Goal: Task Accomplishment & Management: Use online tool/utility

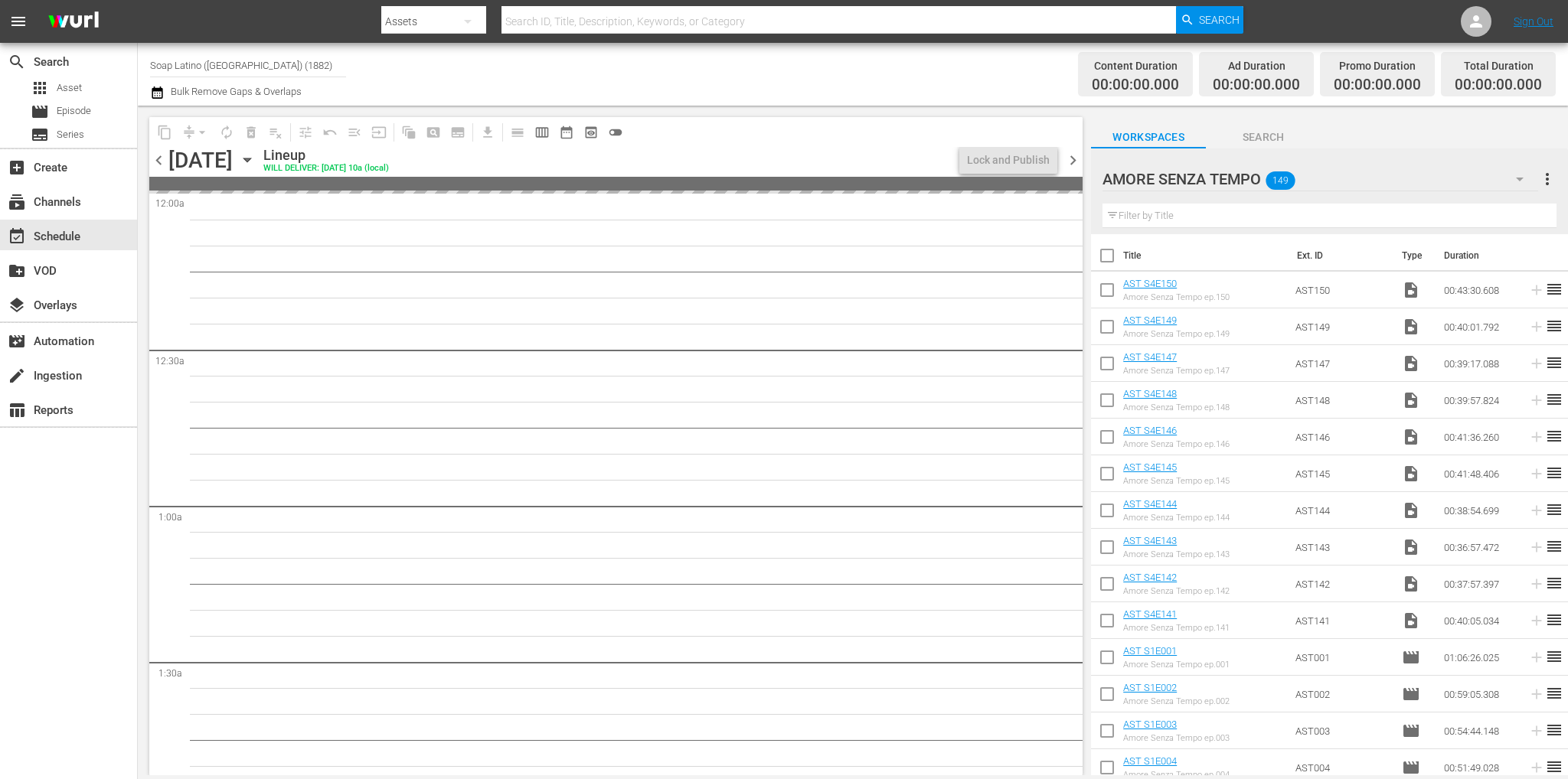
click at [249, 68] on input "Soap Latino ([GEOGRAPHIC_DATA]) (1882)" at bounding box center [248, 65] width 196 height 37
type input "[PERSON_NAME]"
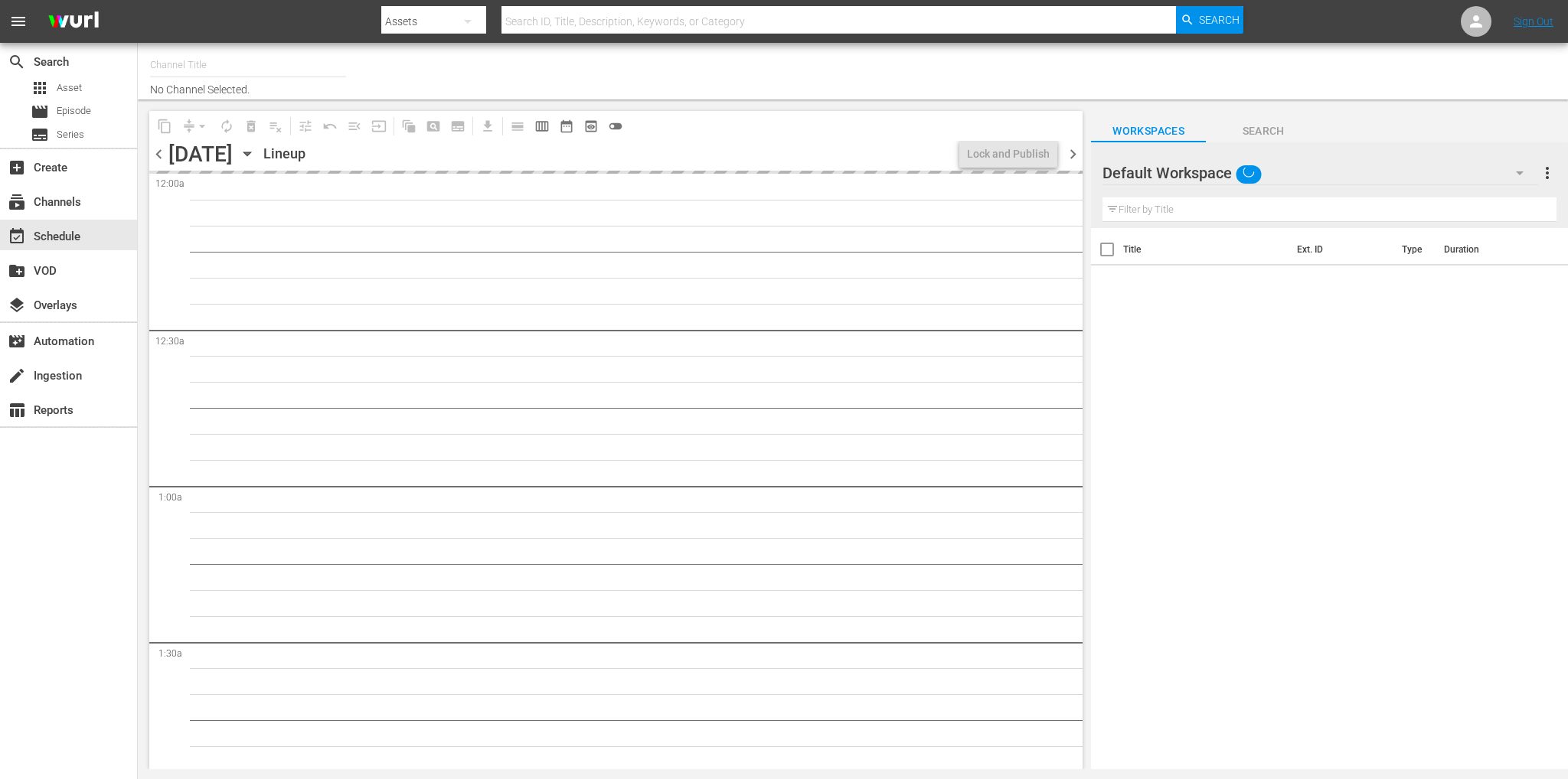
click at [219, 65] on input "text" at bounding box center [248, 65] width 196 height 37
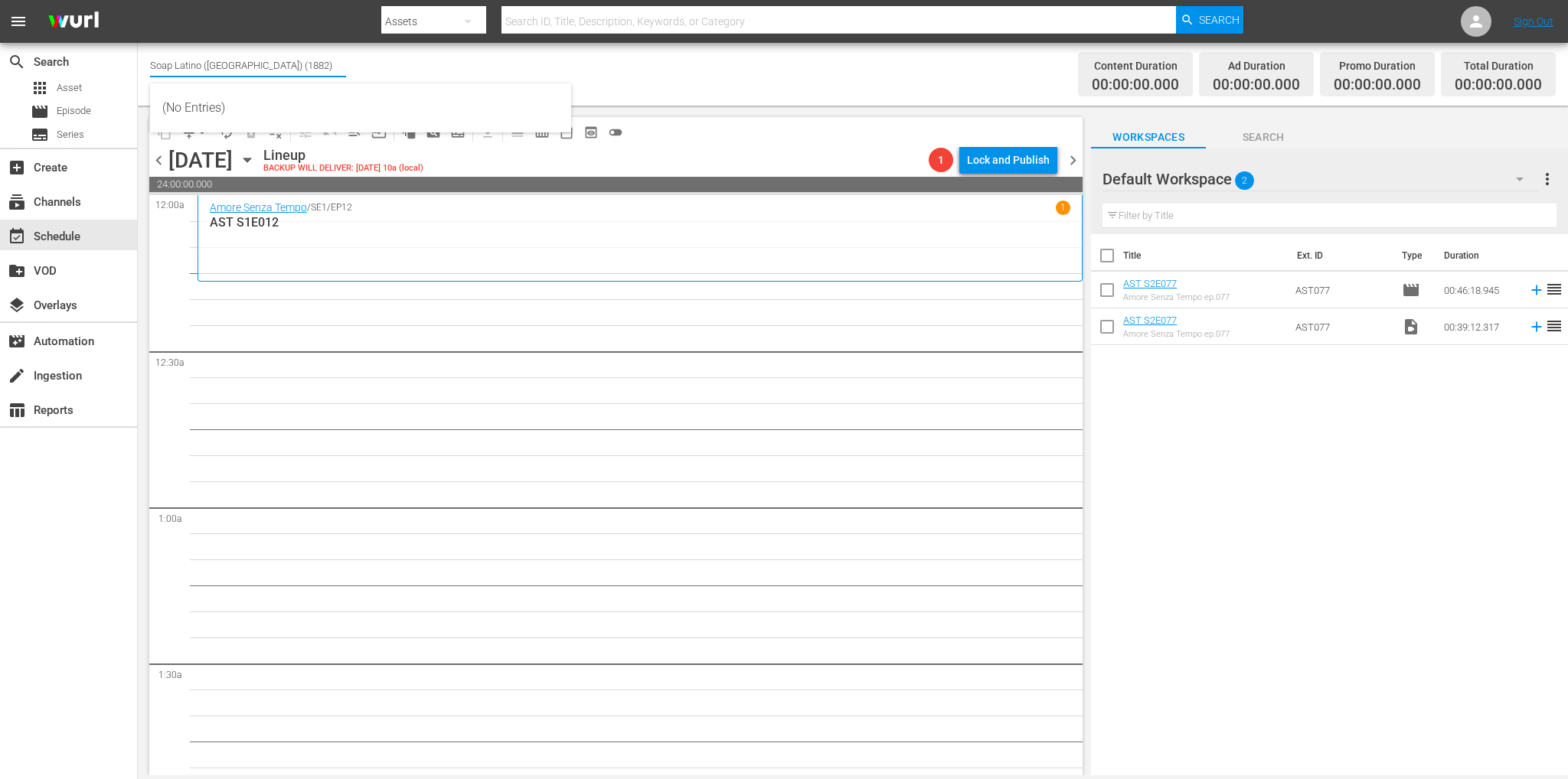
click at [219, 65] on input "Soap Latino ([GEOGRAPHIC_DATA]) (1882)" at bounding box center [248, 65] width 196 height 37
type input "[PERSON_NAME]"
drag, startPoint x: 132, startPoint y: 67, endPoint x: 104, endPoint y: 66, distance: 28.0
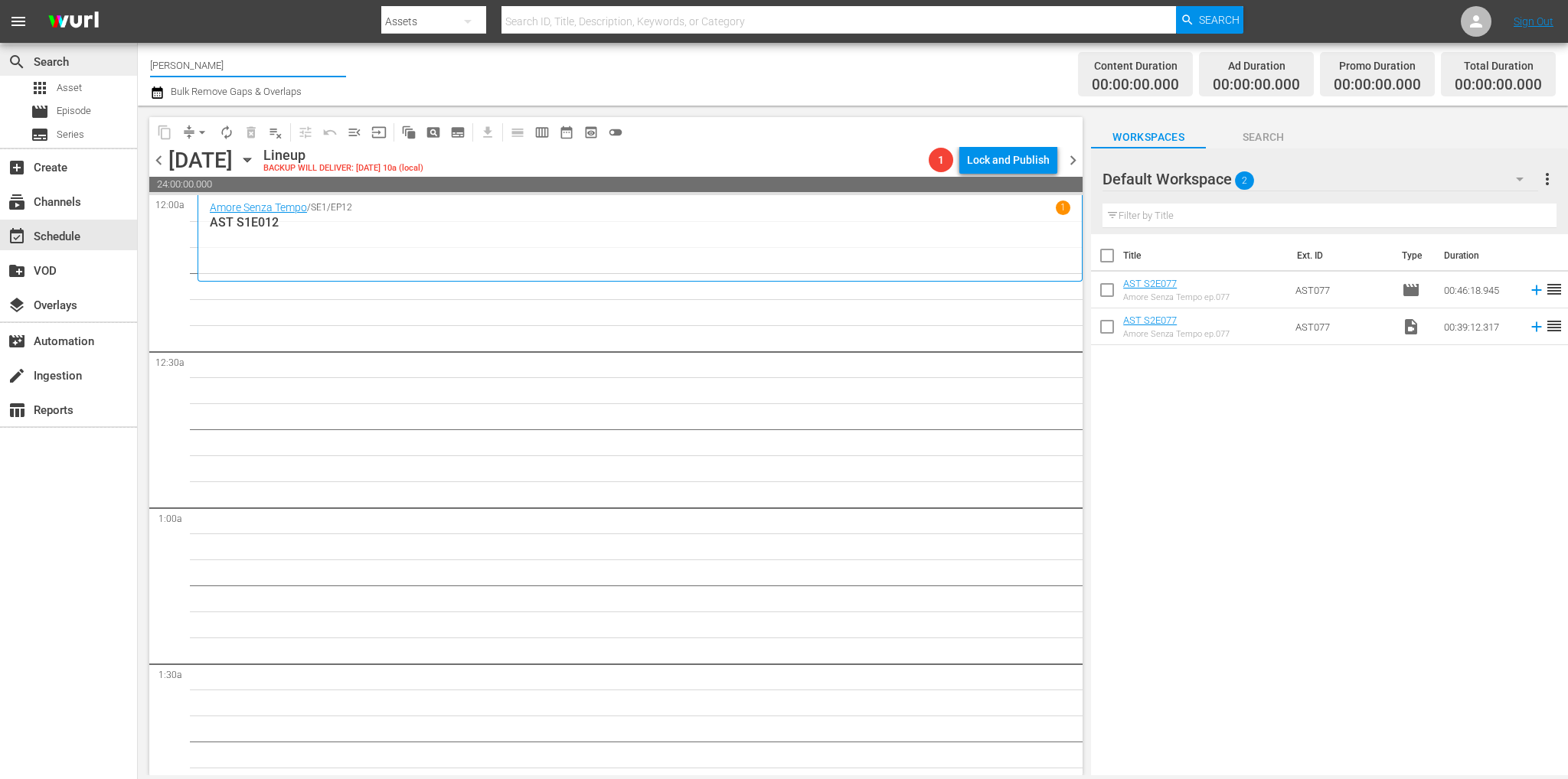
click at [138, 0] on div "search Search apps Asset movie Episode subtitles Series add_box Create subscrip…" at bounding box center [853, 0] width 1430 height 0
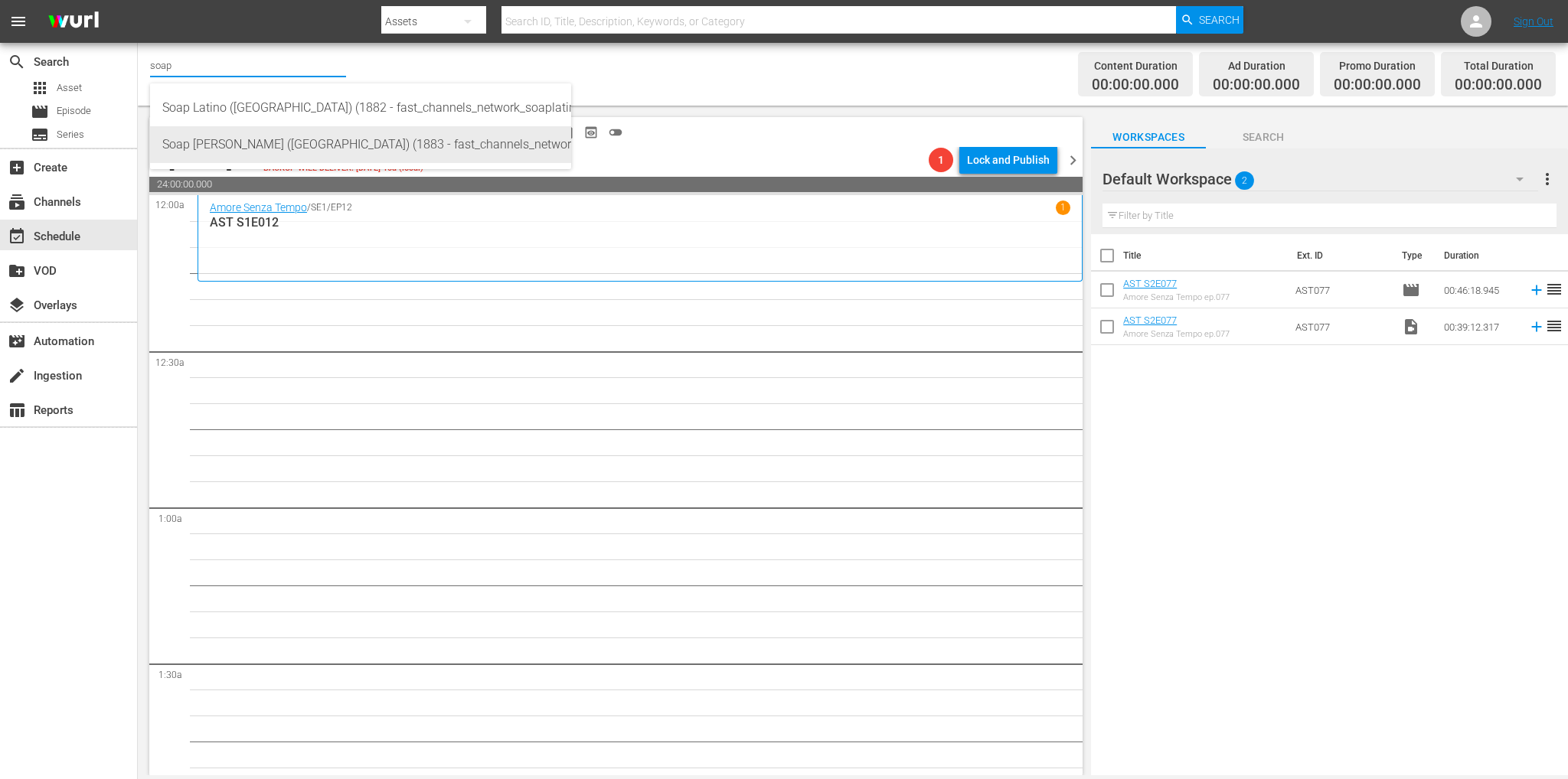
click at [201, 137] on div "Soap [PERSON_NAME] ([GEOGRAPHIC_DATA]) (1883 - fast_channels_network_soapturco_…" at bounding box center [360, 145] width 396 height 37
type input "Soap [PERSON_NAME] ([GEOGRAPHIC_DATA]) (1883 - fast_channels_network_soapturco_…"
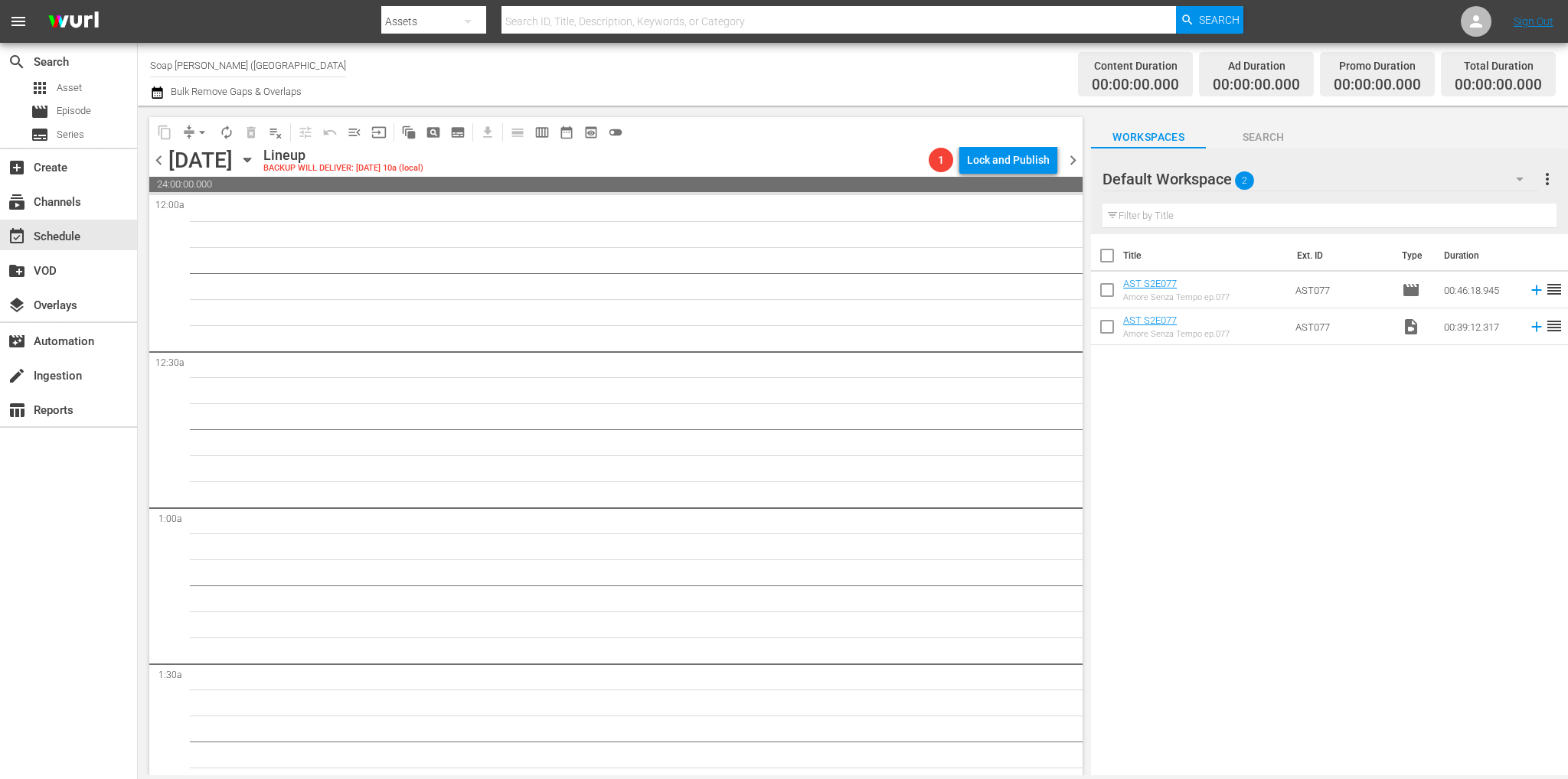
click at [162, 162] on span "chevron_left" at bounding box center [159, 160] width 19 height 19
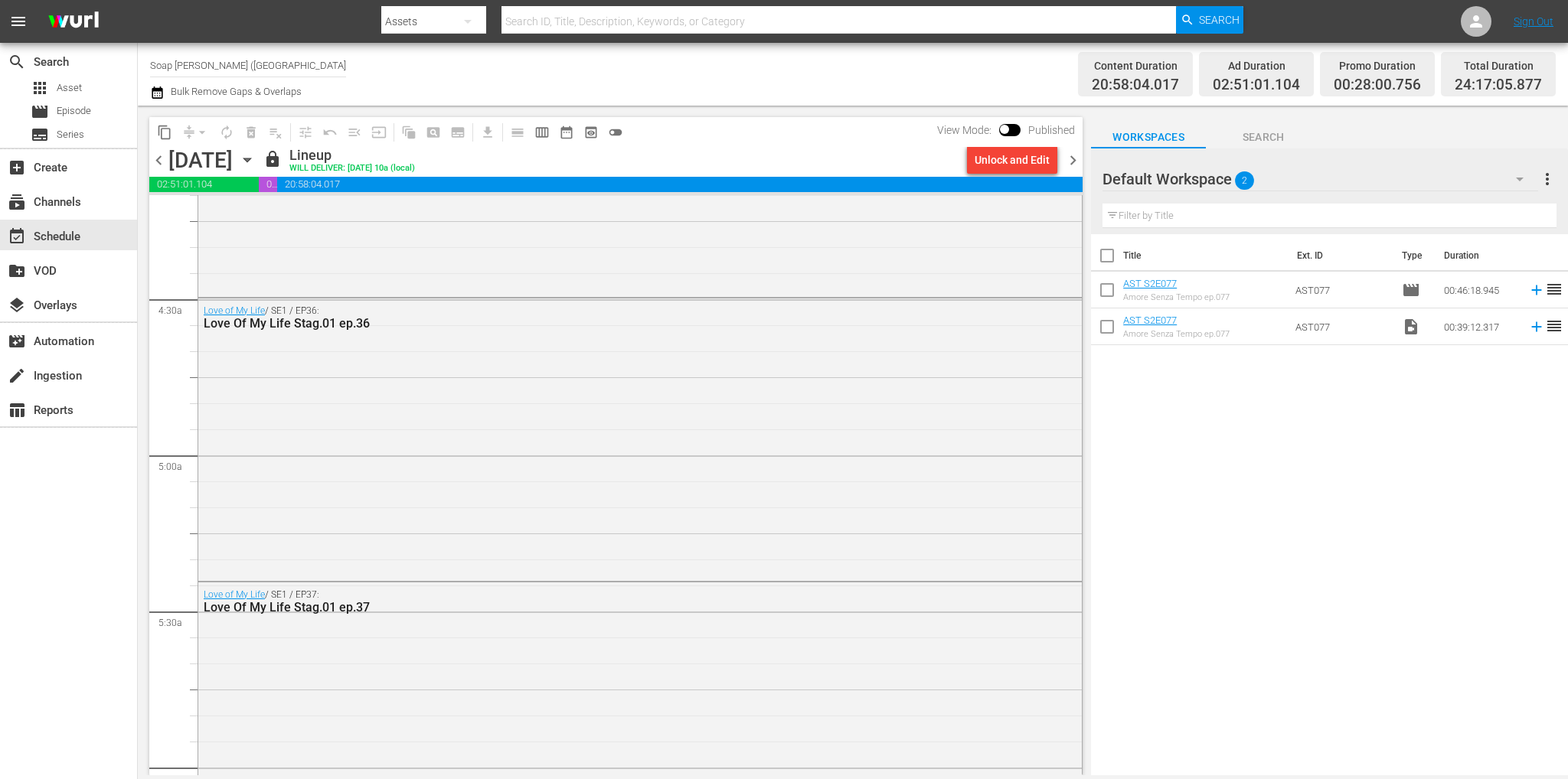
scroll to position [7030, 0]
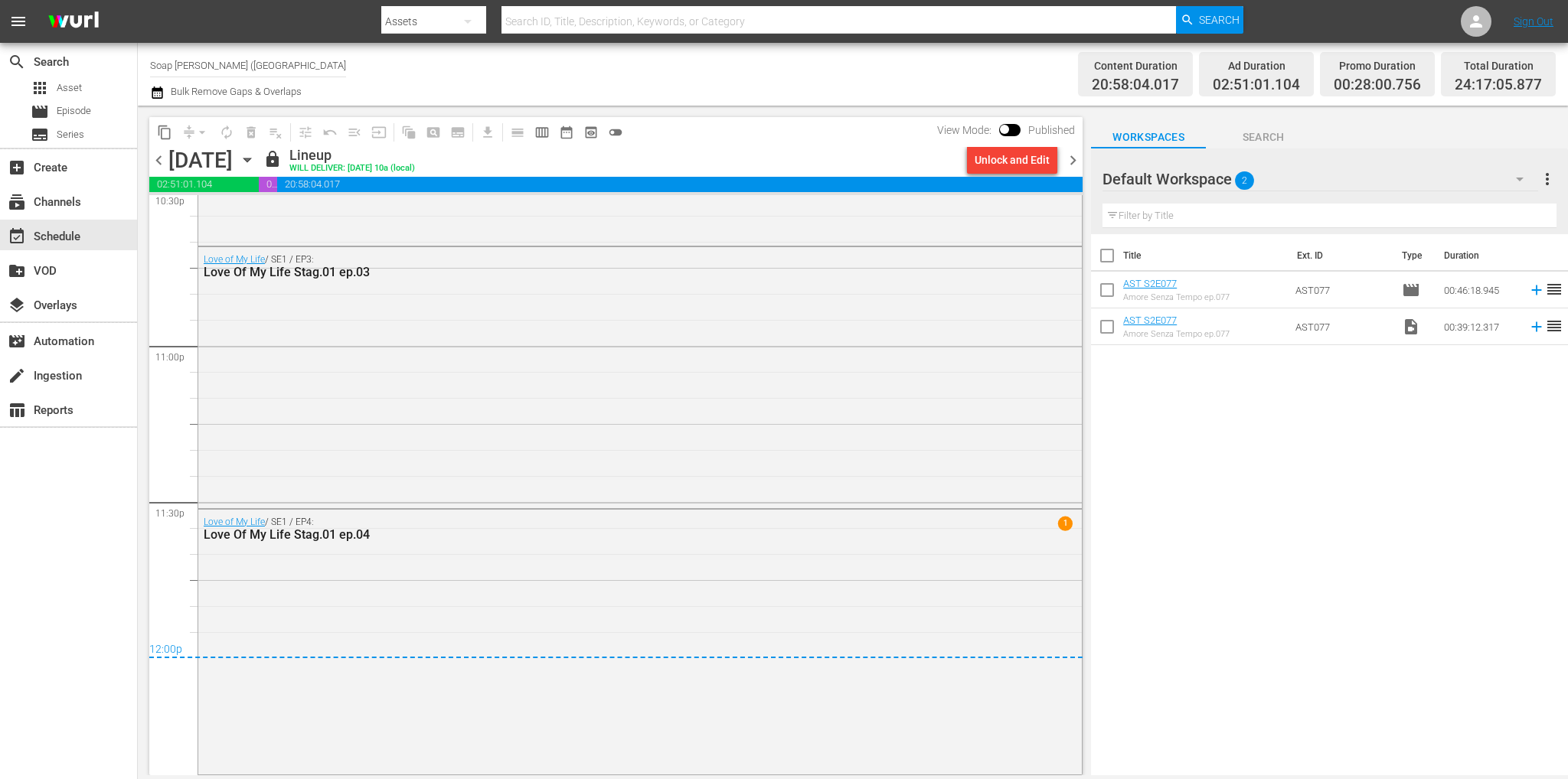
click at [1078, 160] on span "chevron_right" at bounding box center [1073, 160] width 19 height 19
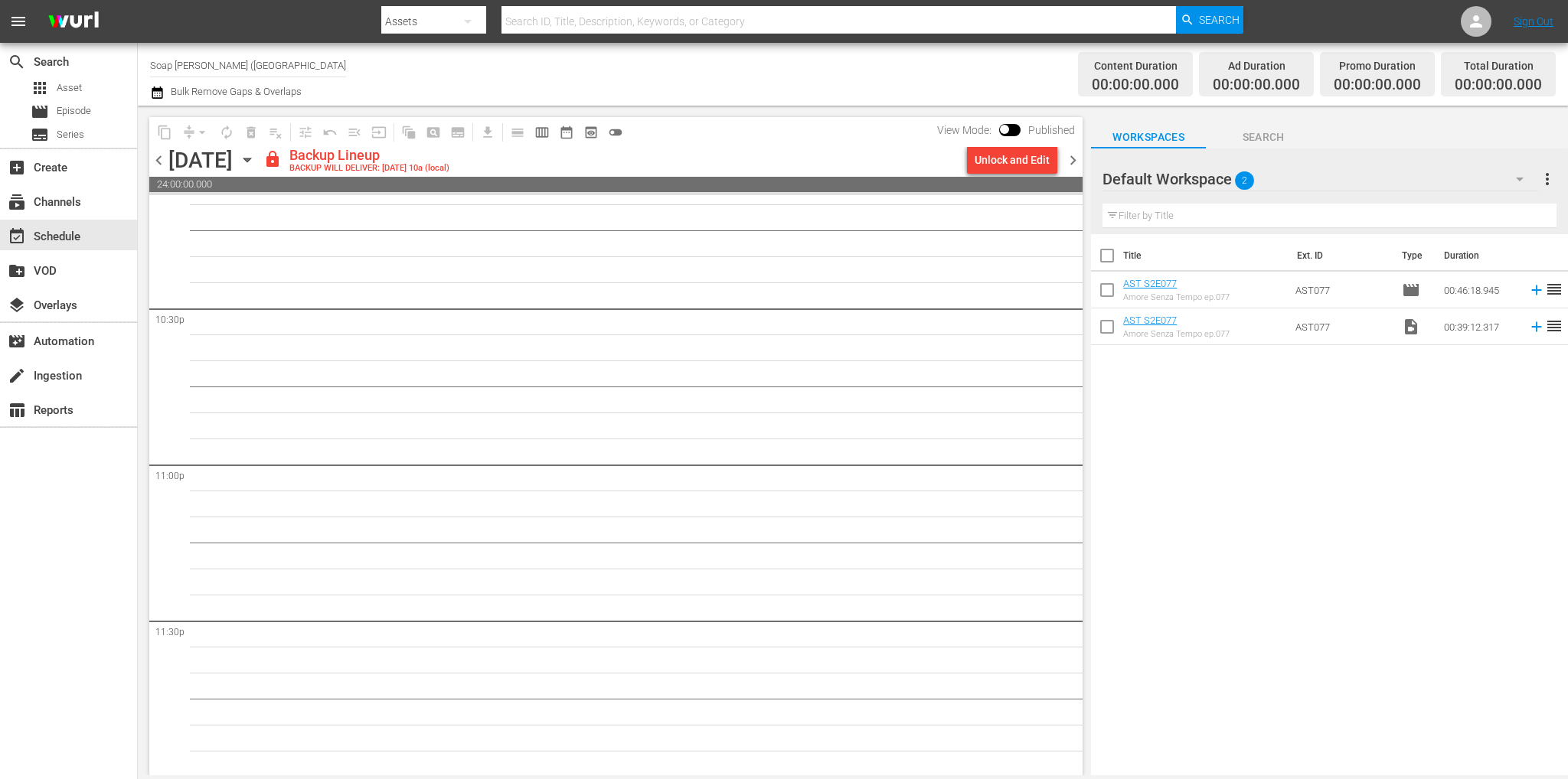
scroll to position [6912, 0]
click at [1025, 160] on div "Unlock and Edit" at bounding box center [1011, 160] width 75 height 28
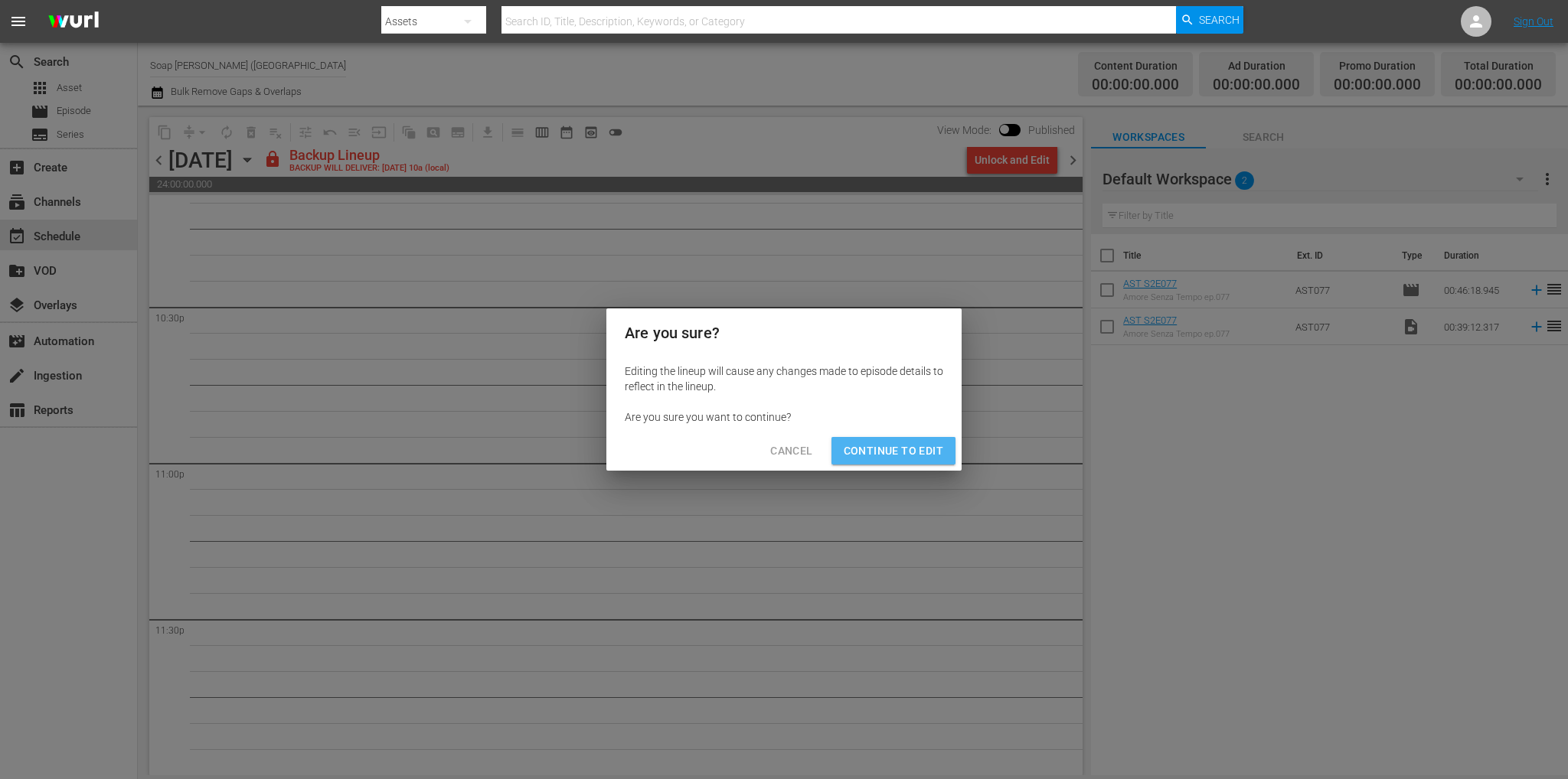
click at [912, 442] on span "Continue to Edit" at bounding box center [893, 451] width 99 height 19
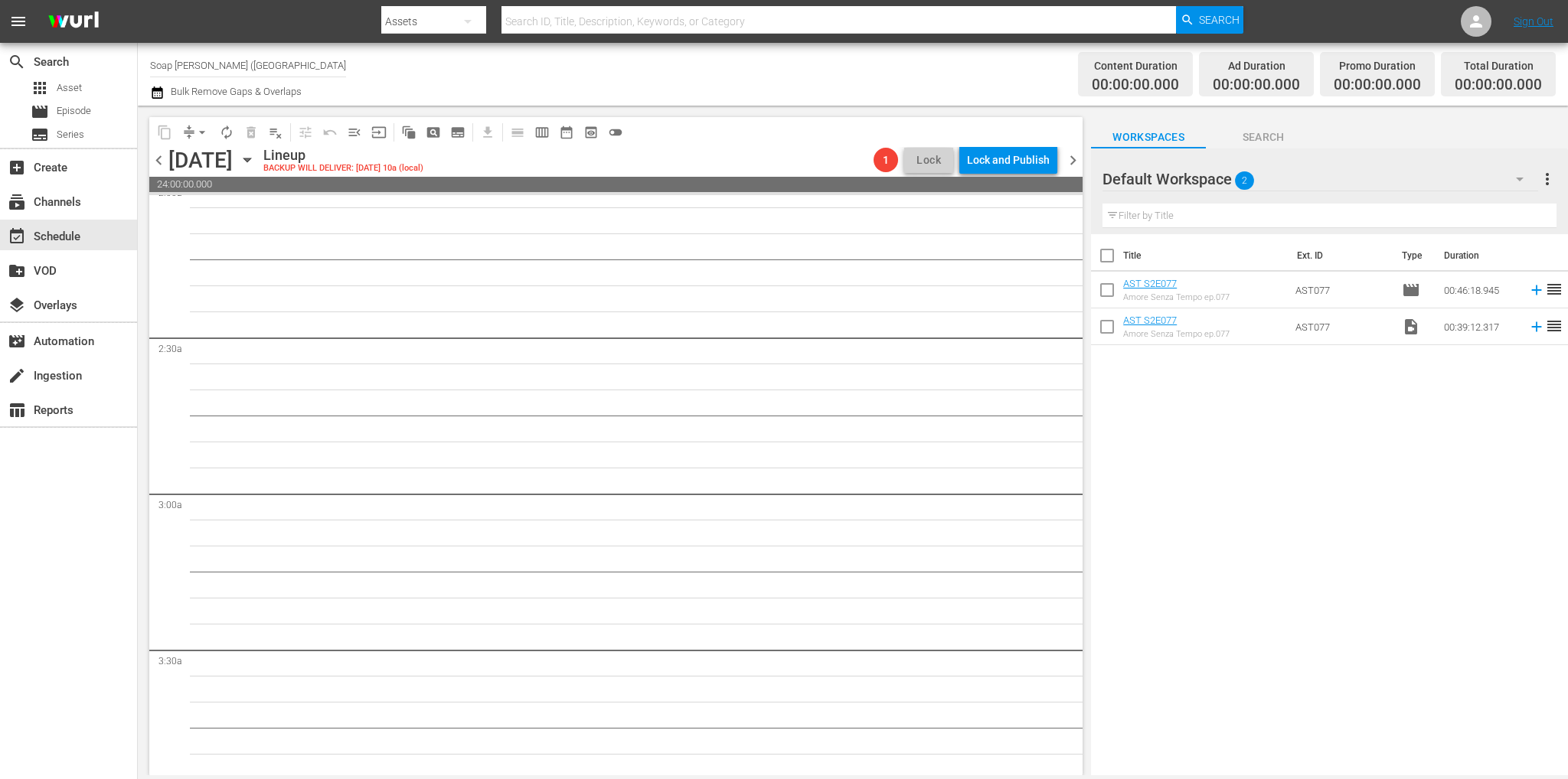
scroll to position [0, 0]
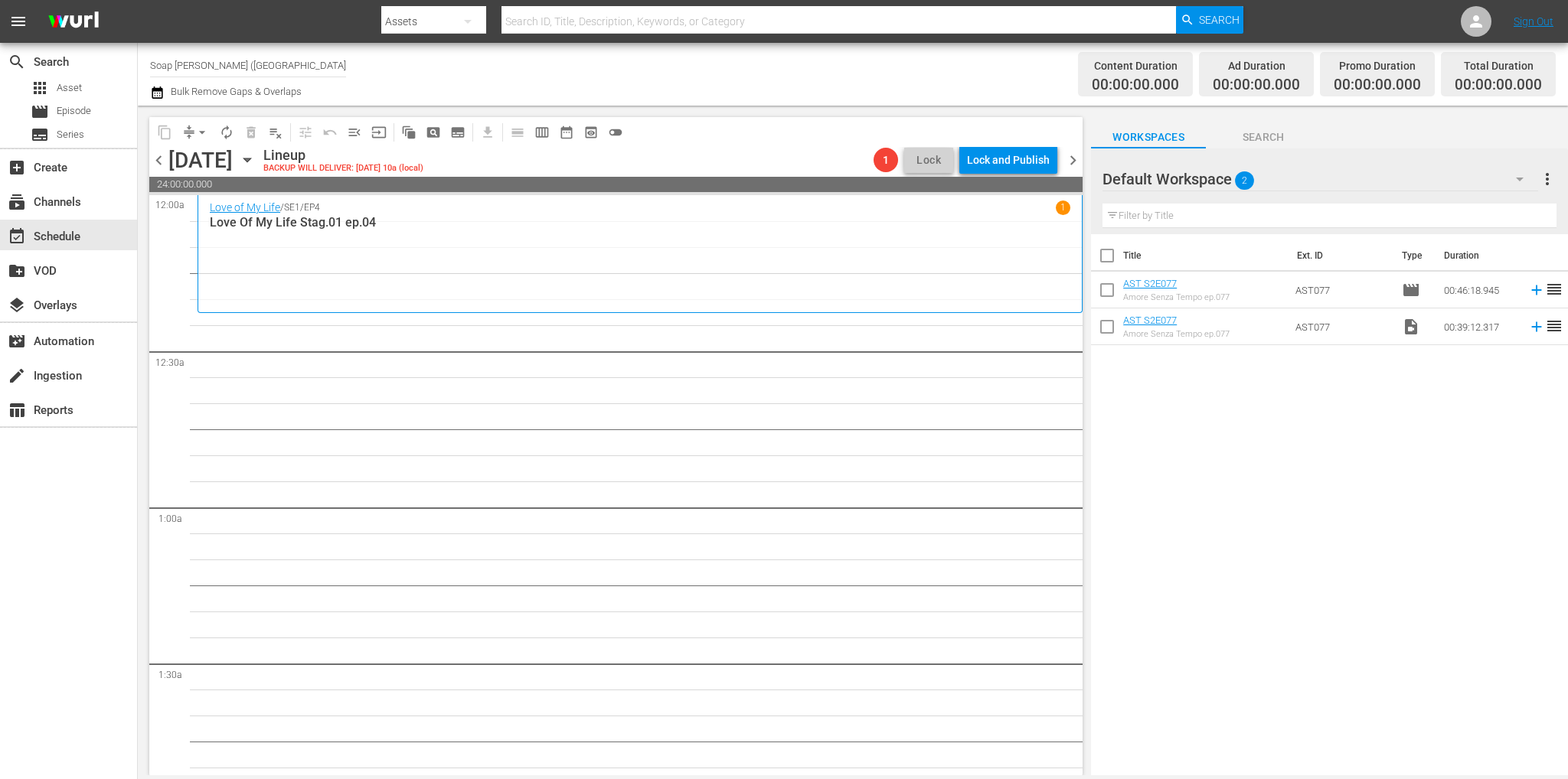
click at [256, 158] on icon "button" at bounding box center [247, 160] width 17 height 17
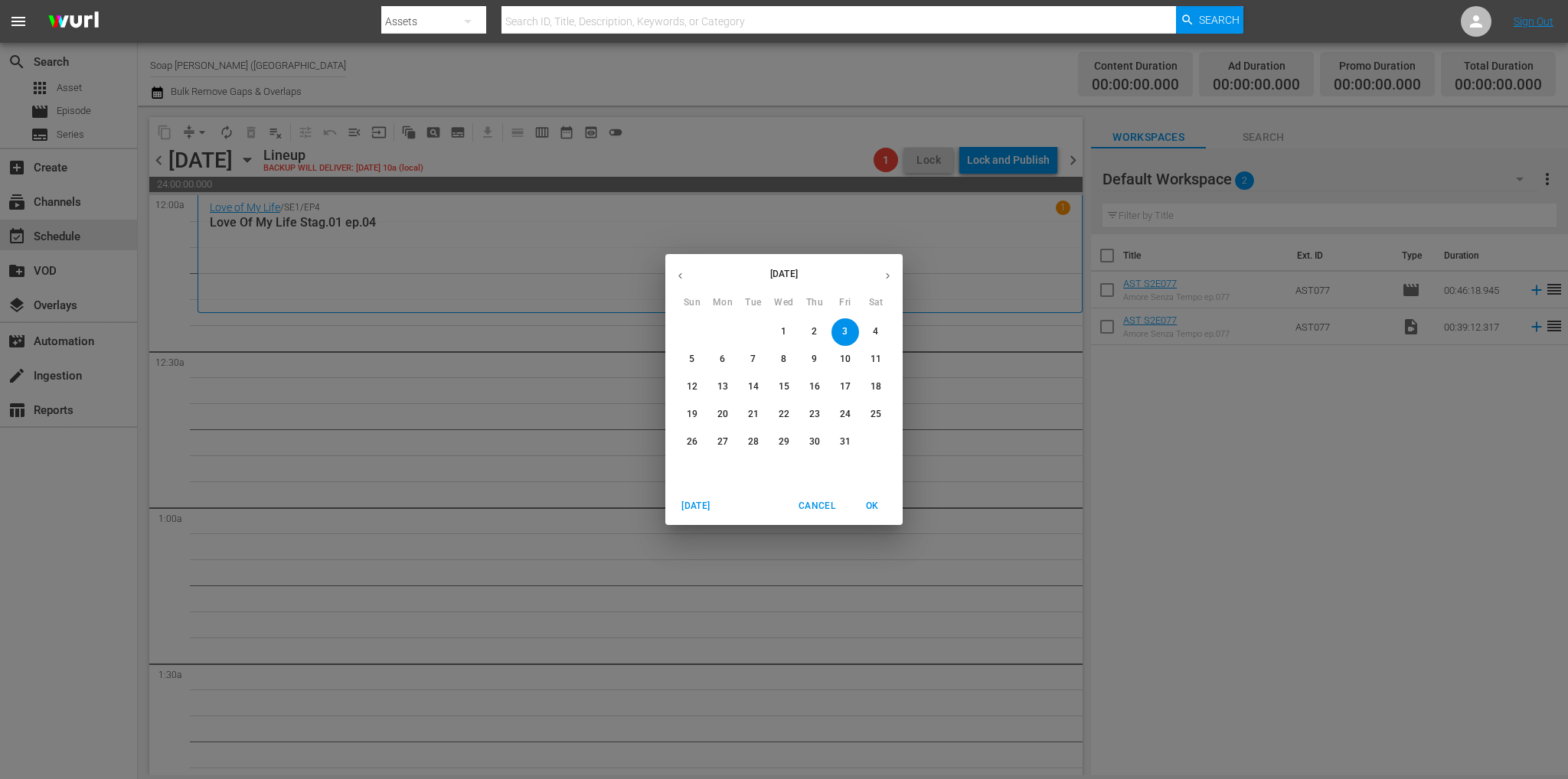
click at [675, 275] on icon "button" at bounding box center [680, 275] width 11 height 11
click at [868, 386] on span "20" at bounding box center [876, 387] width 28 height 13
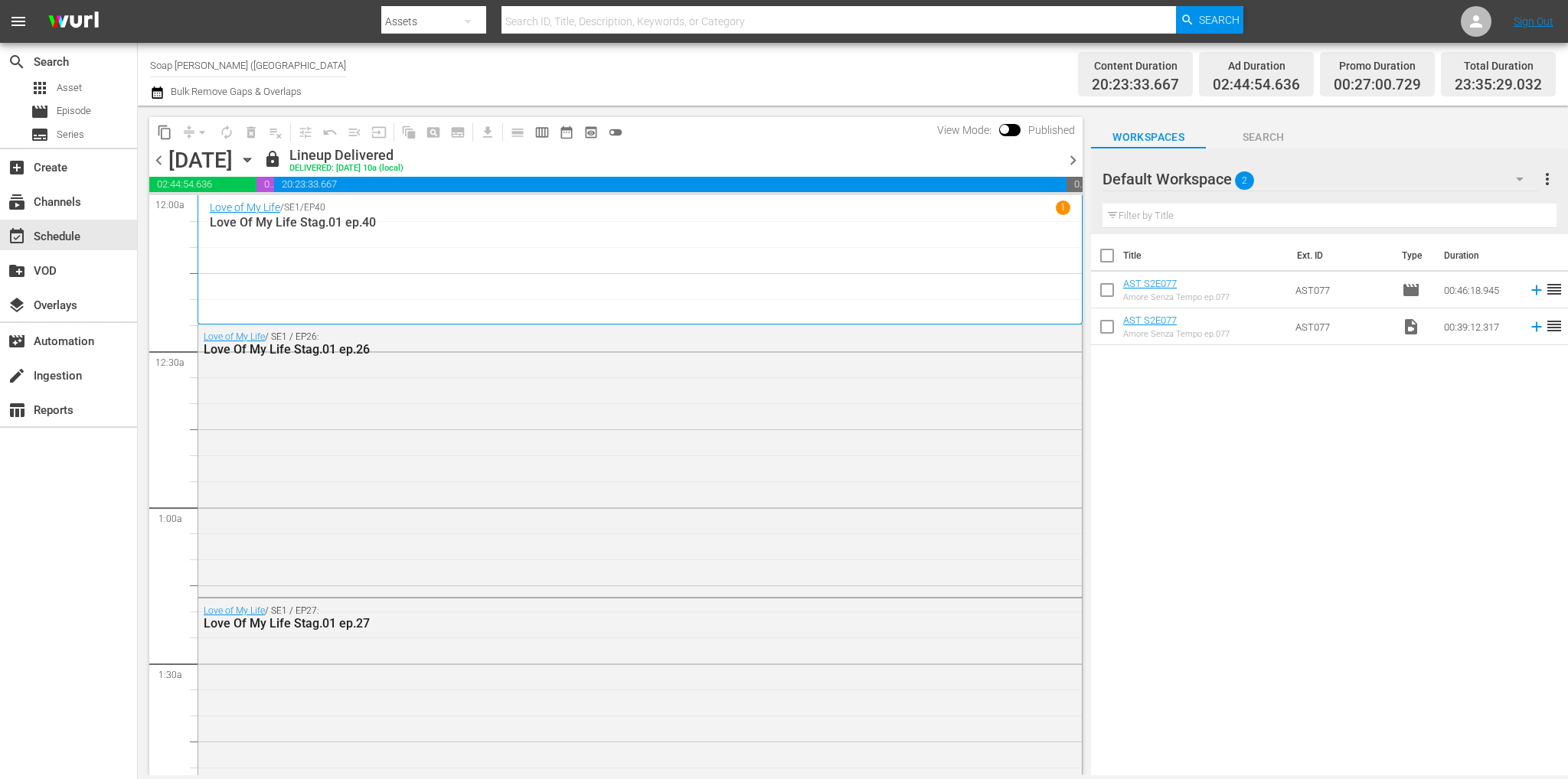
click at [256, 161] on icon "button" at bounding box center [247, 160] width 17 height 17
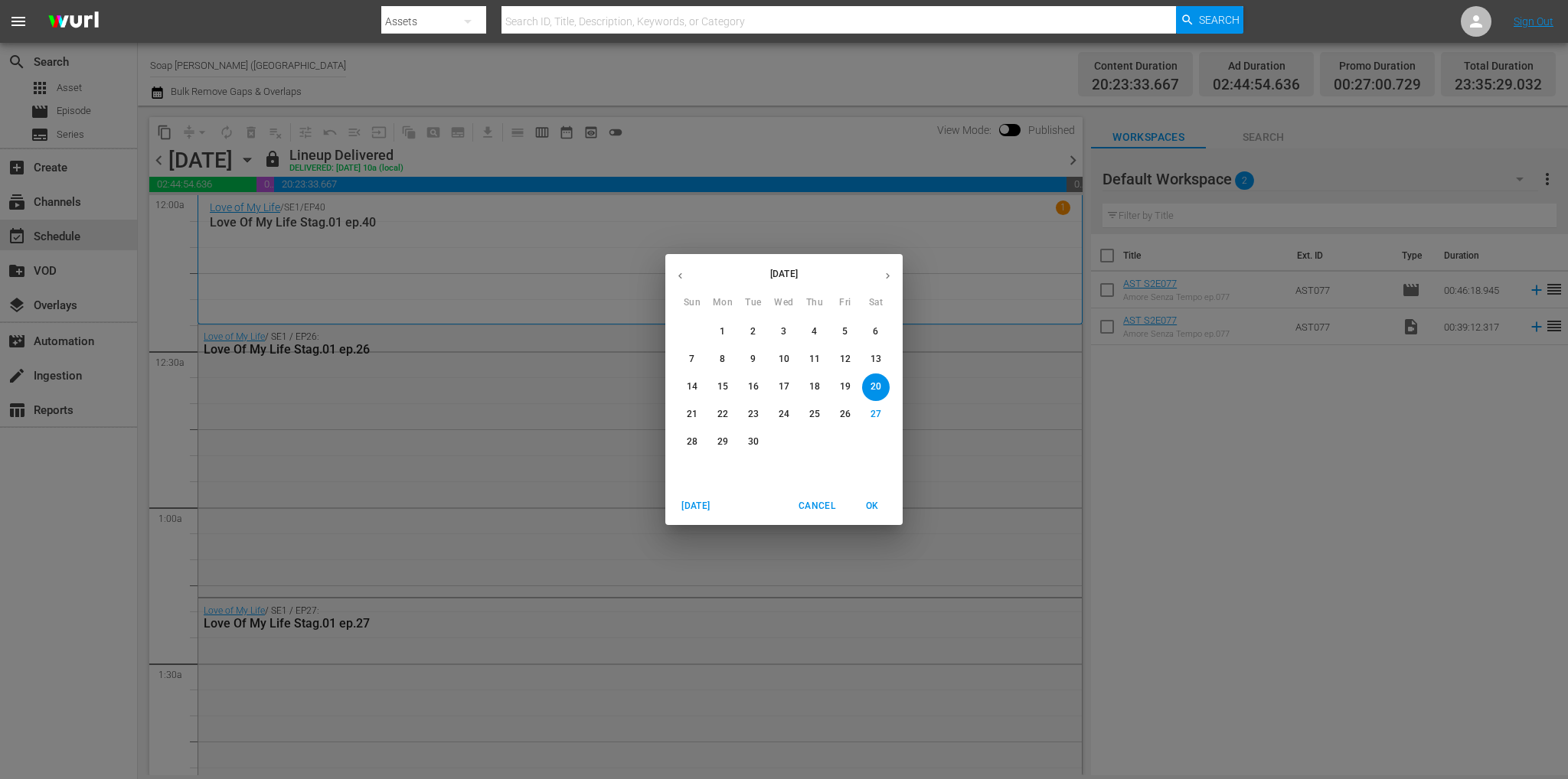
click at [785, 356] on p "10" at bounding box center [784, 359] width 11 height 13
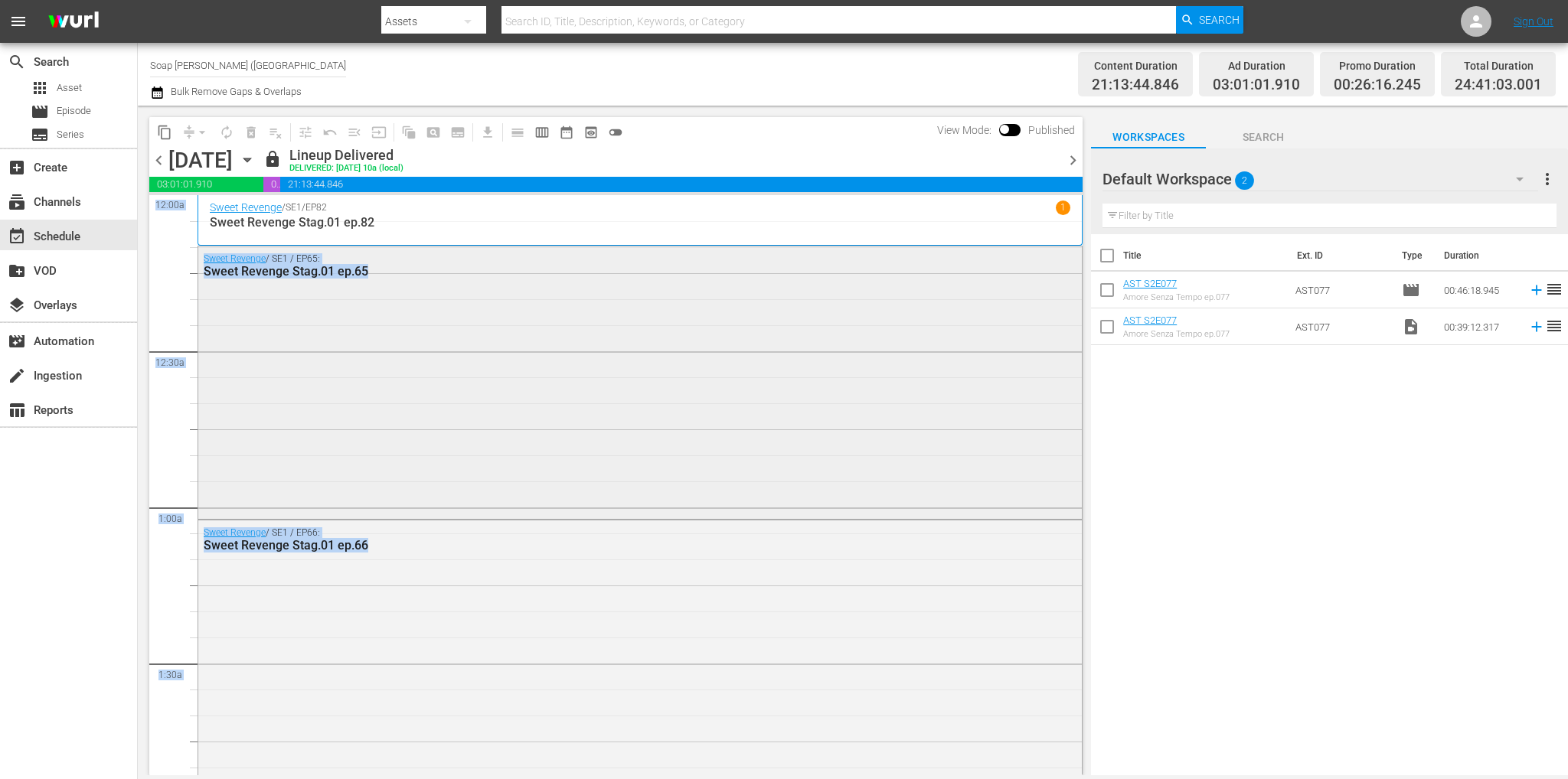
drag, startPoint x: 1084, startPoint y: 238, endPoint x: 1040, endPoint y: 507, distance: 272.6
click at [1170, 428] on div "Title Ext. ID Type Duration AST S2E077 Amore Senza Tempo ep.077 AST077 movie 00…" at bounding box center [1330, 505] width 477 height 543
click at [1071, 160] on span "chevron_right" at bounding box center [1073, 160] width 19 height 19
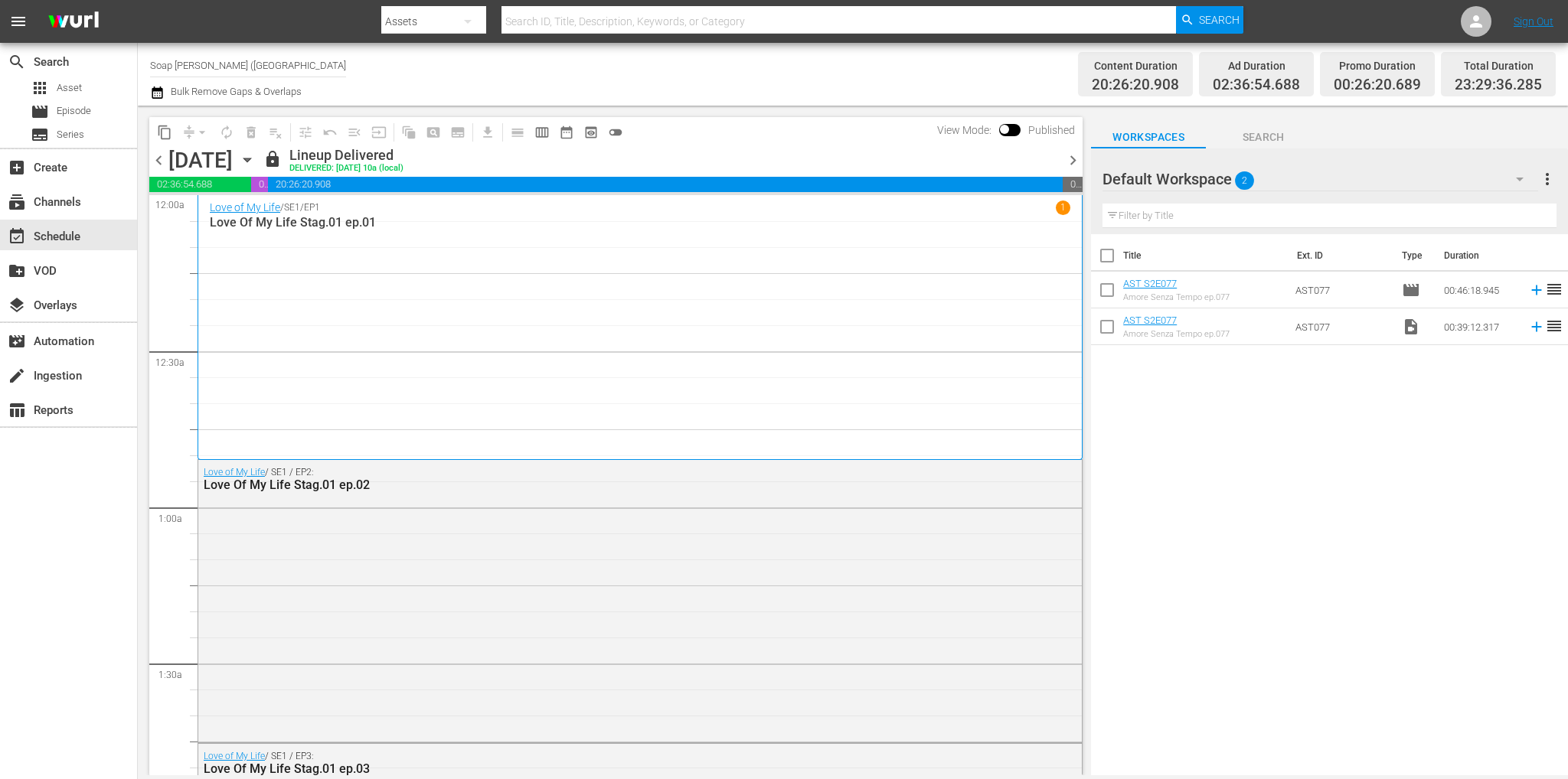
click at [1071, 160] on span "chevron_right" at bounding box center [1073, 160] width 19 height 19
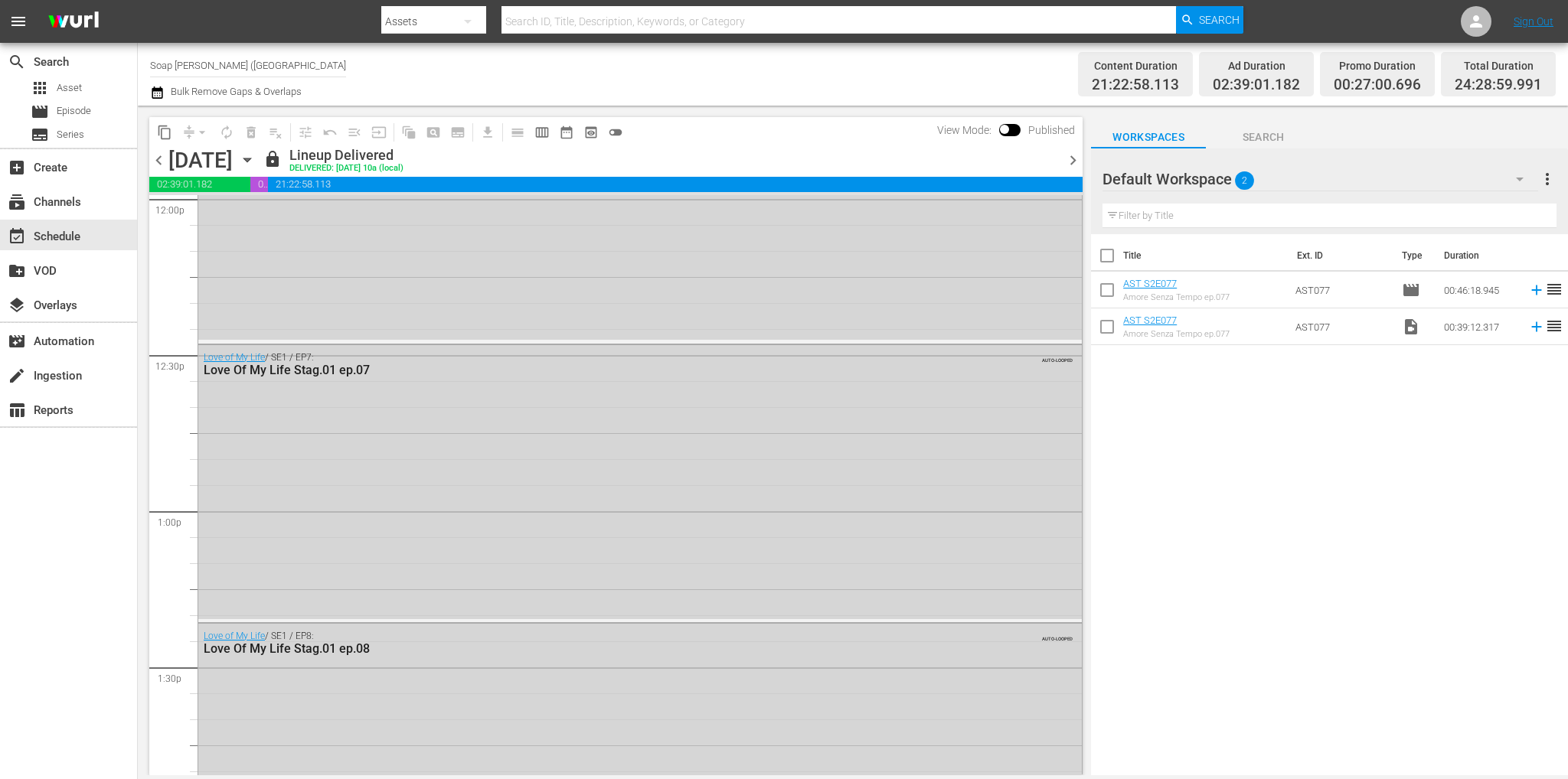
scroll to position [7171, 0]
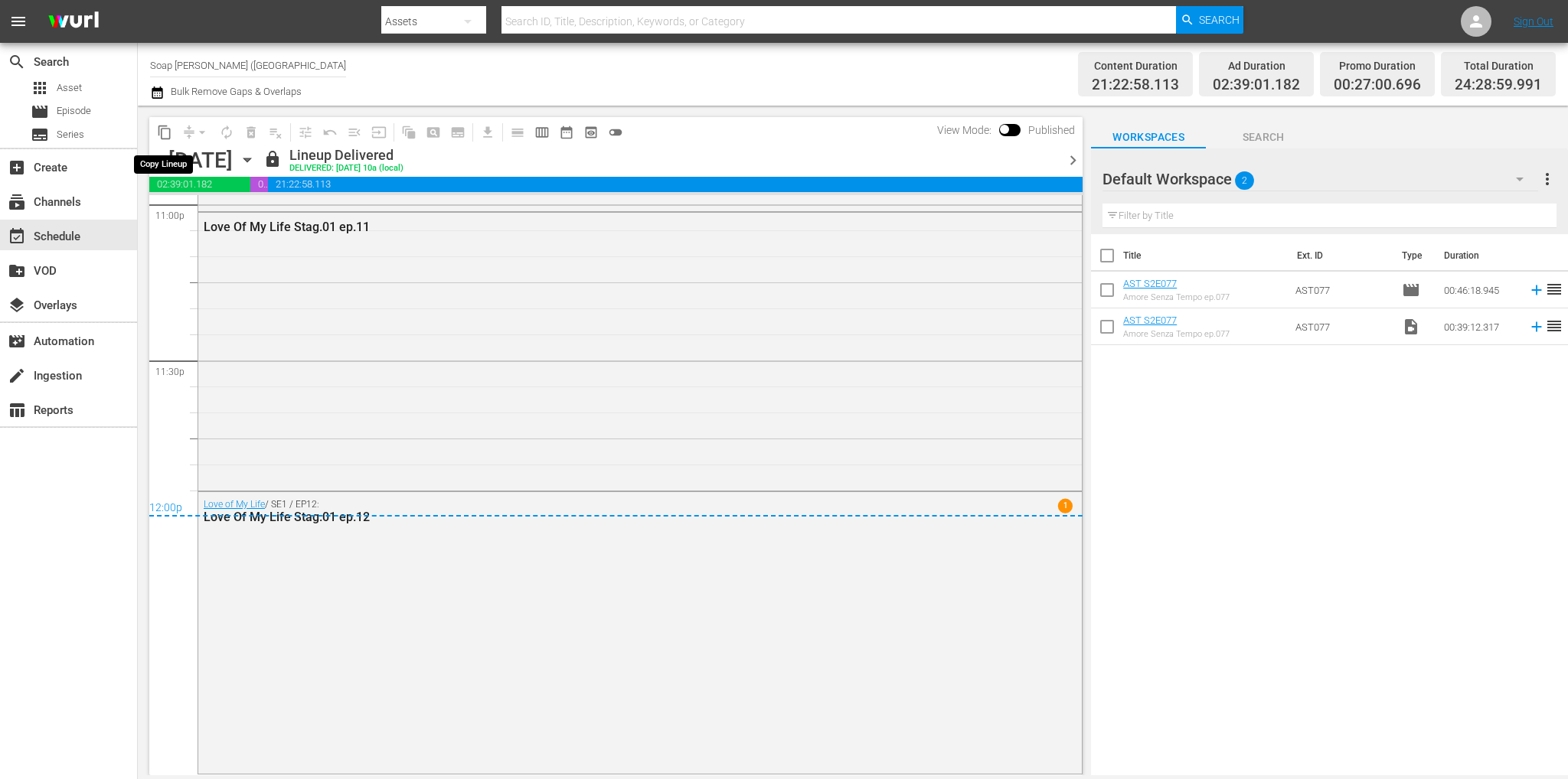
click at [160, 129] on span "content_copy" at bounding box center [164, 132] width 16 height 16
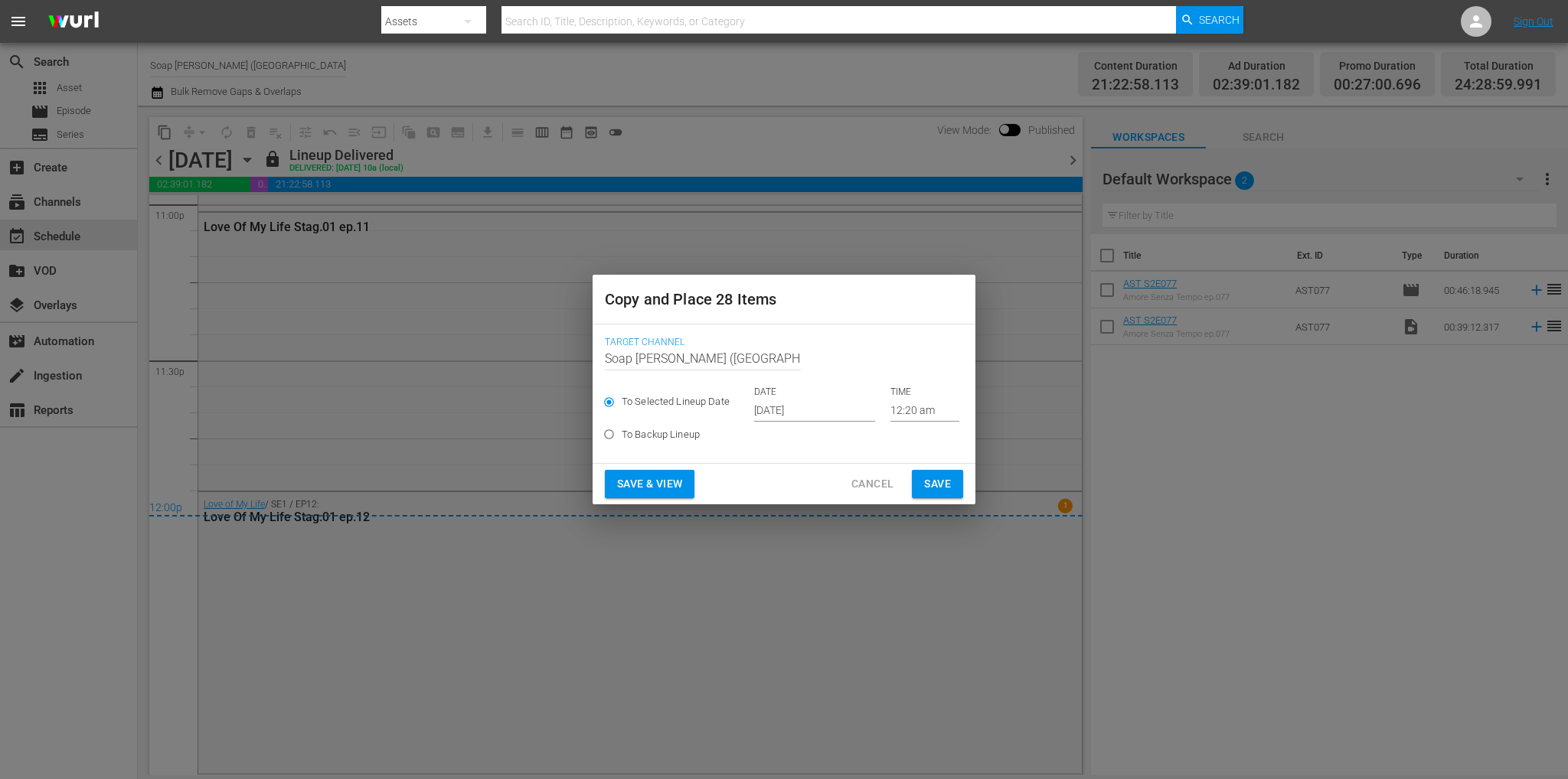
click at [793, 409] on input "[DATE]" at bounding box center [815, 410] width 121 height 23
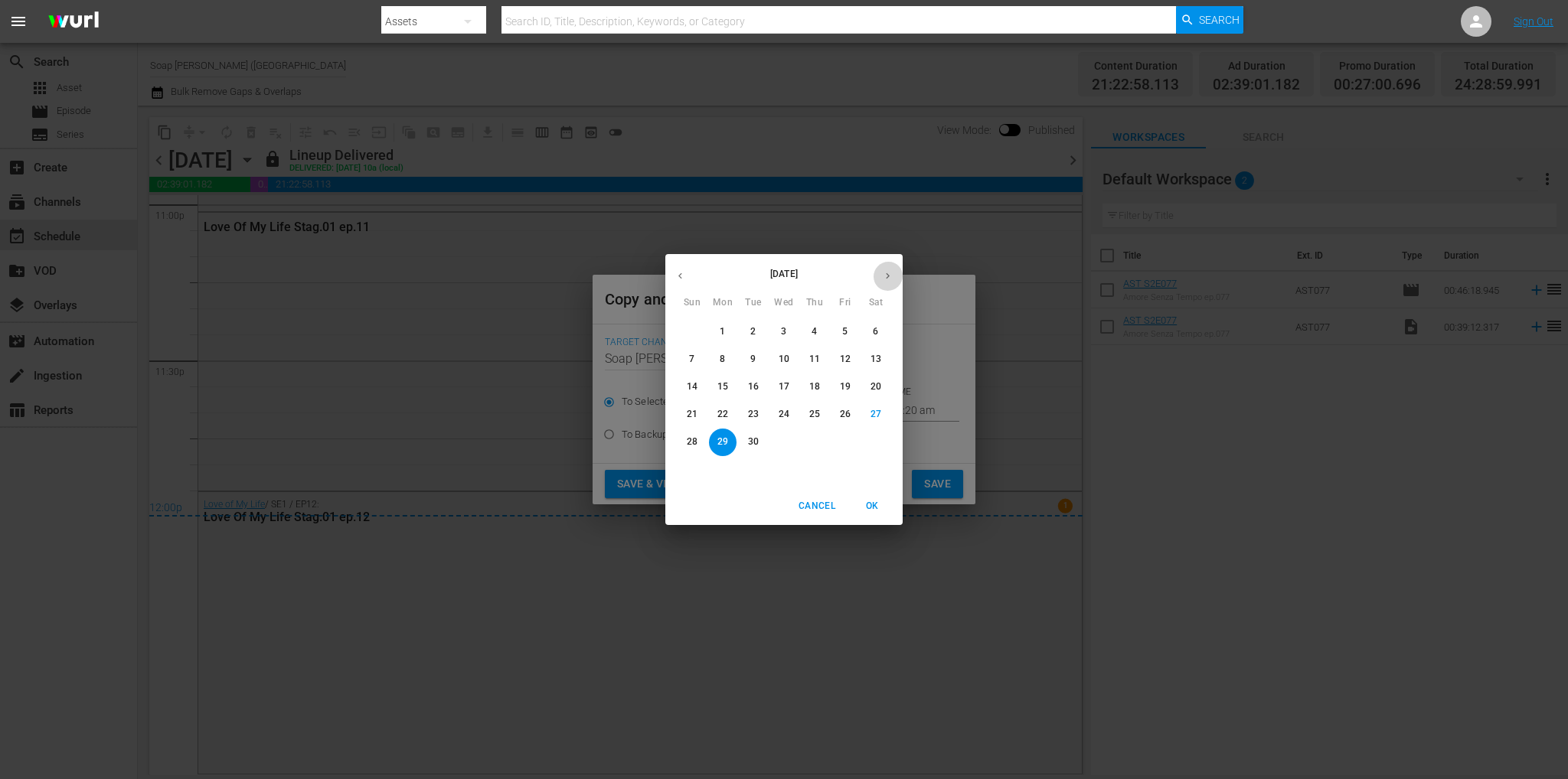
click at [887, 275] on icon "button" at bounding box center [887, 275] width 11 height 11
click at [873, 331] on p "4" at bounding box center [876, 332] width 6 height 13
type input "[DATE]"
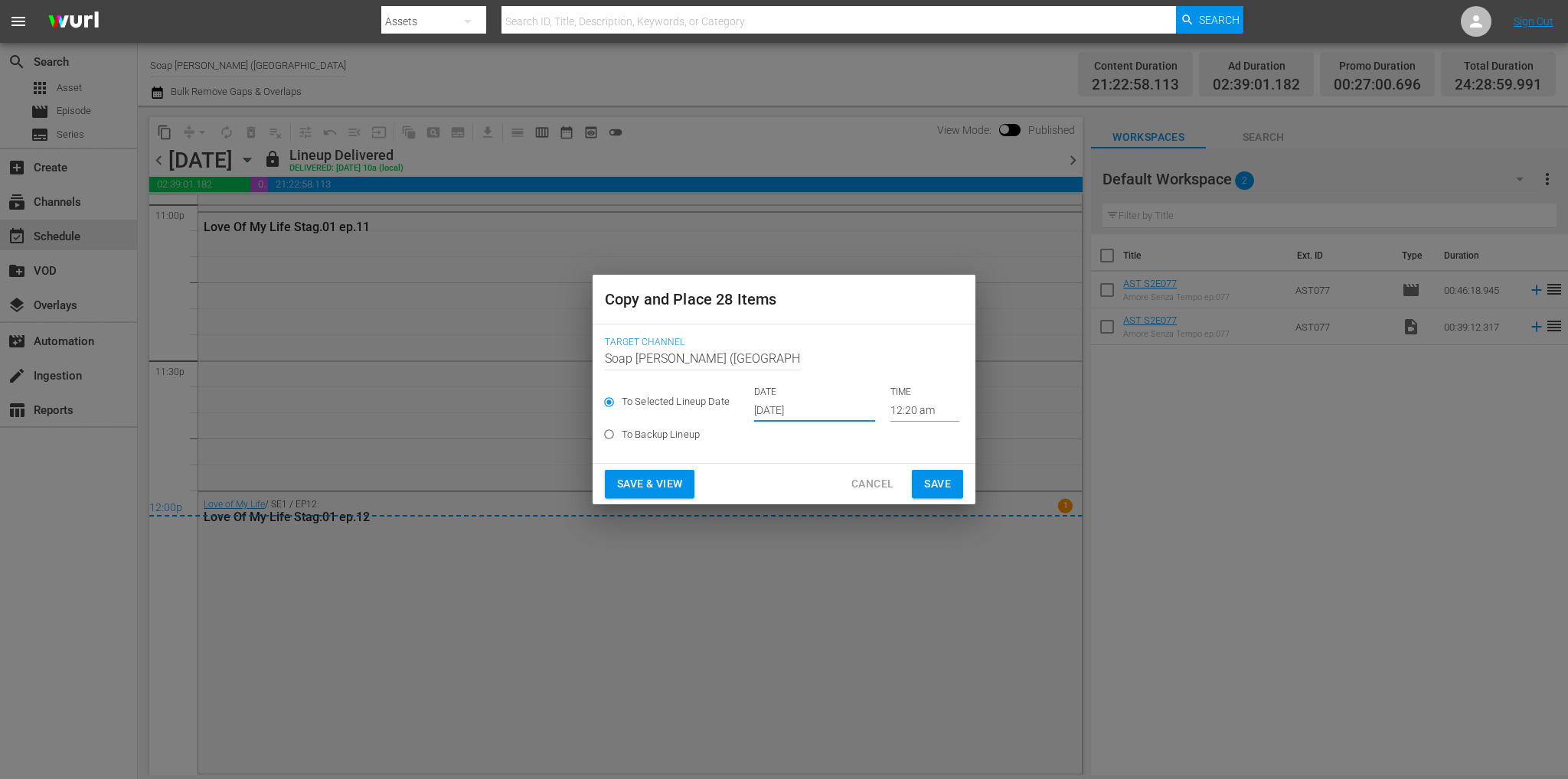
click at [916, 413] on input "12:20 am" at bounding box center [925, 410] width 69 height 23
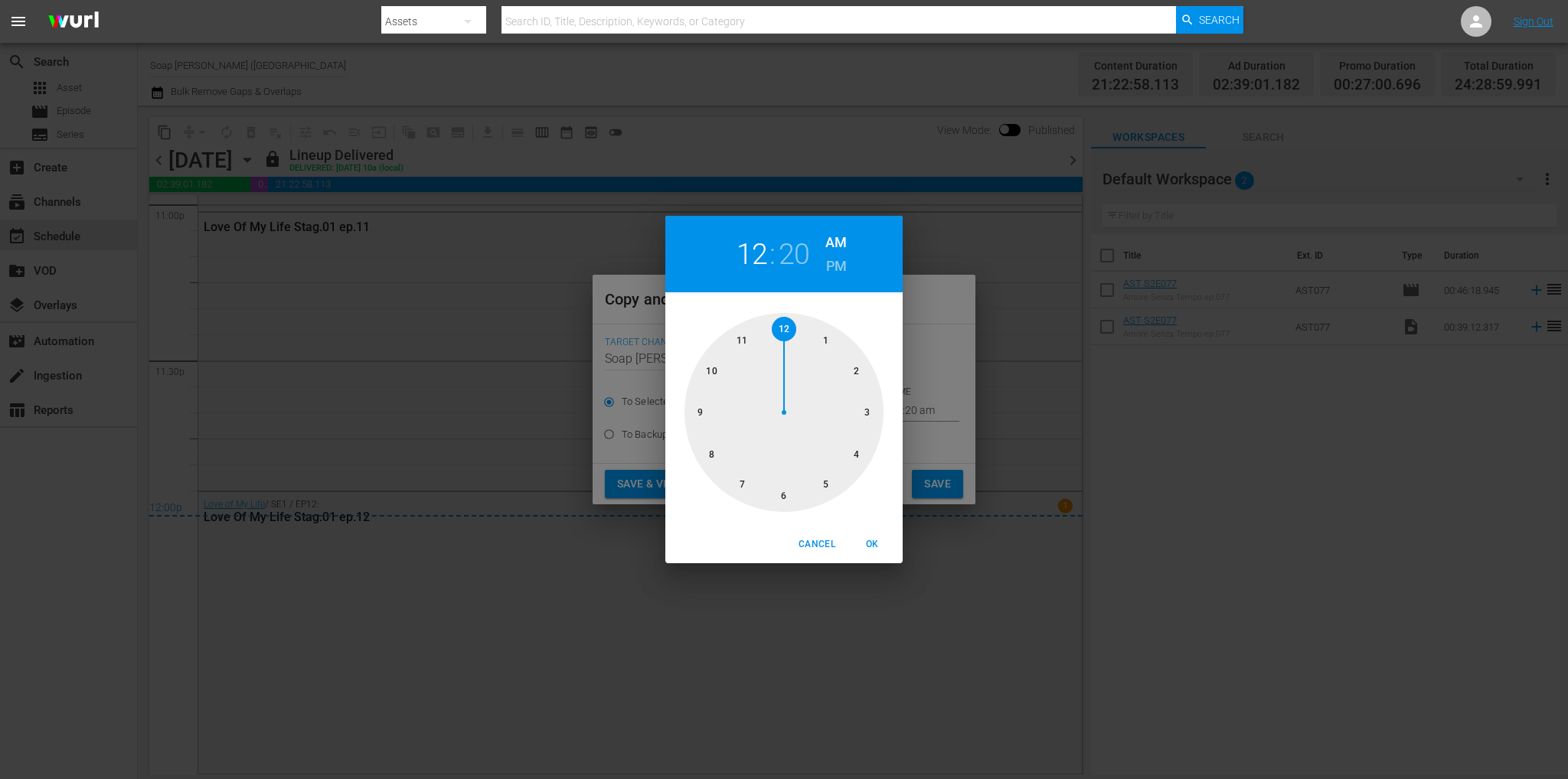
click at [938, 490] on div "12 : 20 AM PM 1 2 3 4 5 6 7 8 9 10 11 12 Cancel OK" at bounding box center [784, 390] width 1568 height 779
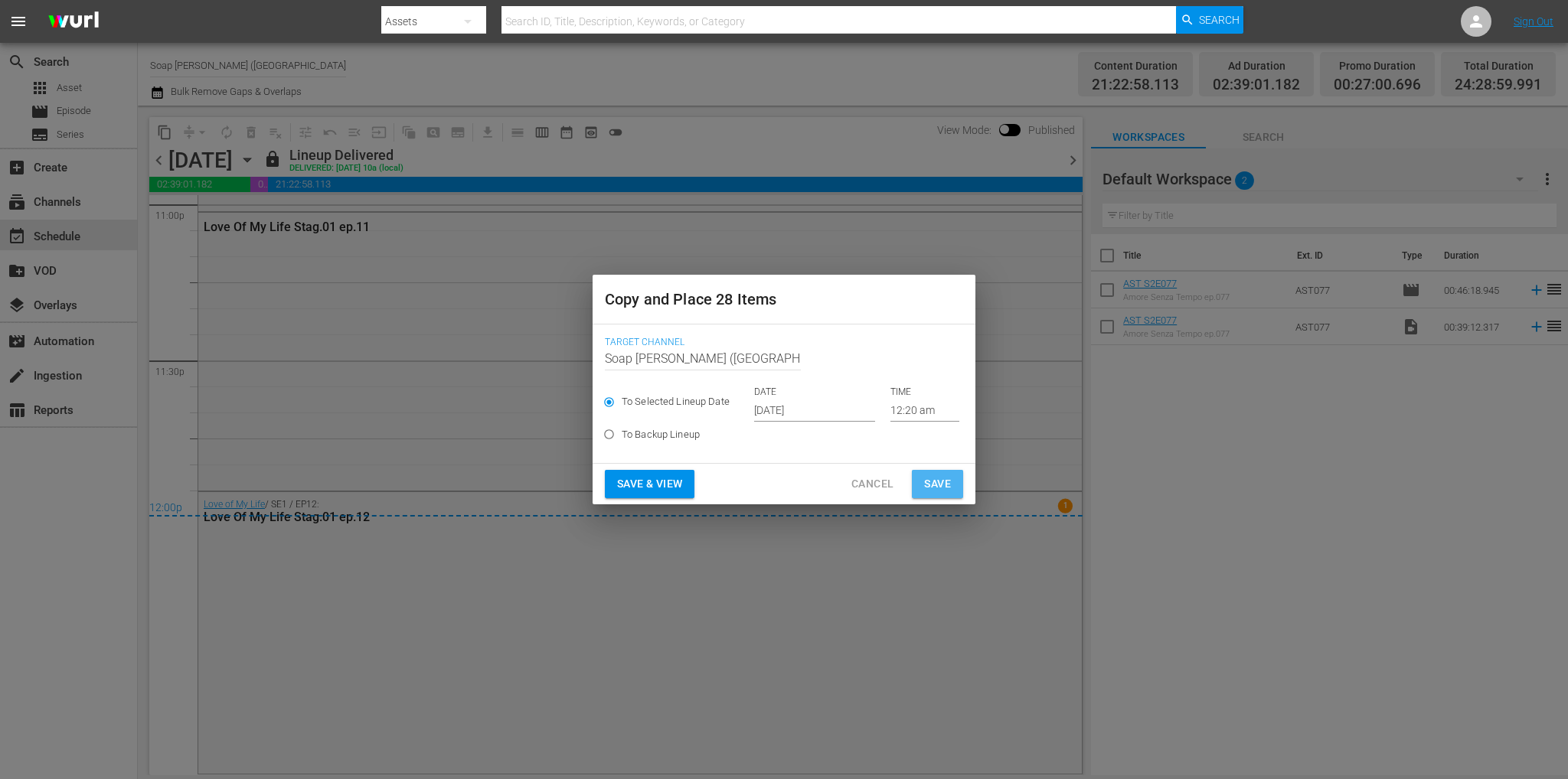
click at [930, 479] on span "Save" at bounding box center [937, 484] width 27 height 19
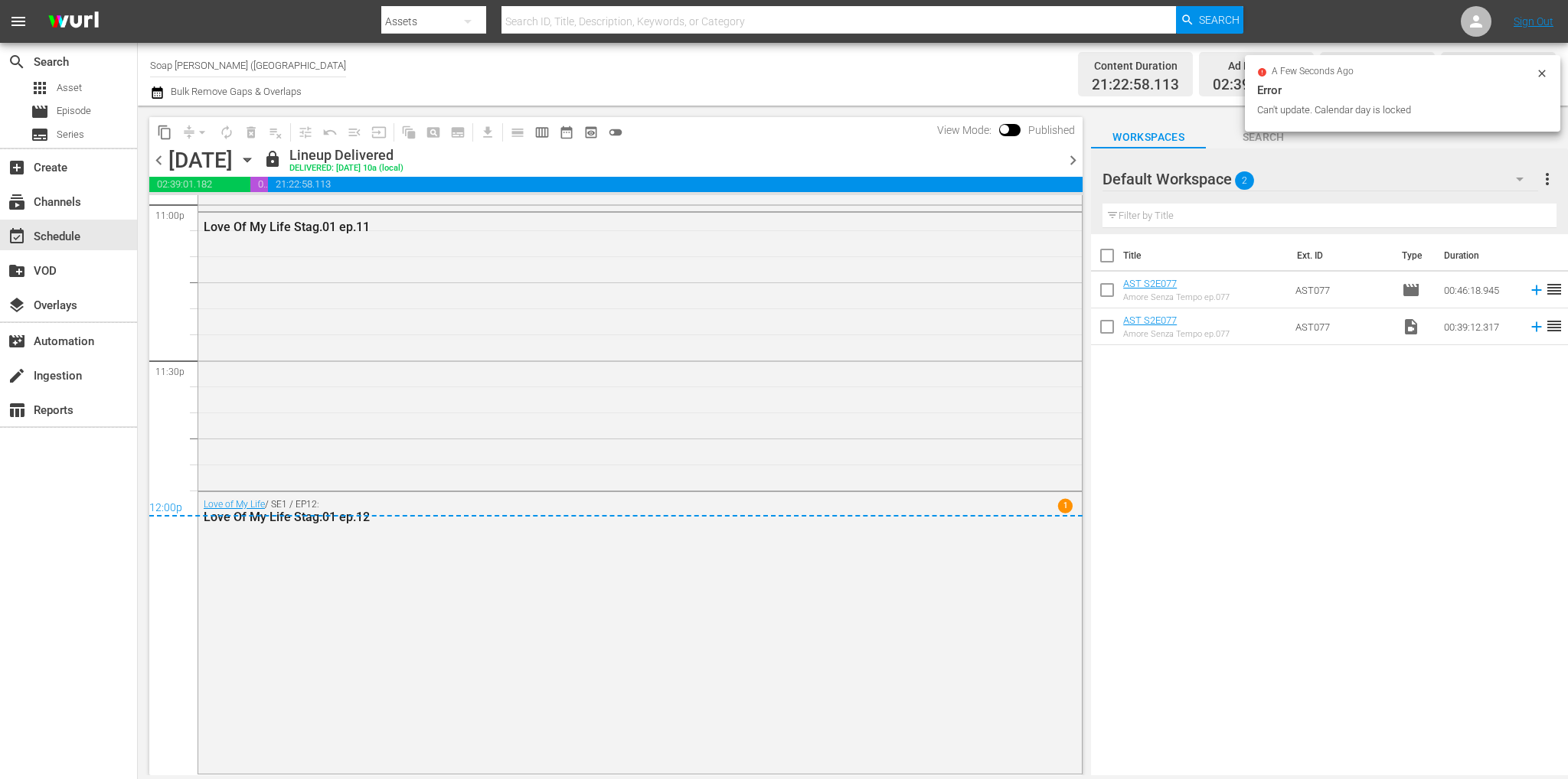
click at [156, 160] on span "chevron_left" at bounding box center [159, 160] width 19 height 19
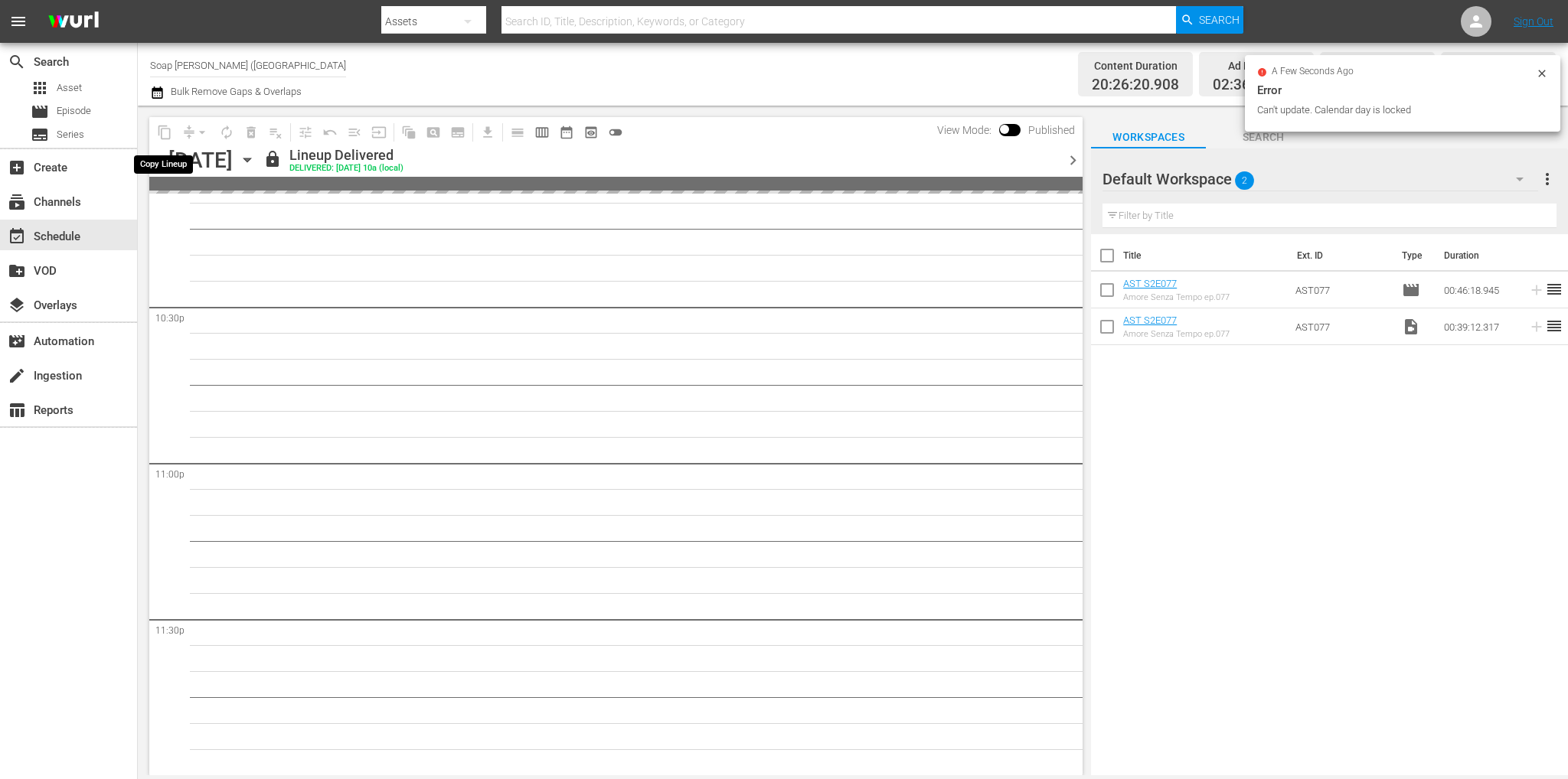
scroll to position [7019, 0]
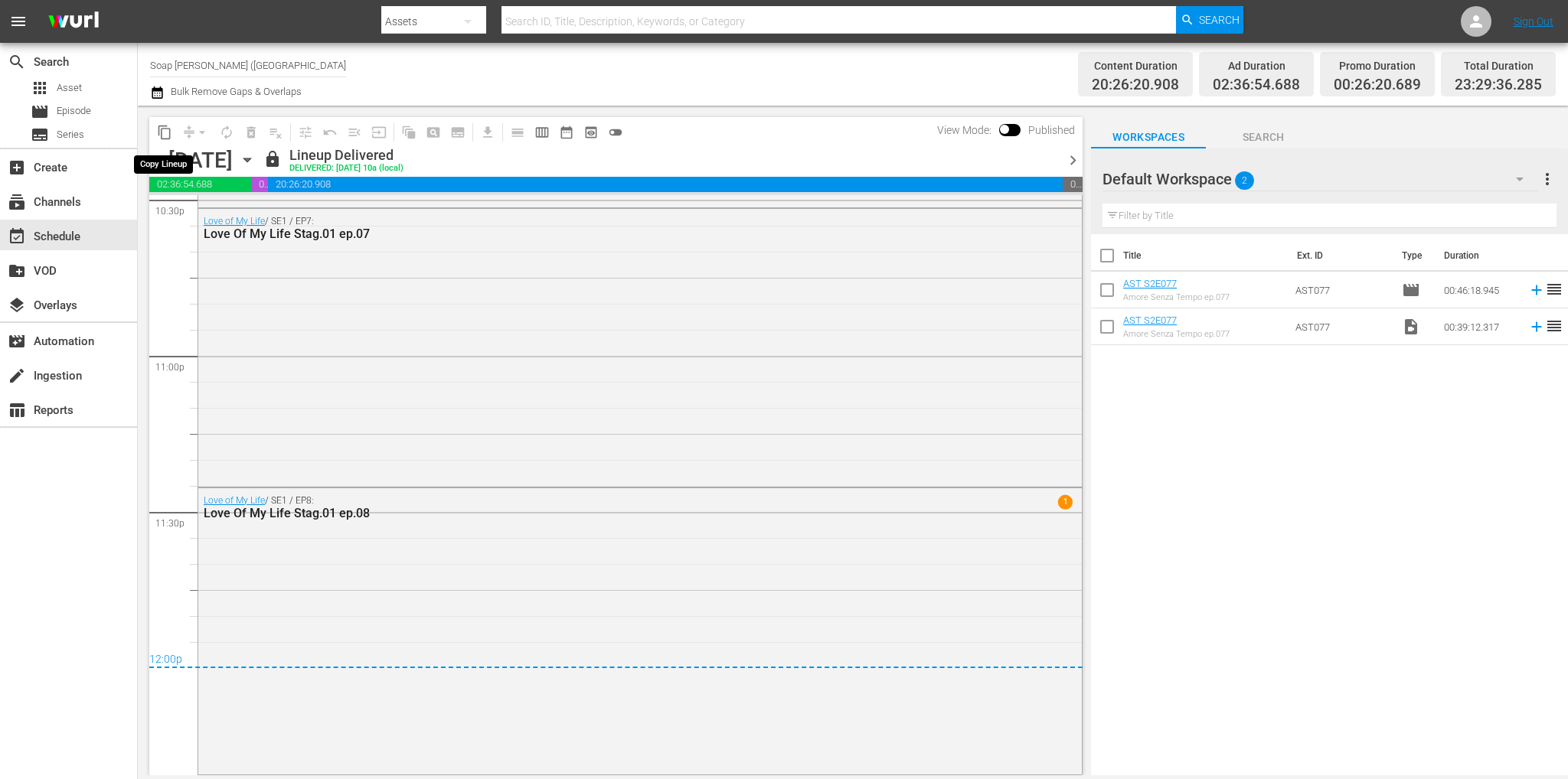
click at [165, 134] on span "content_copy" at bounding box center [164, 132] width 16 height 16
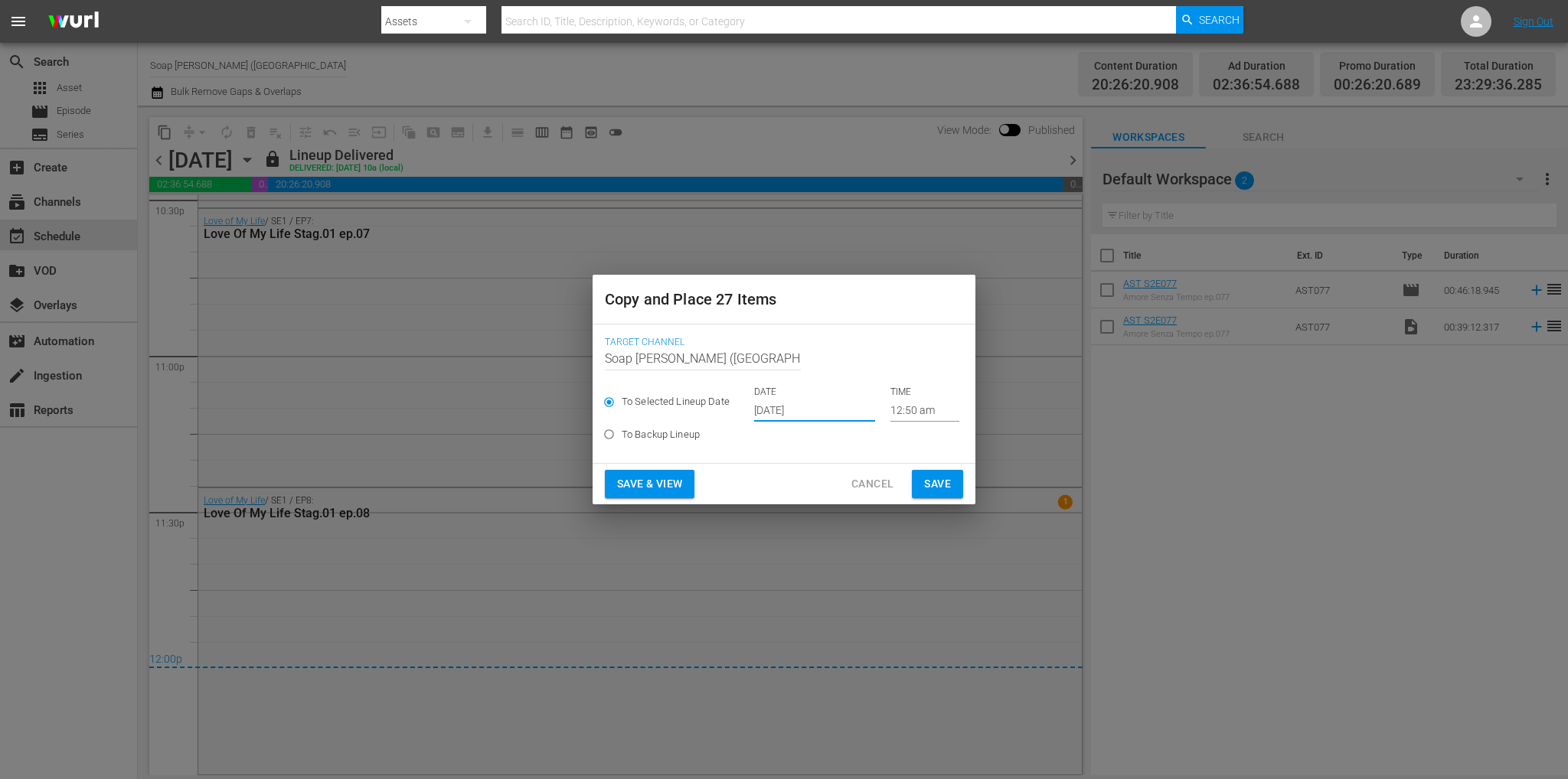
click at [794, 417] on input "[DATE]" at bounding box center [815, 410] width 121 height 23
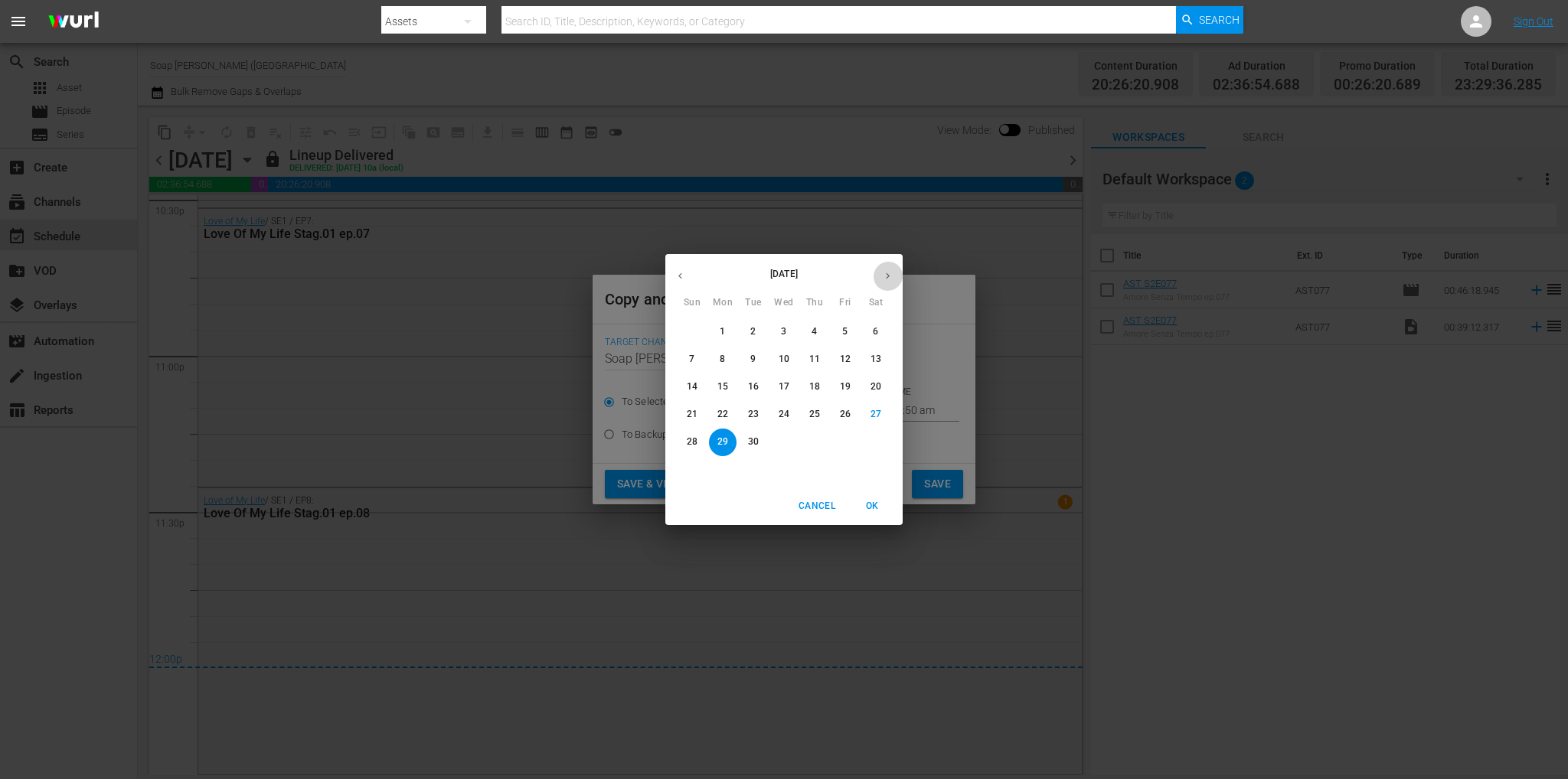
click at [888, 270] on icon "button" at bounding box center [887, 275] width 11 height 11
click at [854, 335] on span "3" at bounding box center [845, 332] width 28 height 13
type input "[DATE]"
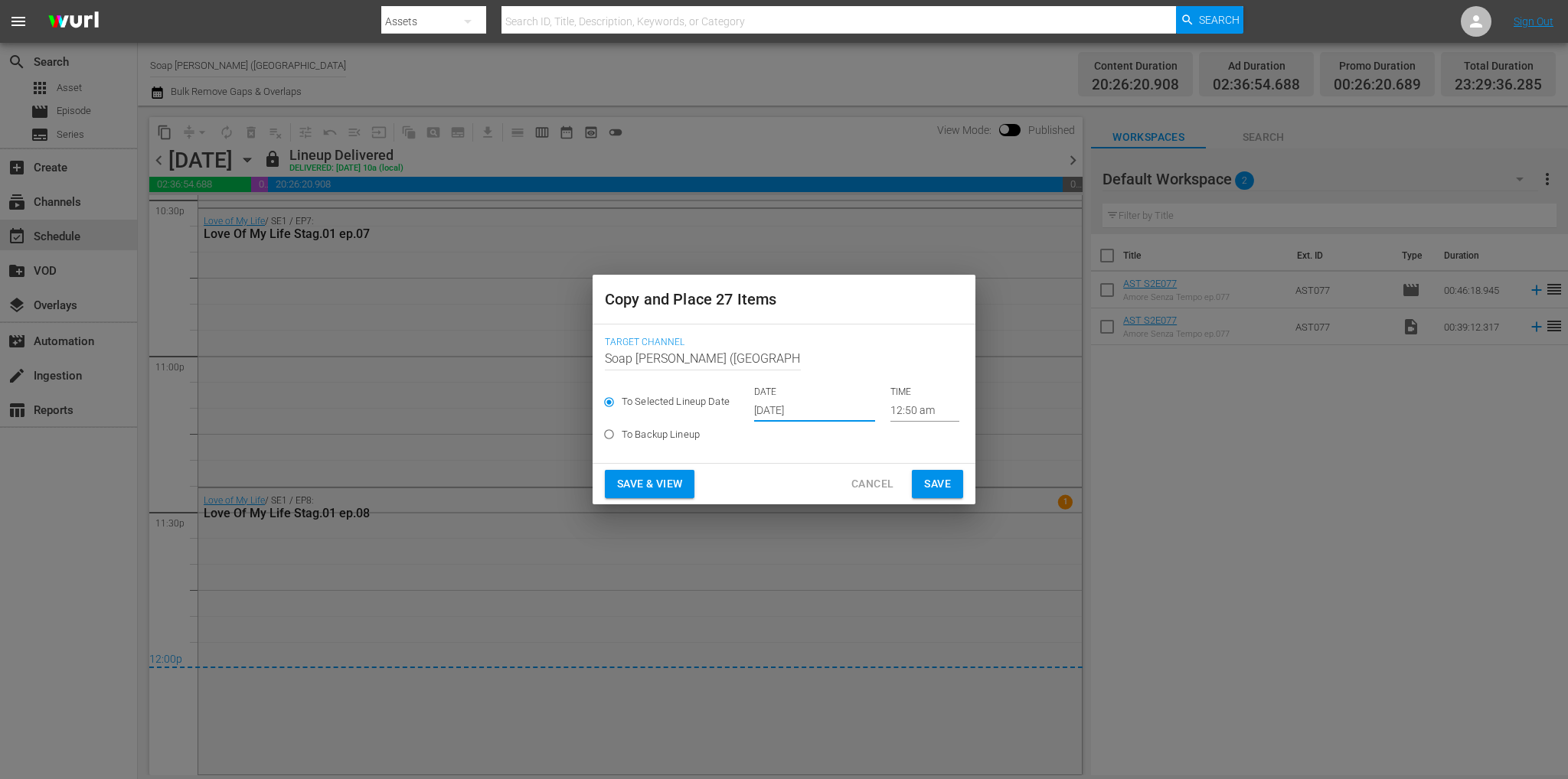
click at [909, 412] on input "12:50 am" at bounding box center [925, 410] width 69 height 23
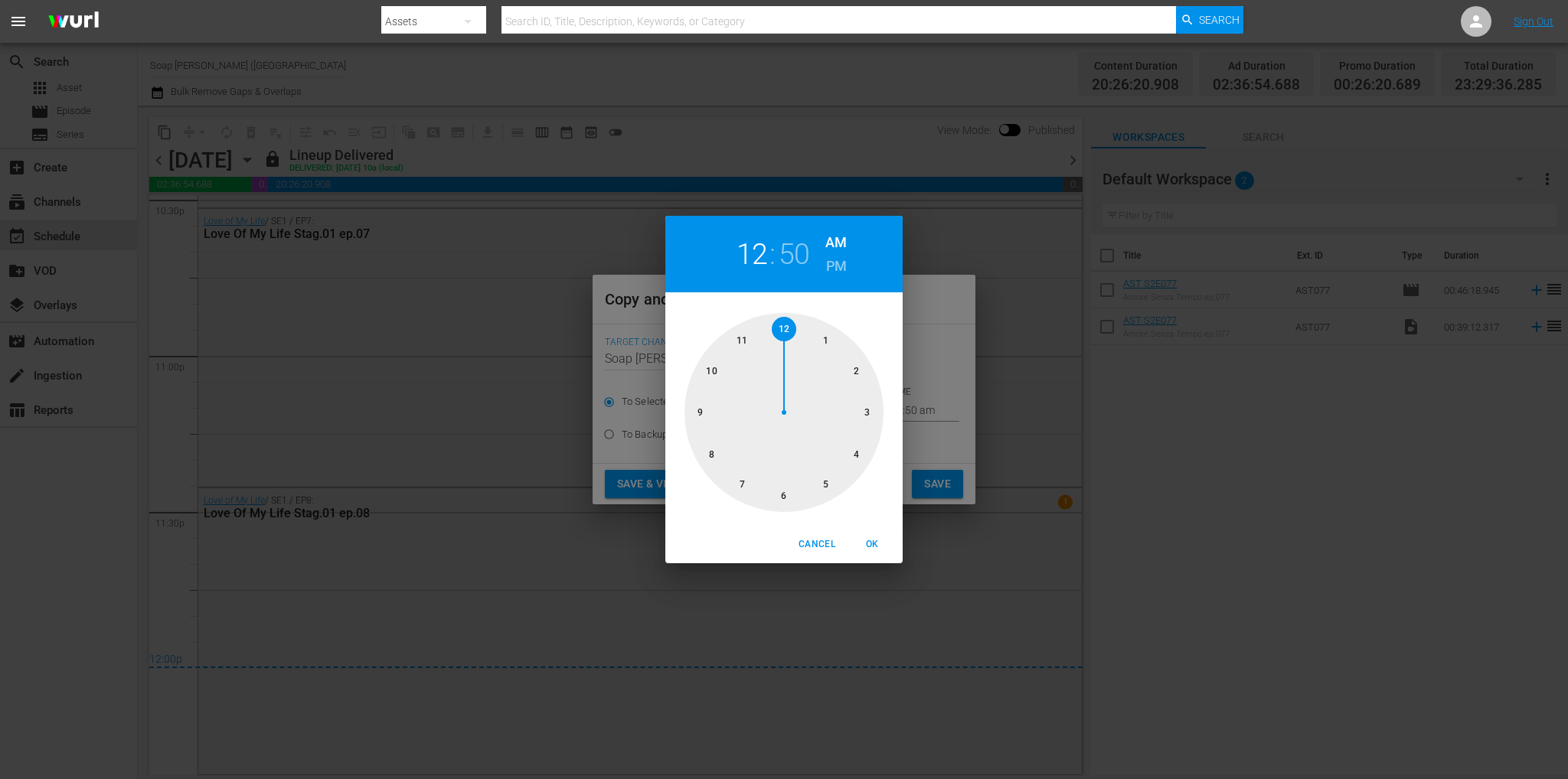
click at [954, 453] on div "12 : 50 AM PM 1 2 3 4 5 6 7 8 9 10 11 12 Cancel OK" at bounding box center [784, 390] width 1568 height 779
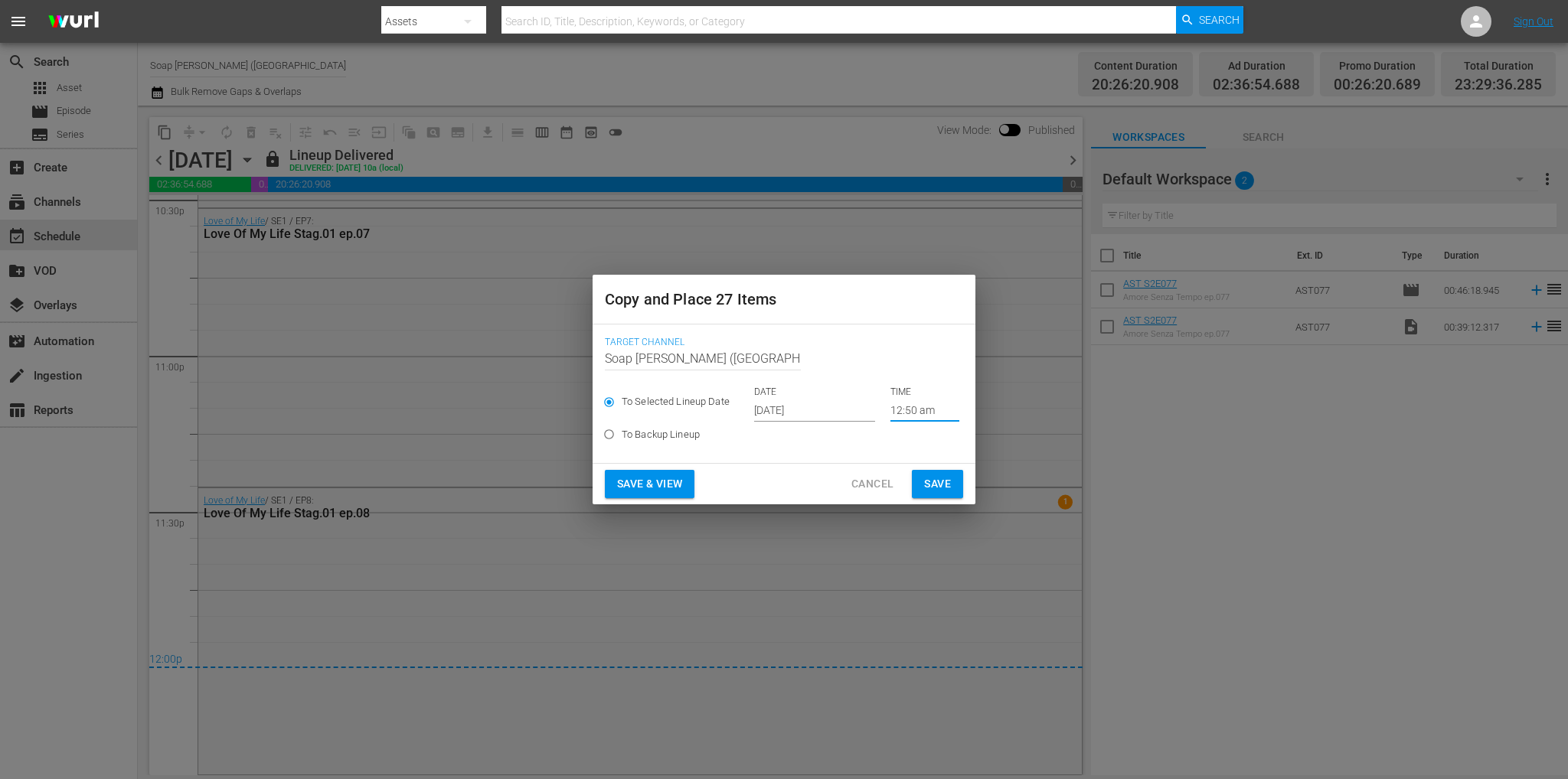
click at [937, 479] on span "Save" at bounding box center [937, 484] width 27 height 19
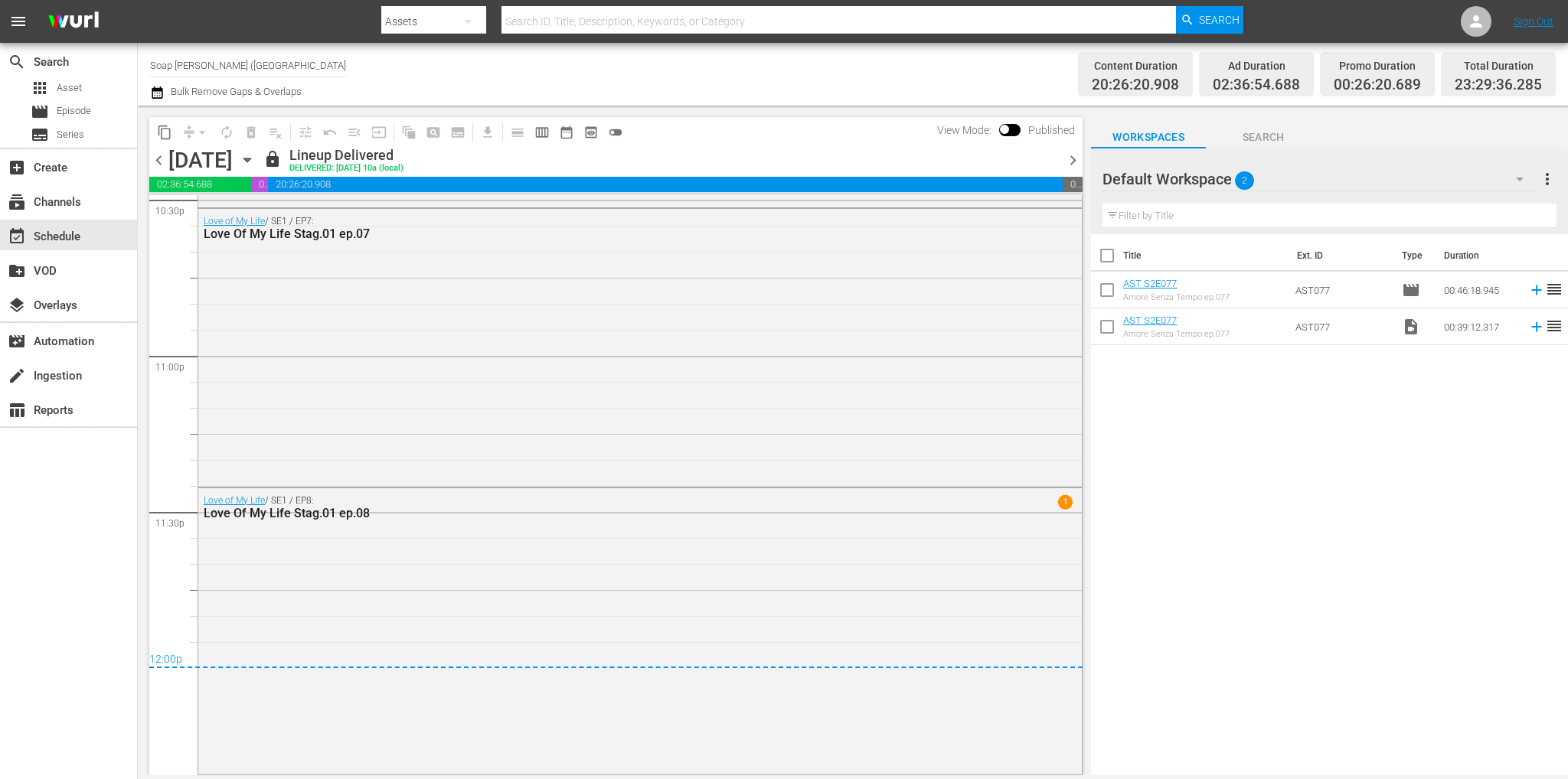
click at [260, 160] on div "[DATE] [DATE]" at bounding box center [214, 160] width 91 height 25
click at [256, 160] on icon "button" at bounding box center [247, 160] width 17 height 17
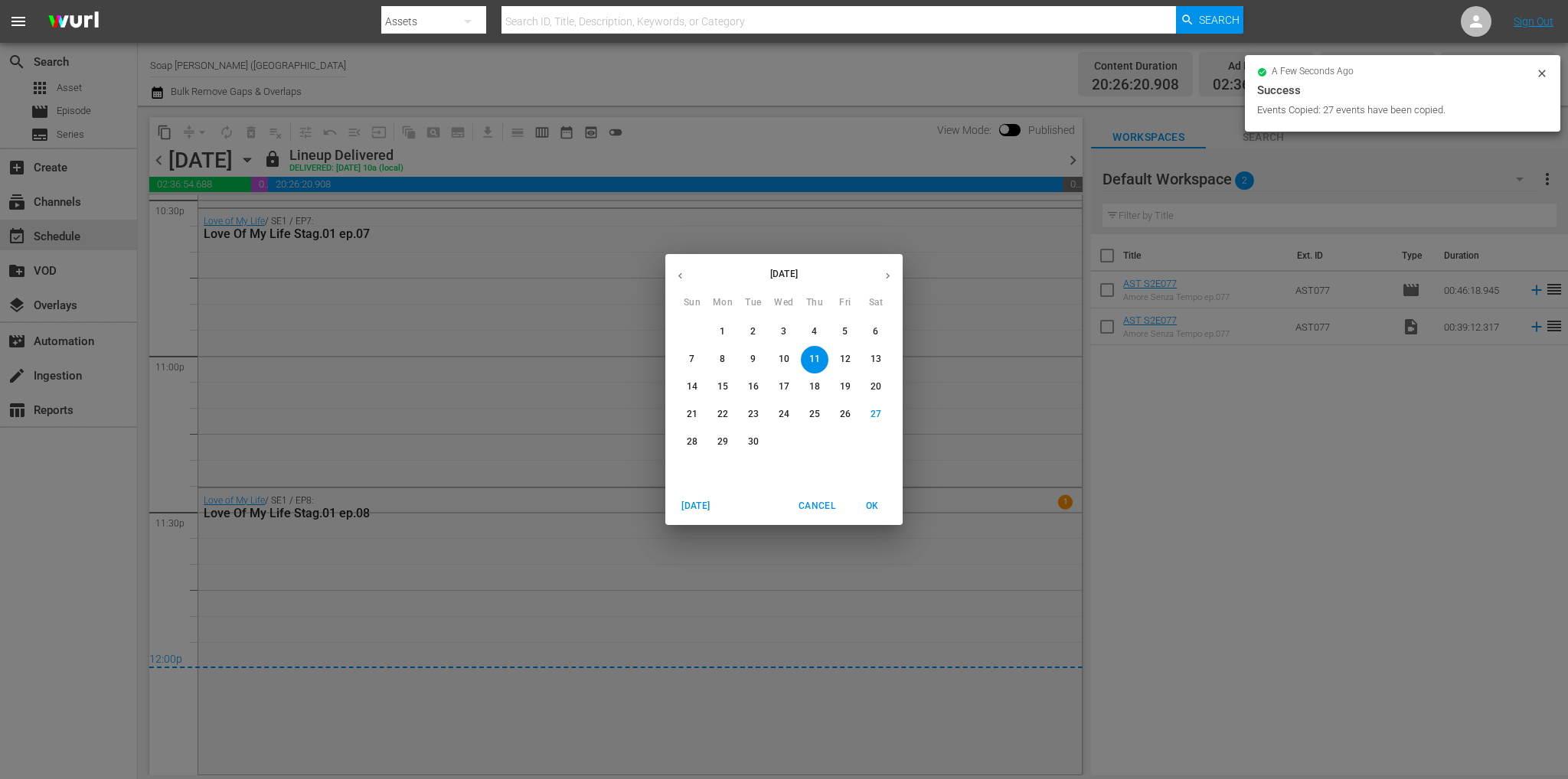
click at [886, 275] on icon "button" at bounding box center [887, 275] width 11 height 11
click at [848, 335] on span "3" at bounding box center [845, 332] width 28 height 13
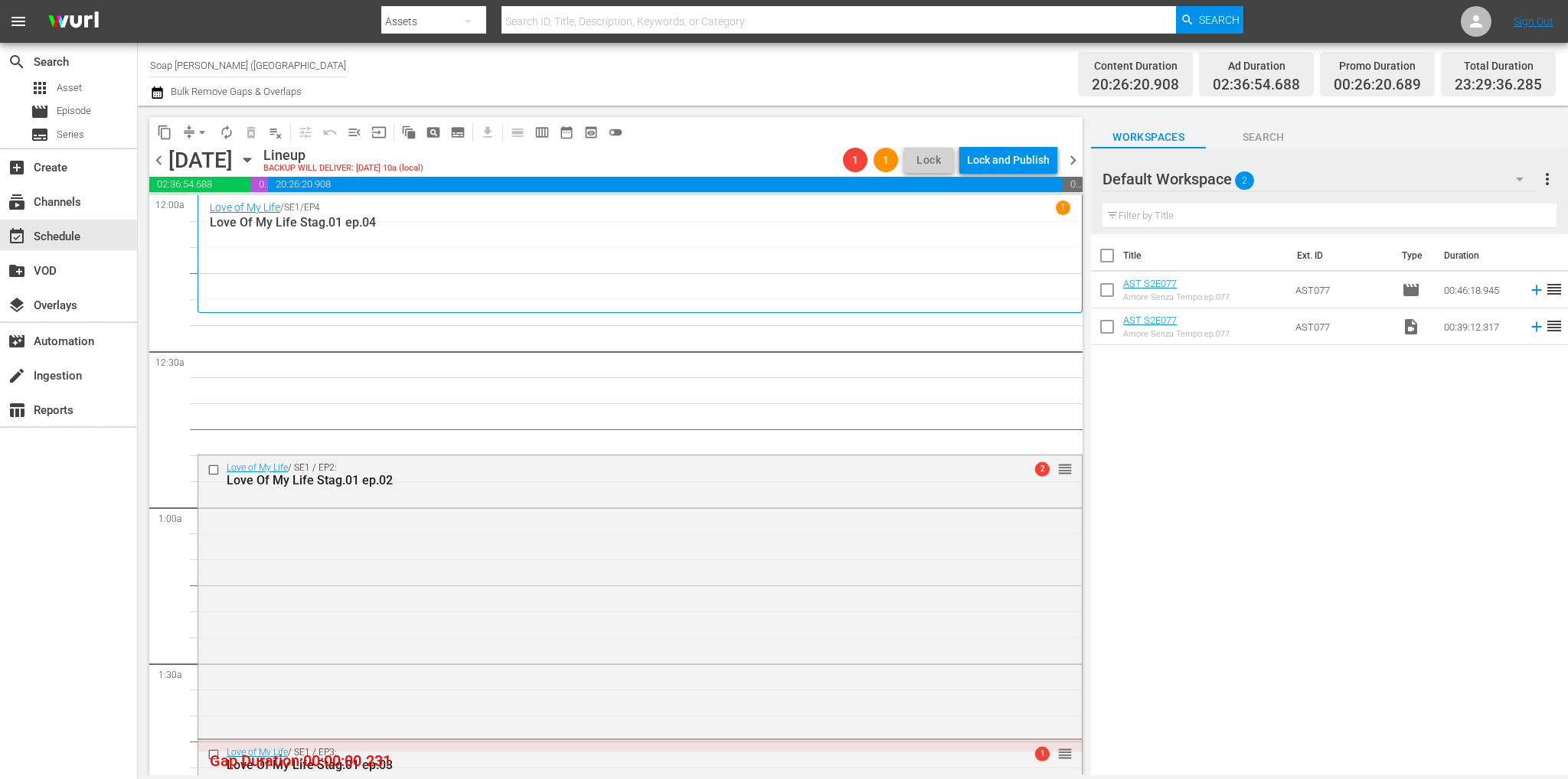
click at [205, 133] on span "arrow_drop_down" at bounding box center [202, 132] width 16 height 16
click at [238, 216] on li "Align to End of Previous Day" at bounding box center [202, 213] width 161 height 25
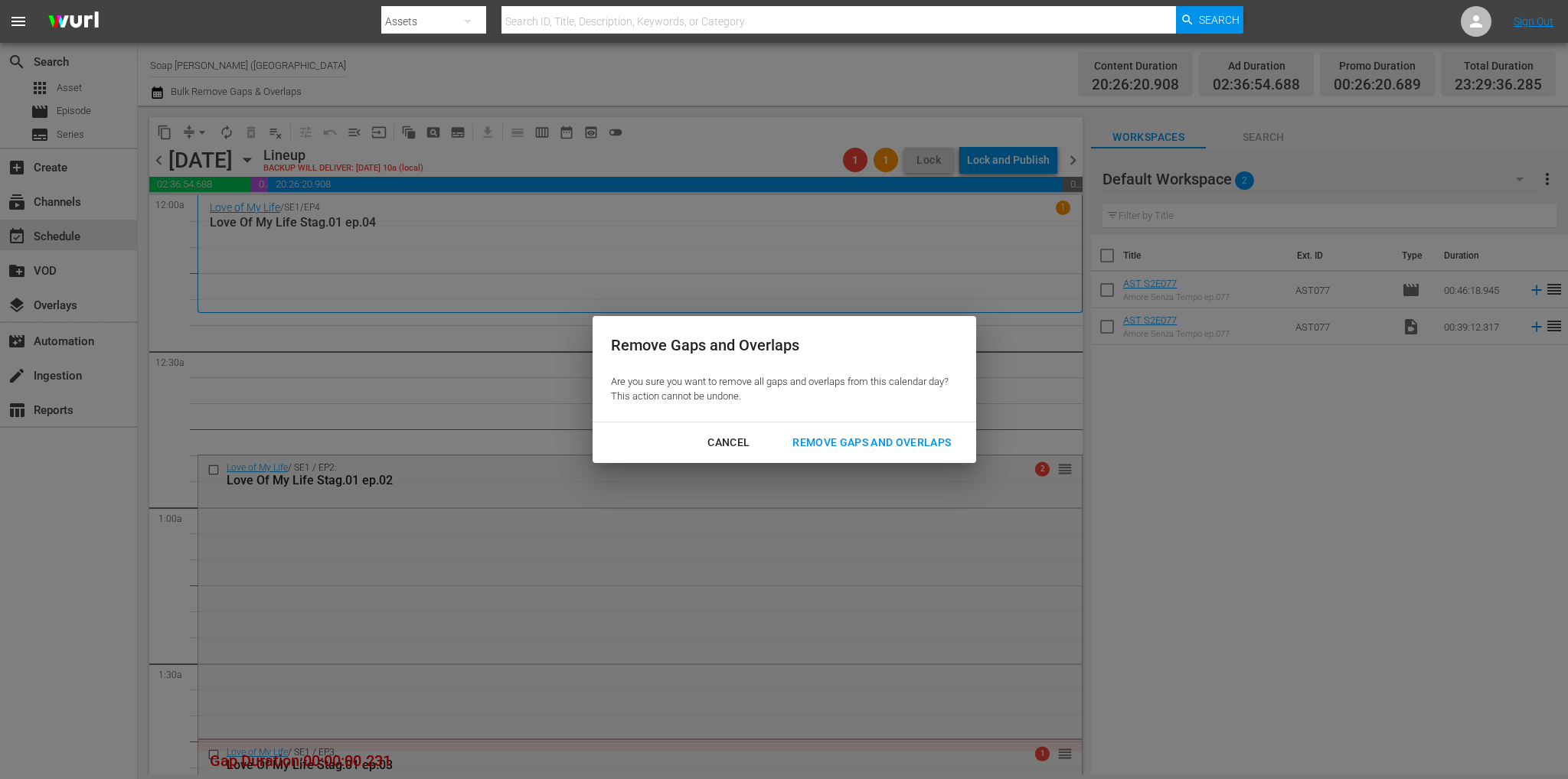
click at [876, 448] on div "Remove Gaps and Overlaps" at bounding box center [871, 442] width 183 height 19
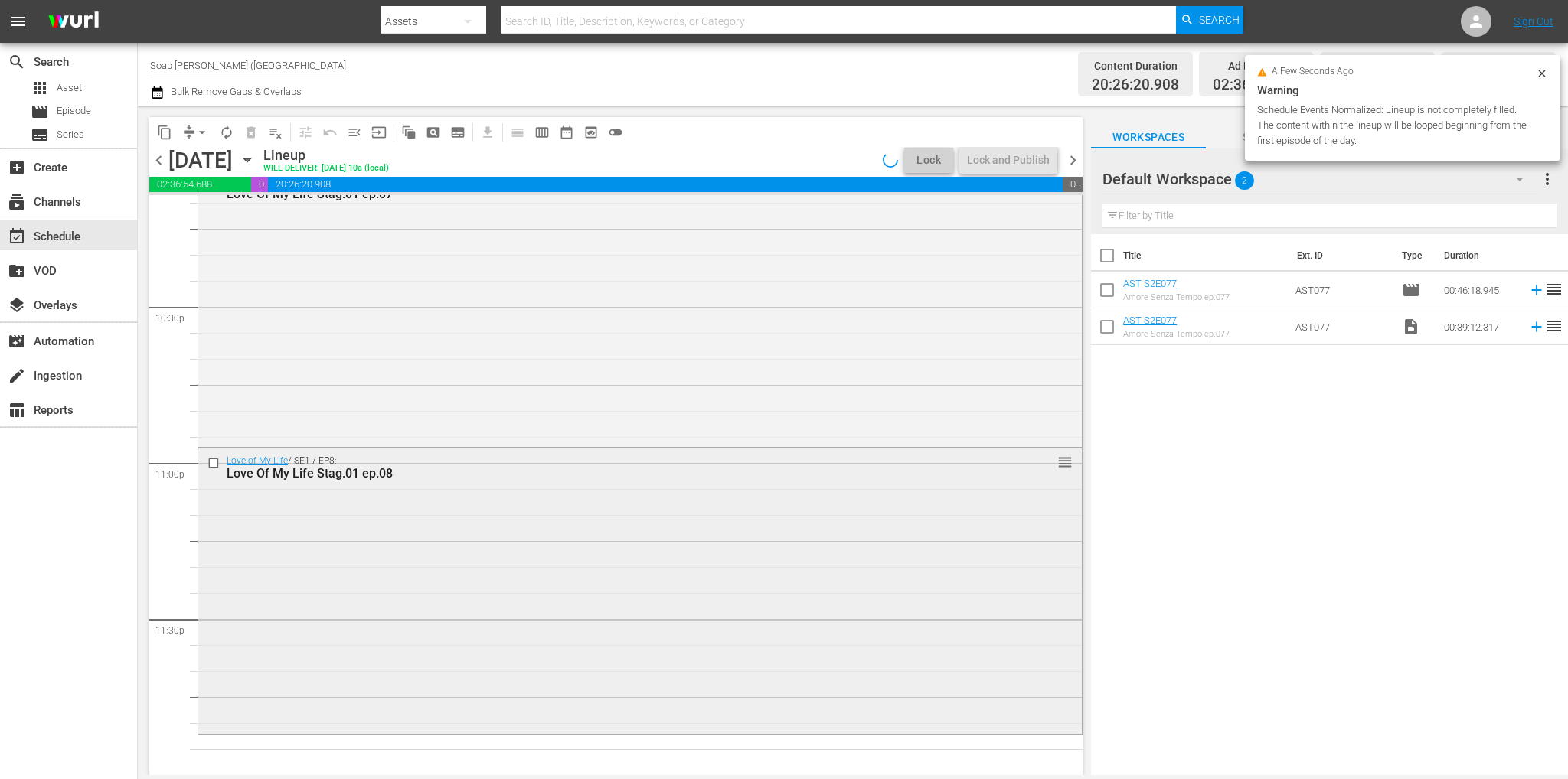
scroll to position [6911, 0]
drag, startPoint x: 1073, startPoint y: 674, endPoint x: 1072, endPoint y: 531, distance: 143.0
click at [1083, 380] on div "content_copy compress arrow_drop_down autorenew_outlined delete_forever_outline…" at bounding box center [612, 441] width 948 height 670
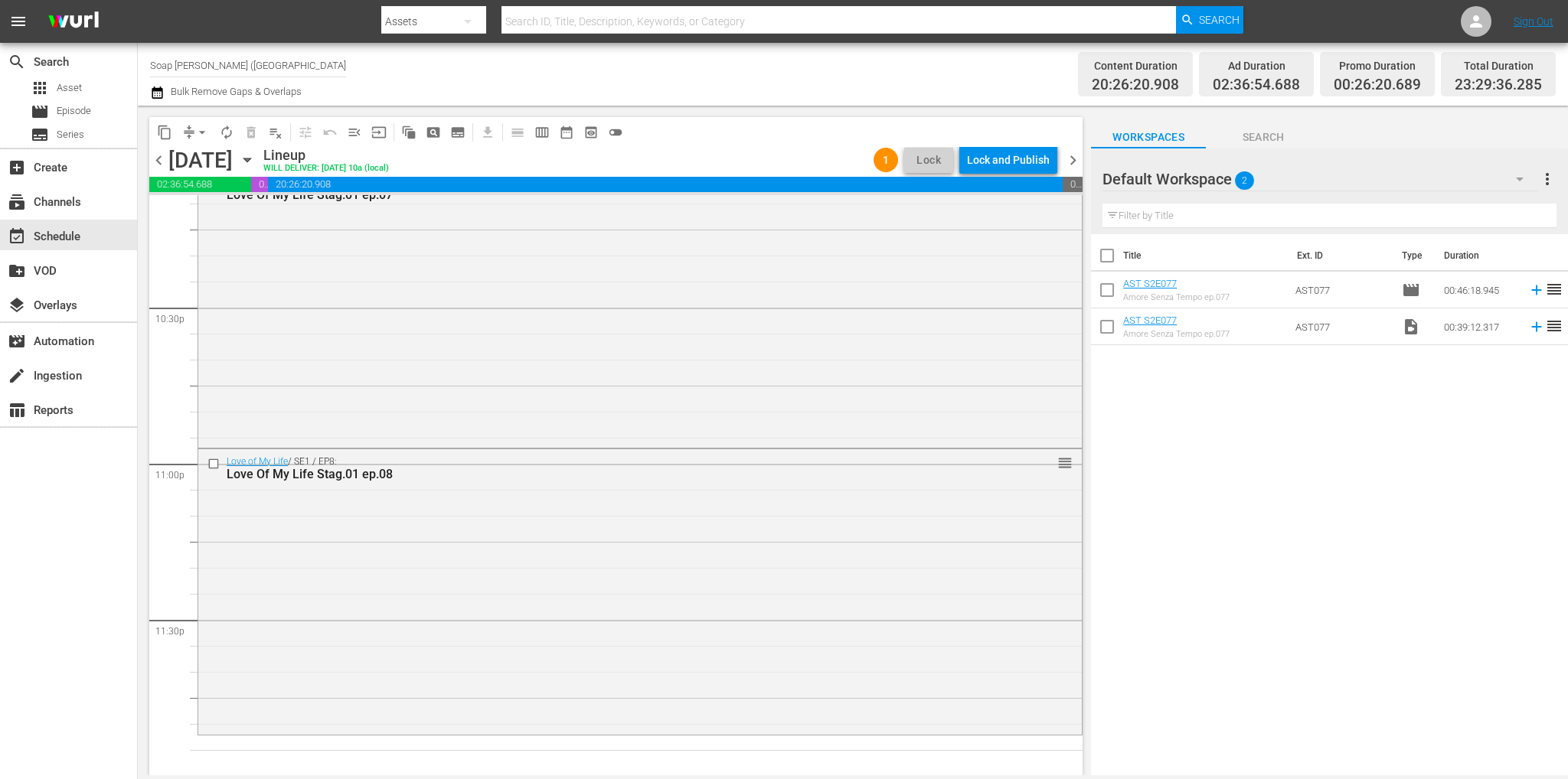
click at [1163, 704] on div "Title Ext. ID Type Duration AST S2E077 Amore Senza Tempo ep.077 AST077 movie 00…" at bounding box center [1330, 505] width 477 height 543
click at [1071, 153] on span "chevron_right" at bounding box center [1073, 160] width 19 height 19
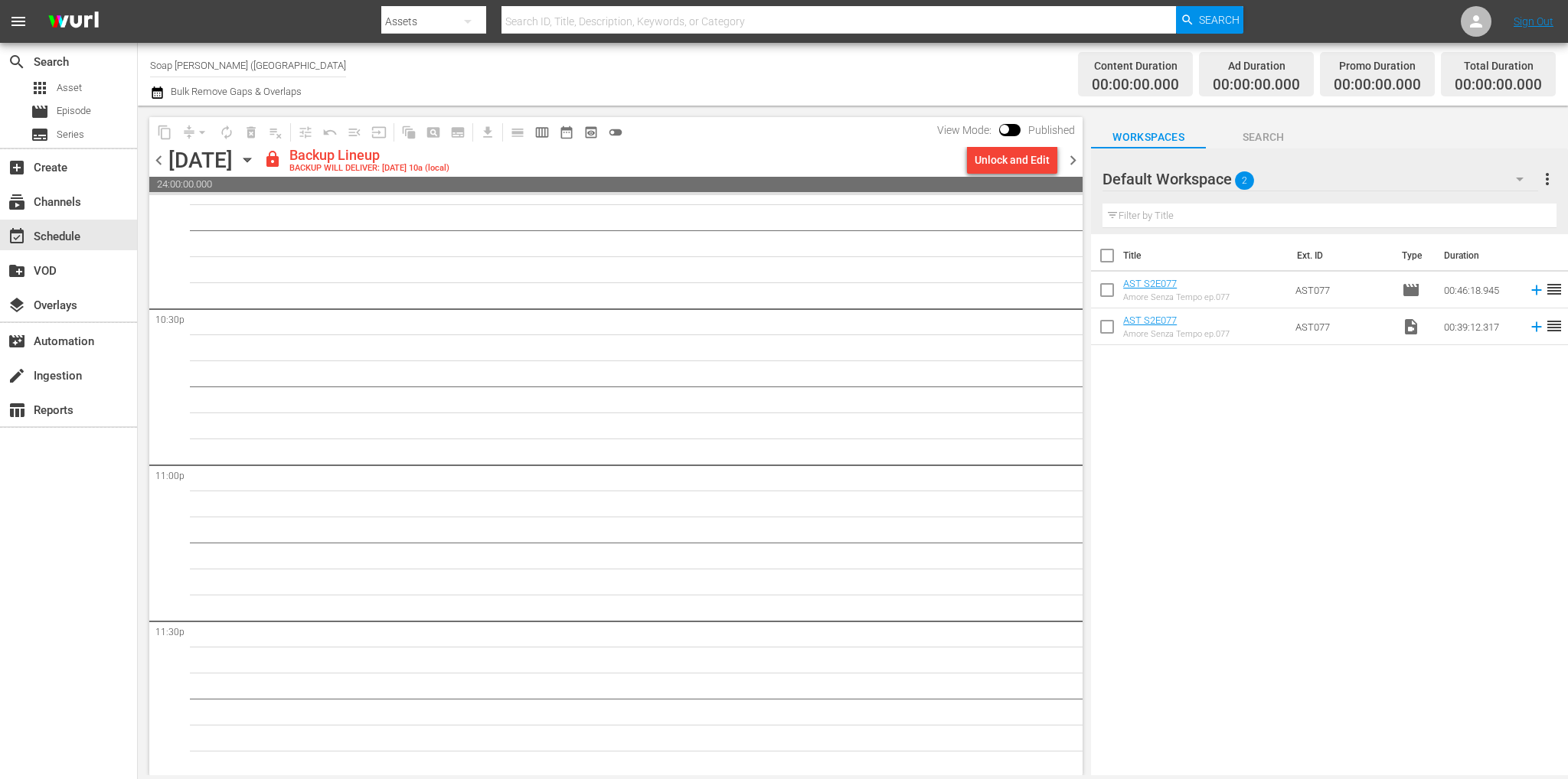
scroll to position [6912, 0]
click at [992, 166] on div "Unlock and Edit" at bounding box center [1011, 160] width 75 height 28
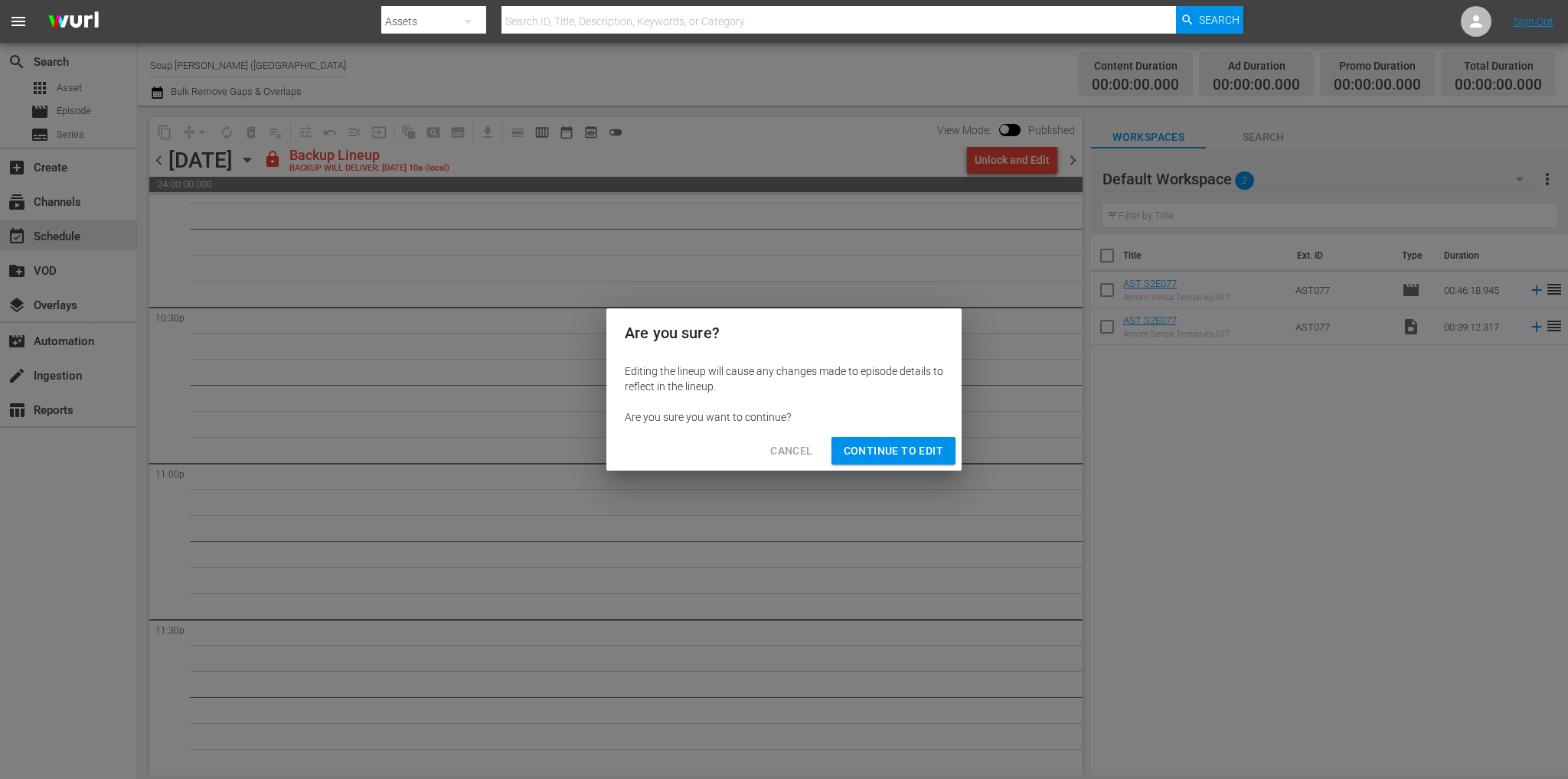
click at [916, 449] on span "Continue to Edit" at bounding box center [893, 451] width 99 height 19
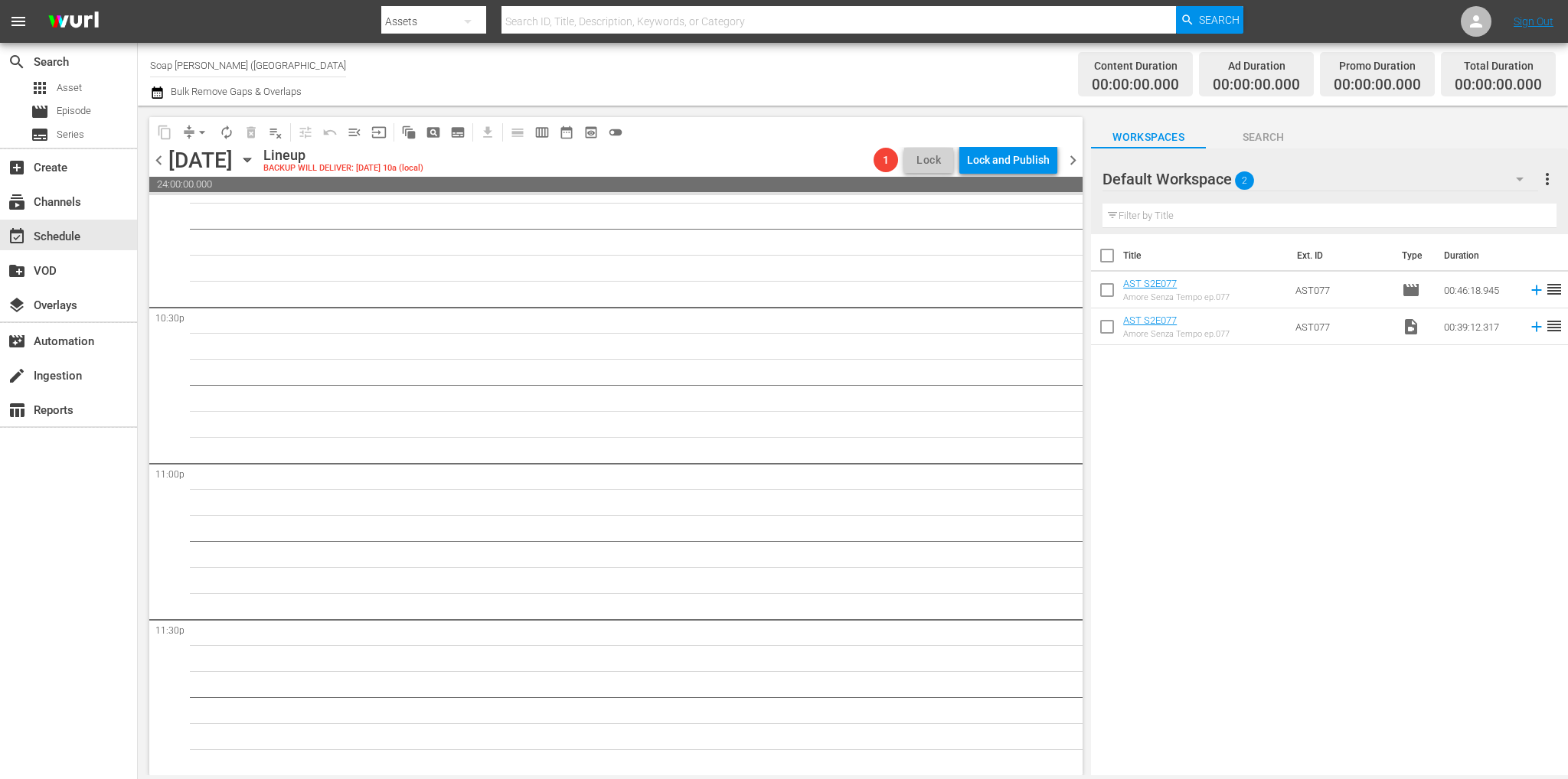
click at [1074, 169] on div "chevron_left [DATE] [DATE] Lineup BACKUP WILL DELIVER: [DATE] 10a (local) 1 Loc…" at bounding box center [616, 161] width 933 height 30
click at [1087, 157] on div "content_copy compress arrow_drop_down autorenew_outlined delete_forever_outline…" at bounding box center [614, 441] width 953 height 670
click at [1078, 160] on span "chevron_right" at bounding box center [1073, 160] width 19 height 19
click at [1021, 161] on div "Lock and Publish" at bounding box center [1008, 160] width 83 height 28
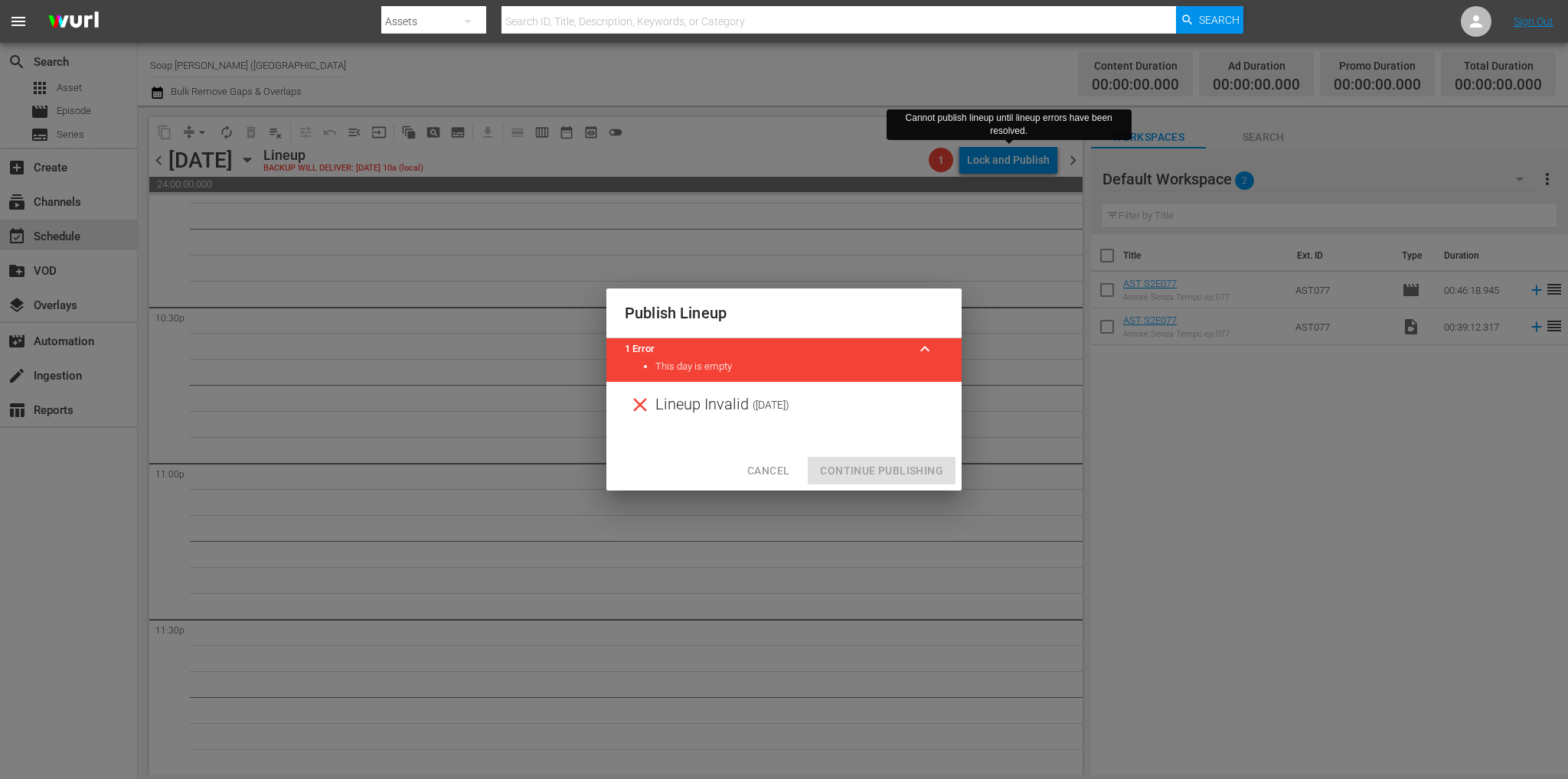
click at [952, 234] on div "Publish Lineup 1 Error keyboard_arrow_up This day is empty Lineup Invalid ( [DA…" at bounding box center [784, 390] width 1568 height 779
click at [802, 444] on div at bounding box center [783, 439] width 355 height 23
click at [767, 471] on span "Cancel" at bounding box center [767, 470] width 42 height 19
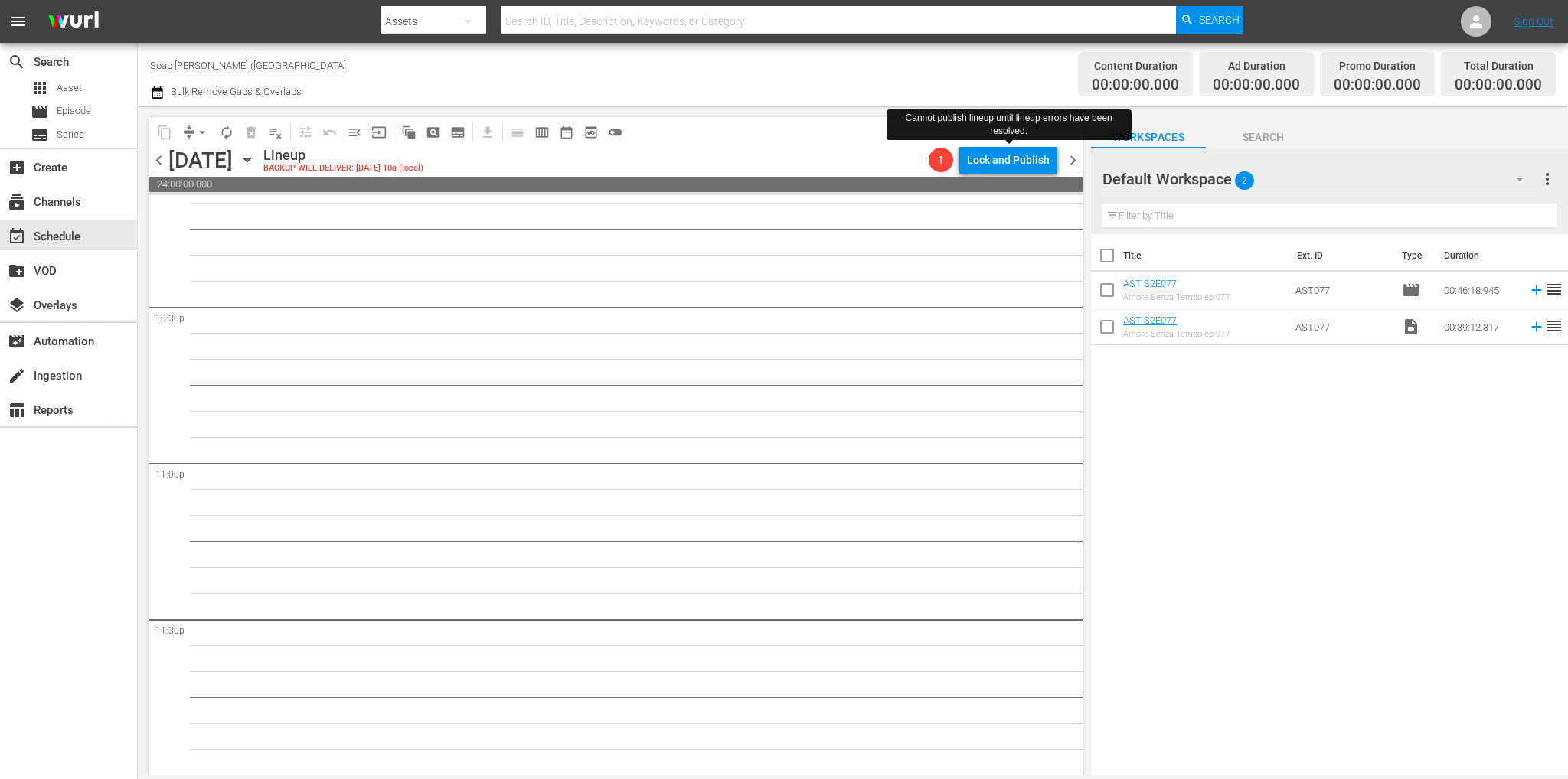
click at [1070, 166] on span "chevron_right" at bounding box center [1073, 160] width 19 height 19
click at [162, 160] on span "chevron_left" at bounding box center [159, 160] width 19 height 19
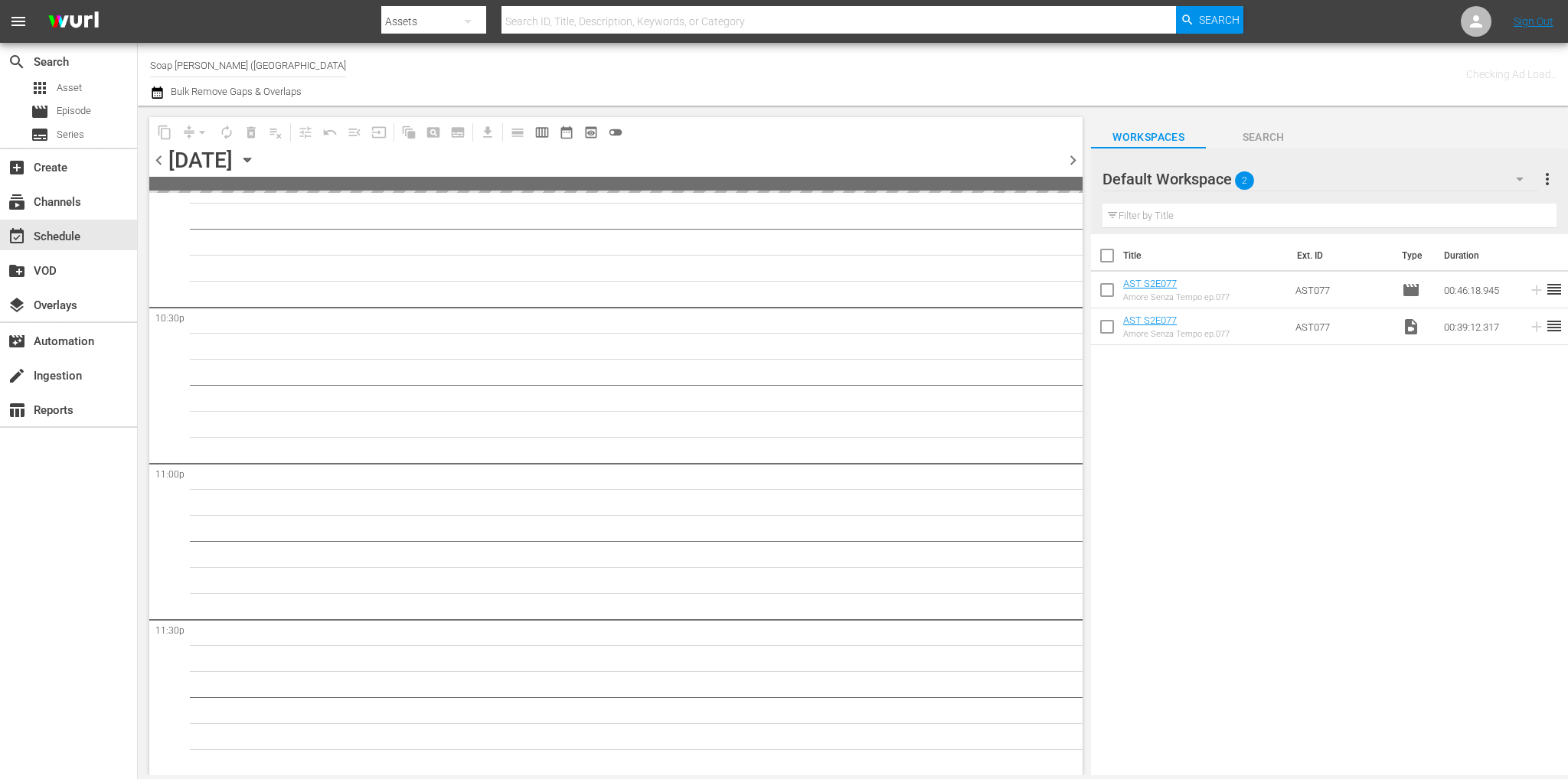
click at [162, 160] on span "chevron_left" at bounding box center [159, 160] width 19 height 19
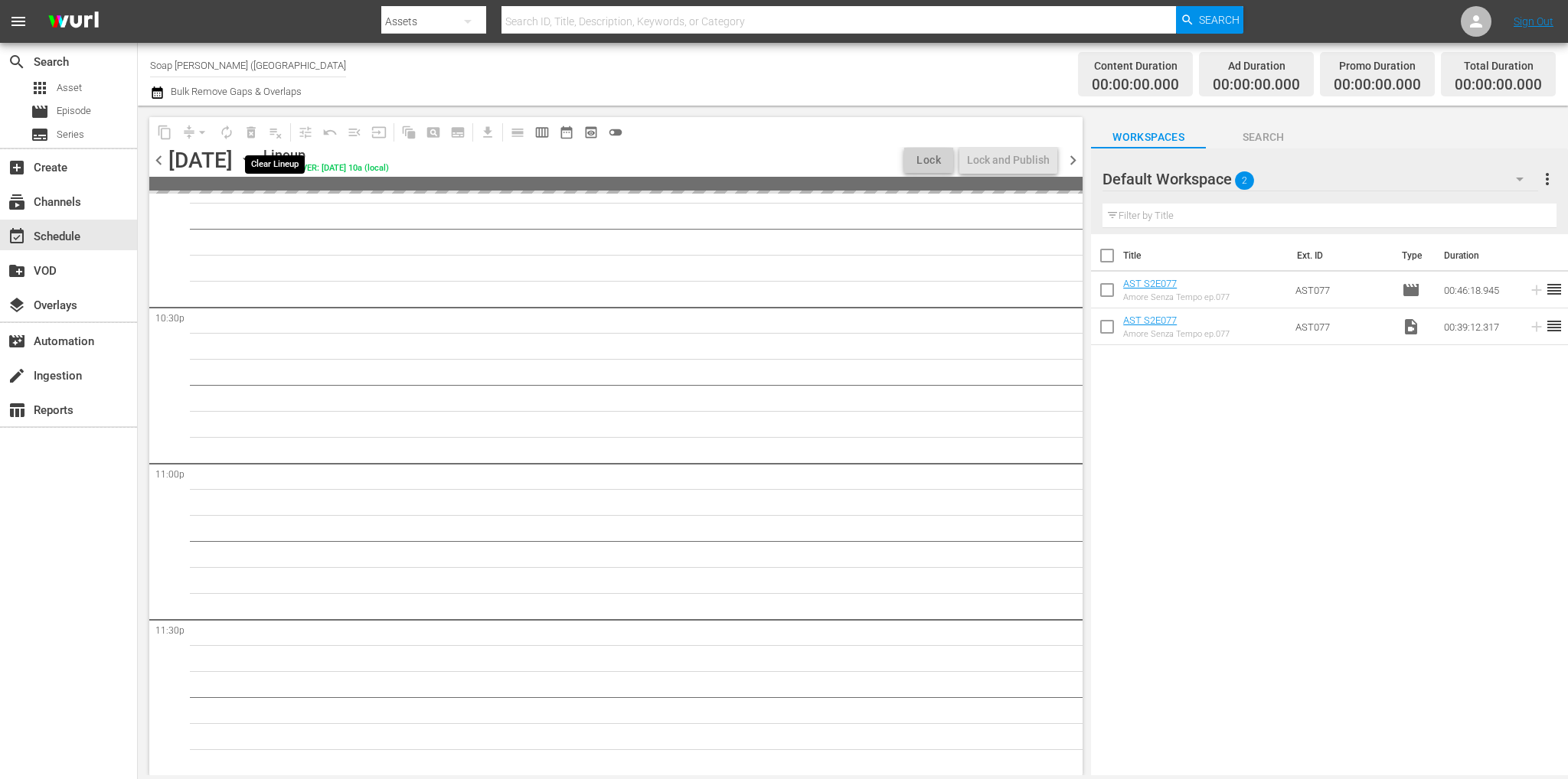
scroll to position [6912, 0]
click at [251, 160] on icon "button" at bounding box center [246, 160] width 6 height 4
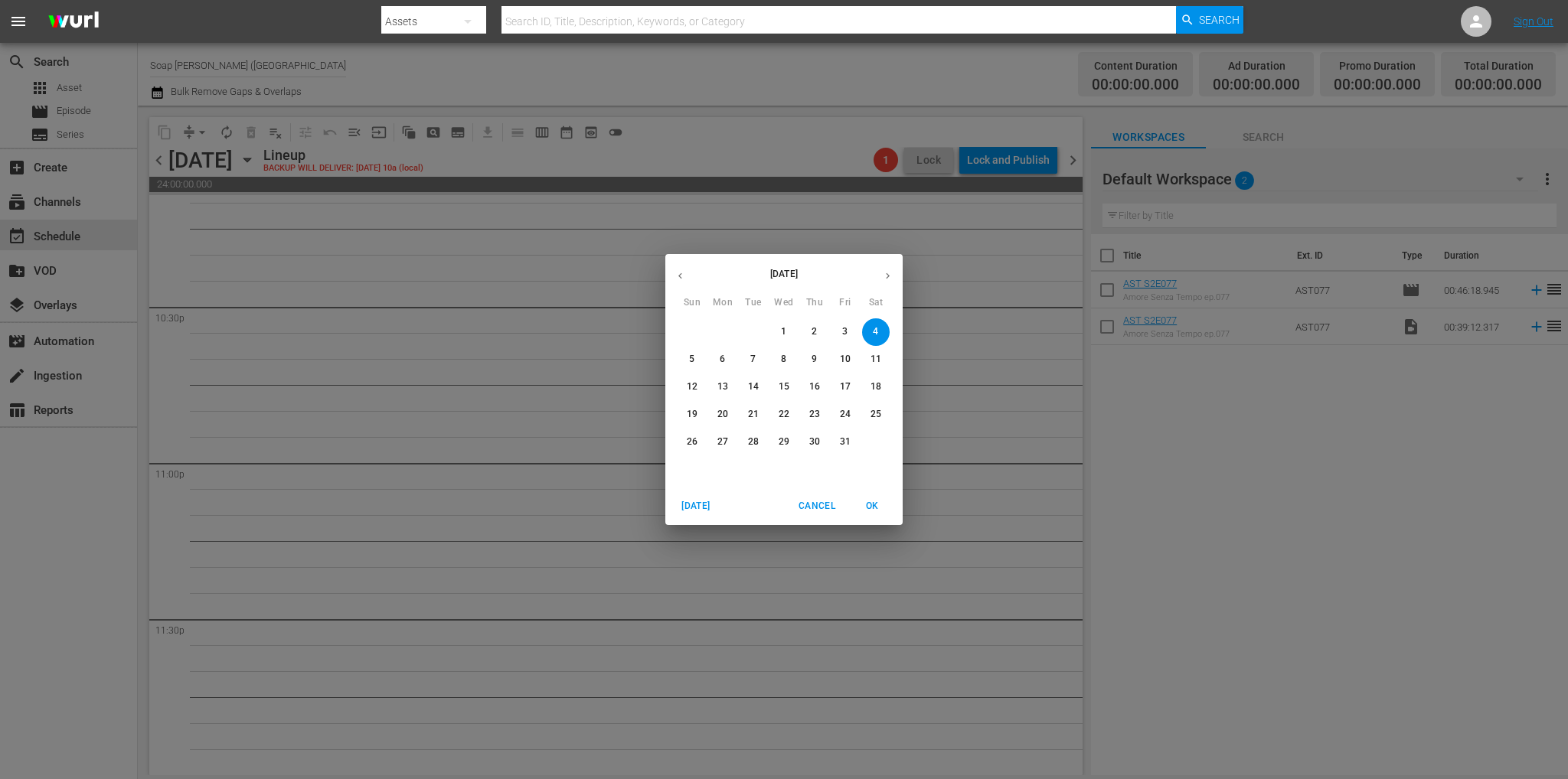
click at [688, 275] on button "button" at bounding box center [680, 275] width 30 height 30
click at [816, 360] on p "11" at bounding box center [815, 359] width 11 height 13
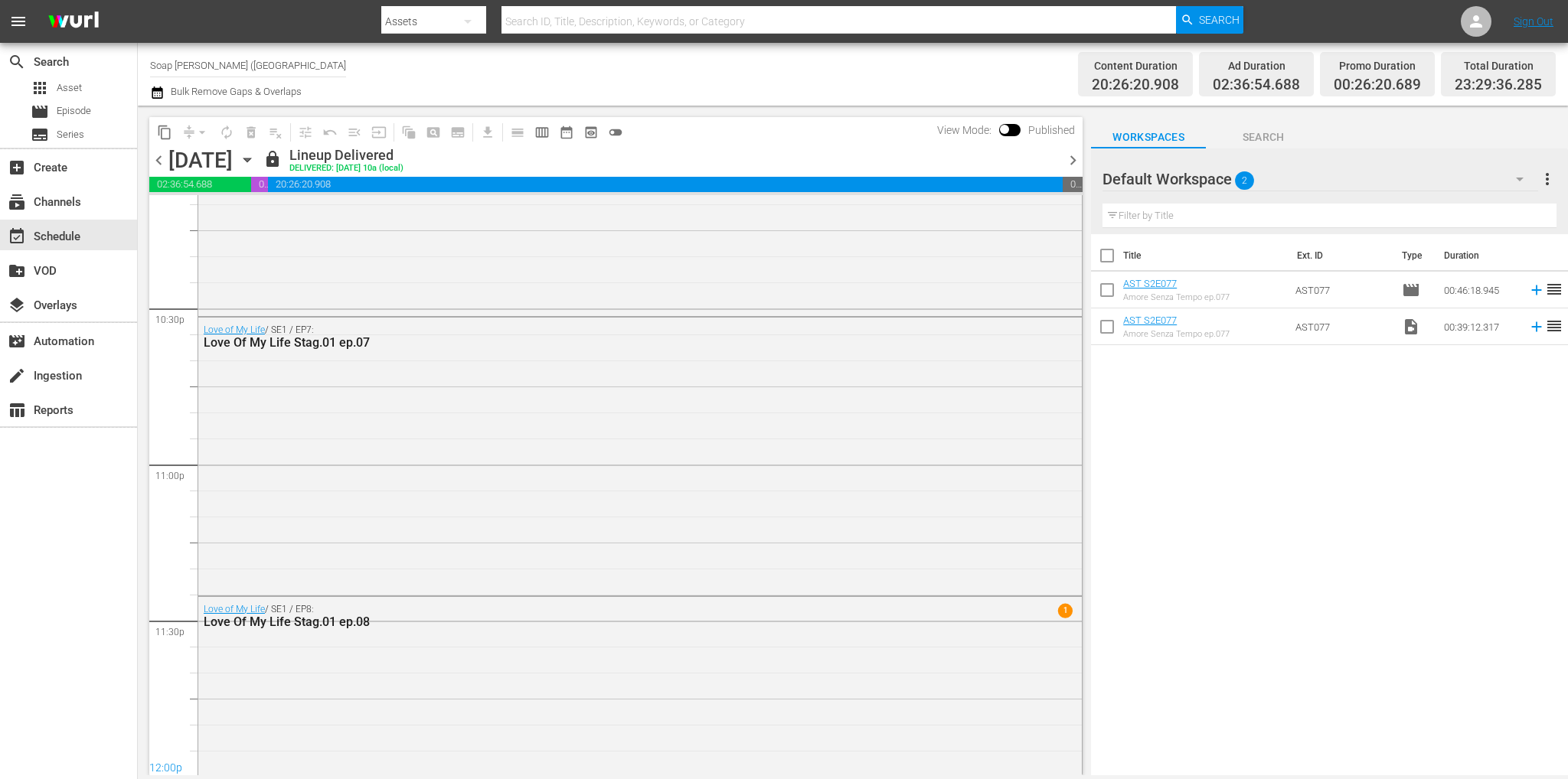
scroll to position [7018, 0]
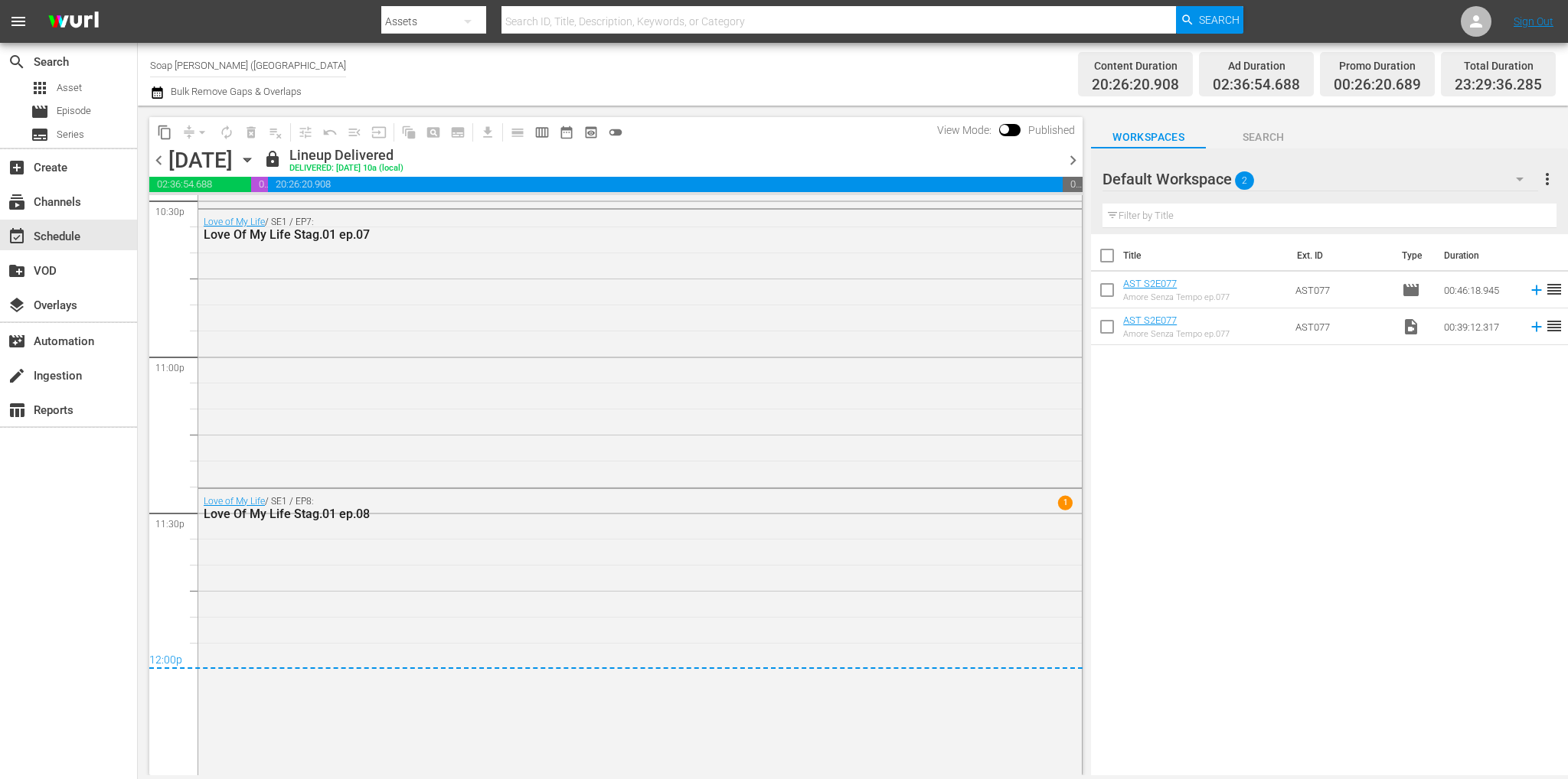
click at [1069, 160] on span "chevron_right" at bounding box center [1073, 160] width 19 height 19
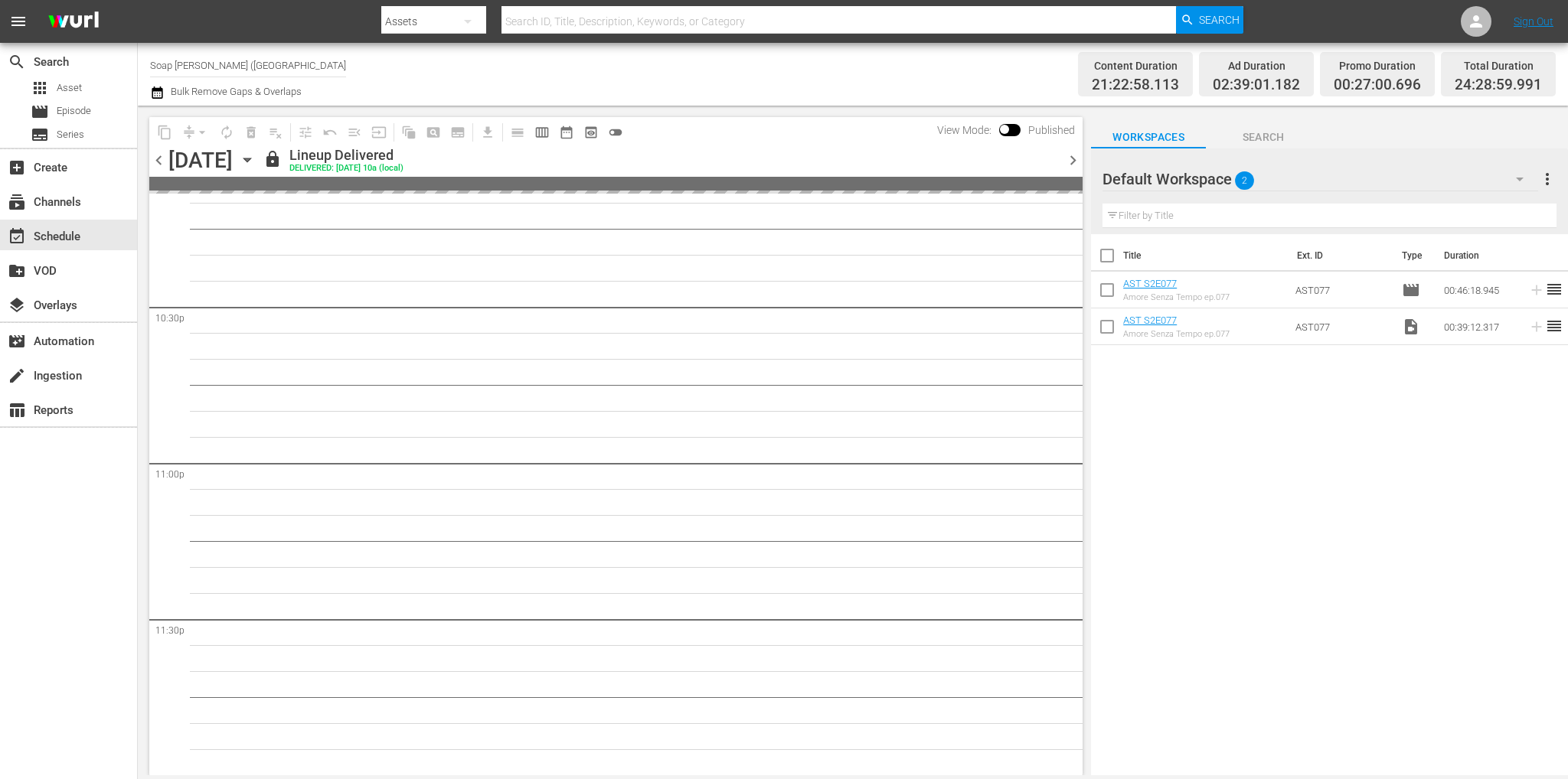
scroll to position [6966, 0]
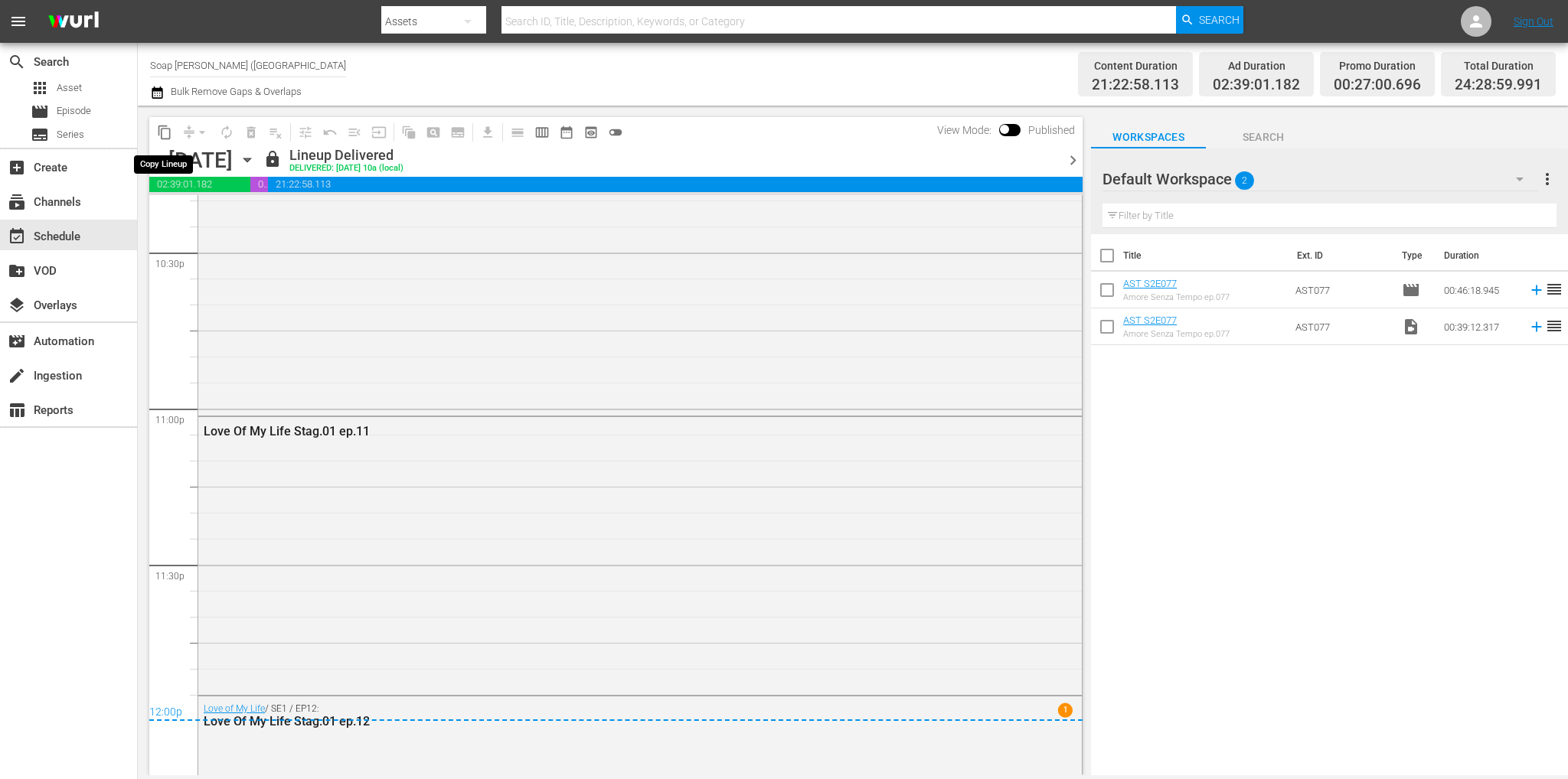
click at [166, 132] on span "content_copy" at bounding box center [164, 132] width 16 height 16
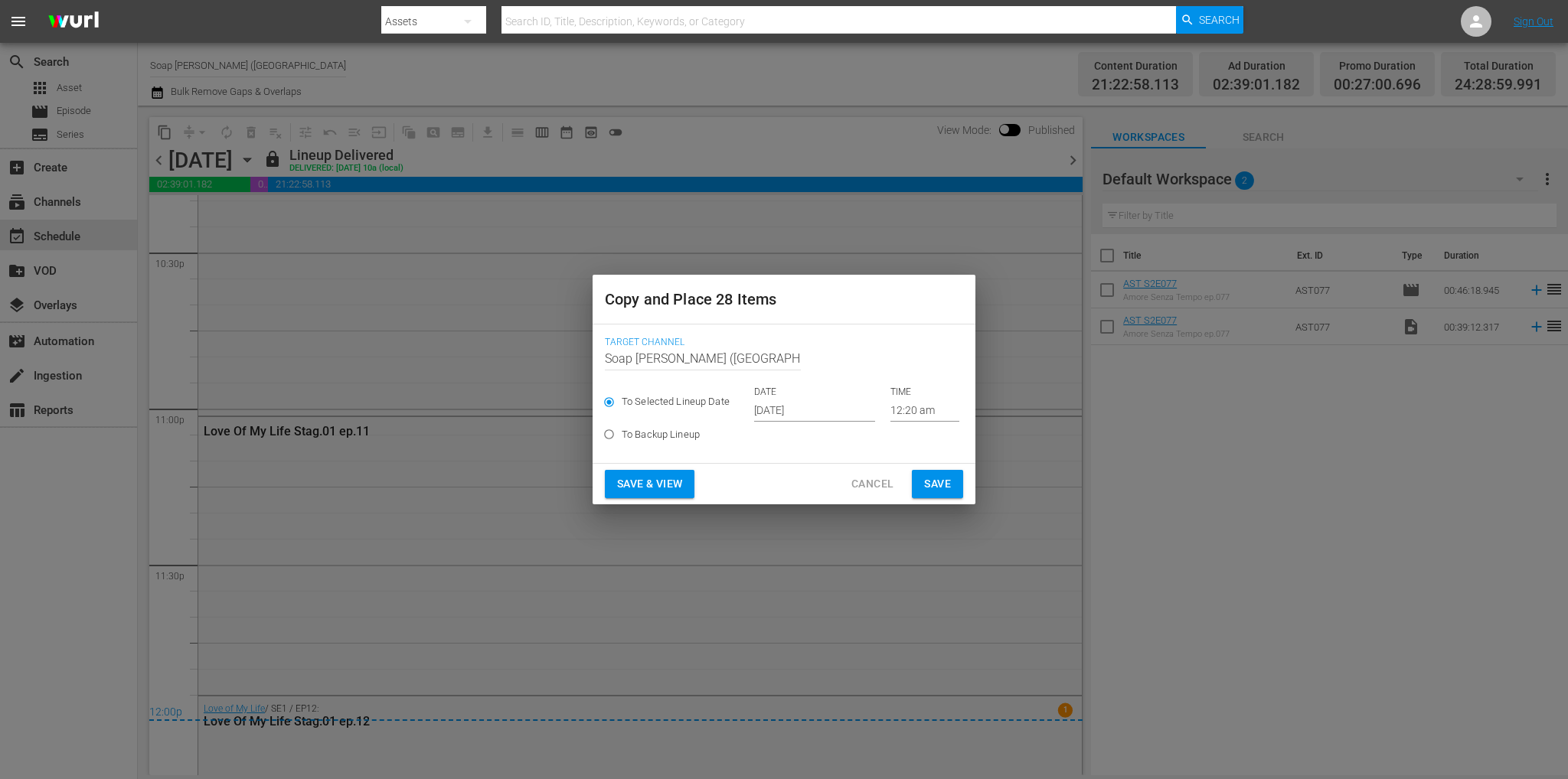
click at [829, 412] on input "[DATE]" at bounding box center [815, 410] width 121 height 23
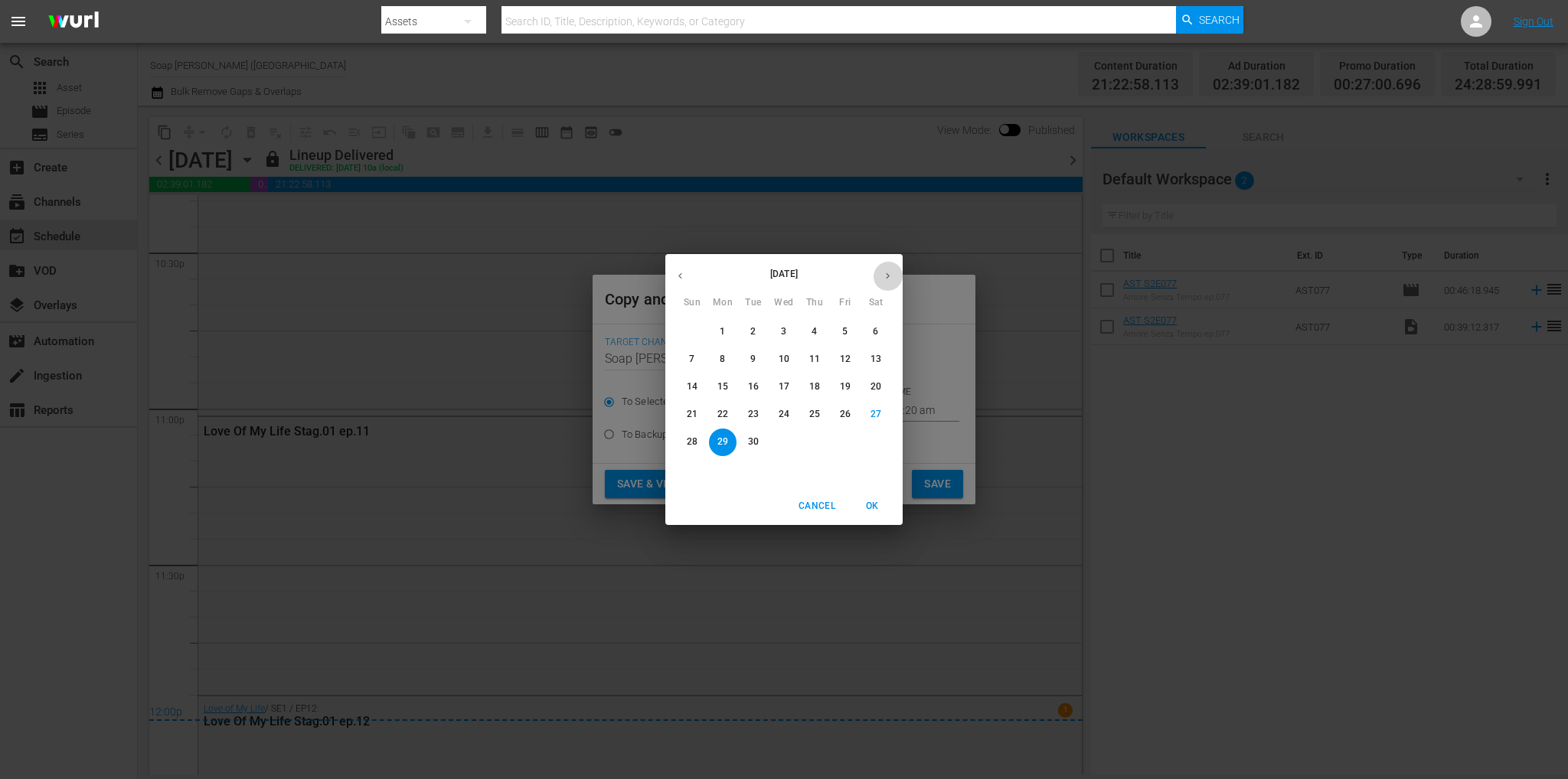
click at [891, 282] on button "button" at bounding box center [888, 275] width 30 height 30
click at [868, 326] on span "4" at bounding box center [876, 332] width 28 height 13
type input "[DATE]"
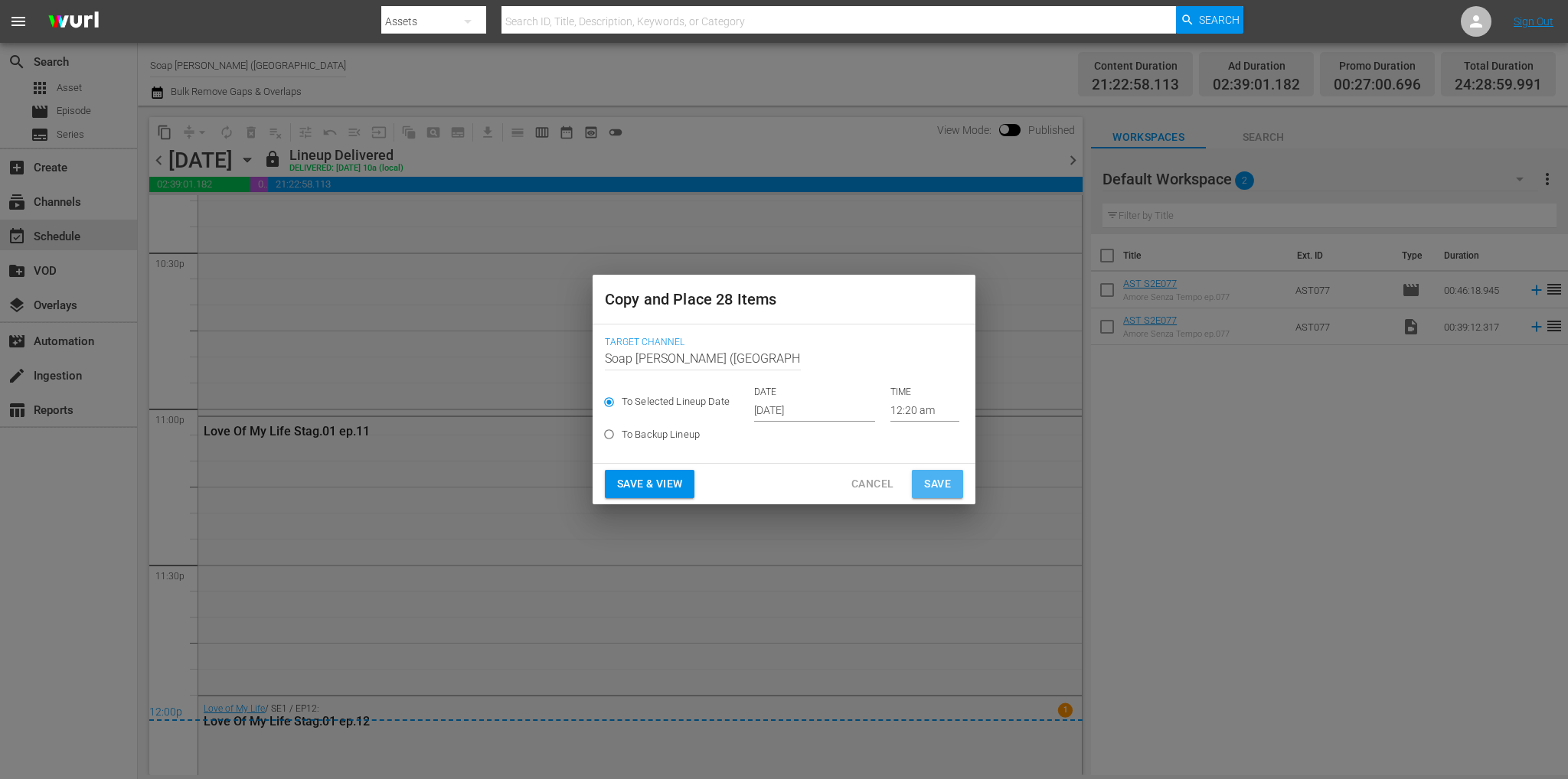
click at [930, 484] on span "Save" at bounding box center [937, 484] width 27 height 19
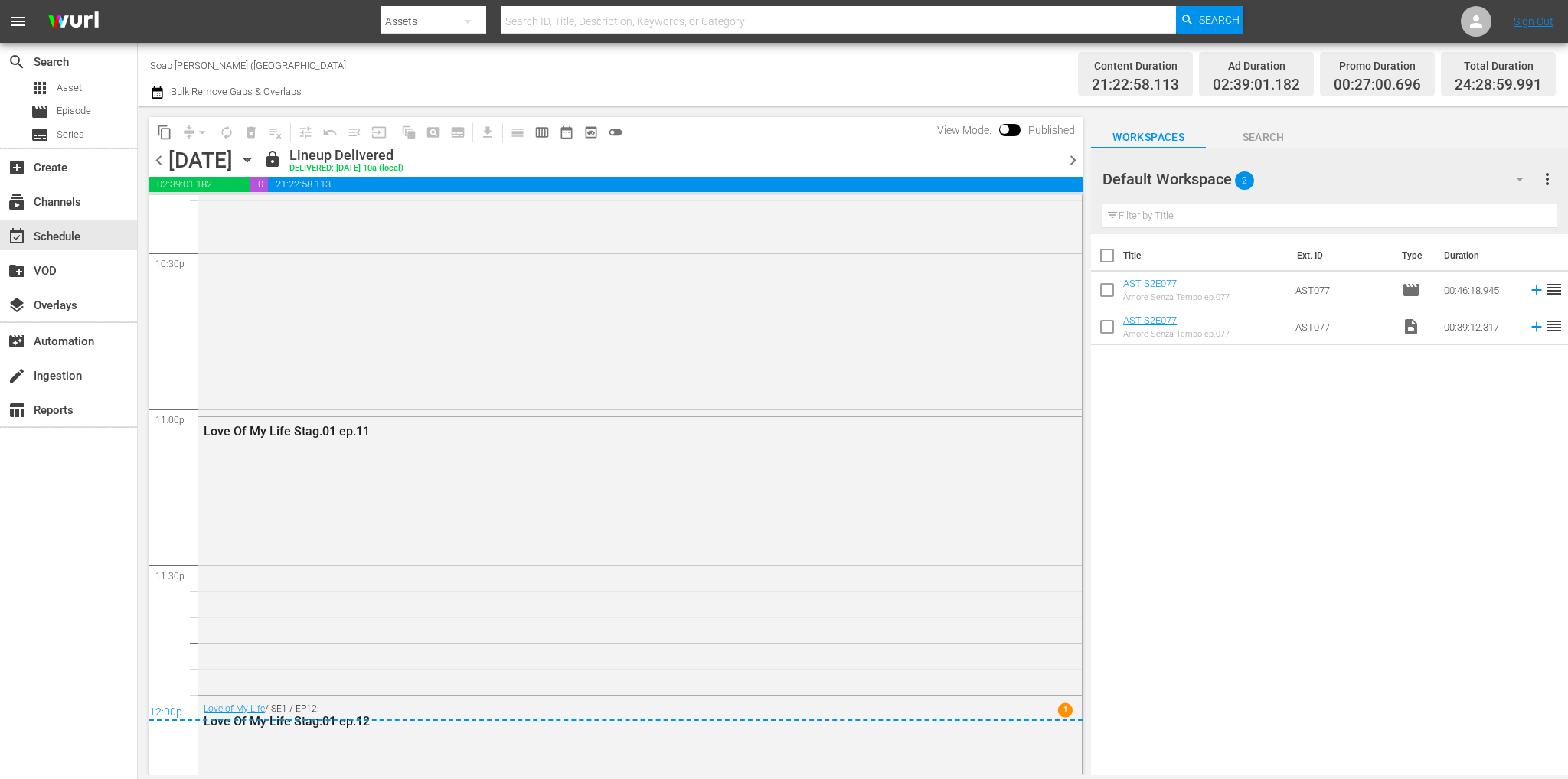
click at [1069, 152] on span "chevron_right" at bounding box center [1073, 160] width 19 height 19
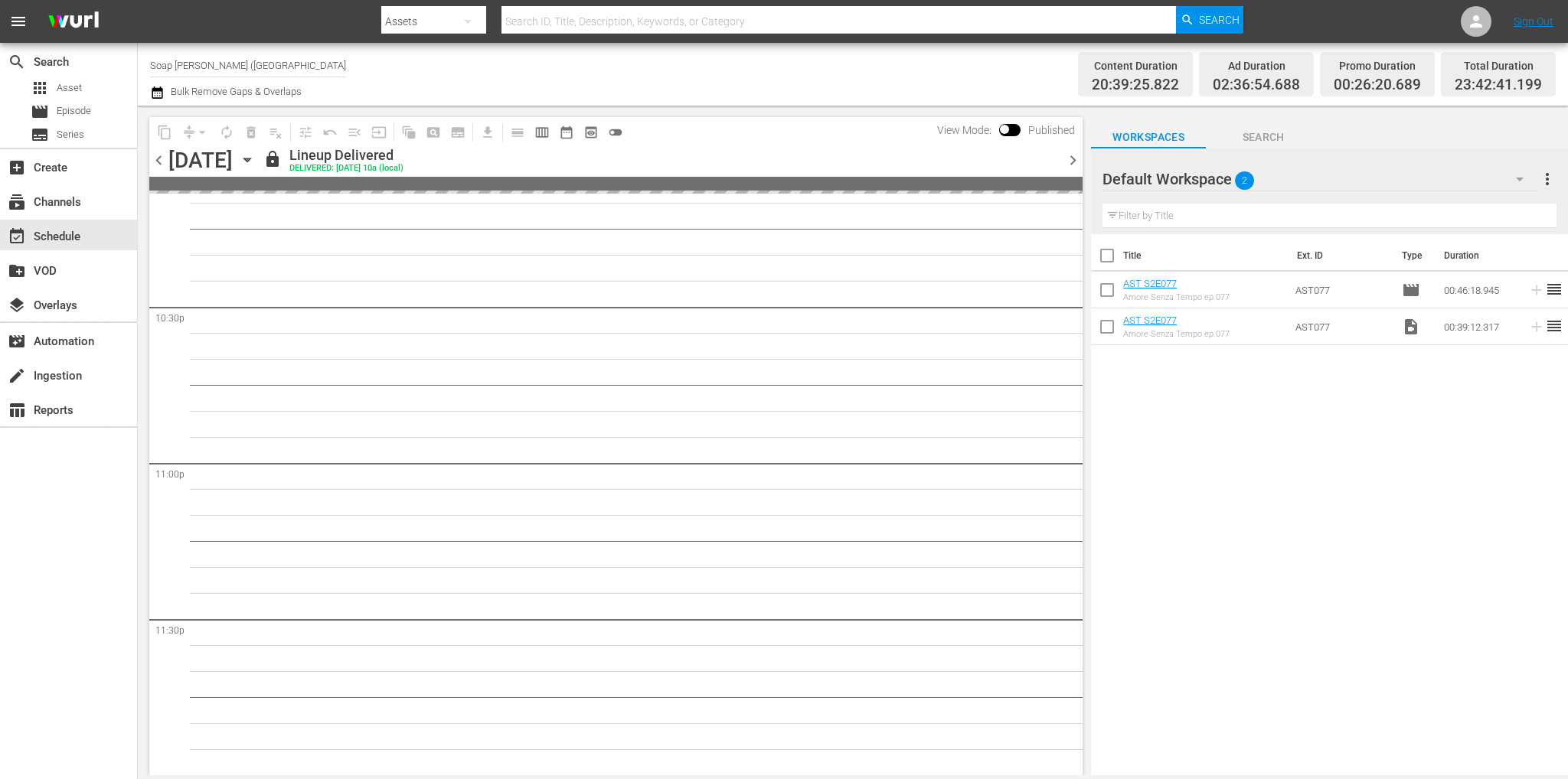
scroll to position [6915, 0]
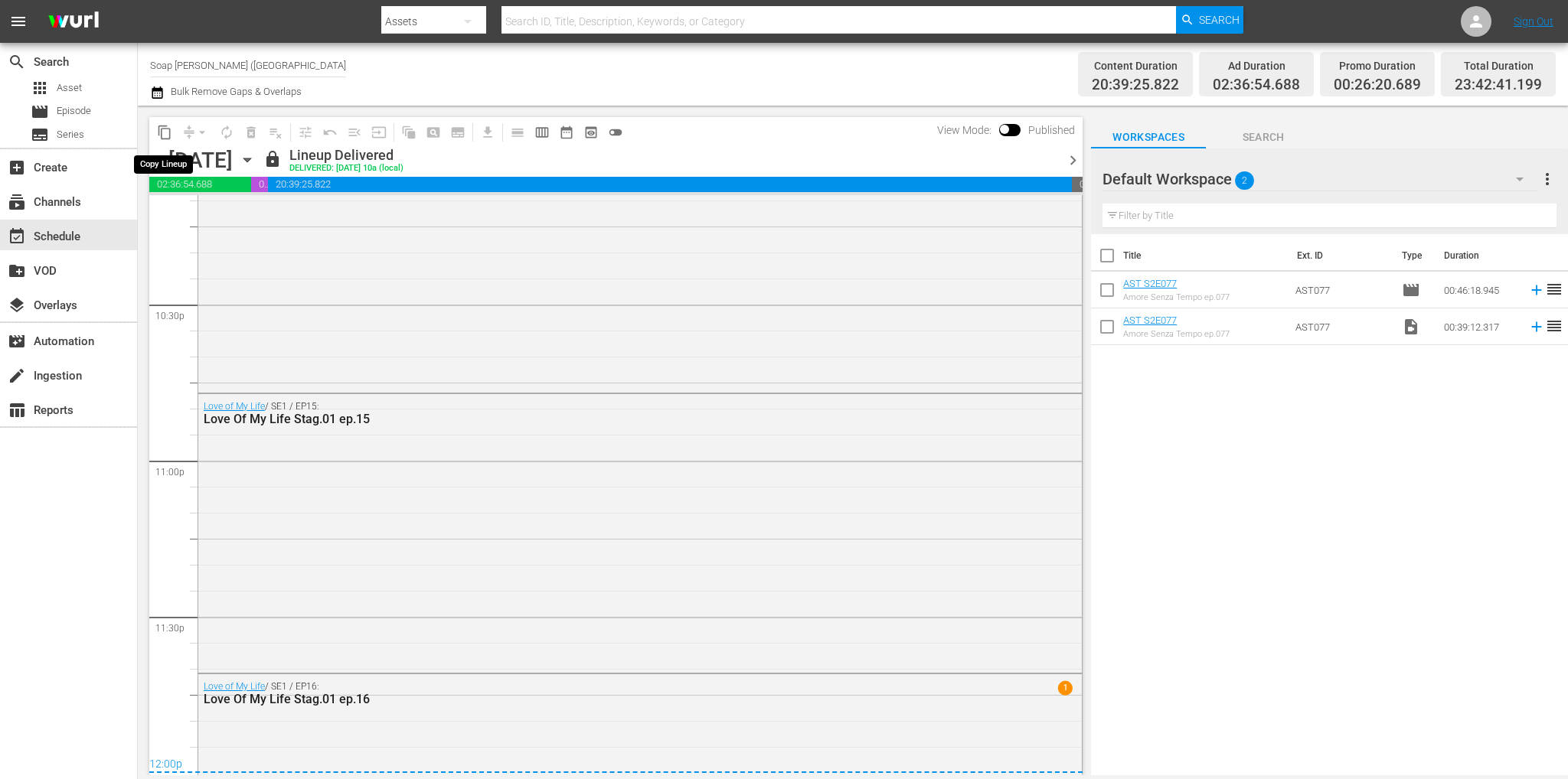
click at [162, 131] on span "content_copy" at bounding box center [164, 132] width 16 height 16
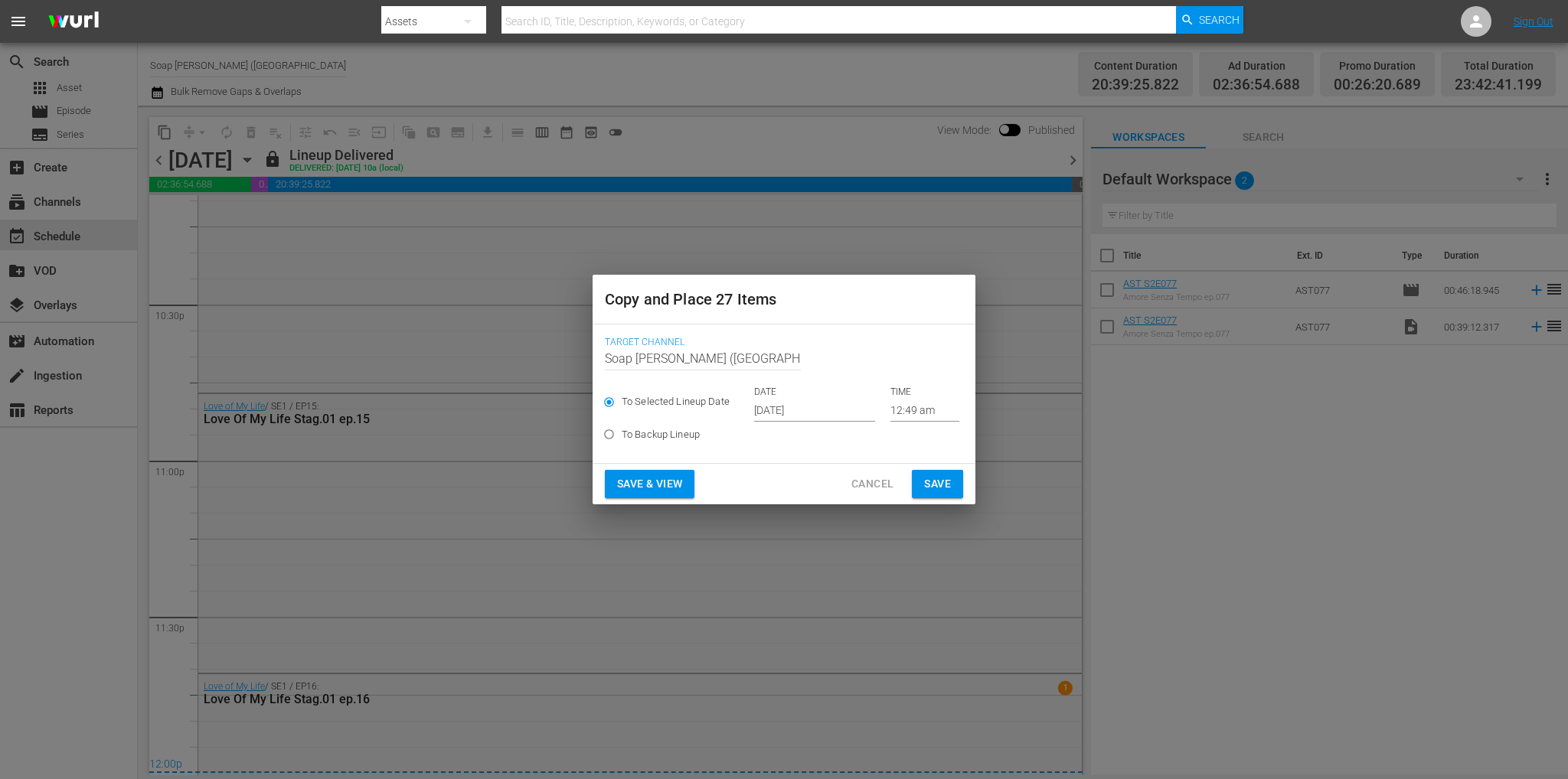
click at [823, 407] on input "[DATE]" at bounding box center [815, 410] width 121 height 23
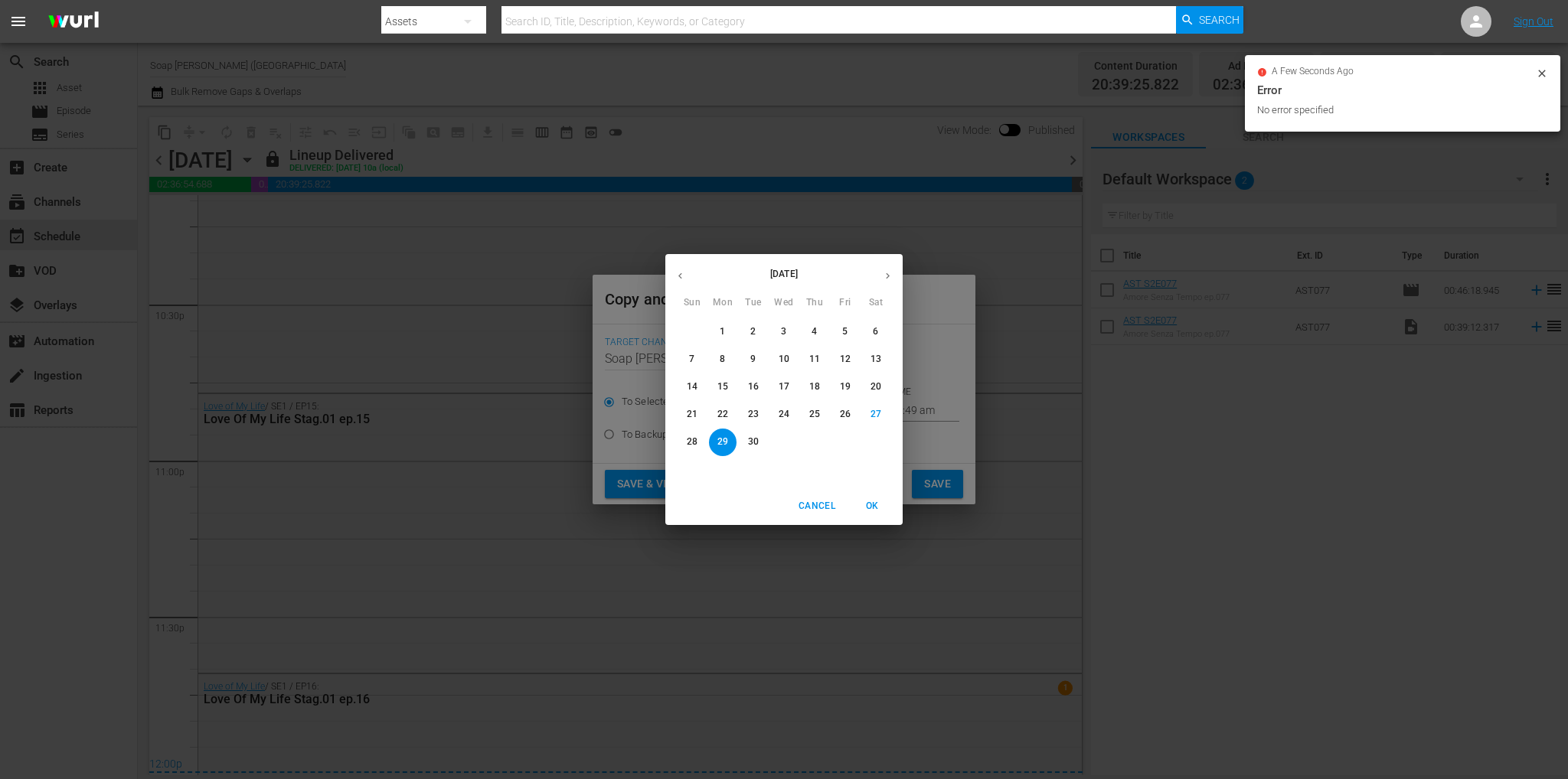
click at [886, 270] on icon "button" at bounding box center [887, 275] width 11 height 11
click at [688, 351] on button "5" at bounding box center [692, 360] width 28 height 28
type input "[DATE]"
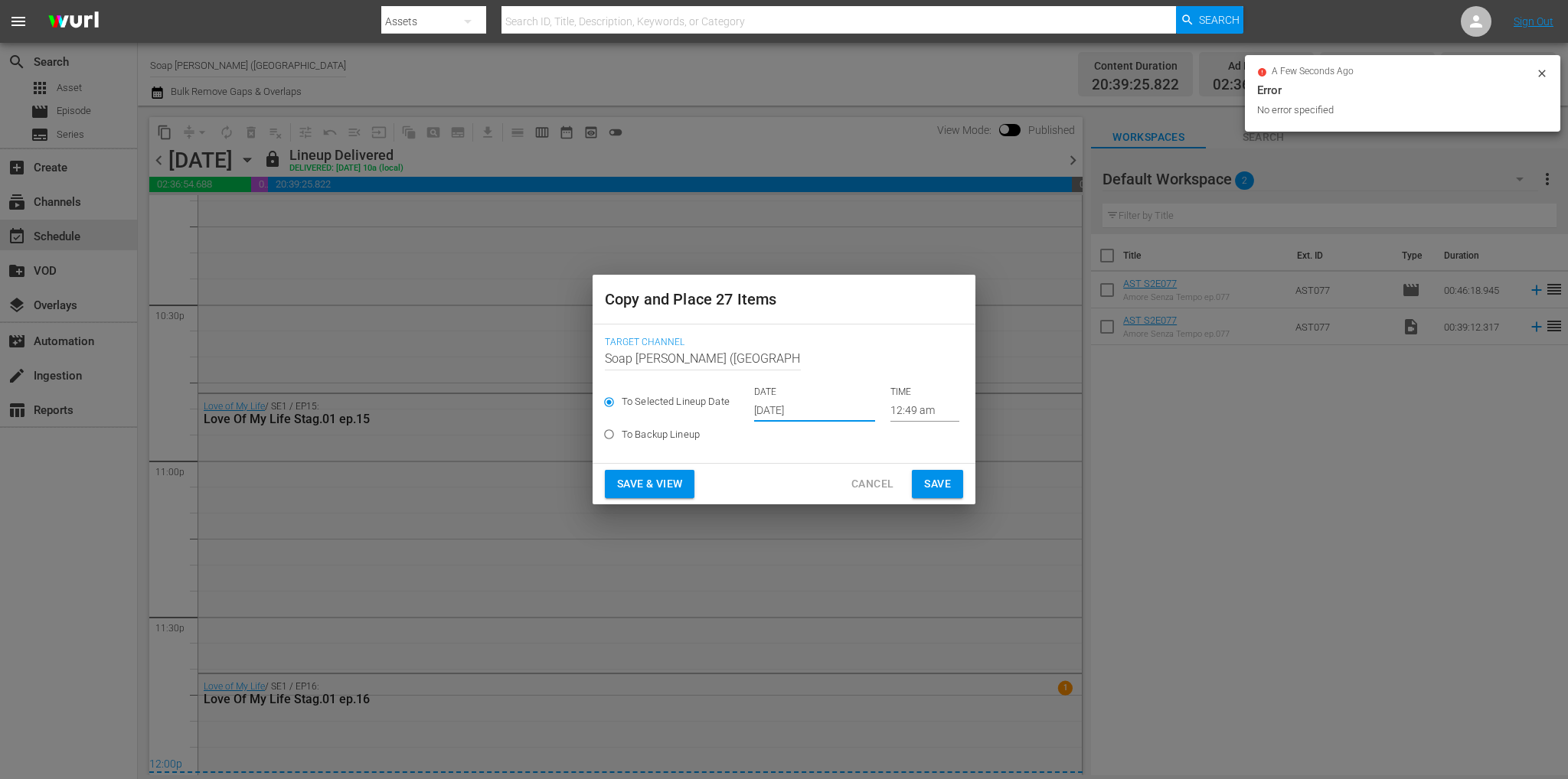
click at [938, 496] on button "Save" at bounding box center [937, 484] width 51 height 29
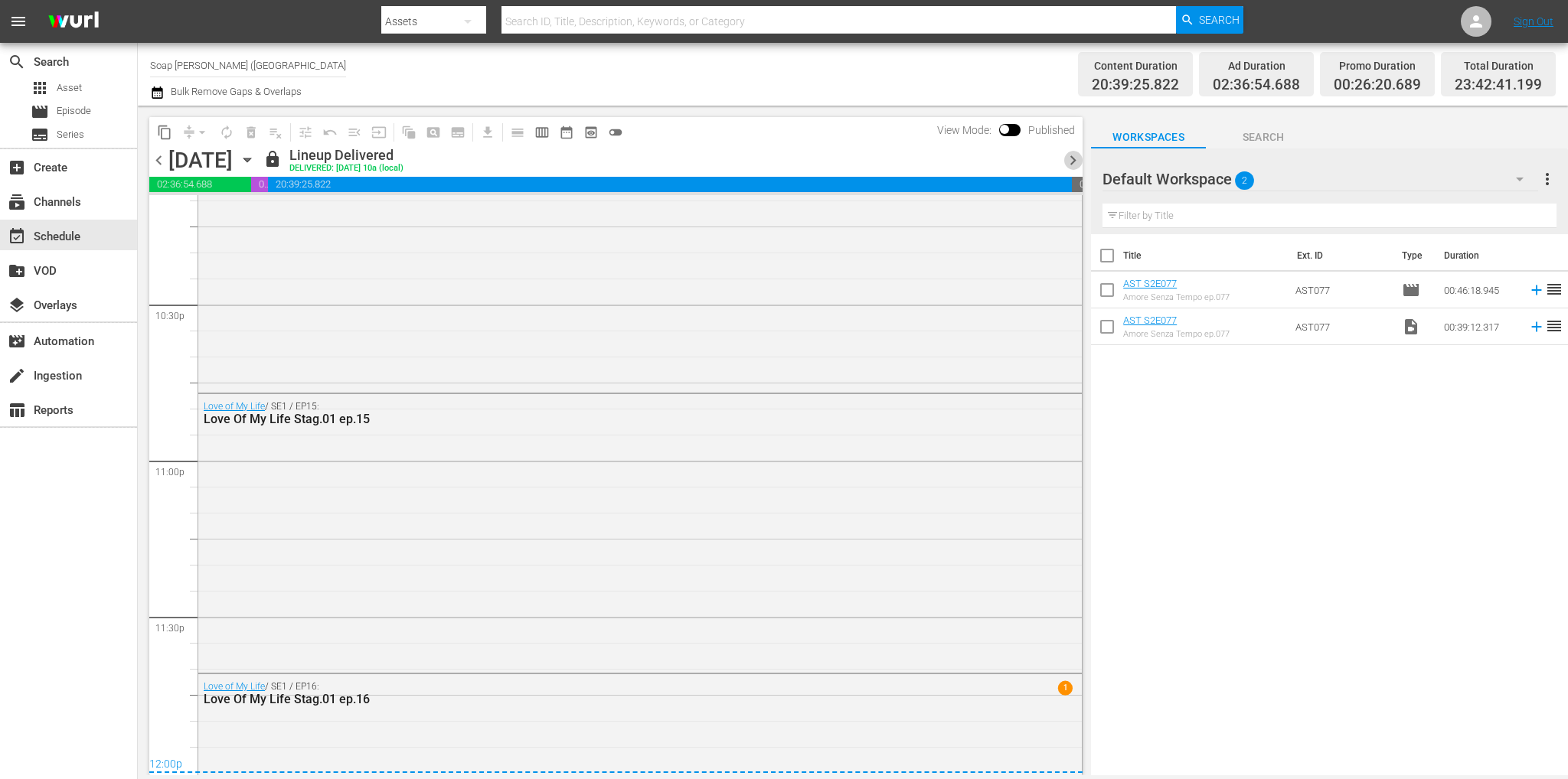
click at [1073, 166] on span "chevron_right" at bounding box center [1073, 160] width 19 height 19
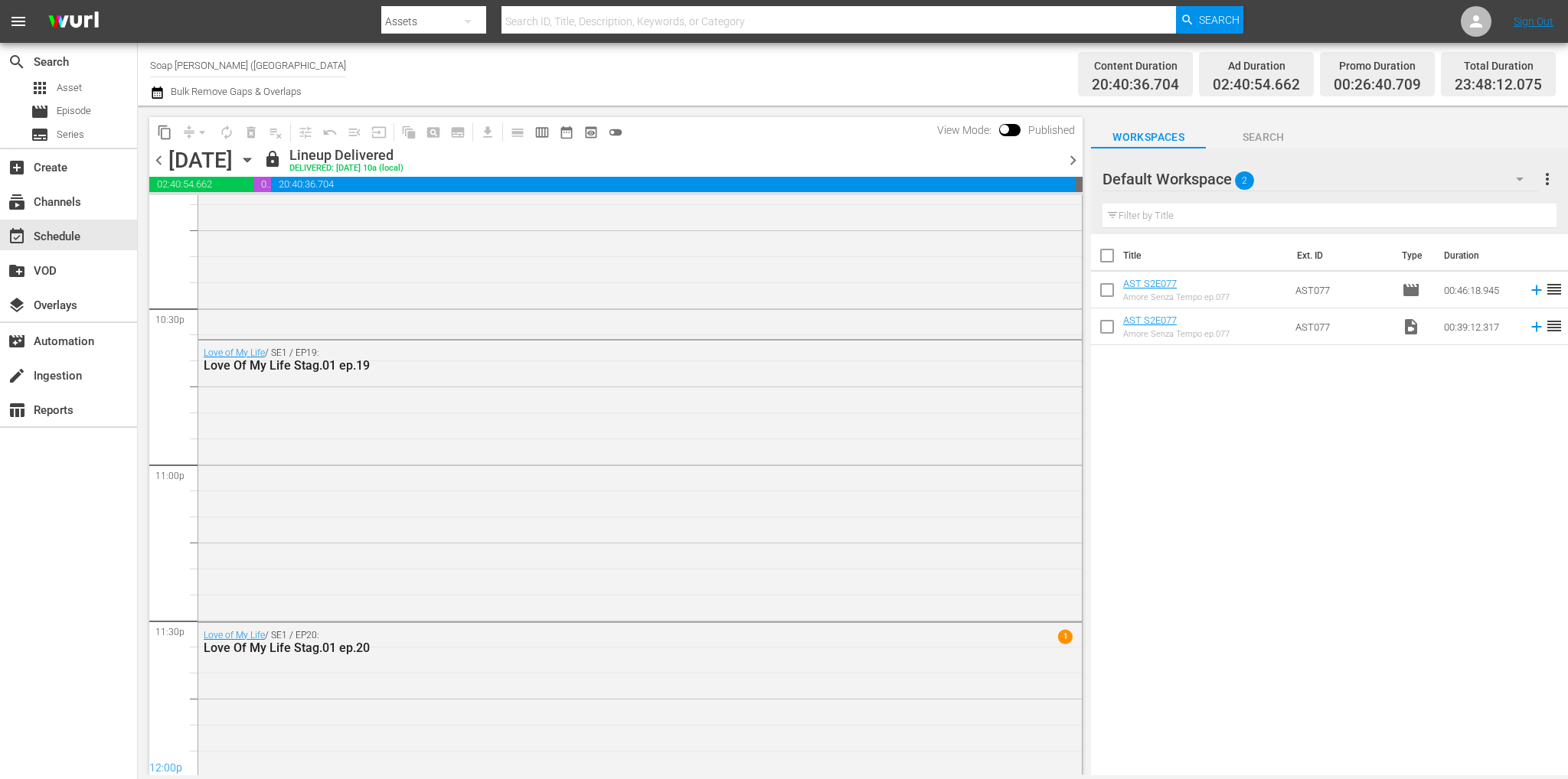
scroll to position [6941, 0]
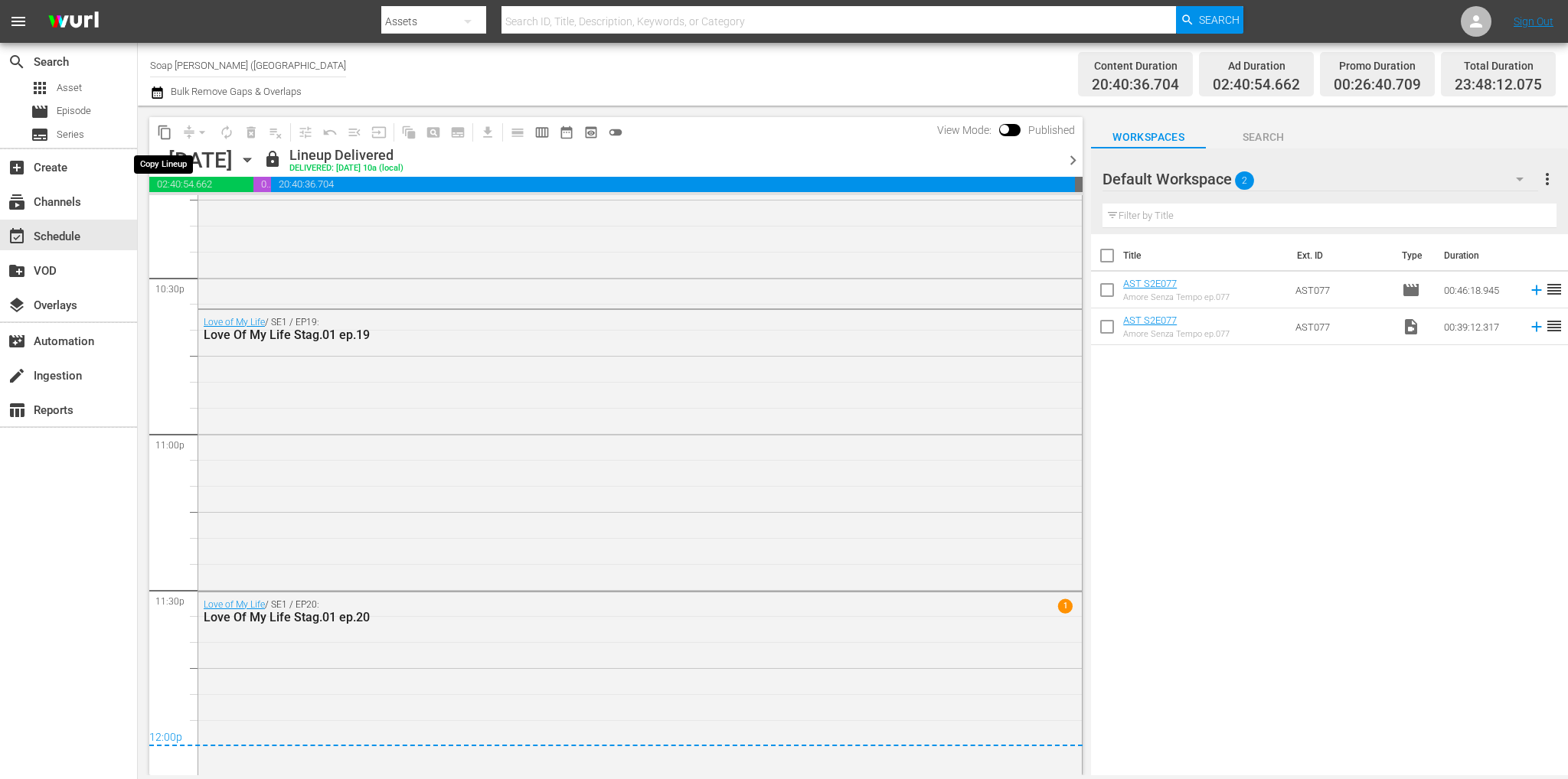
click at [161, 133] on span "content_copy" at bounding box center [164, 132] width 16 height 16
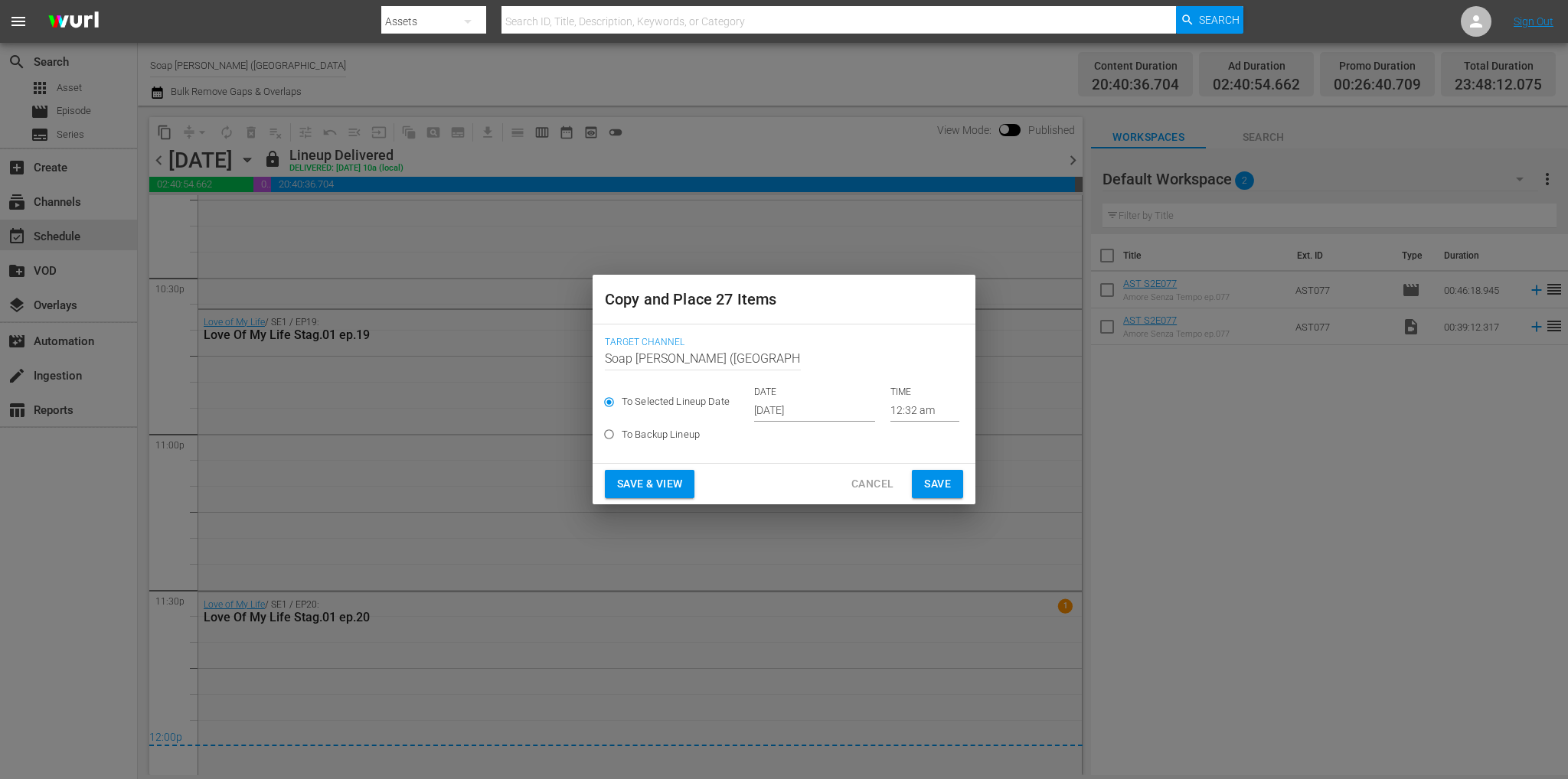
click at [834, 411] on input "[DATE]" at bounding box center [815, 410] width 121 height 23
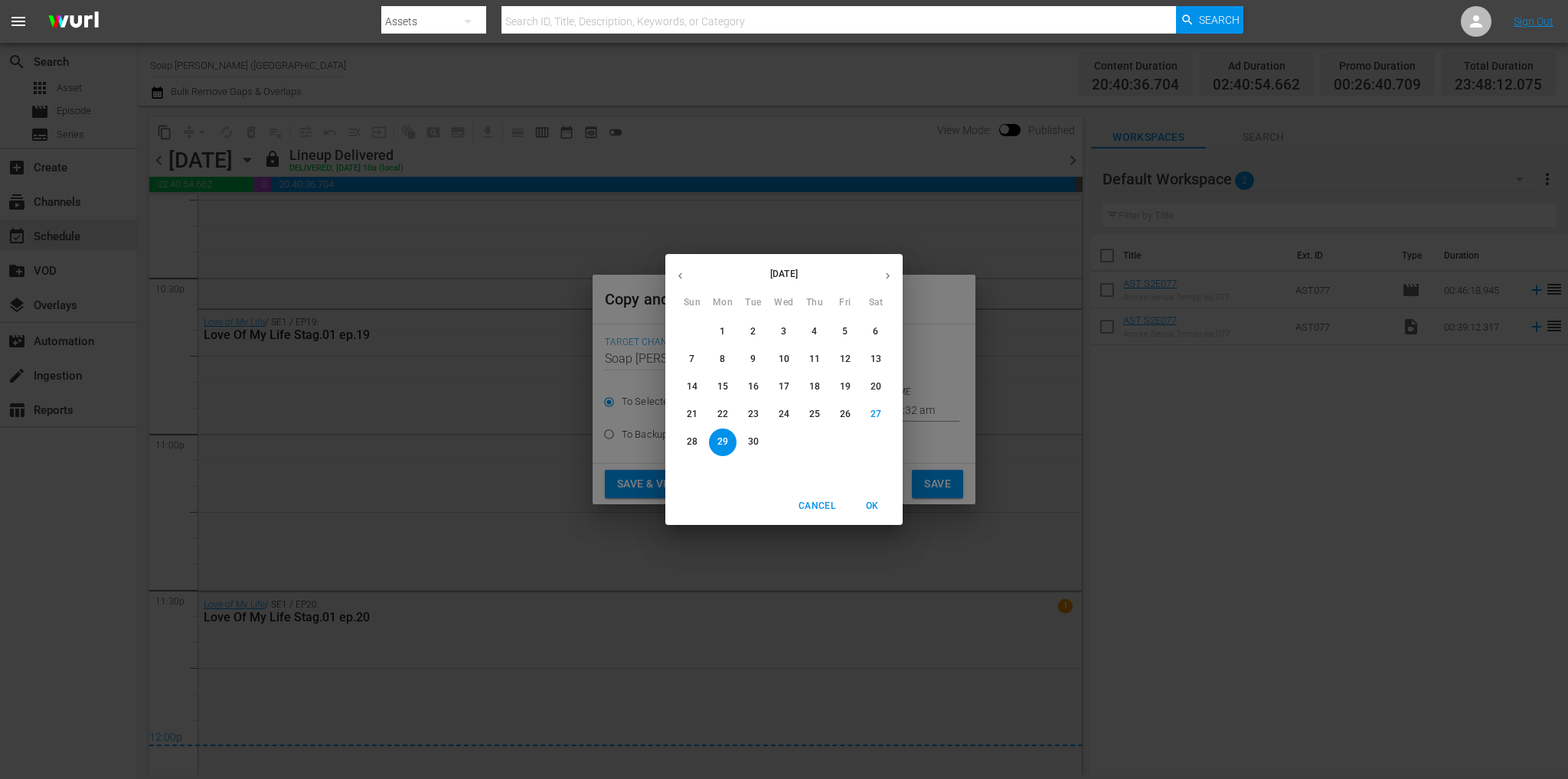
click at [888, 269] on button "button" at bounding box center [888, 275] width 30 height 30
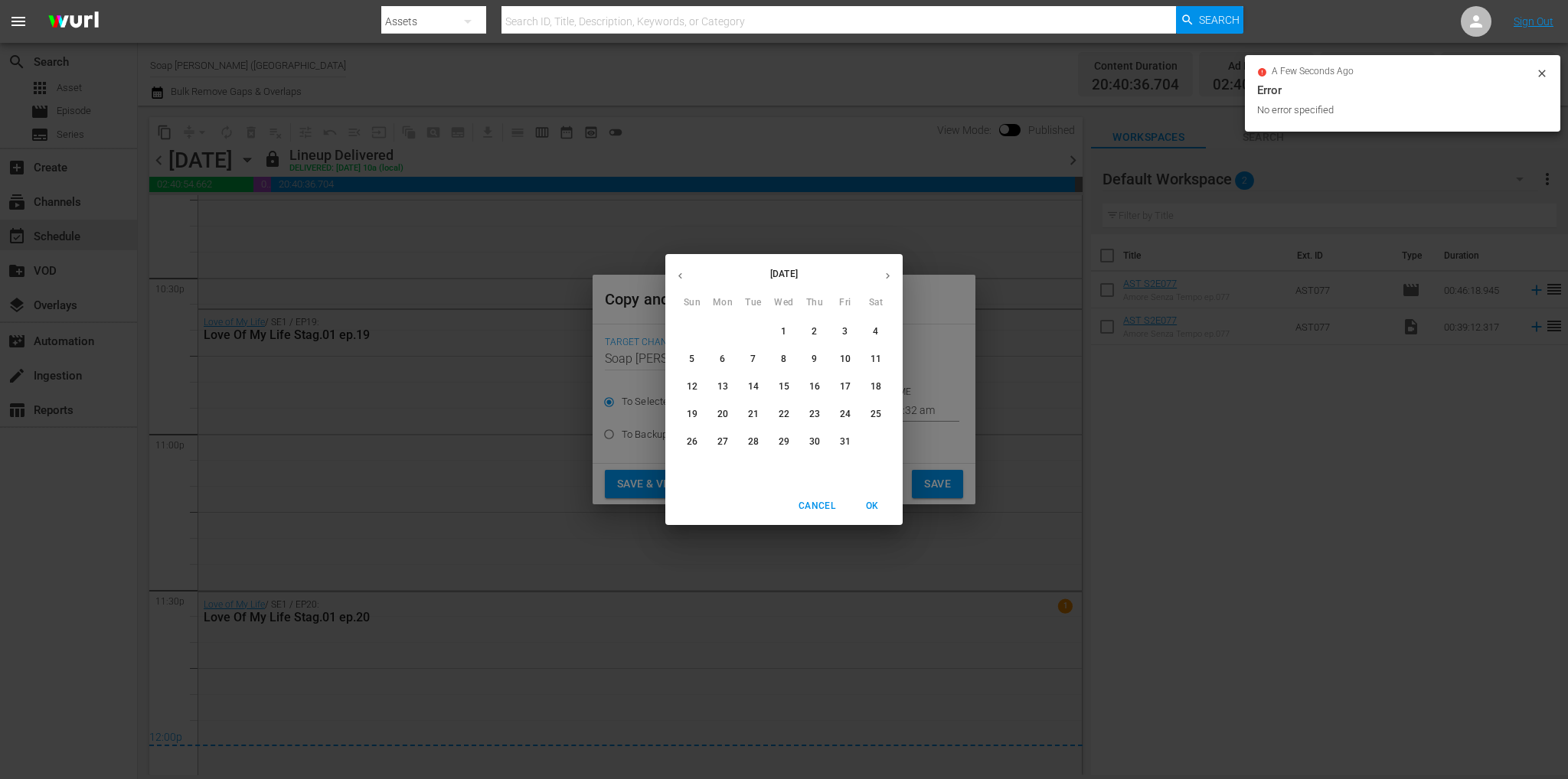
click at [725, 361] on p "6" at bounding box center [723, 359] width 6 height 13
type input "[DATE]"
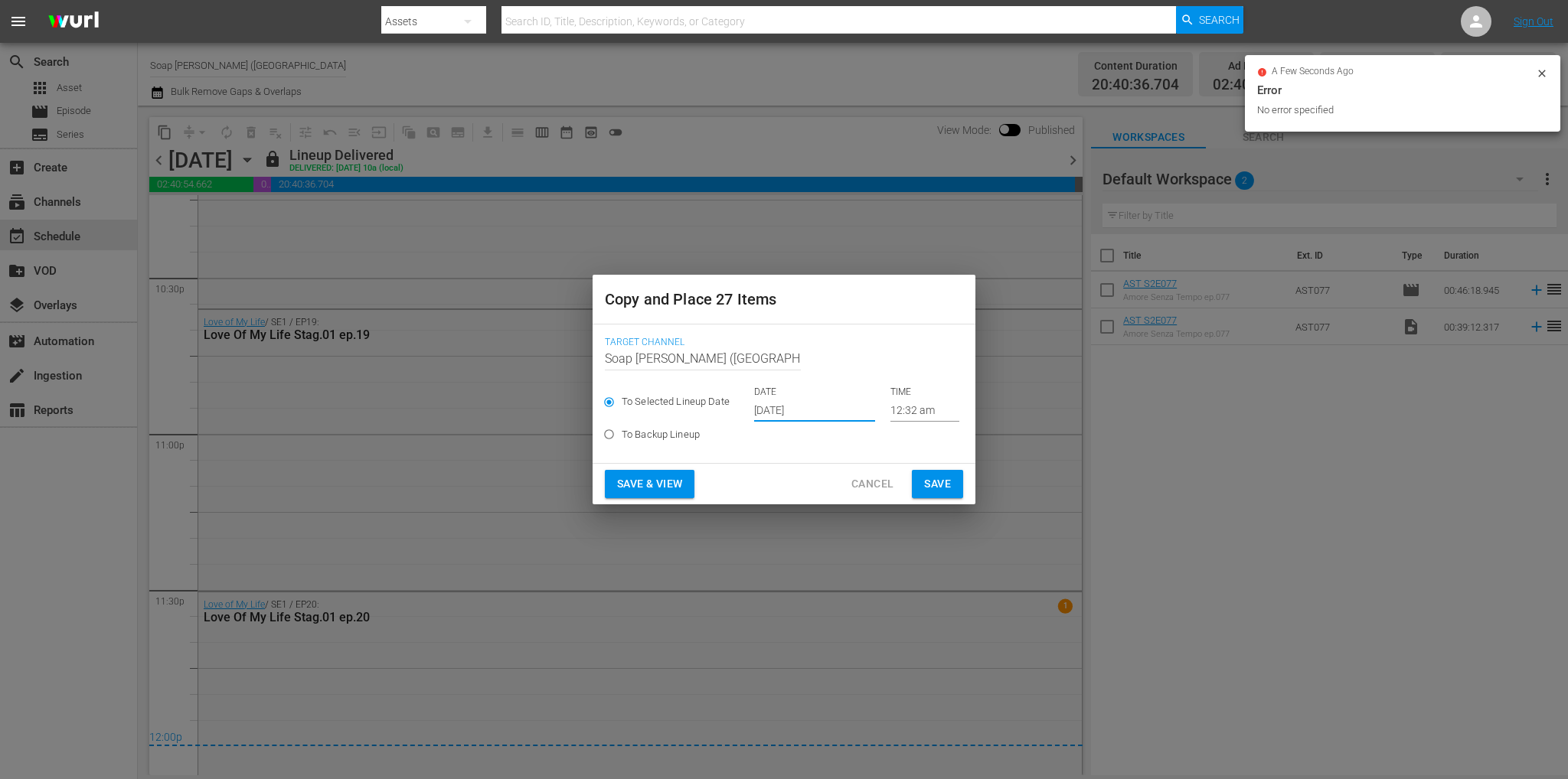
click at [931, 474] on button "Save" at bounding box center [937, 484] width 51 height 29
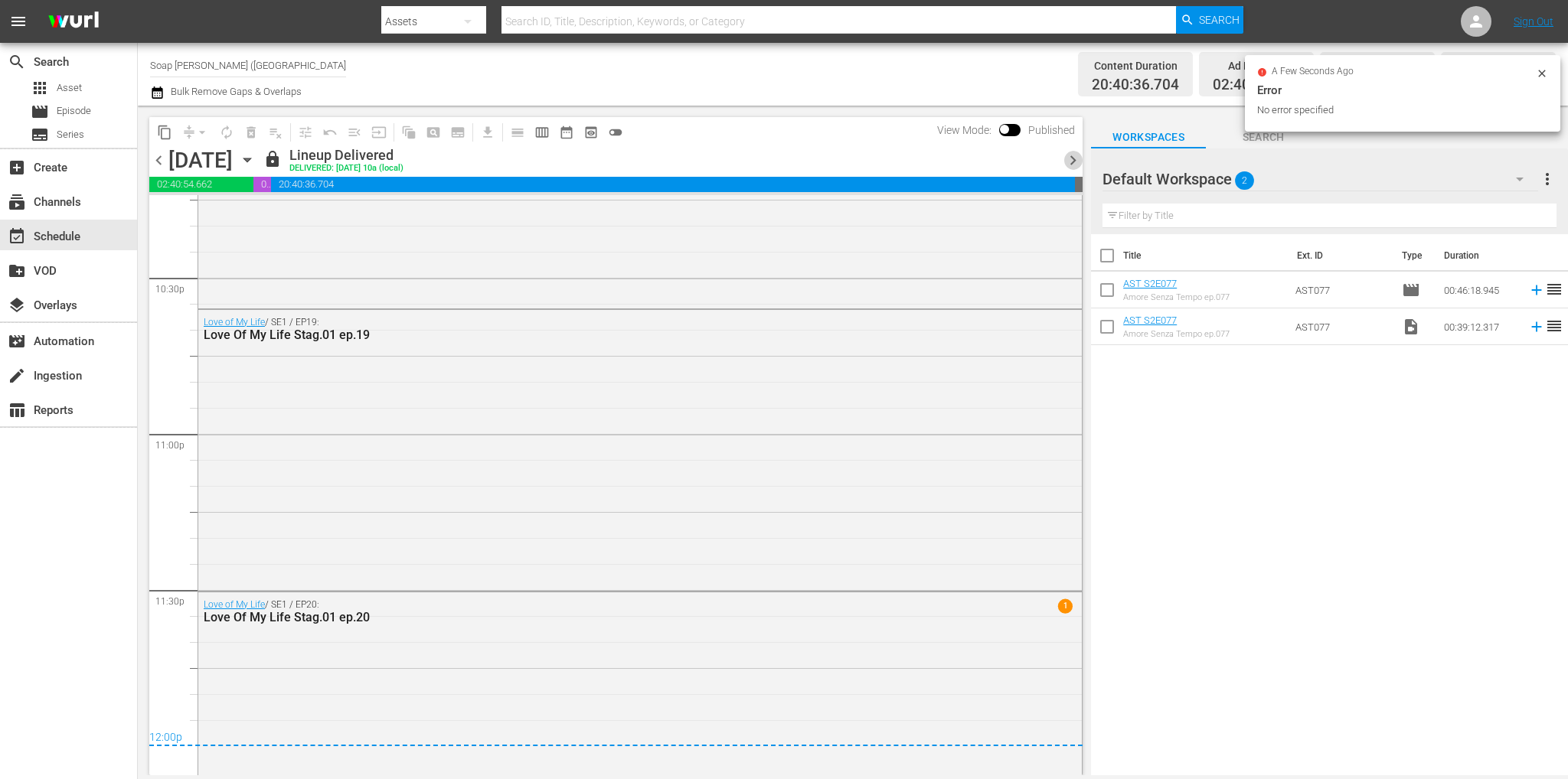
click at [1070, 161] on span "chevron_right" at bounding box center [1073, 160] width 19 height 19
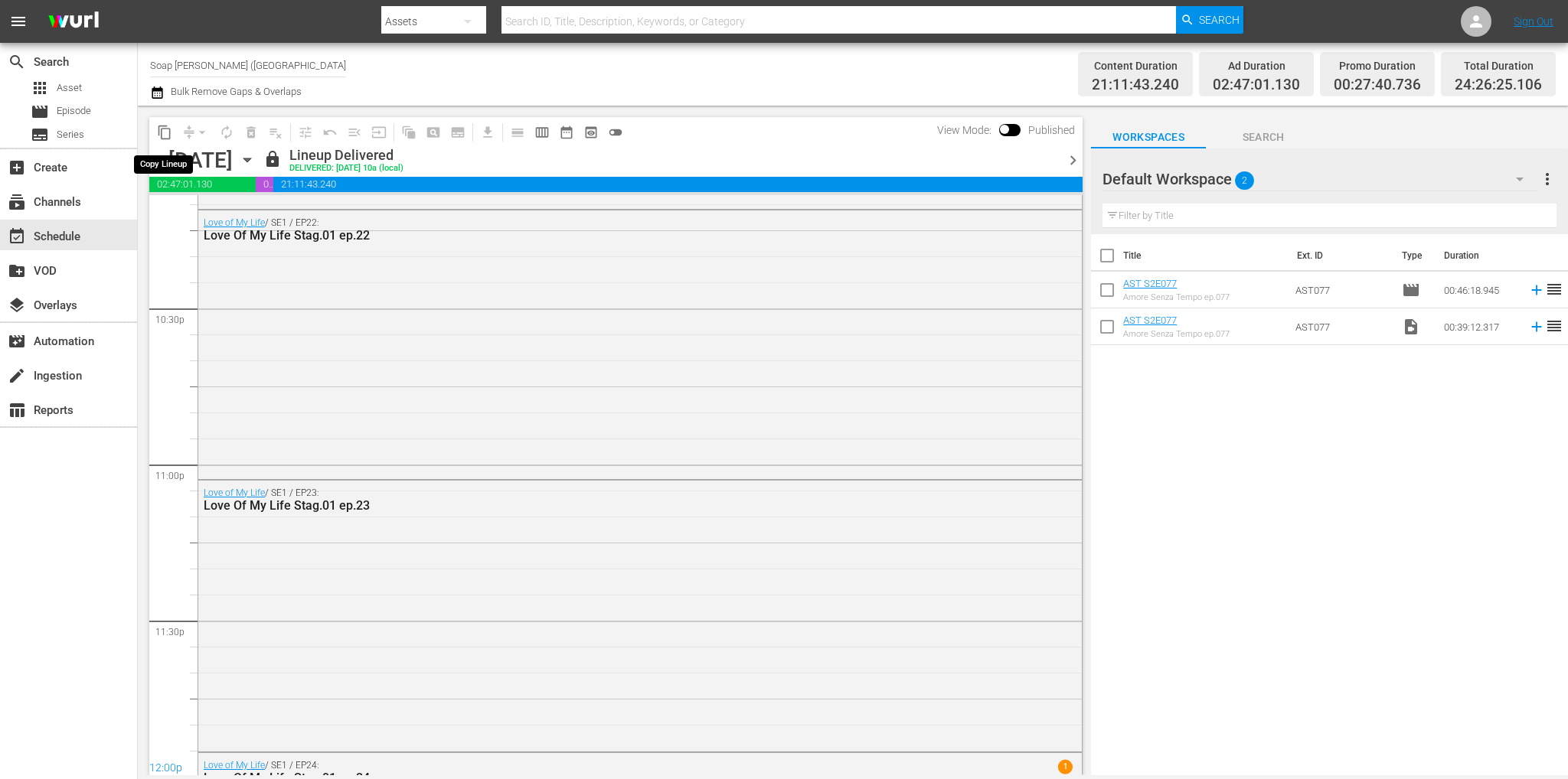
click at [162, 136] on span "content_copy" at bounding box center [164, 132] width 16 height 16
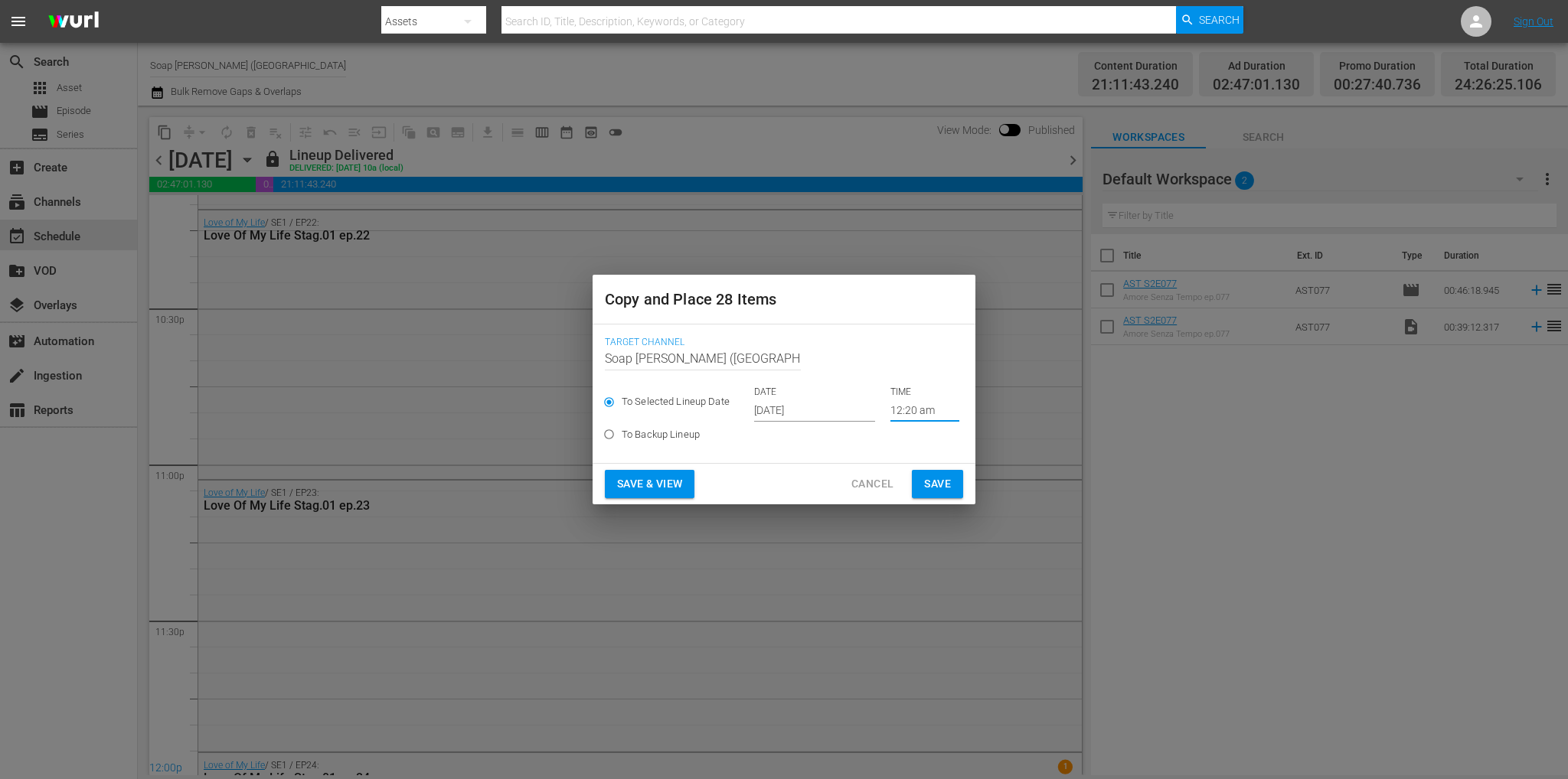
click at [904, 417] on input "12:20 am" at bounding box center [925, 410] width 69 height 23
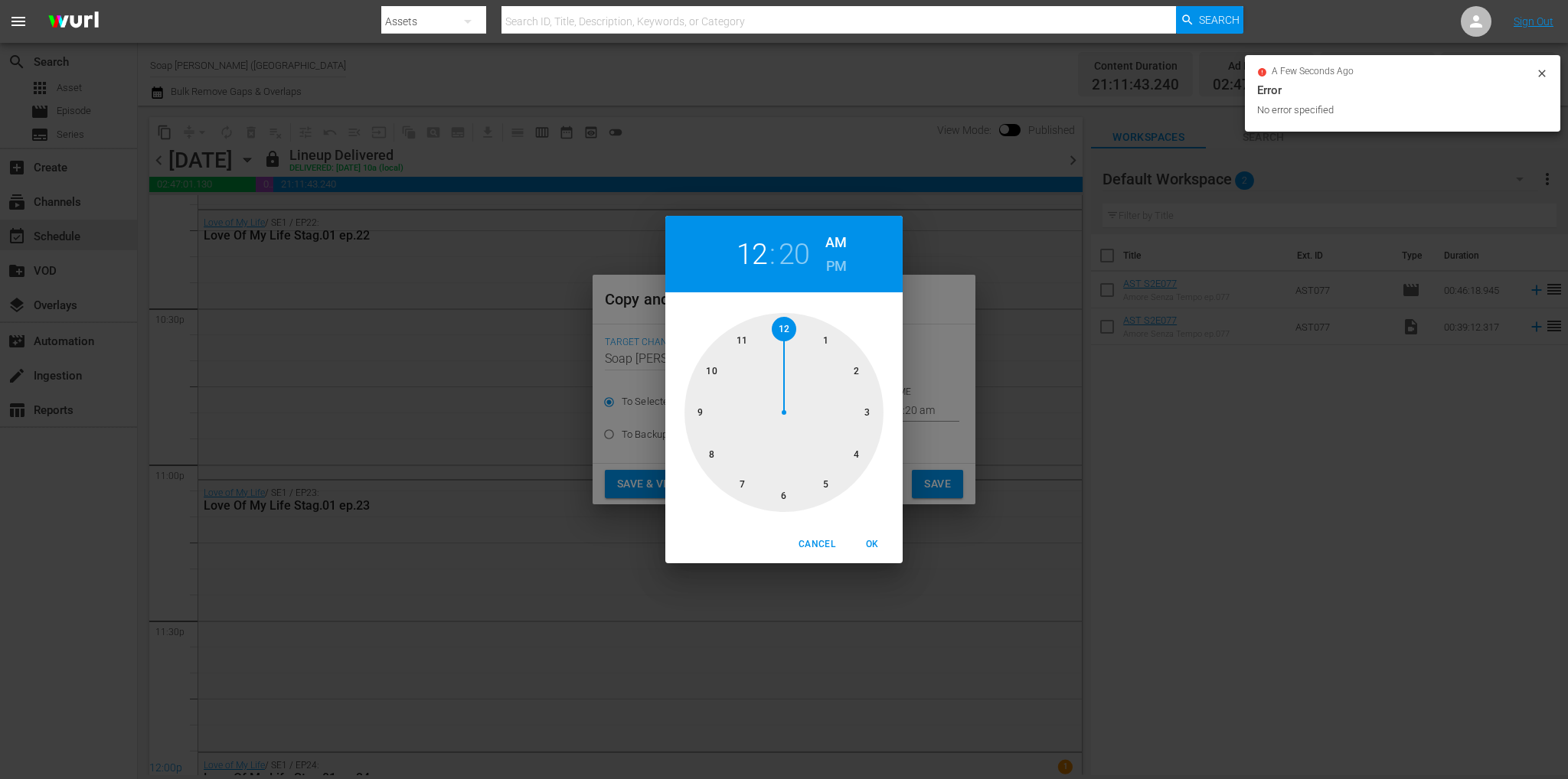
click at [934, 319] on div "12 : 20 AM PM 1 2 3 4 5 6 7 8 9 10 11 12 Cancel OK" at bounding box center [784, 390] width 1568 height 779
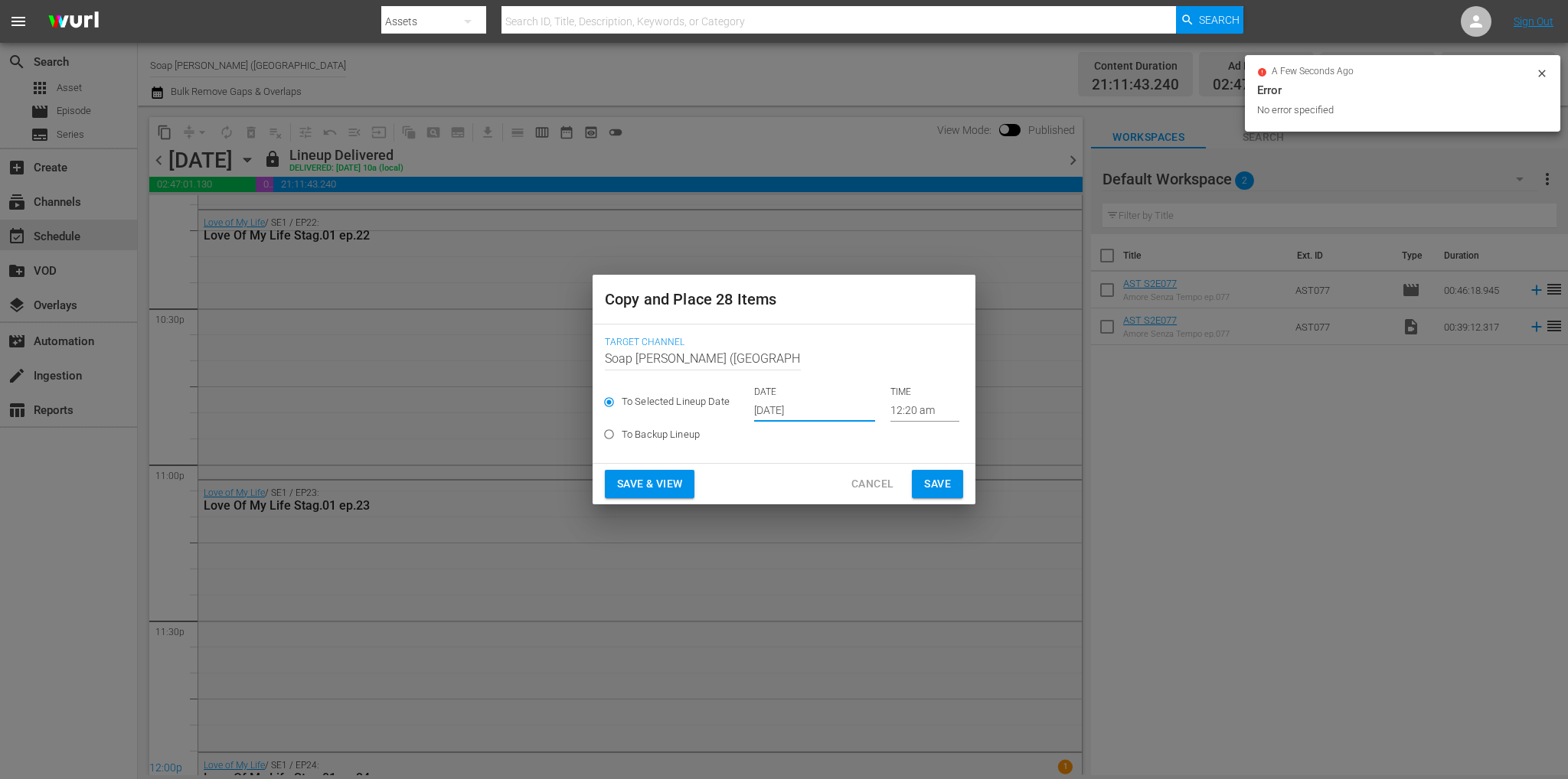
click at [801, 412] on input "[DATE]" at bounding box center [815, 410] width 121 height 23
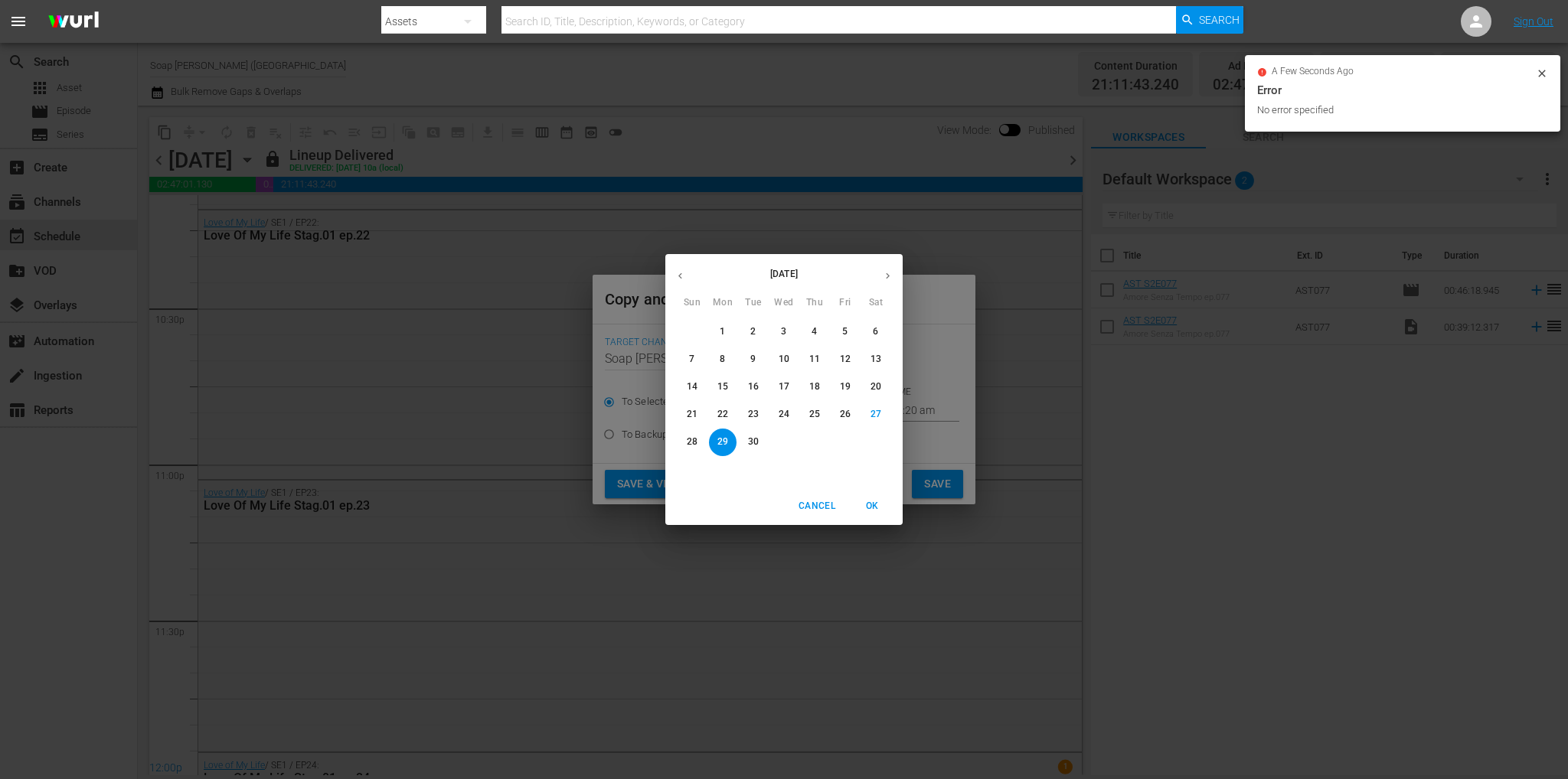
click at [693, 356] on p "7" at bounding box center [692, 359] width 6 height 13
type input "[DATE]"
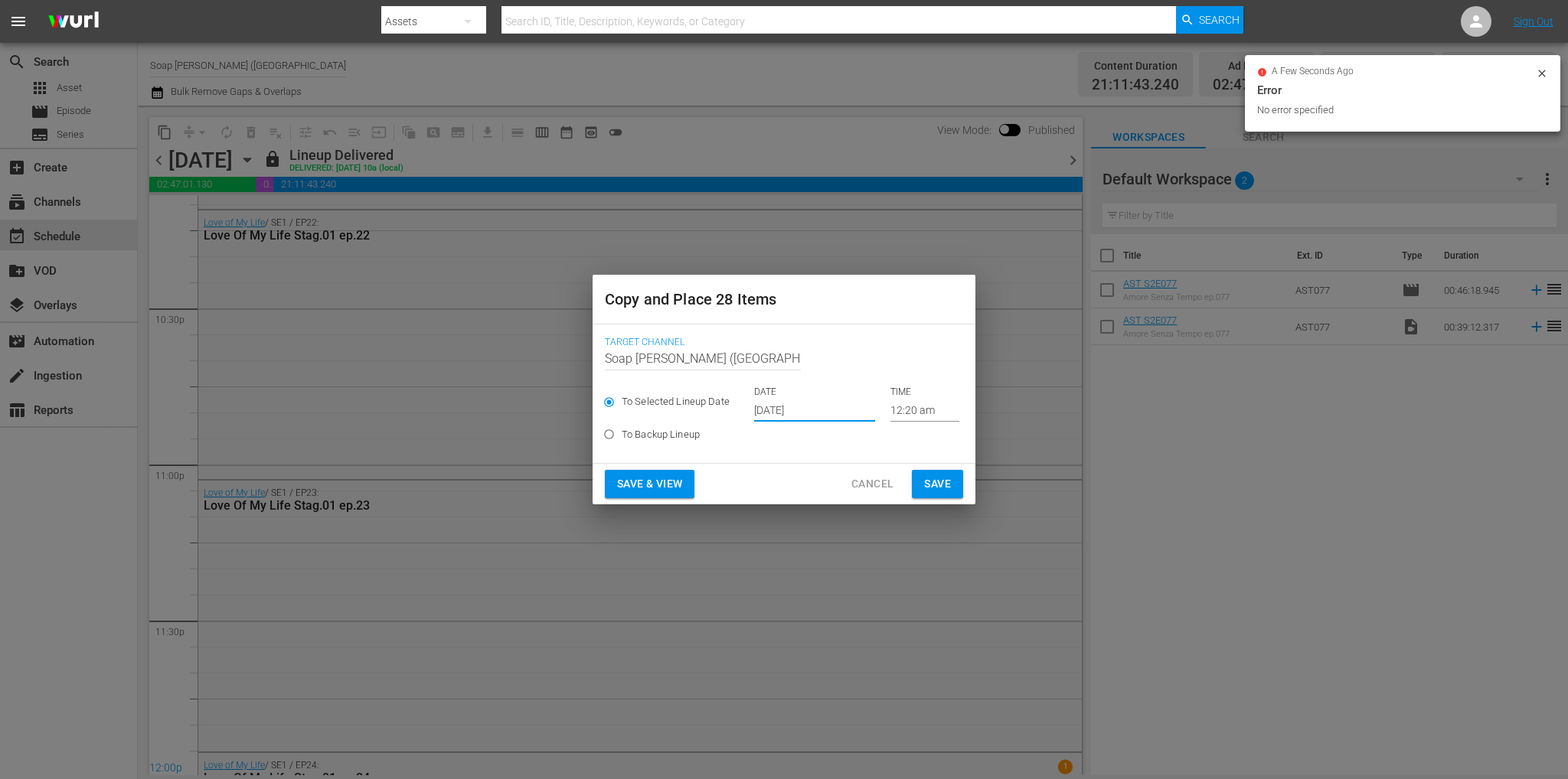
click at [932, 481] on span "Save" at bounding box center [937, 484] width 27 height 19
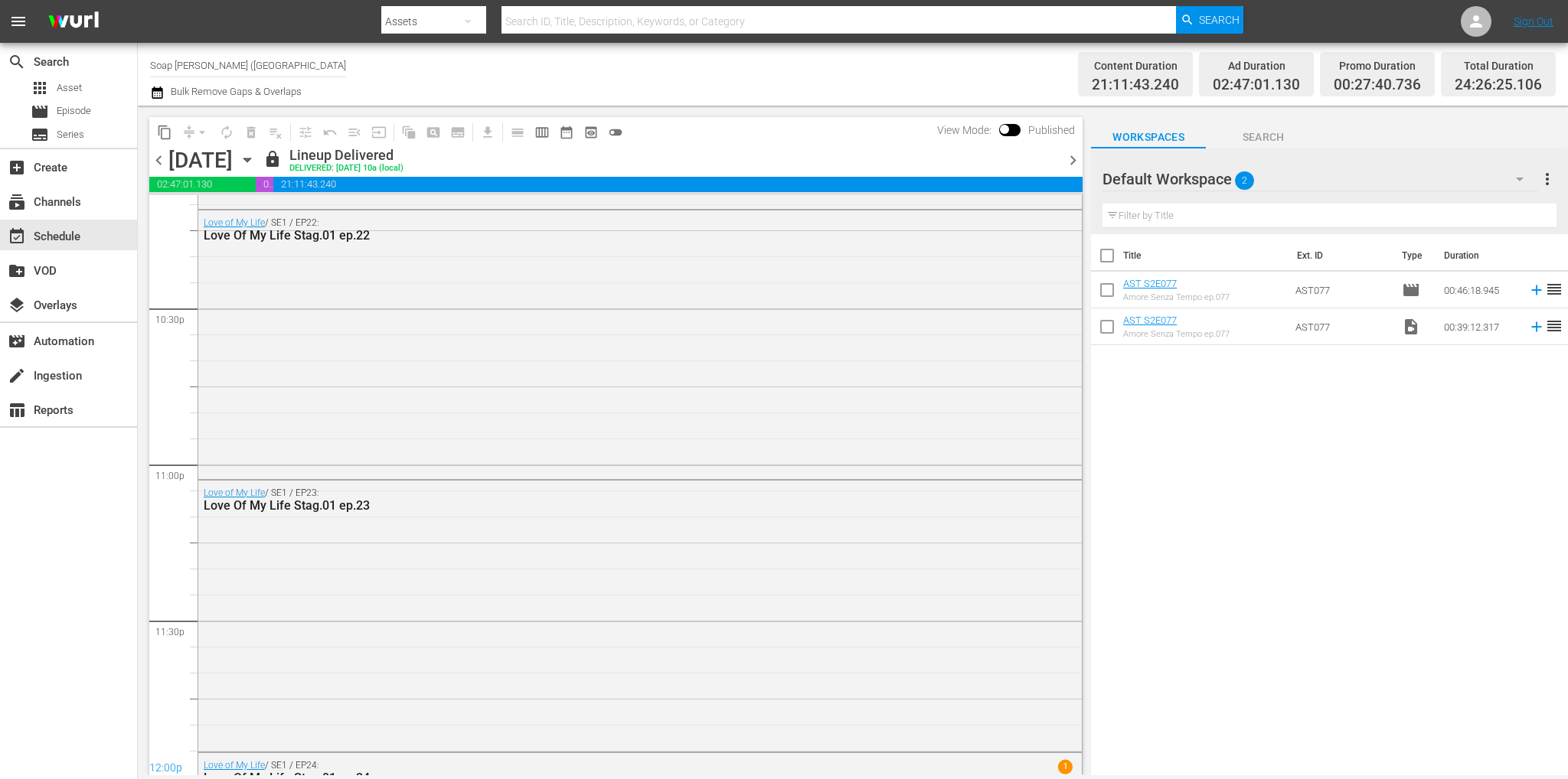
click at [260, 157] on div "[DATE] [DATE]" at bounding box center [214, 160] width 91 height 25
click at [256, 162] on icon "button" at bounding box center [247, 160] width 17 height 17
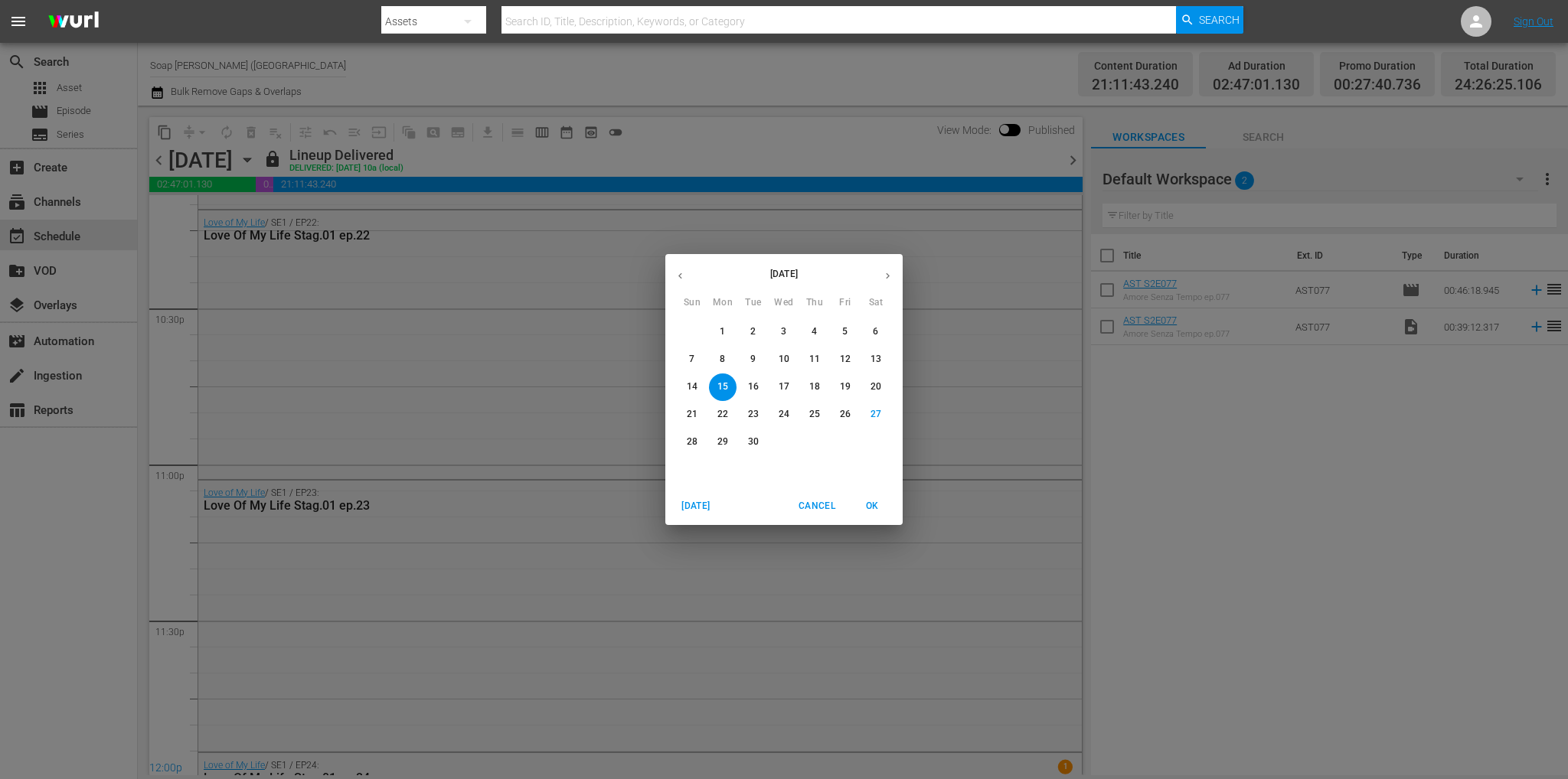
click at [888, 268] on button "button" at bounding box center [888, 275] width 30 height 30
click at [869, 332] on span "4" at bounding box center [876, 332] width 28 height 13
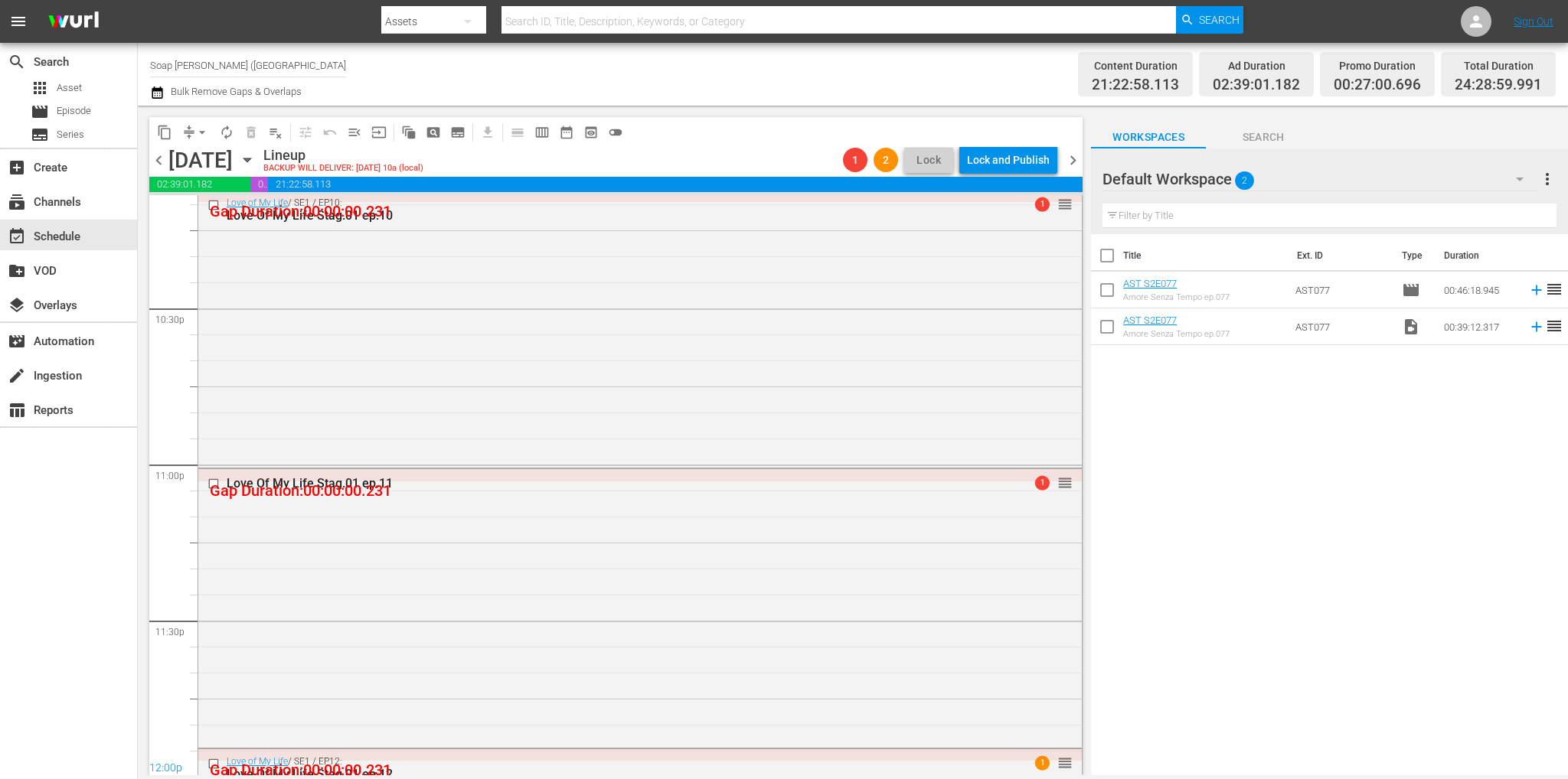
scroll to position [7168, 0]
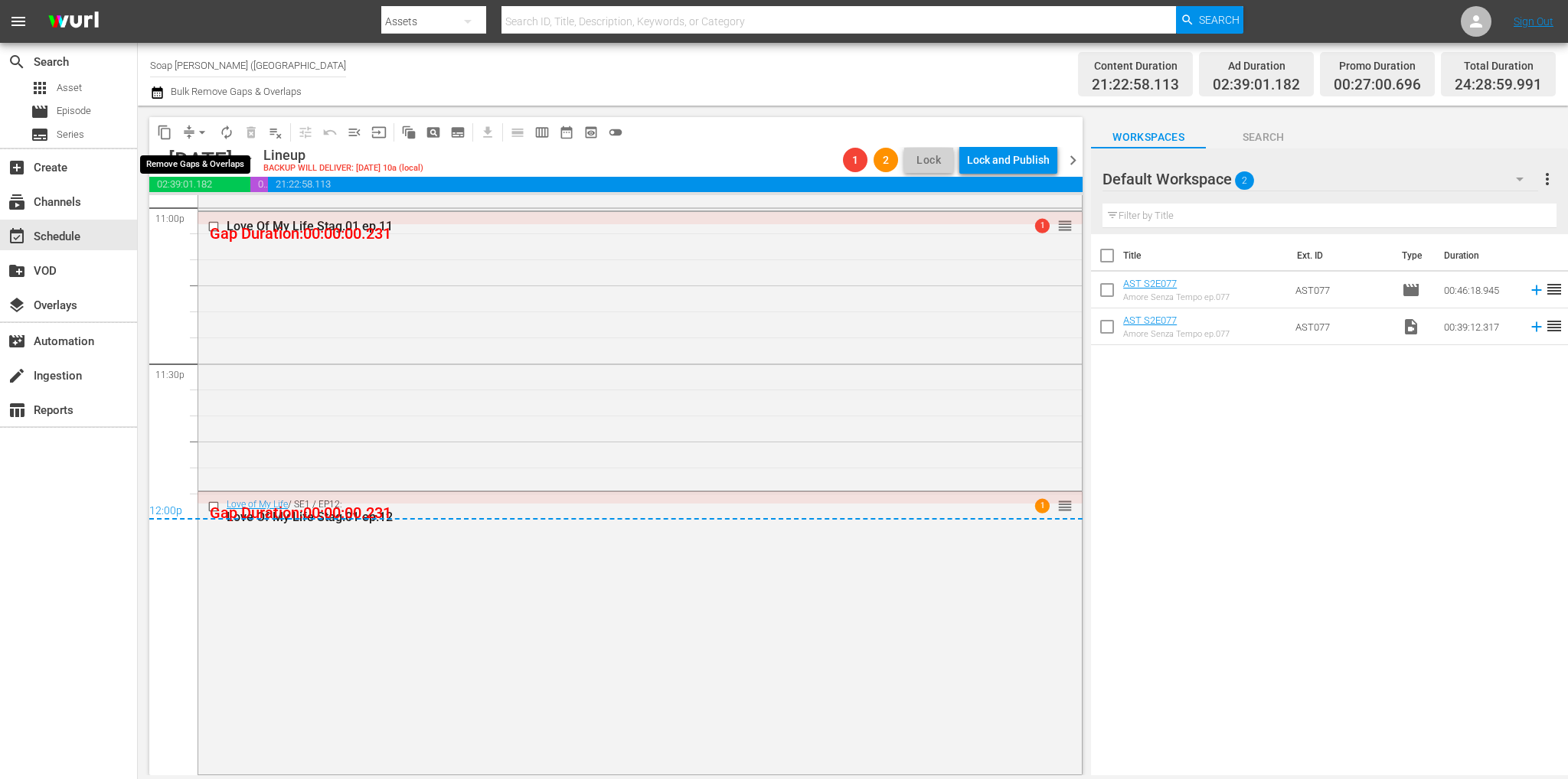
click at [195, 135] on span "arrow_drop_down" at bounding box center [202, 132] width 16 height 16
click at [242, 195] on li "Align to First Episode" at bounding box center [202, 188] width 126 height 25
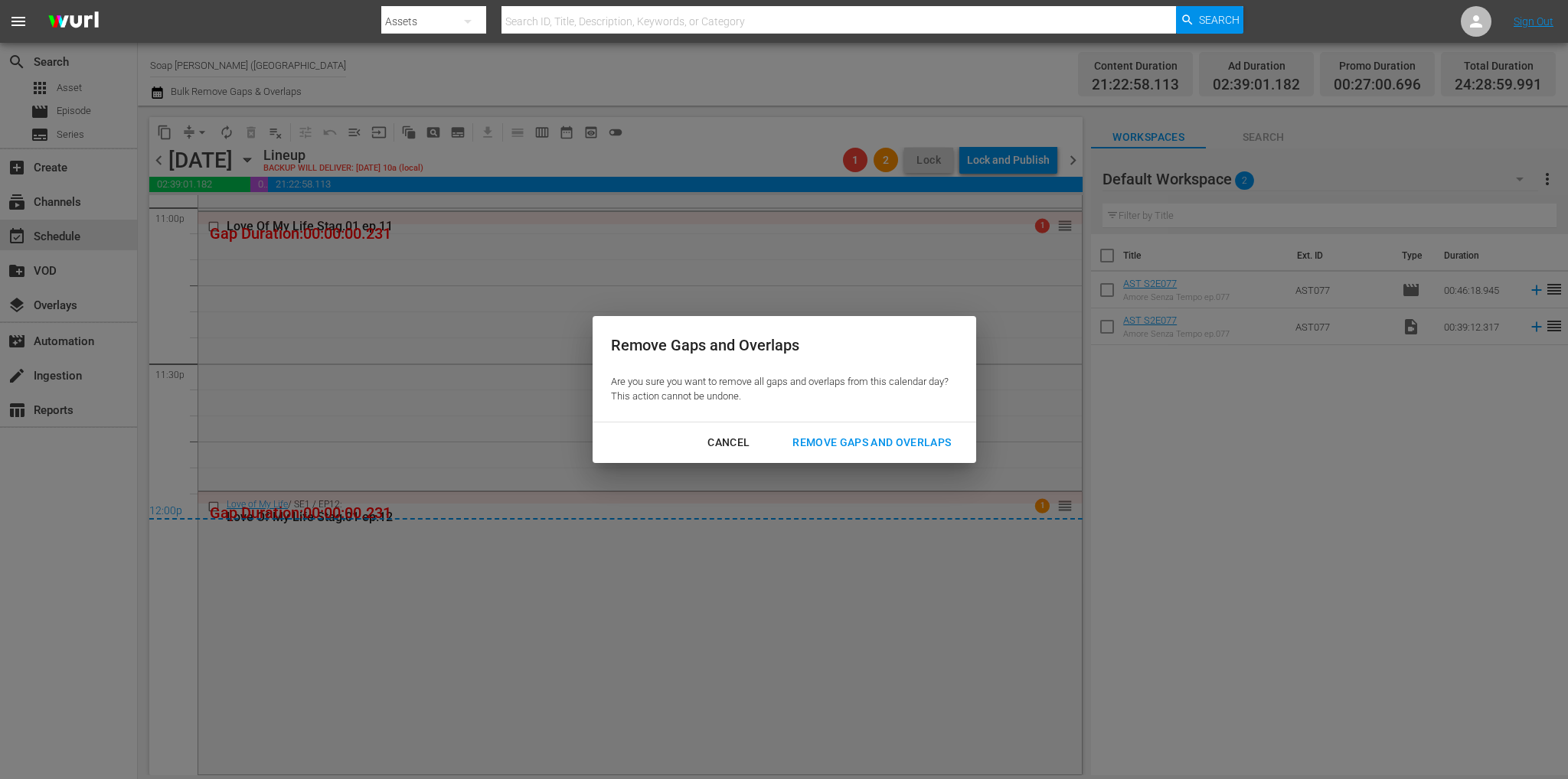
click at [830, 437] on div "Remove Gaps and Overlaps" at bounding box center [871, 442] width 183 height 19
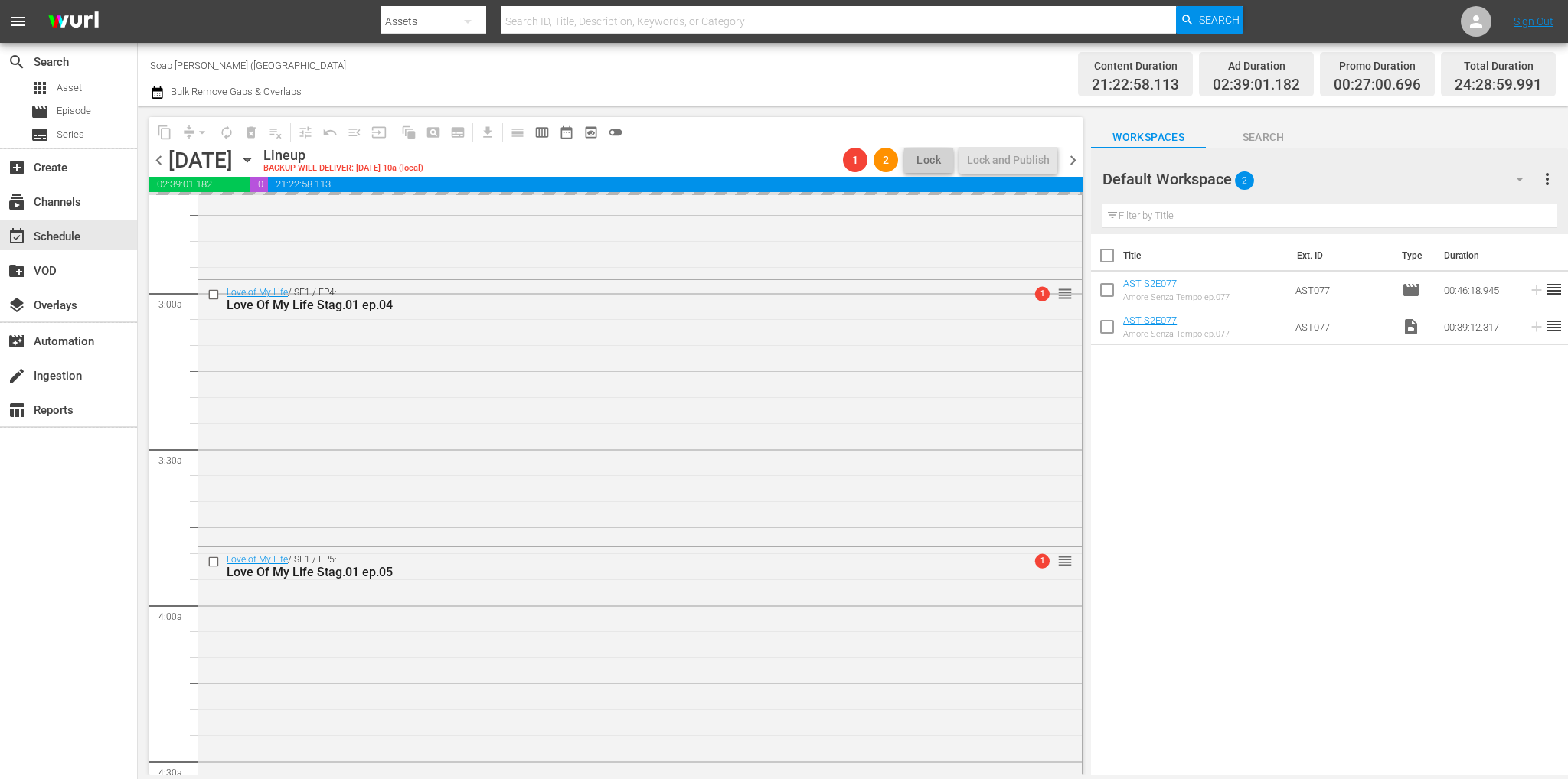
scroll to position [0, 0]
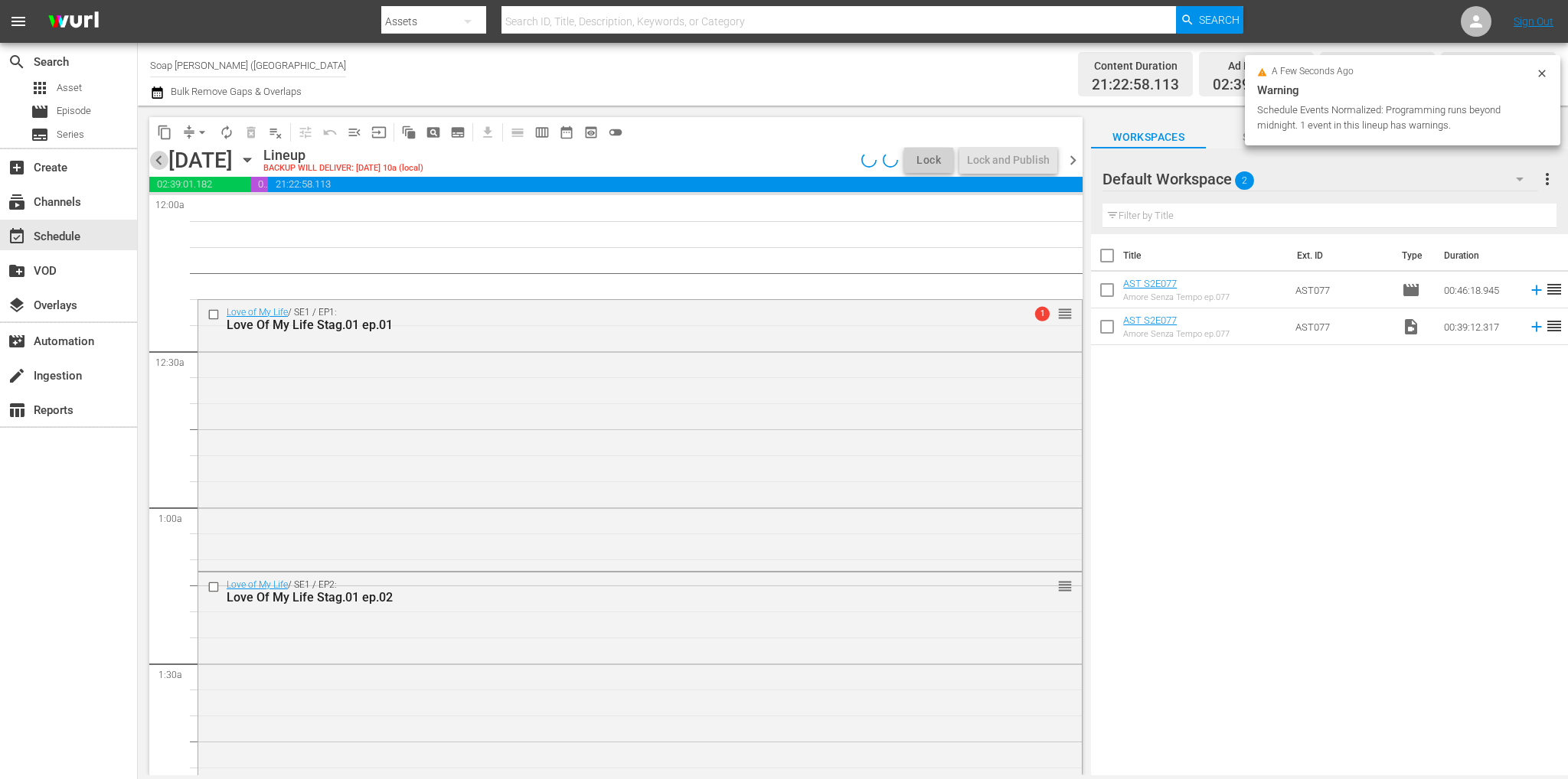
click at [158, 160] on span "chevron_left" at bounding box center [159, 160] width 19 height 19
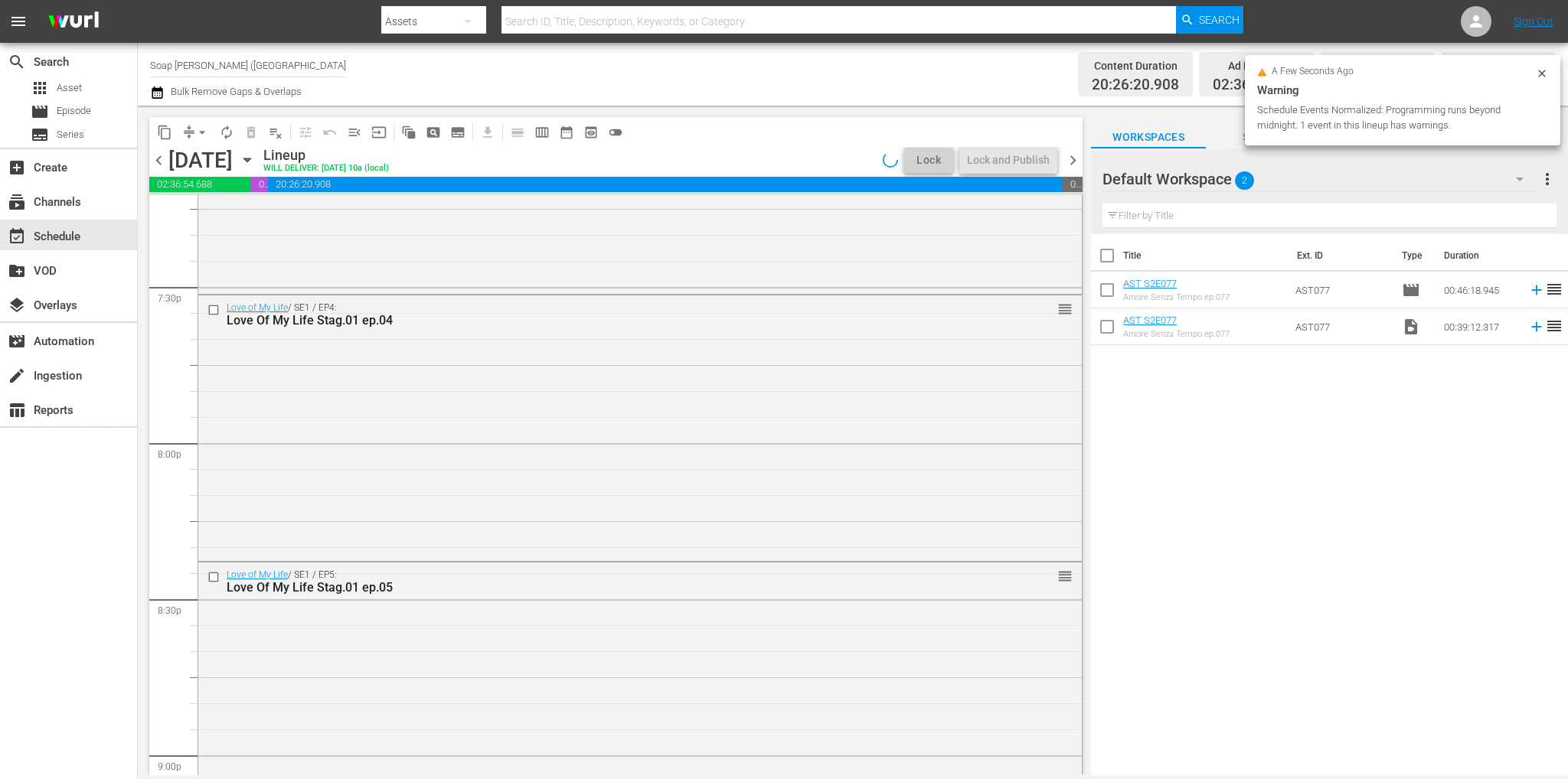
scroll to position [6911, 0]
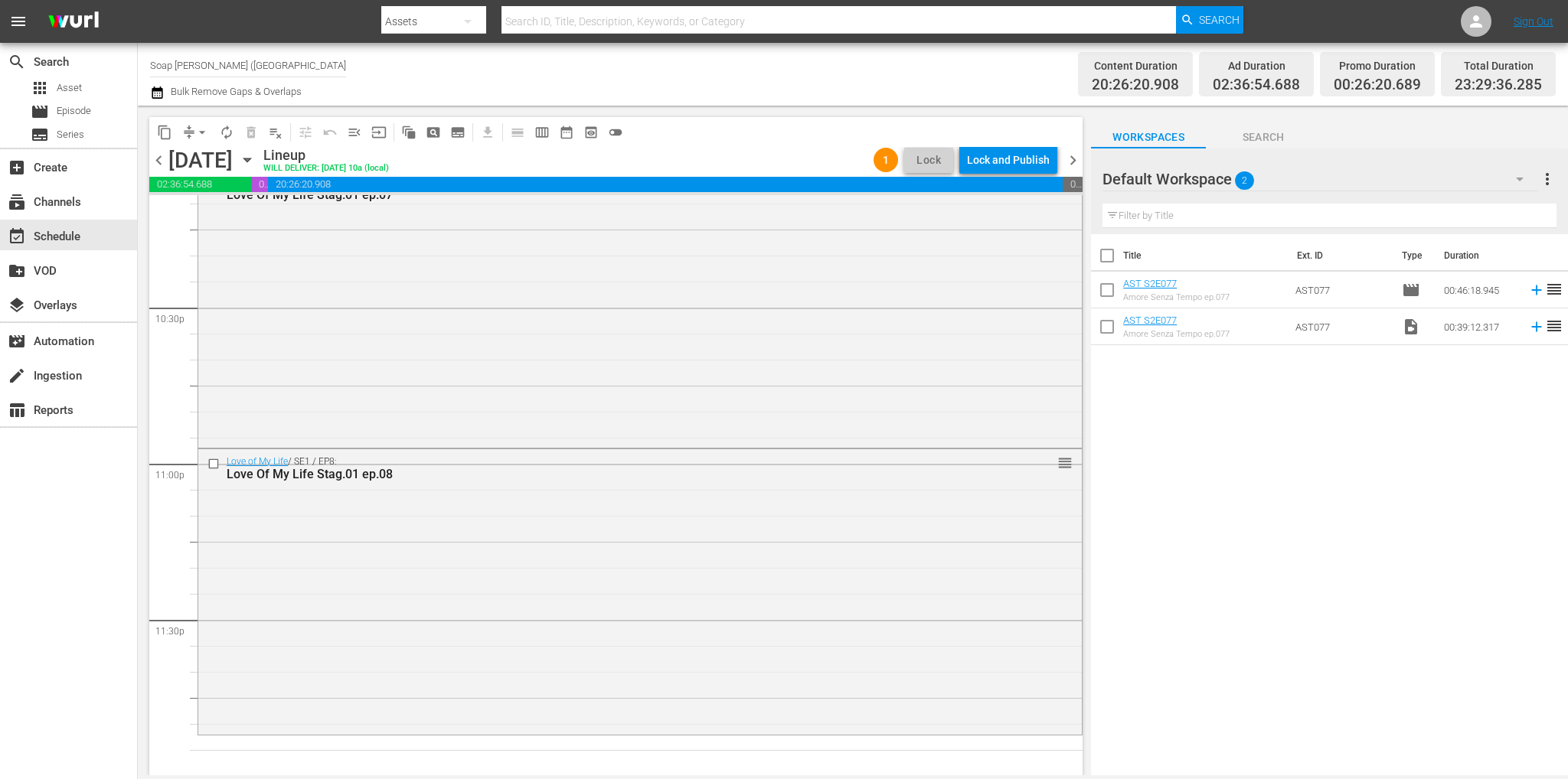
click at [1289, 185] on div "Default Workspace 2" at bounding box center [1319, 179] width 435 height 43
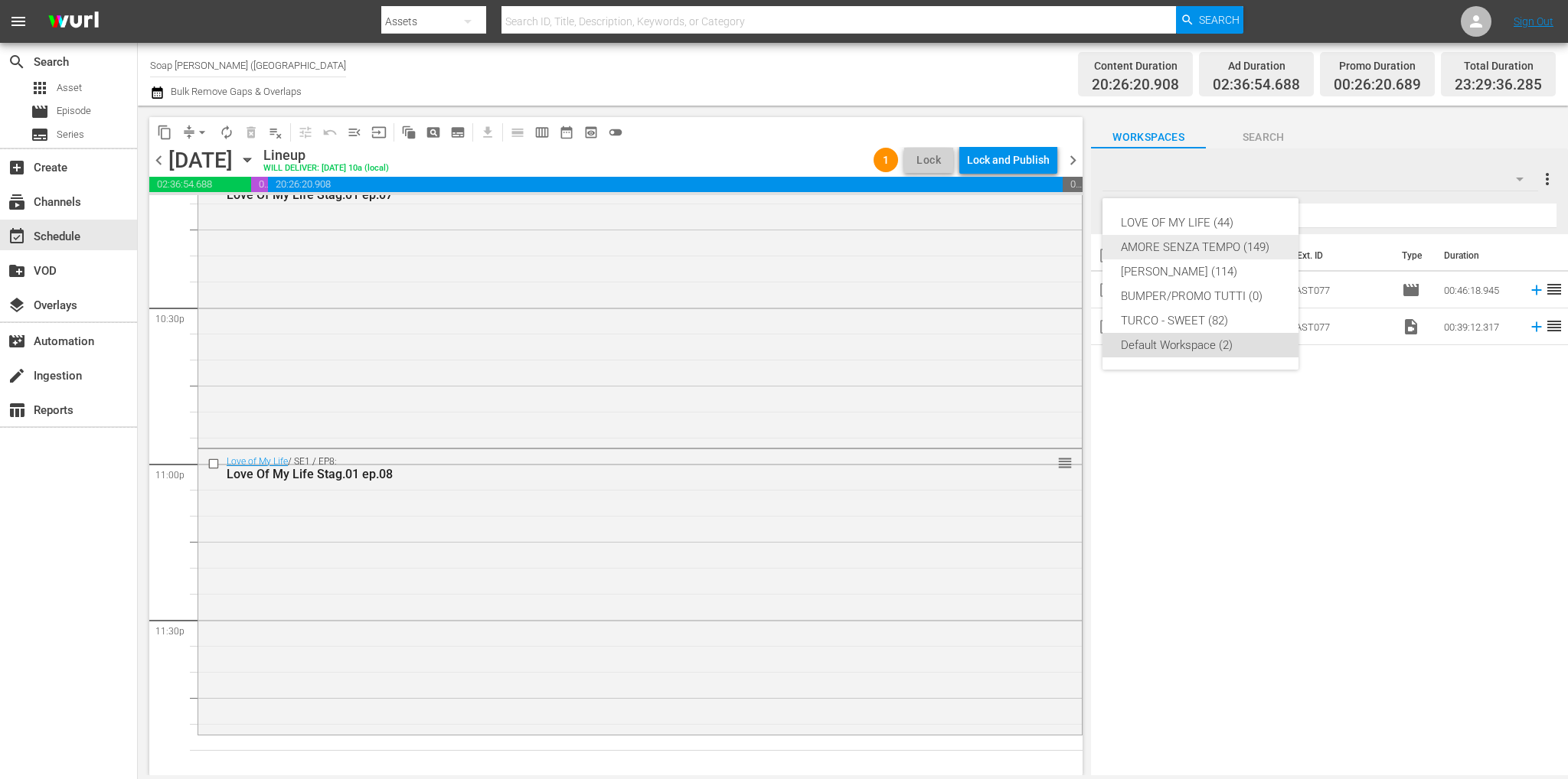
click at [1208, 218] on div "LOVE OF MY LIFE (44)" at bounding box center [1201, 223] width 160 height 24
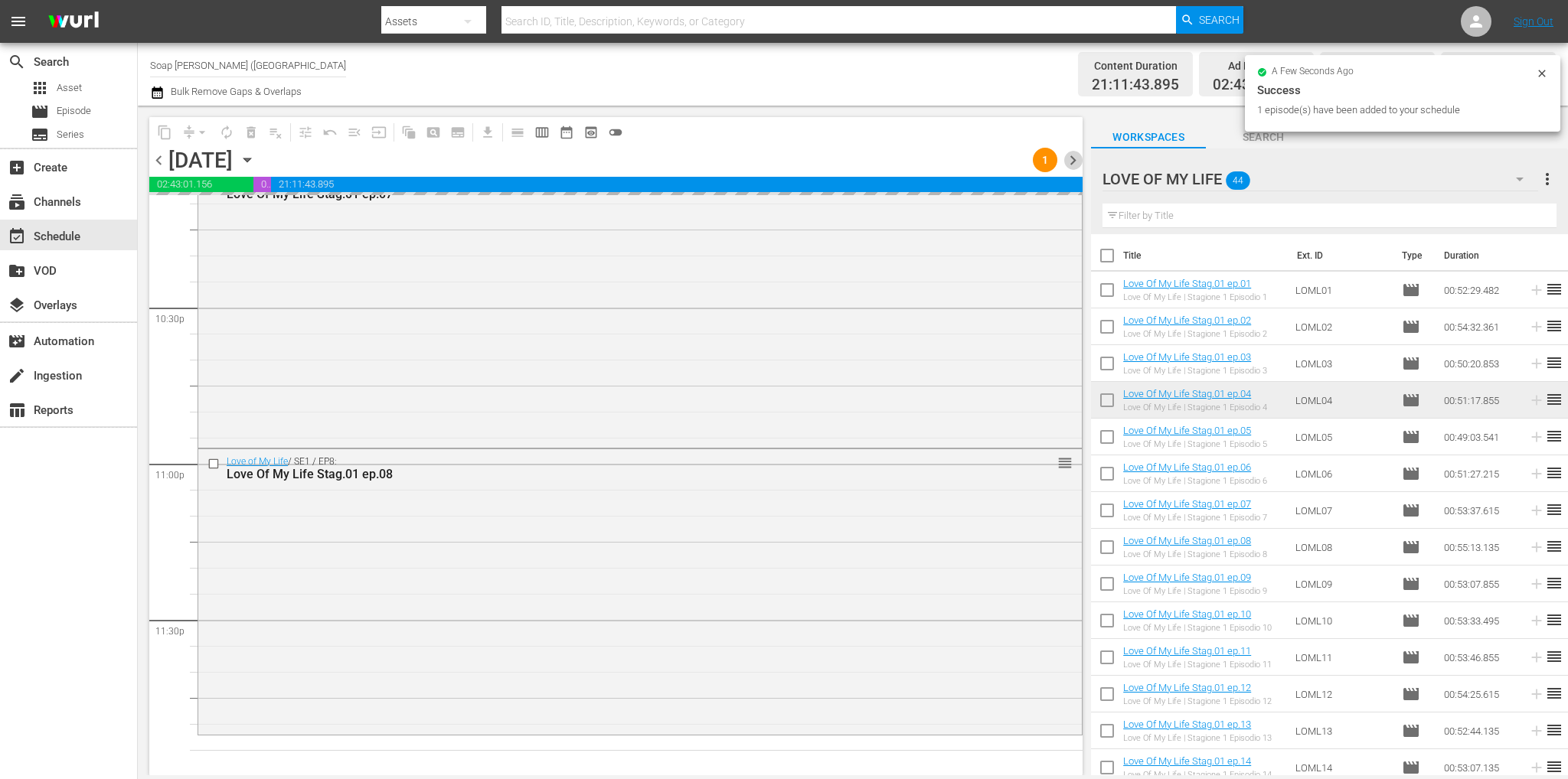
click at [1072, 160] on span "chevron_right" at bounding box center [1073, 160] width 19 height 19
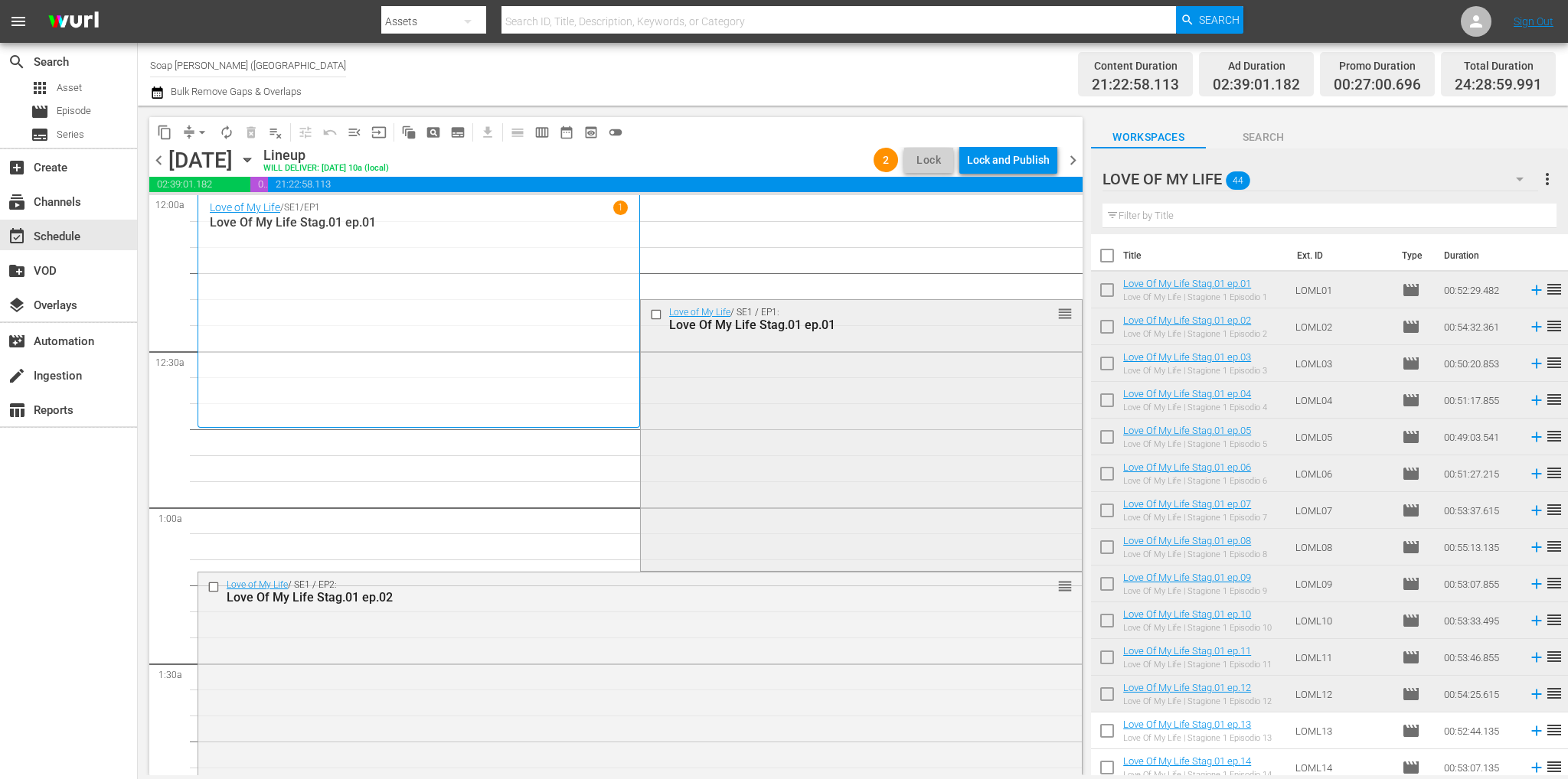
click at [649, 308] on input "checkbox" at bounding box center [657, 314] width 16 height 13
click at [249, 130] on span "delete_forever_outlined" at bounding box center [251, 132] width 16 height 16
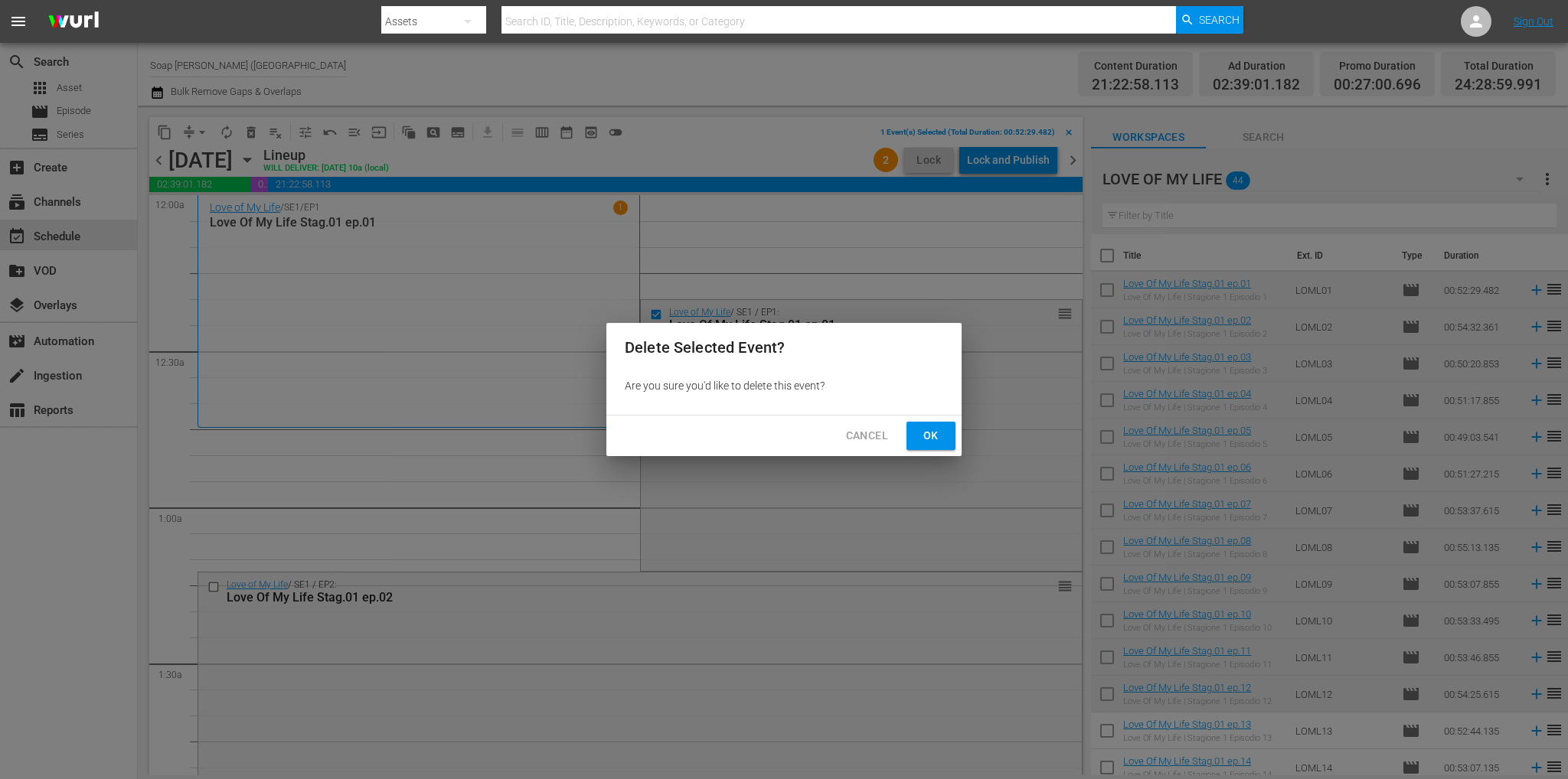
click at [933, 429] on span "Ok" at bounding box center [931, 436] width 24 height 19
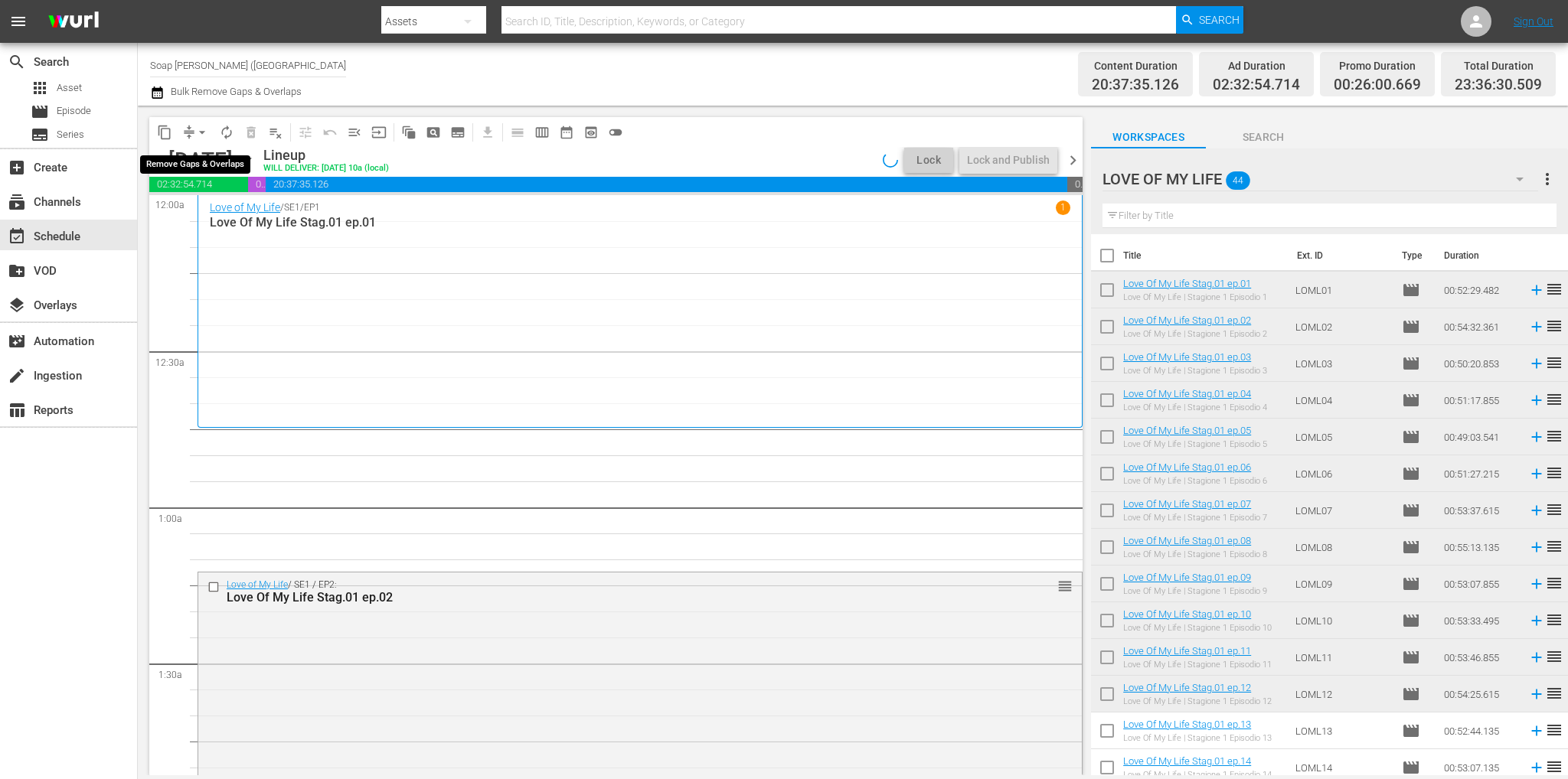
click at [202, 135] on span "arrow_drop_down" at bounding box center [202, 132] width 16 height 16
click at [217, 212] on li "Align to End of Previous Day" at bounding box center [202, 213] width 161 height 25
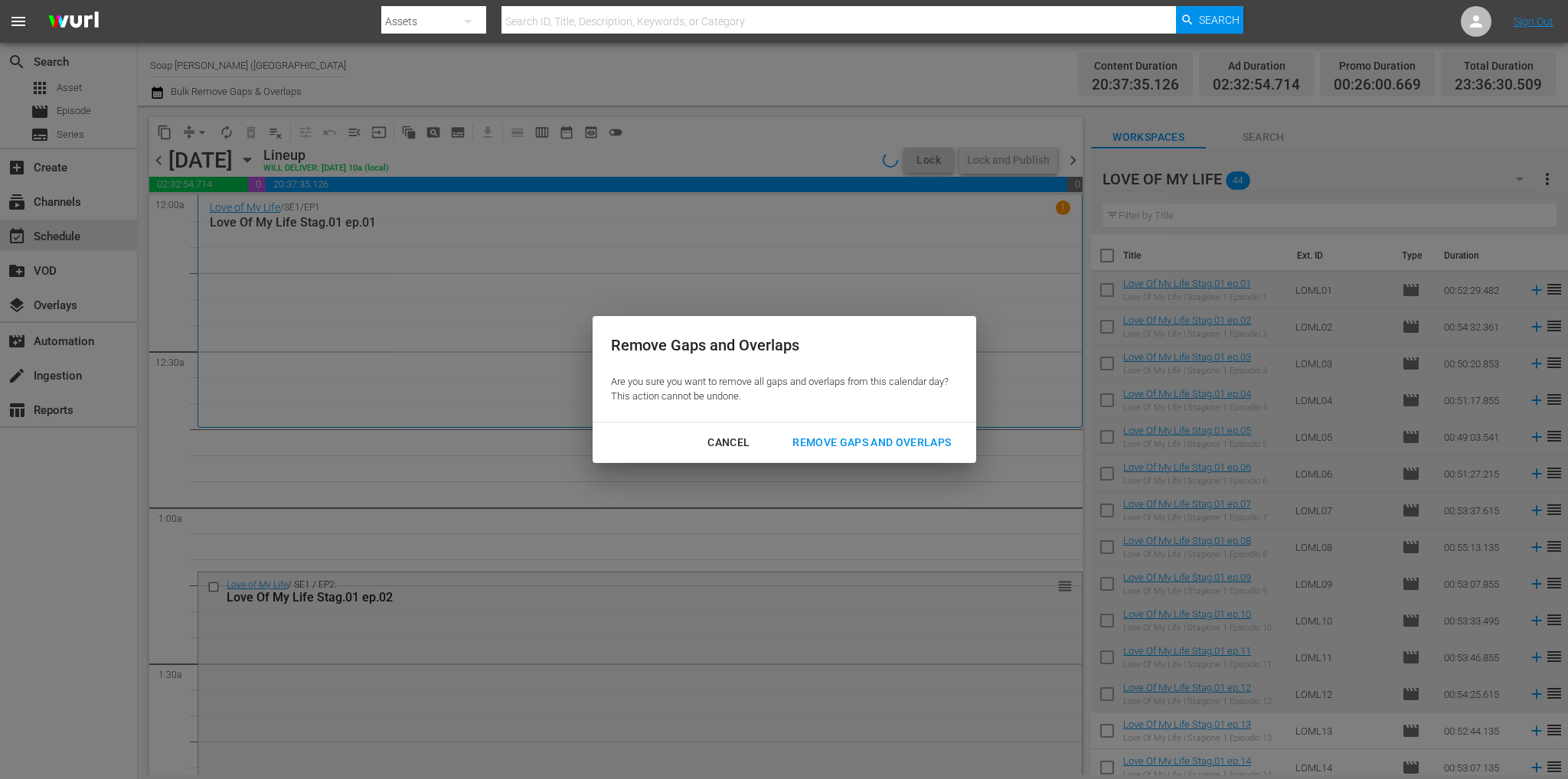
click at [914, 443] on div "Remove Gaps and Overlaps" at bounding box center [871, 442] width 183 height 19
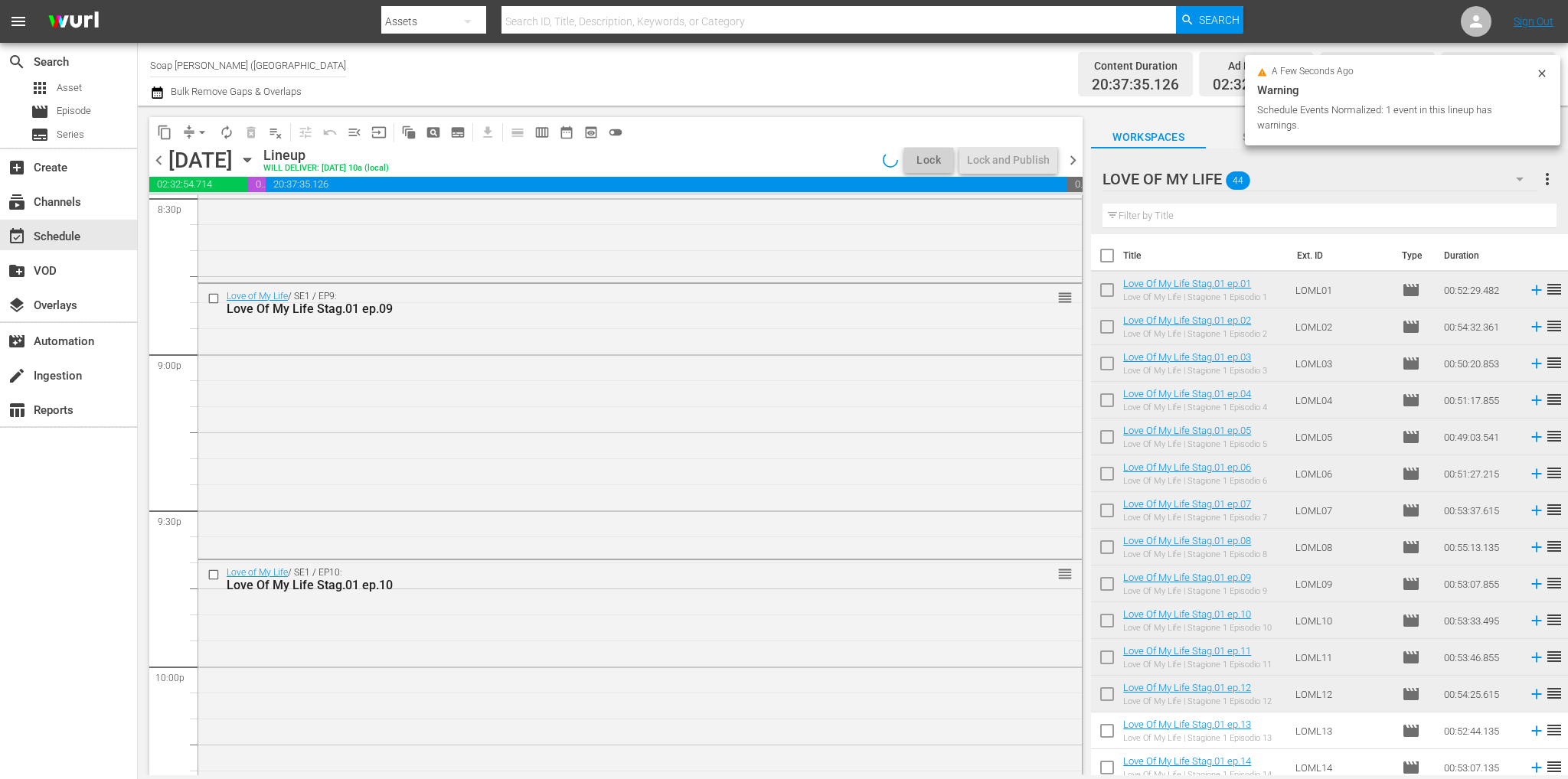
scroll to position [7022, 0]
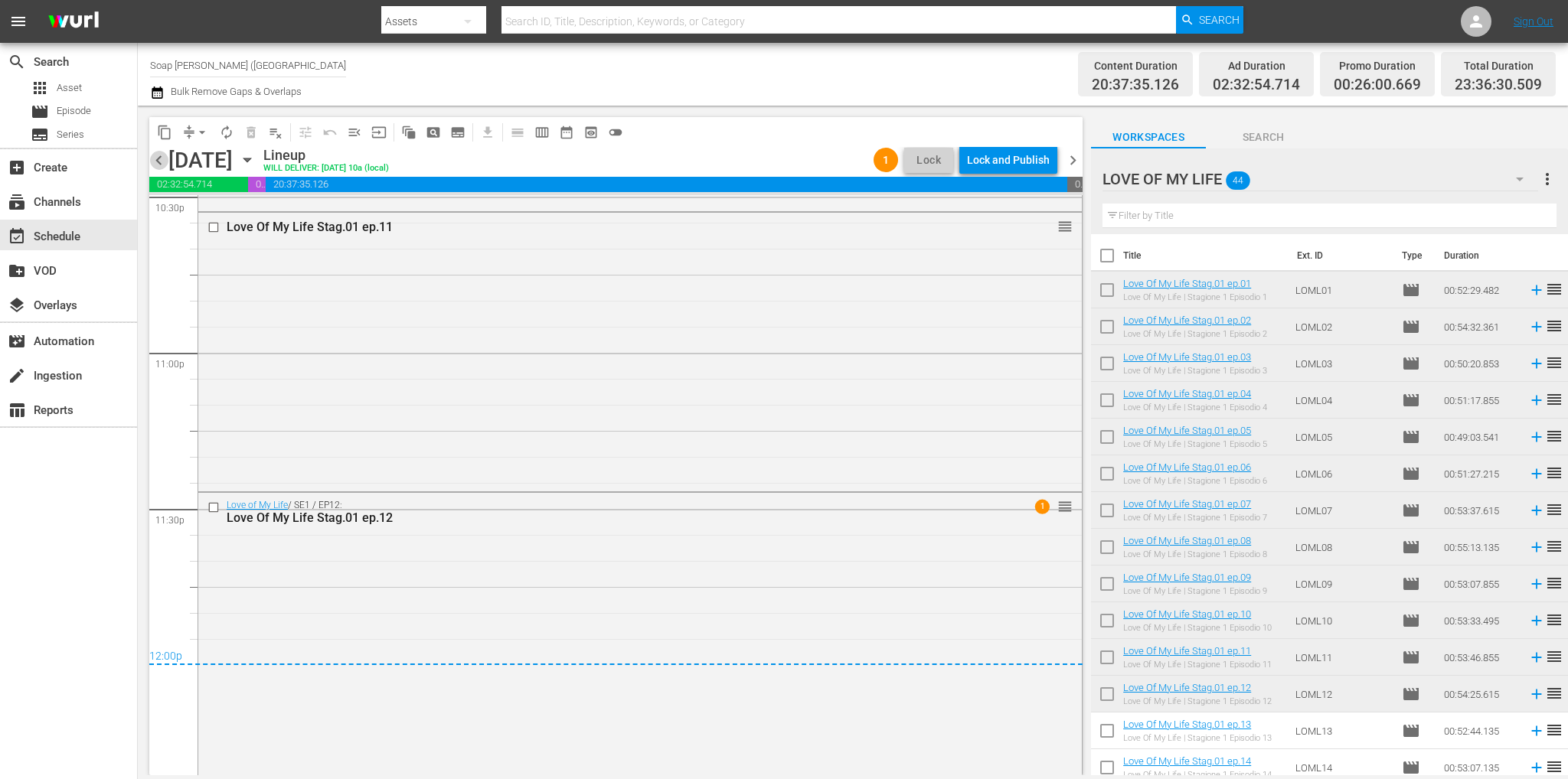
click at [161, 160] on span "chevron_left" at bounding box center [159, 160] width 19 height 19
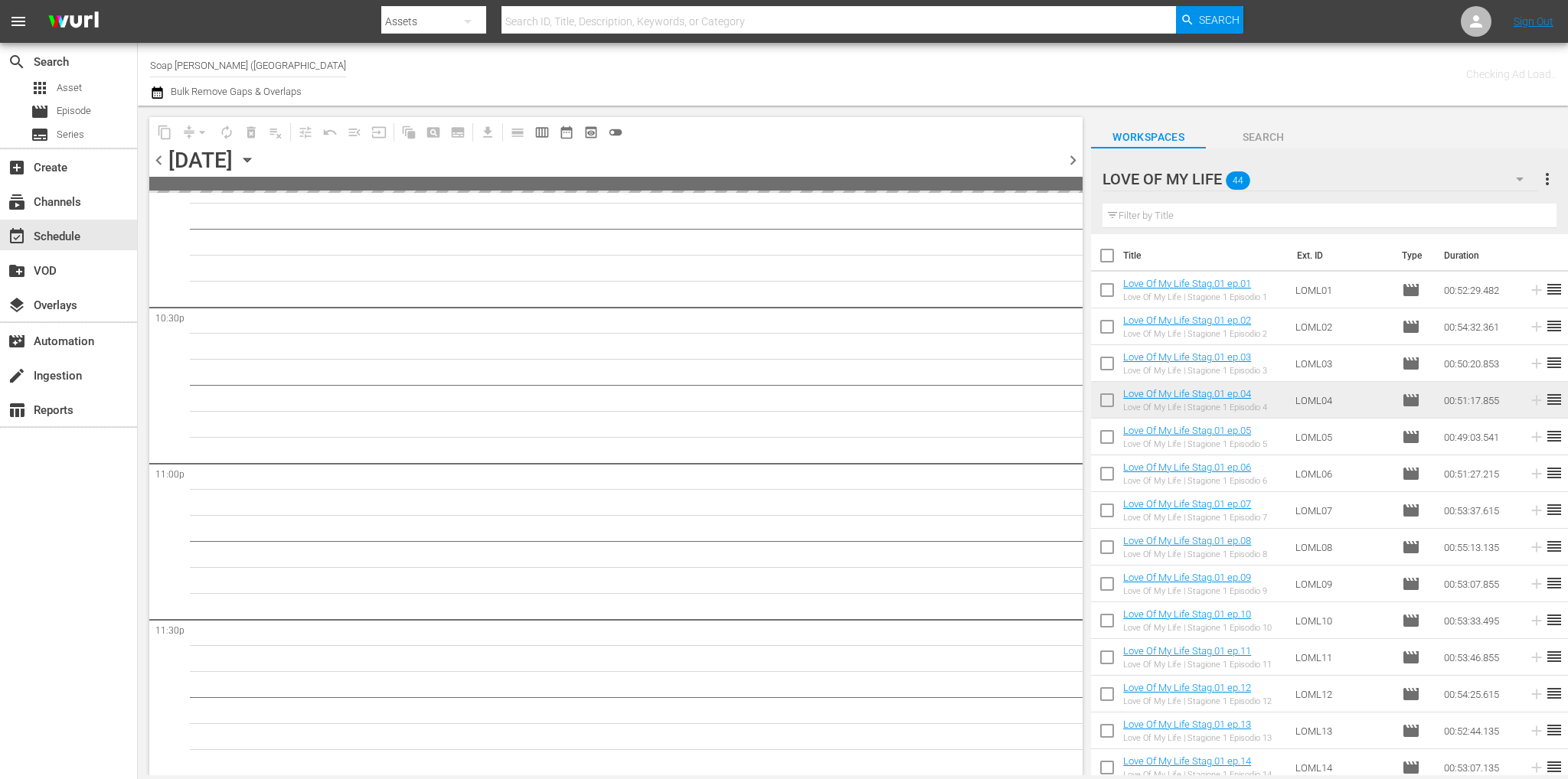
scroll to position [6911, 0]
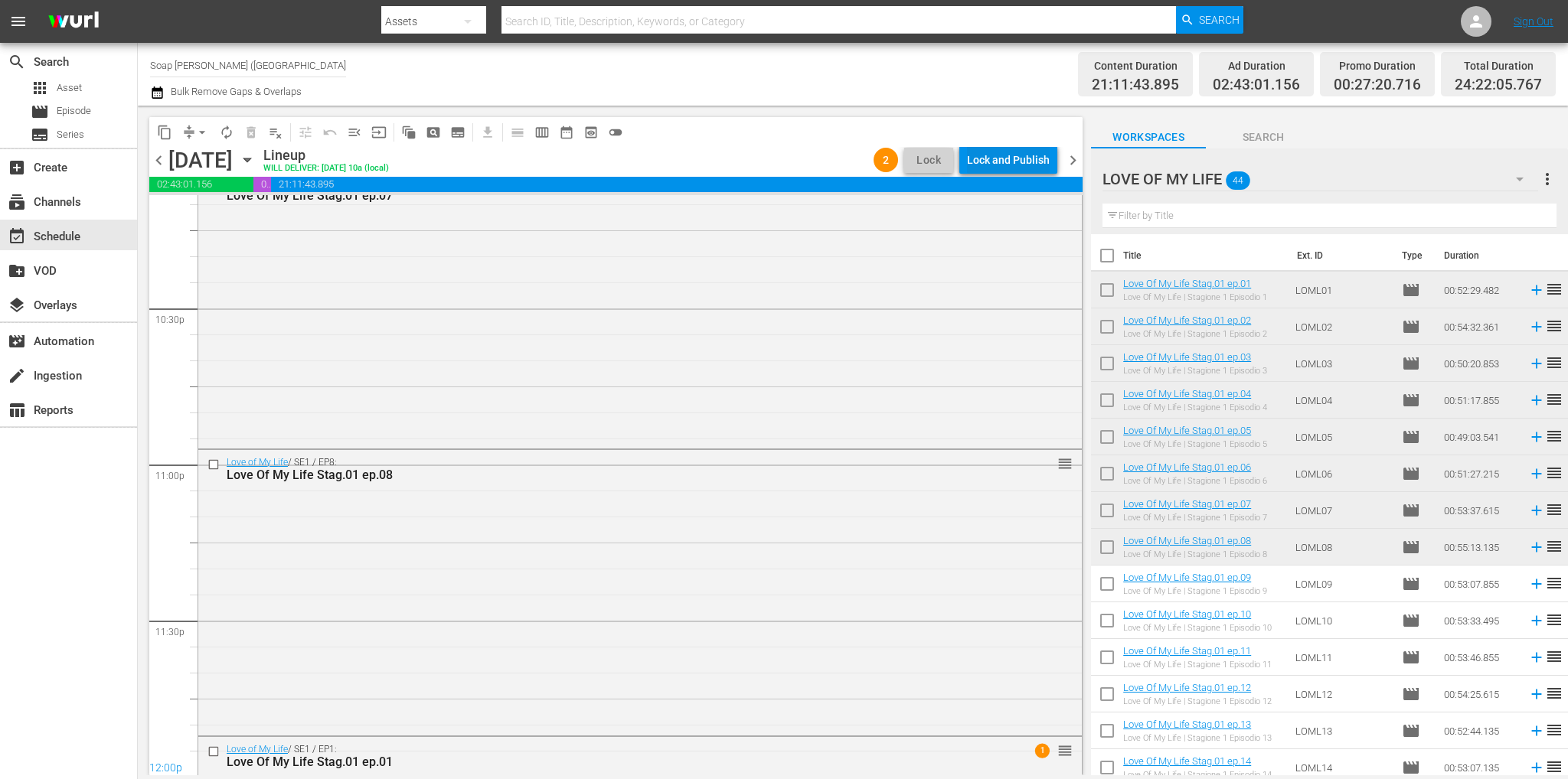
click at [1049, 160] on button "Lock and Publish" at bounding box center [1009, 160] width 98 height 28
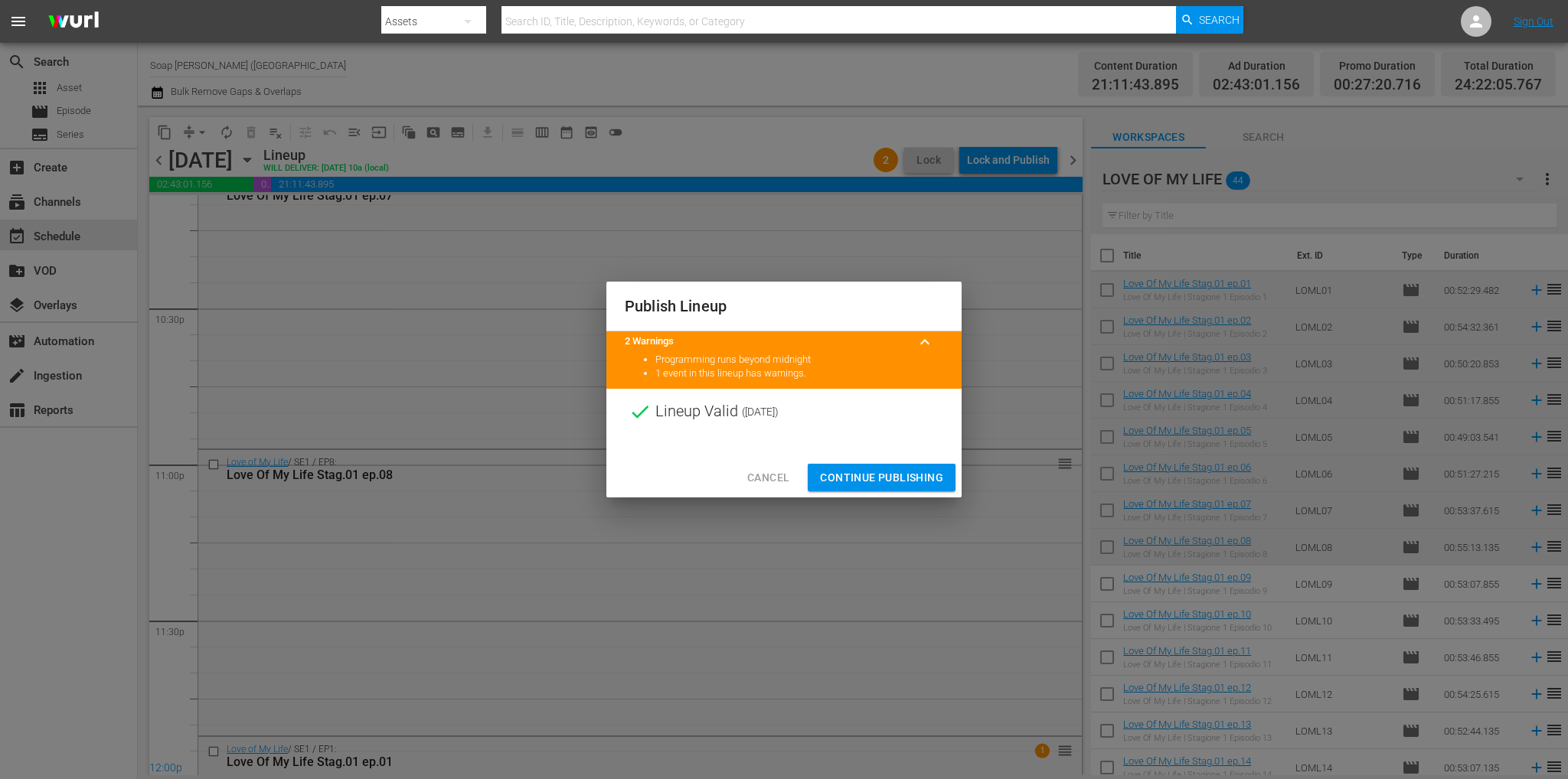
click at [925, 489] on button "Continue Publishing" at bounding box center [880, 478] width 148 height 29
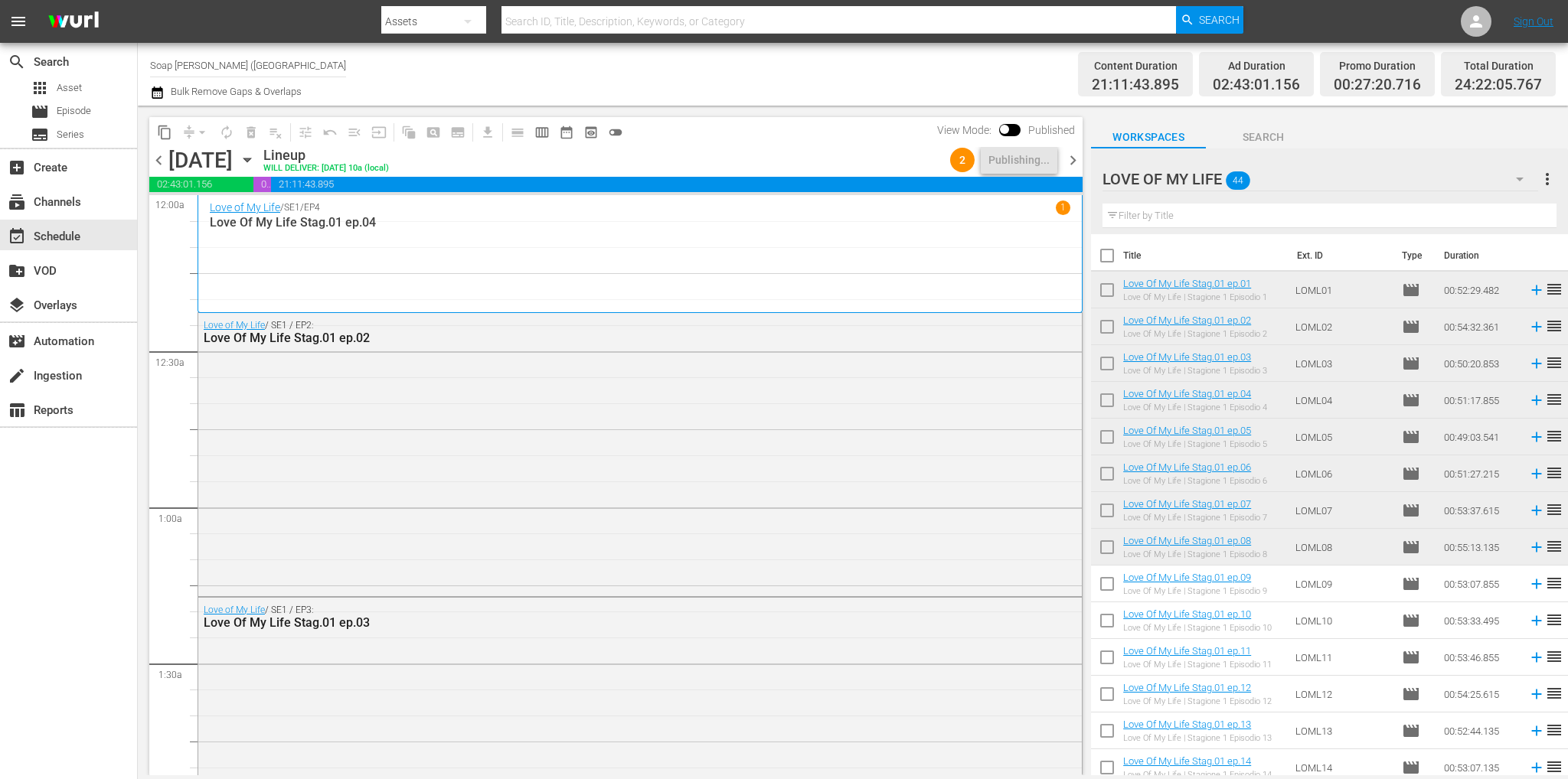
scroll to position [7145, 0]
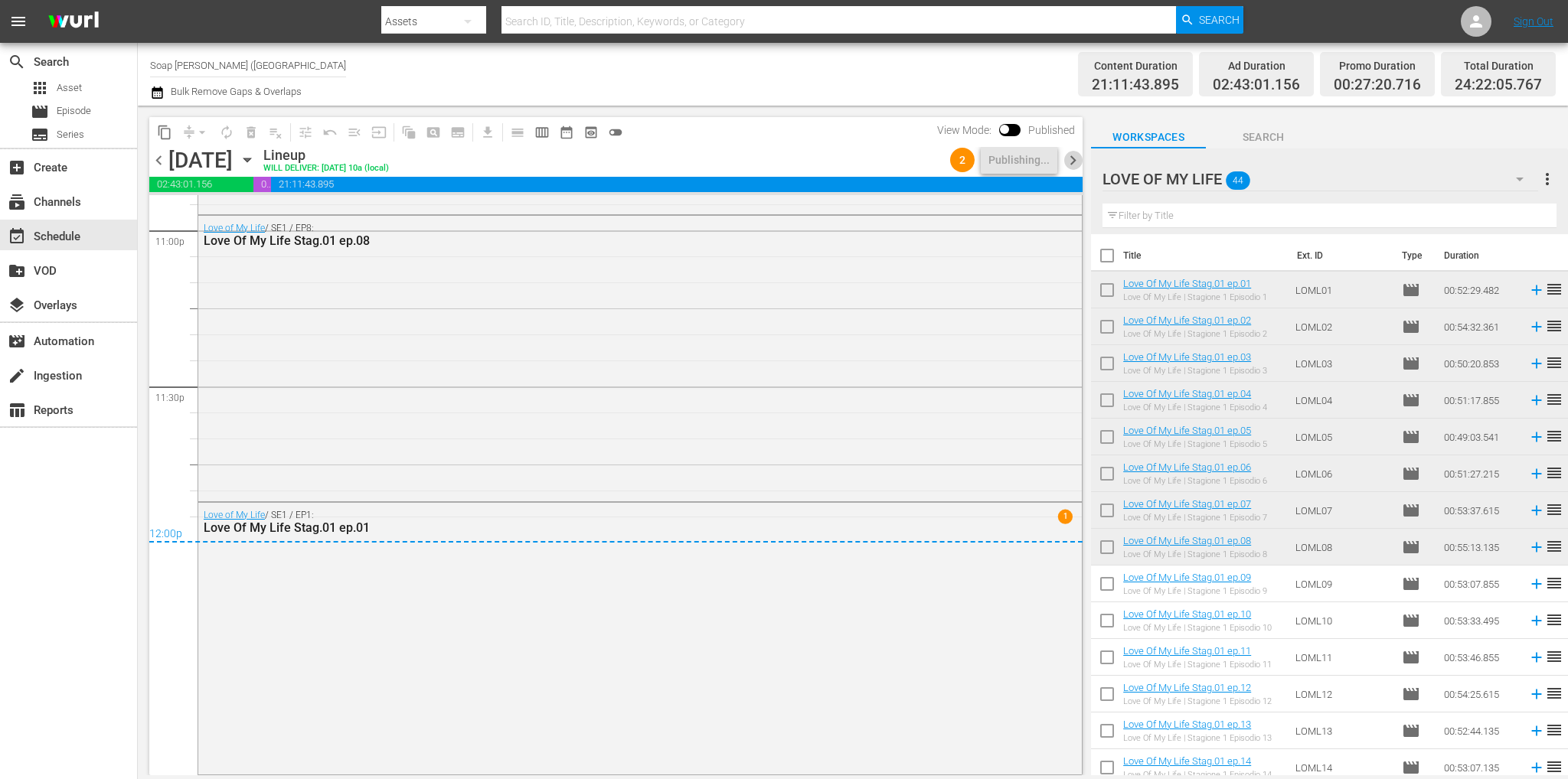
click at [1075, 157] on span "chevron_right" at bounding box center [1073, 160] width 19 height 19
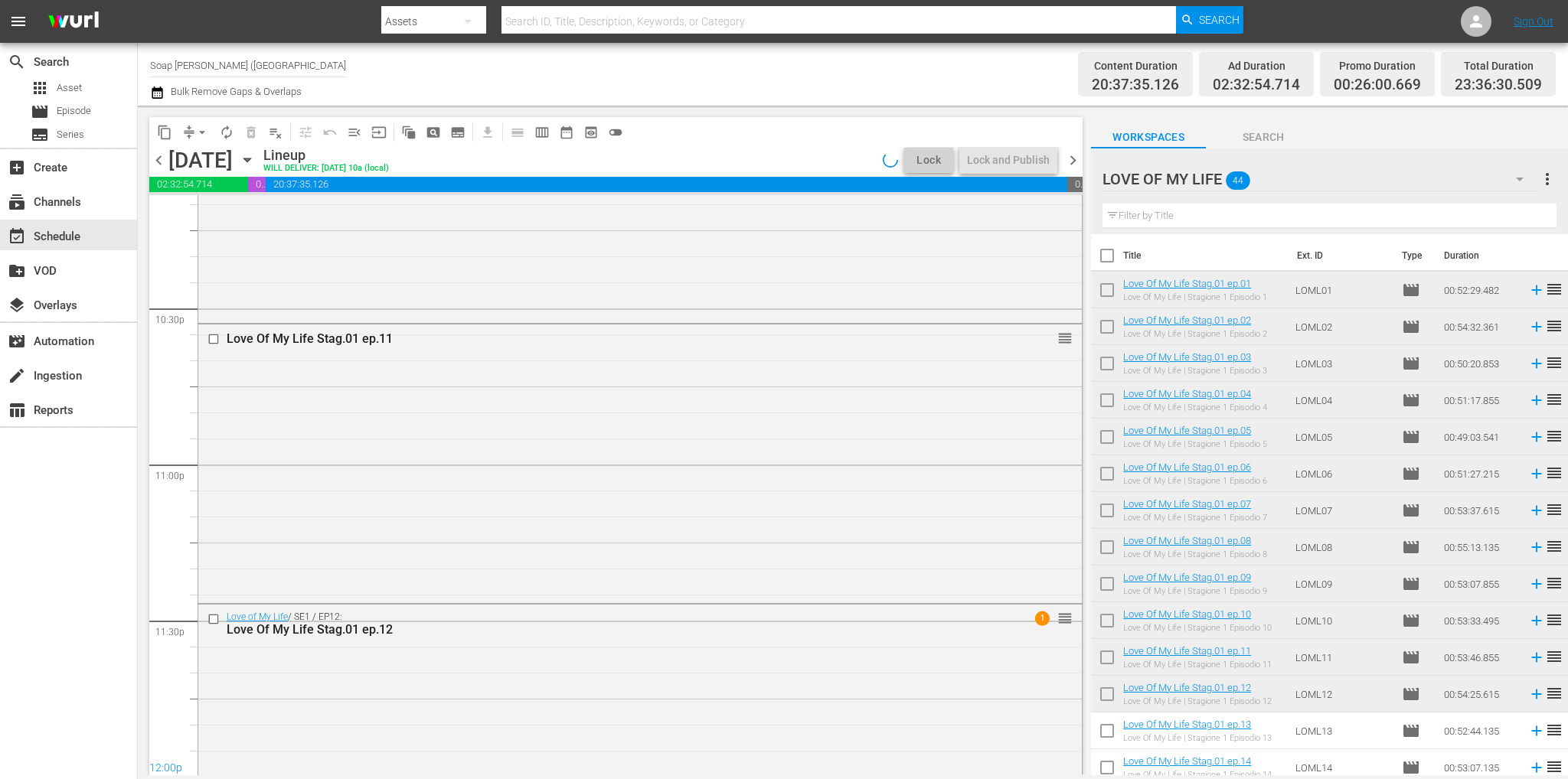
scroll to position [7023, 0]
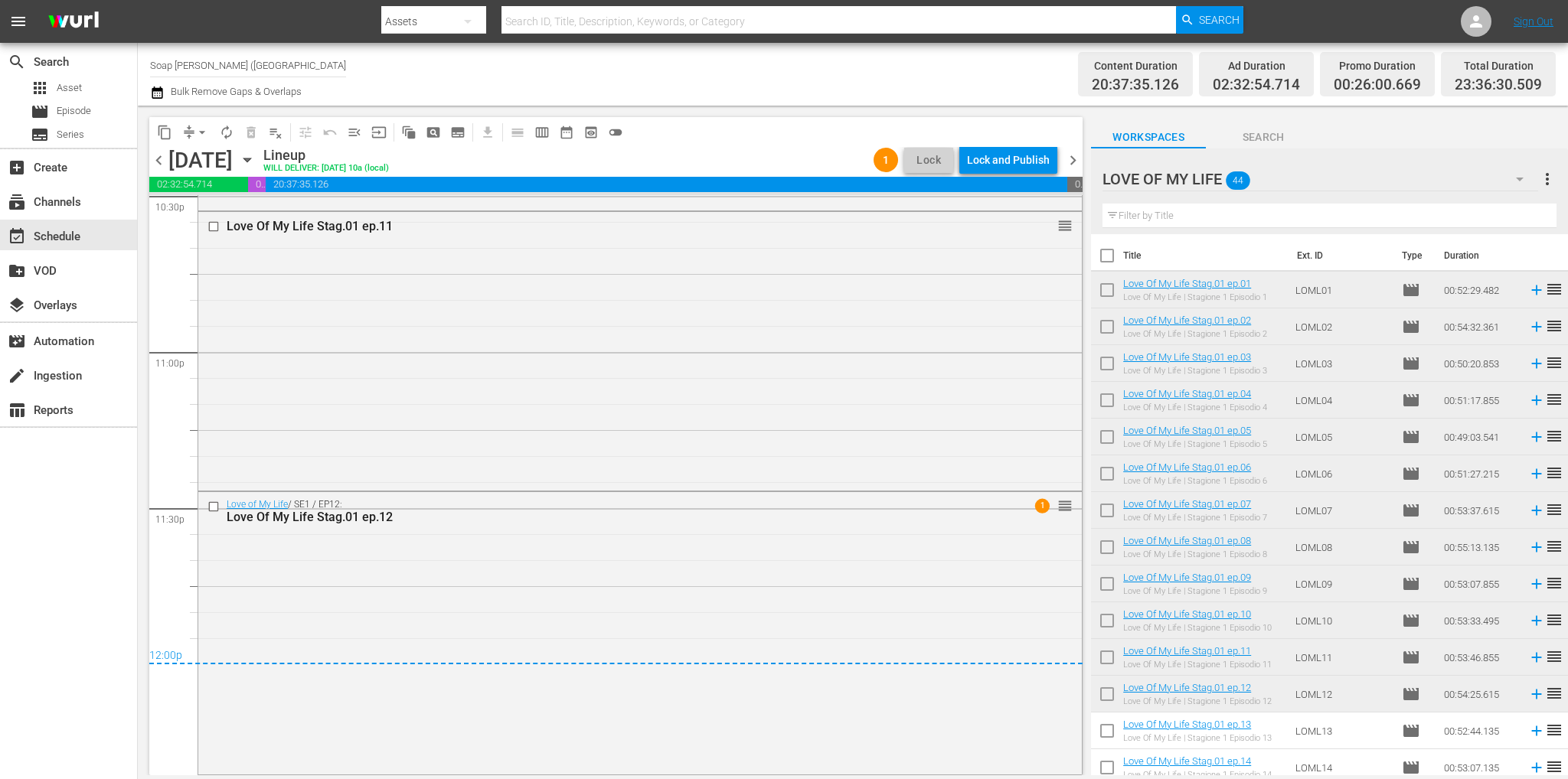
click at [1026, 158] on div "Lock and Publish" at bounding box center [1008, 160] width 83 height 28
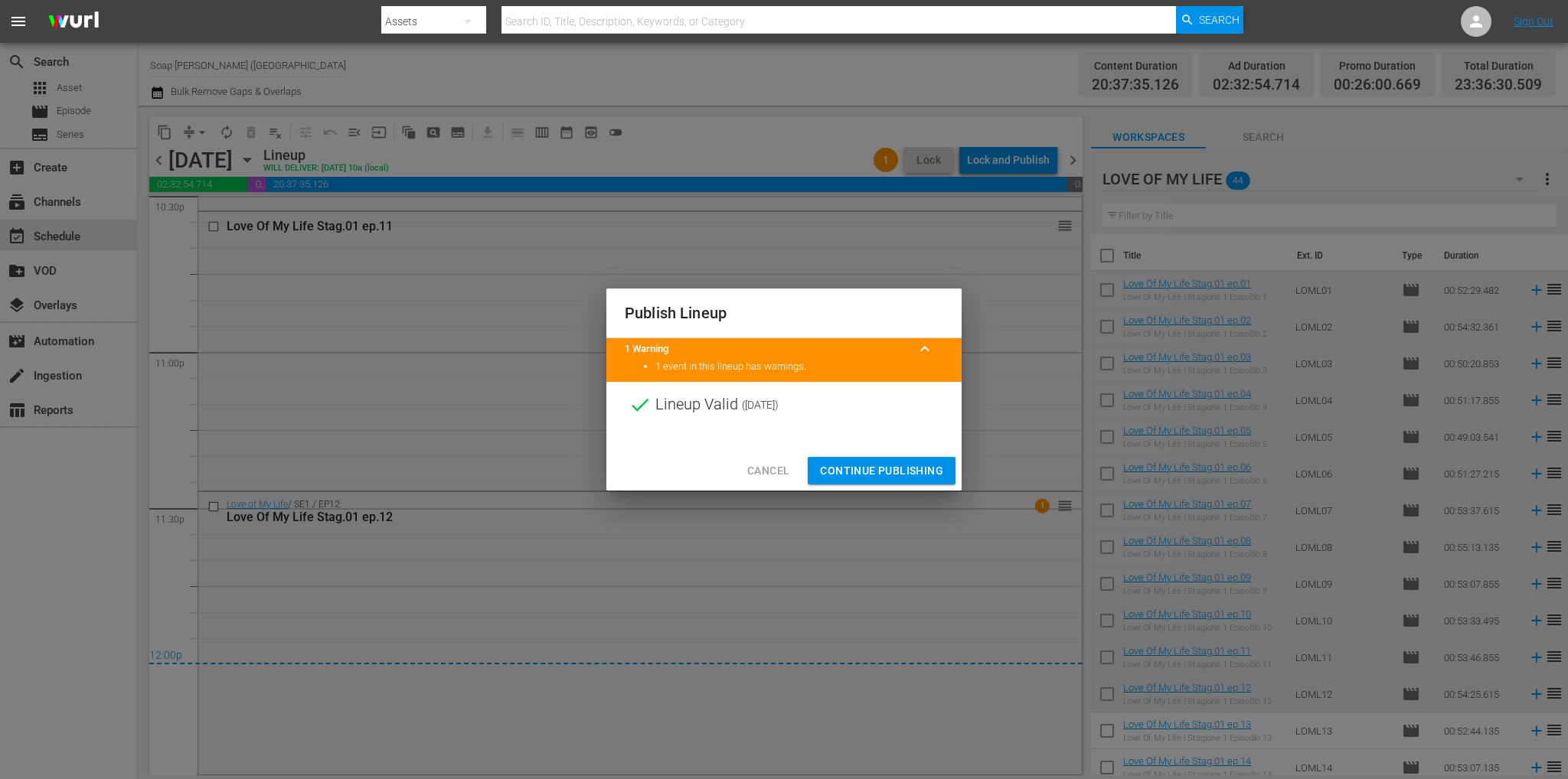
click at [899, 473] on span "Continue Publishing" at bounding box center [881, 470] width 123 height 19
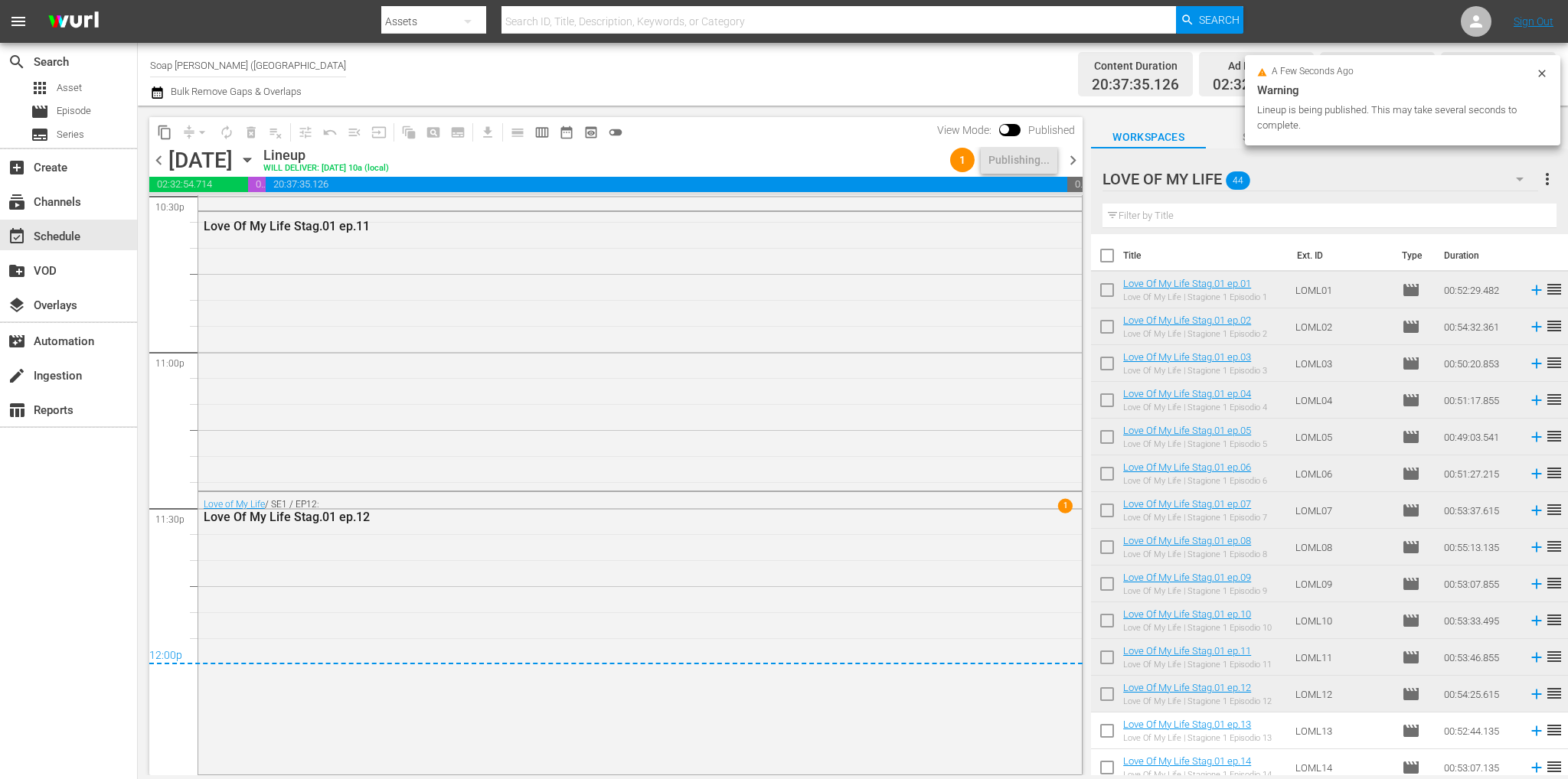
click at [1077, 157] on span "chevron_right" at bounding box center [1073, 160] width 19 height 19
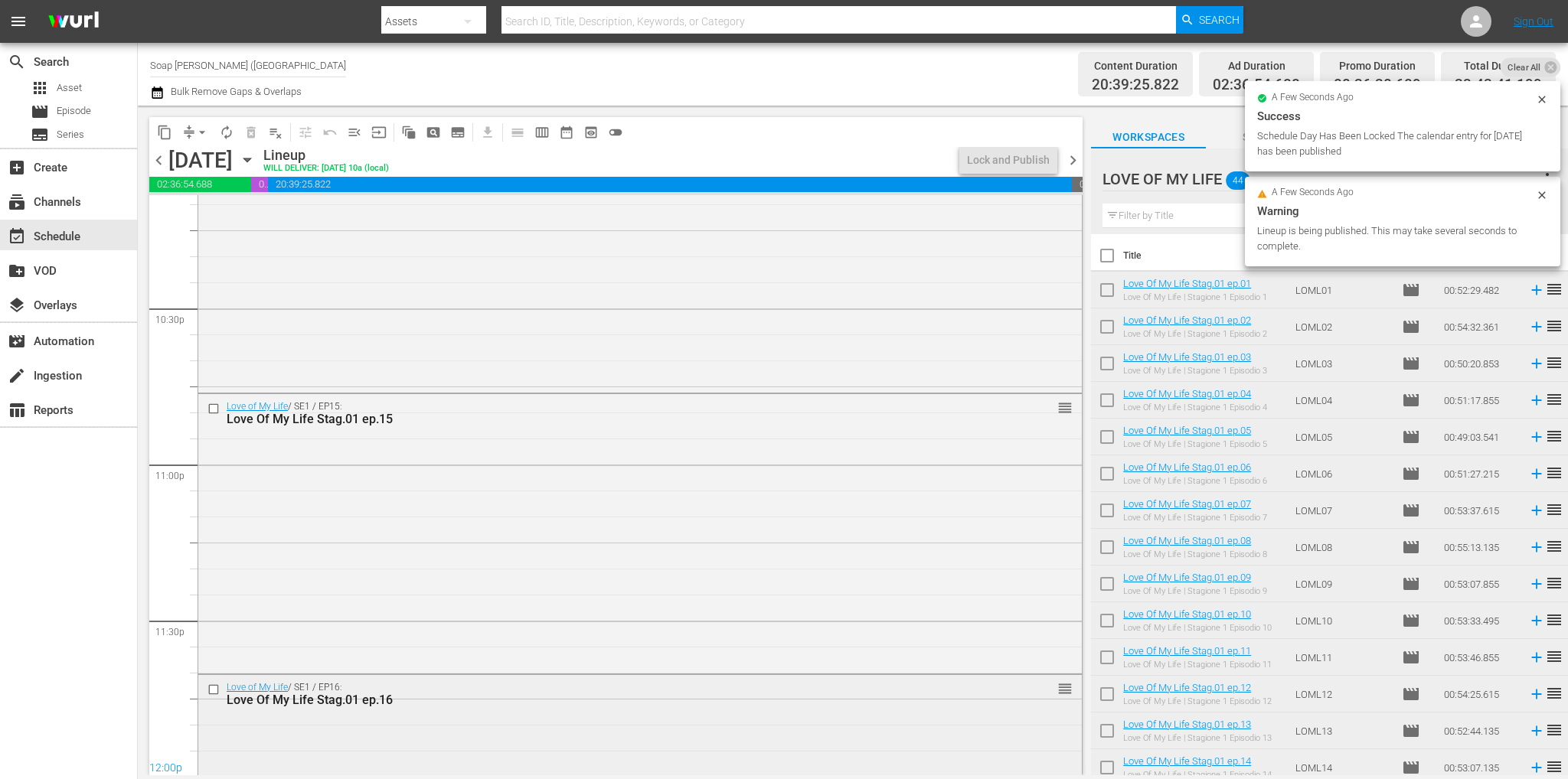
scroll to position [7078, 0]
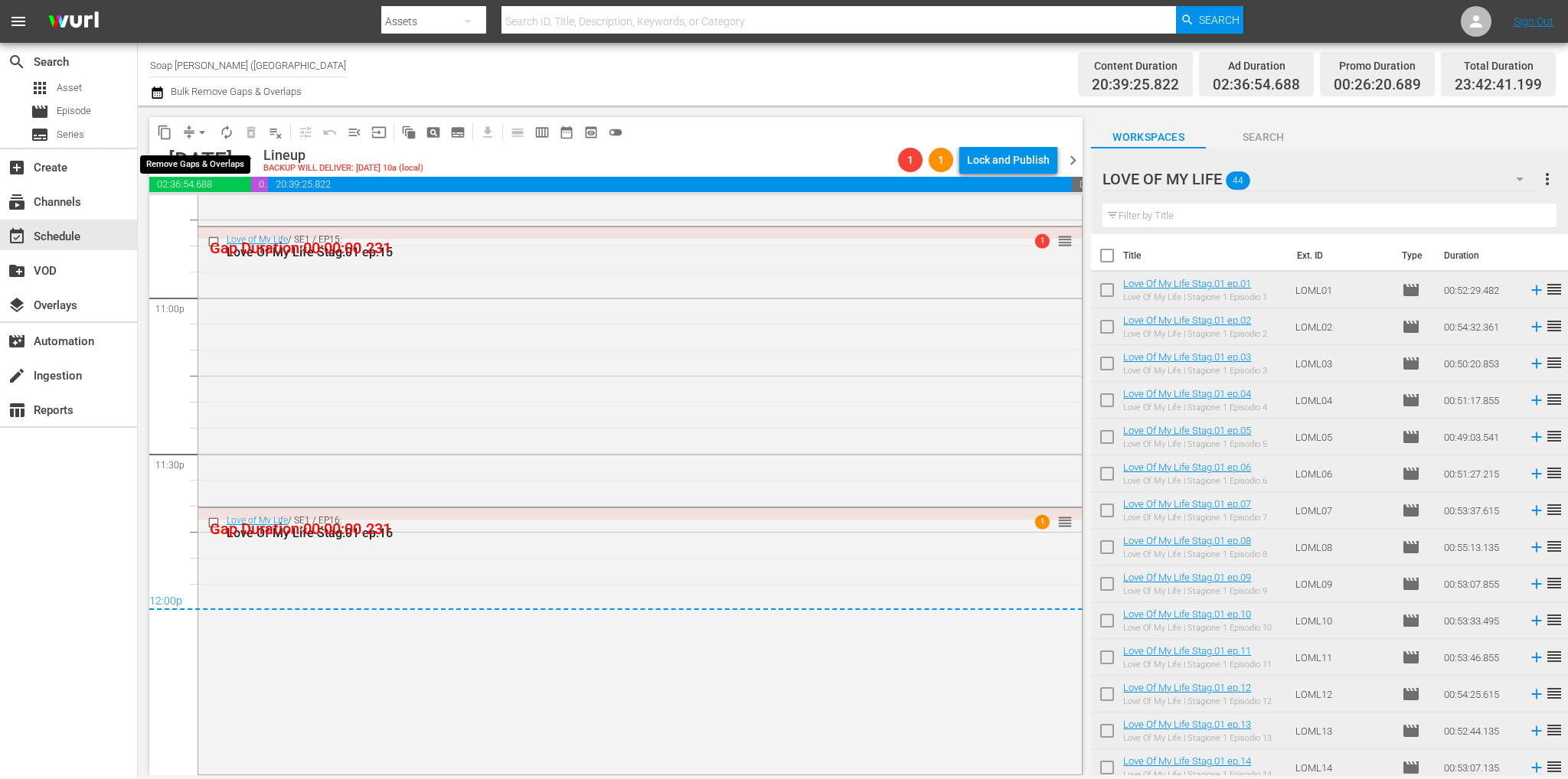
click at [199, 132] on span "arrow_drop_down" at bounding box center [202, 132] width 16 height 16
click at [239, 216] on li "Align to End of Previous Day" at bounding box center [202, 213] width 161 height 25
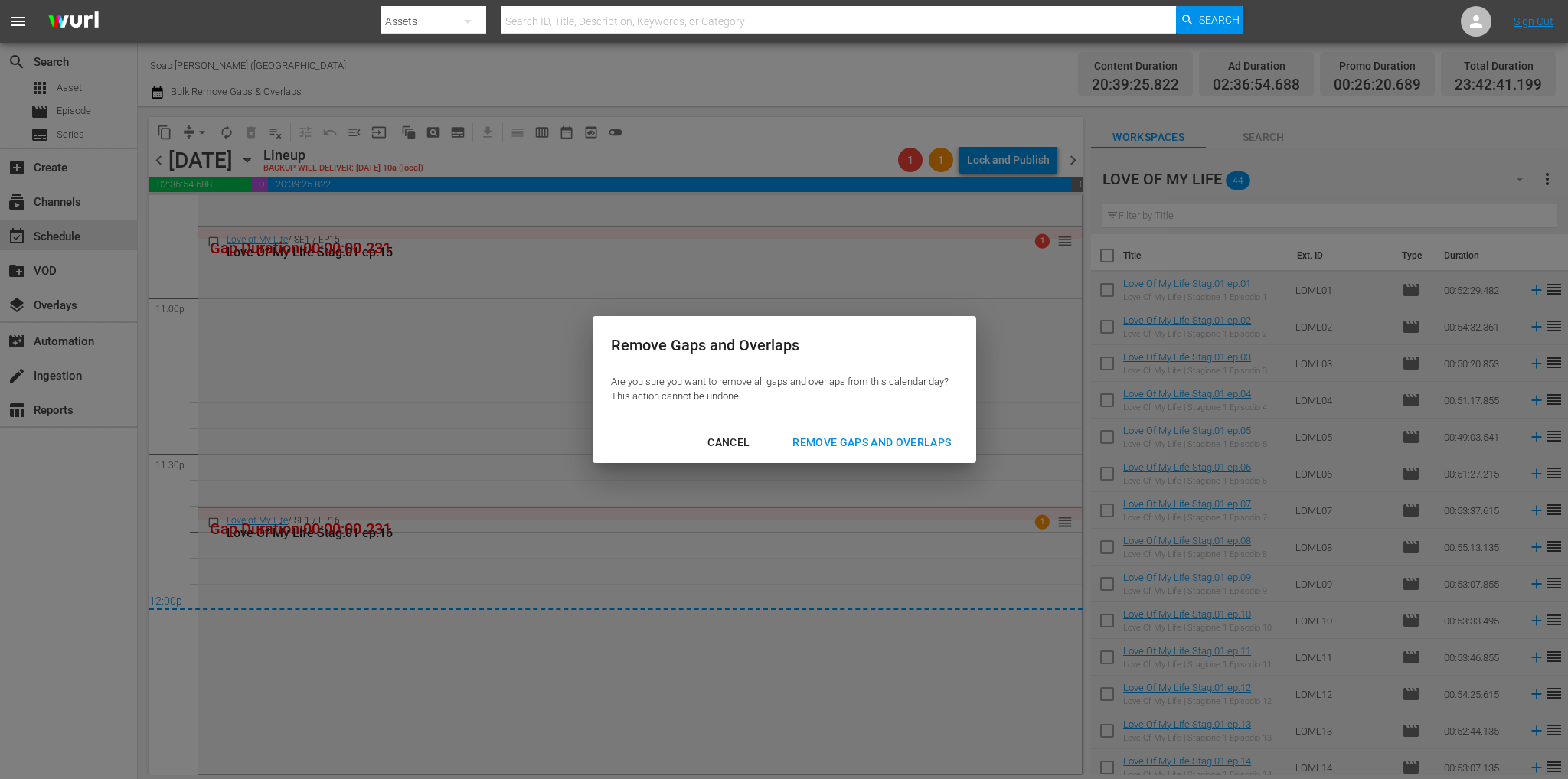
click at [879, 441] on div "Remove Gaps and Overlaps" at bounding box center [871, 442] width 183 height 19
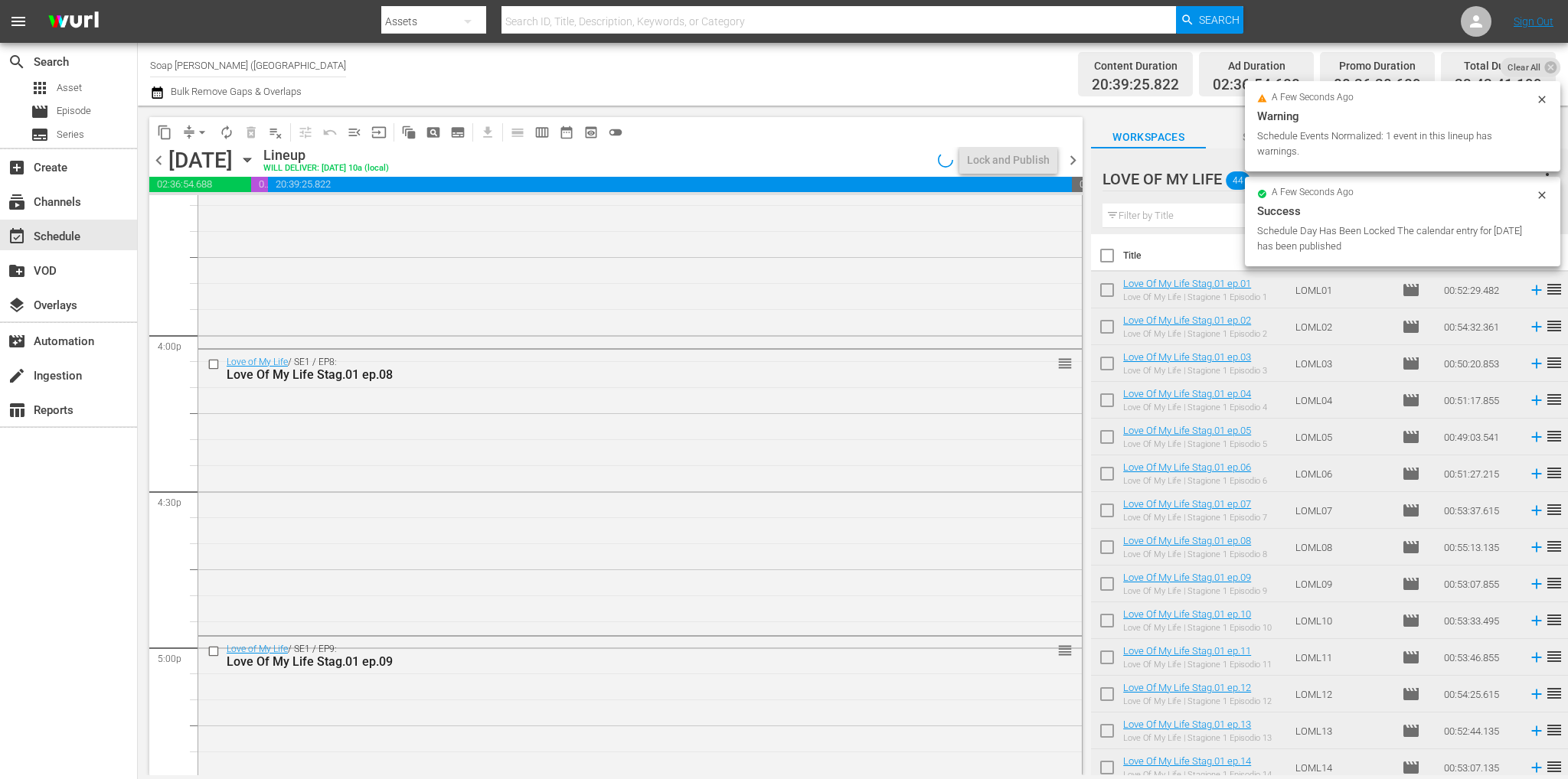
scroll to position [6932, 0]
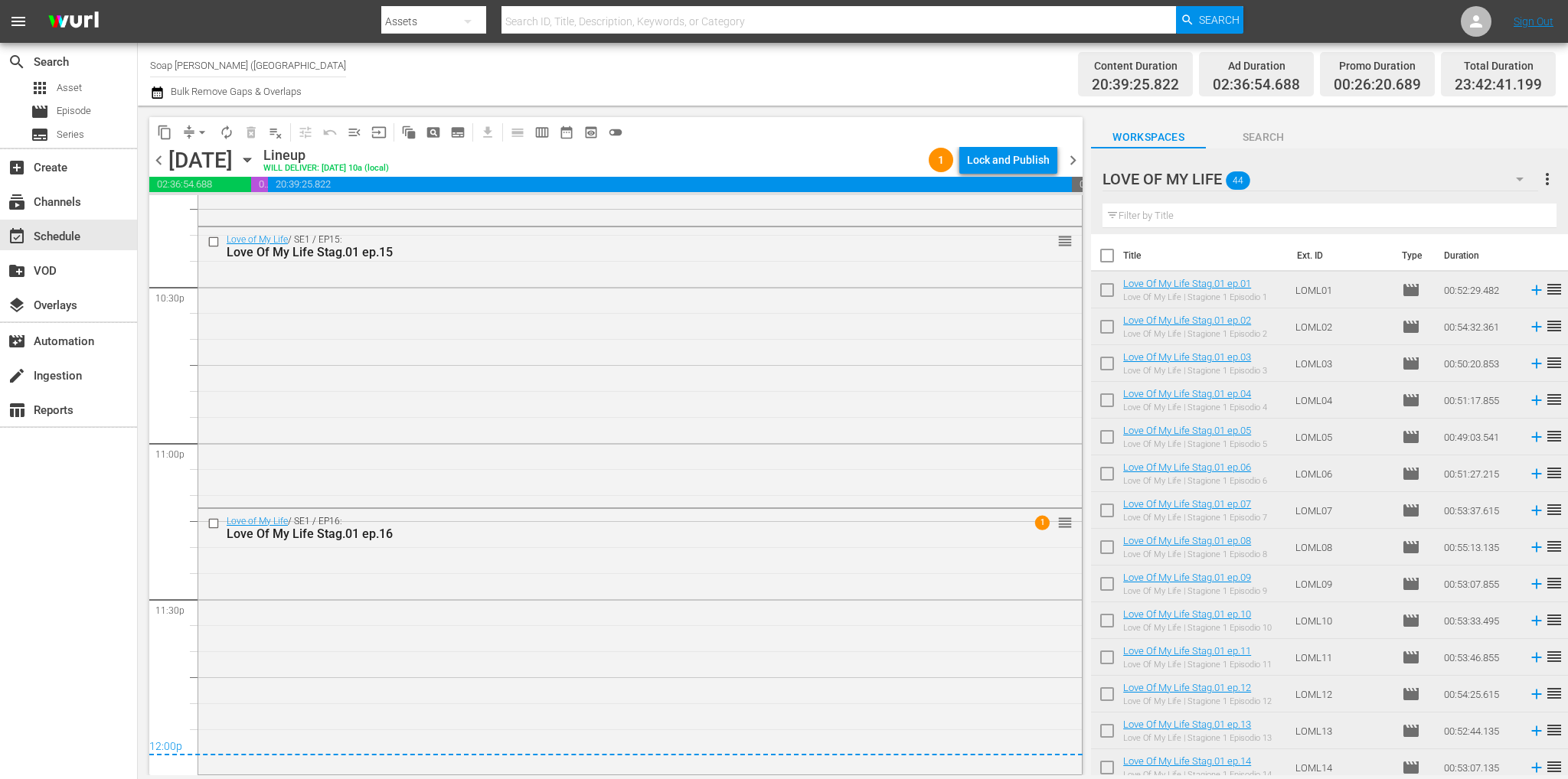
click at [1013, 160] on div "Lock and Publish" at bounding box center [1008, 160] width 83 height 28
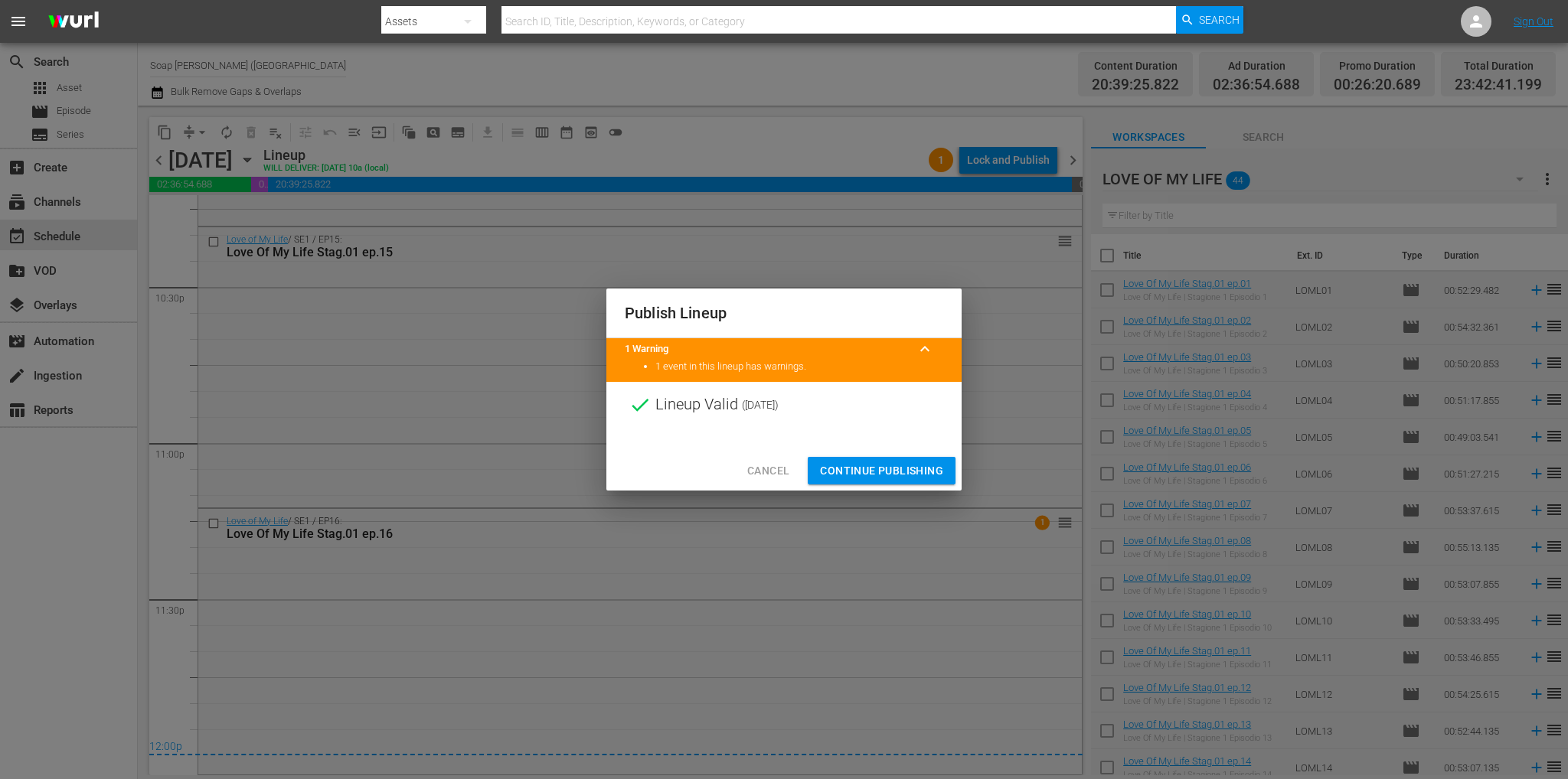
click at [900, 477] on span "Continue Publishing" at bounding box center [881, 470] width 123 height 19
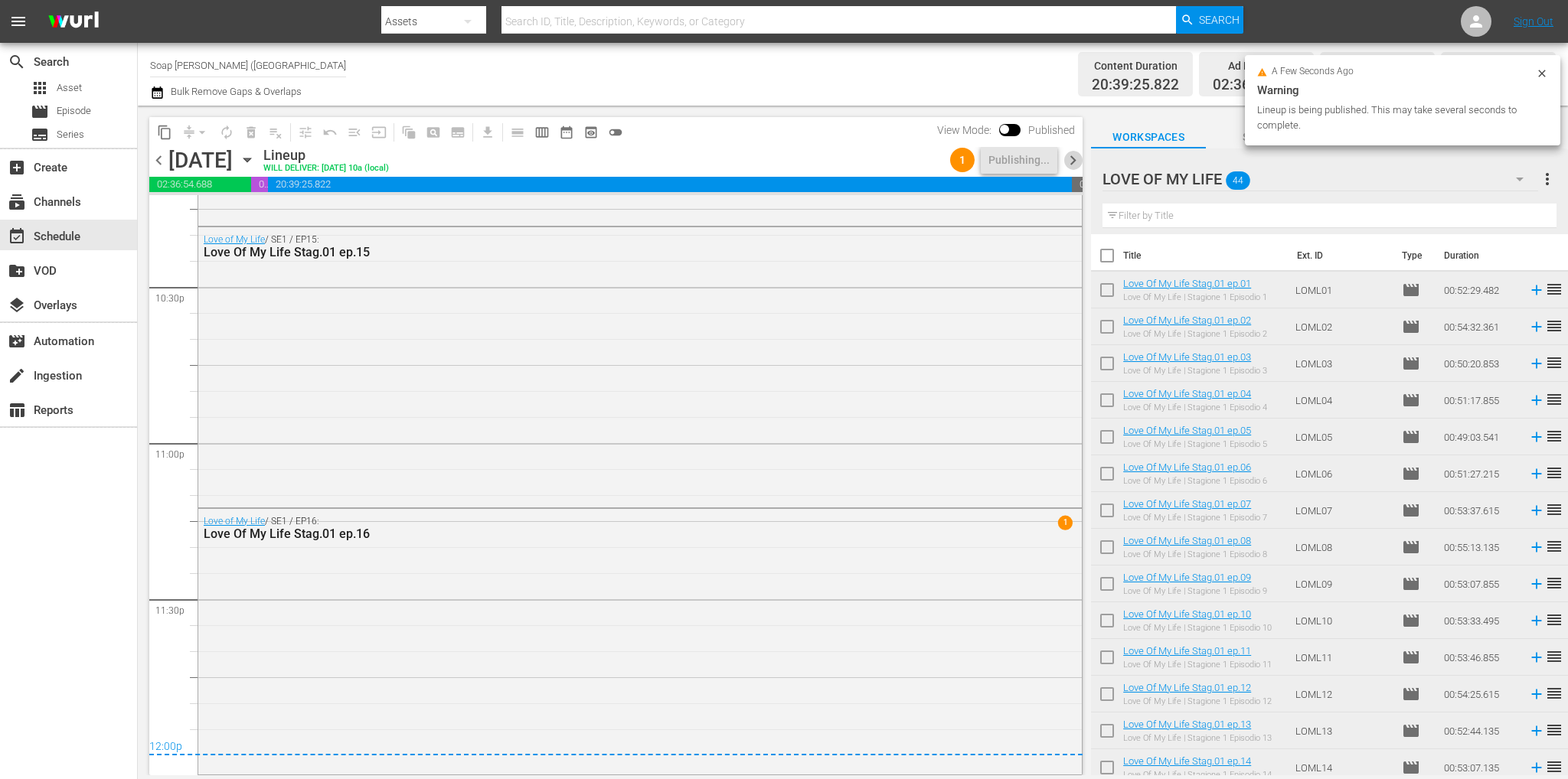
click at [1080, 162] on span "chevron_right" at bounding box center [1073, 160] width 19 height 19
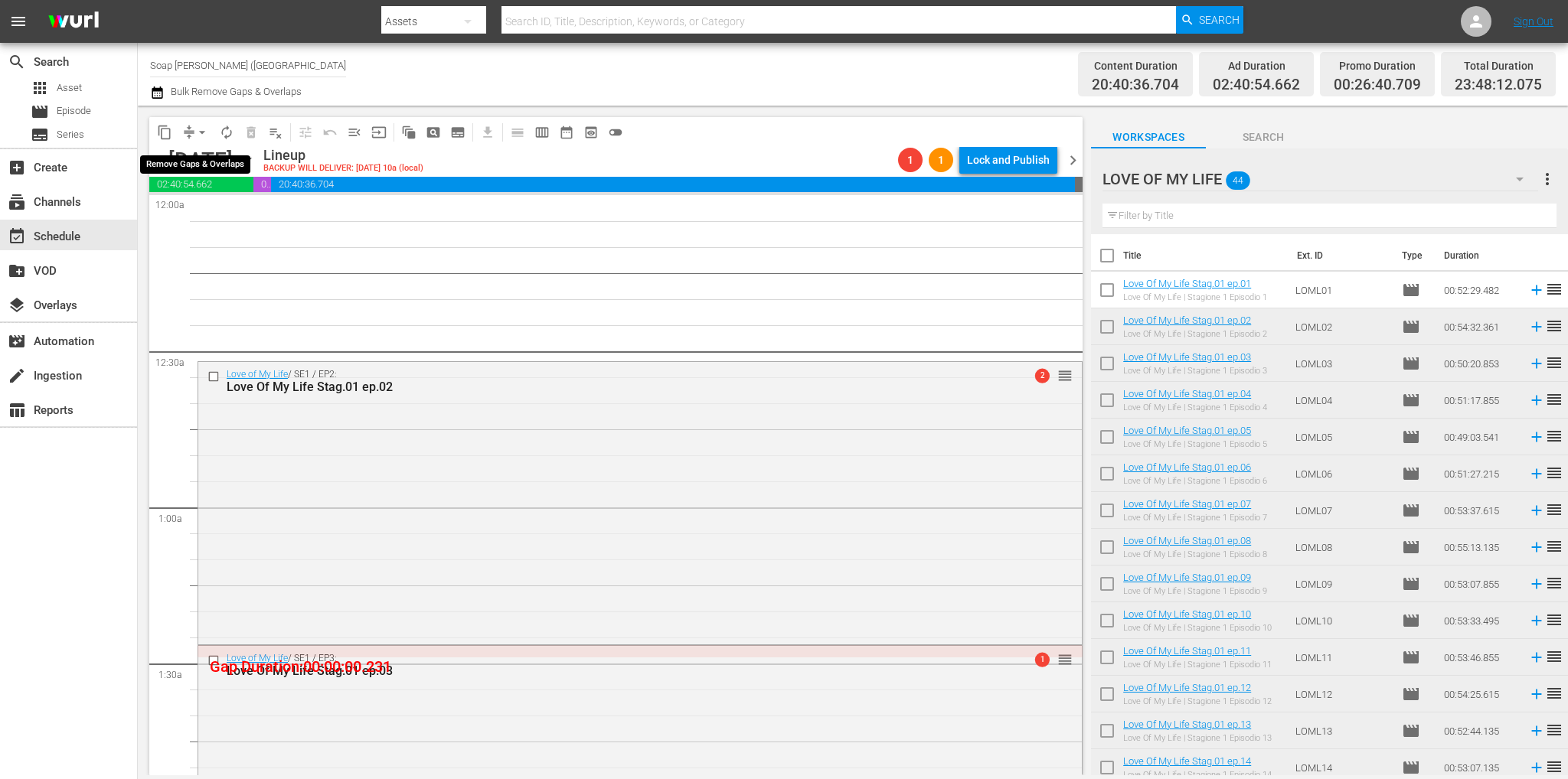
click at [199, 128] on span "arrow_drop_down" at bounding box center [202, 132] width 16 height 16
click at [228, 192] on li "Align to First Episode" at bounding box center [202, 188] width 126 height 25
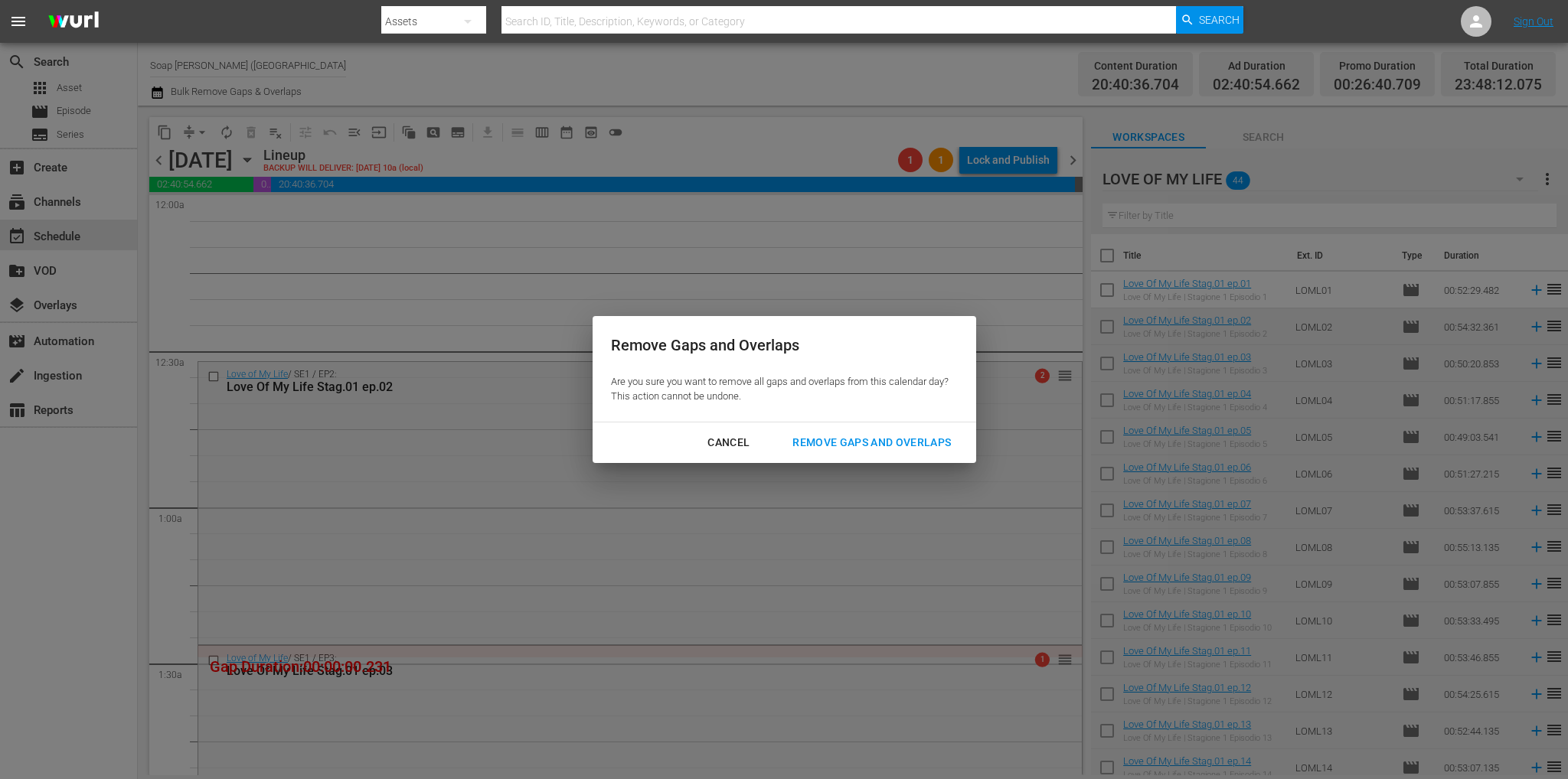
click at [560, 310] on div "Remove Gaps and Overlaps Are you sure you want to remove all gaps and overlaps …" at bounding box center [784, 390] width 1568 height 779
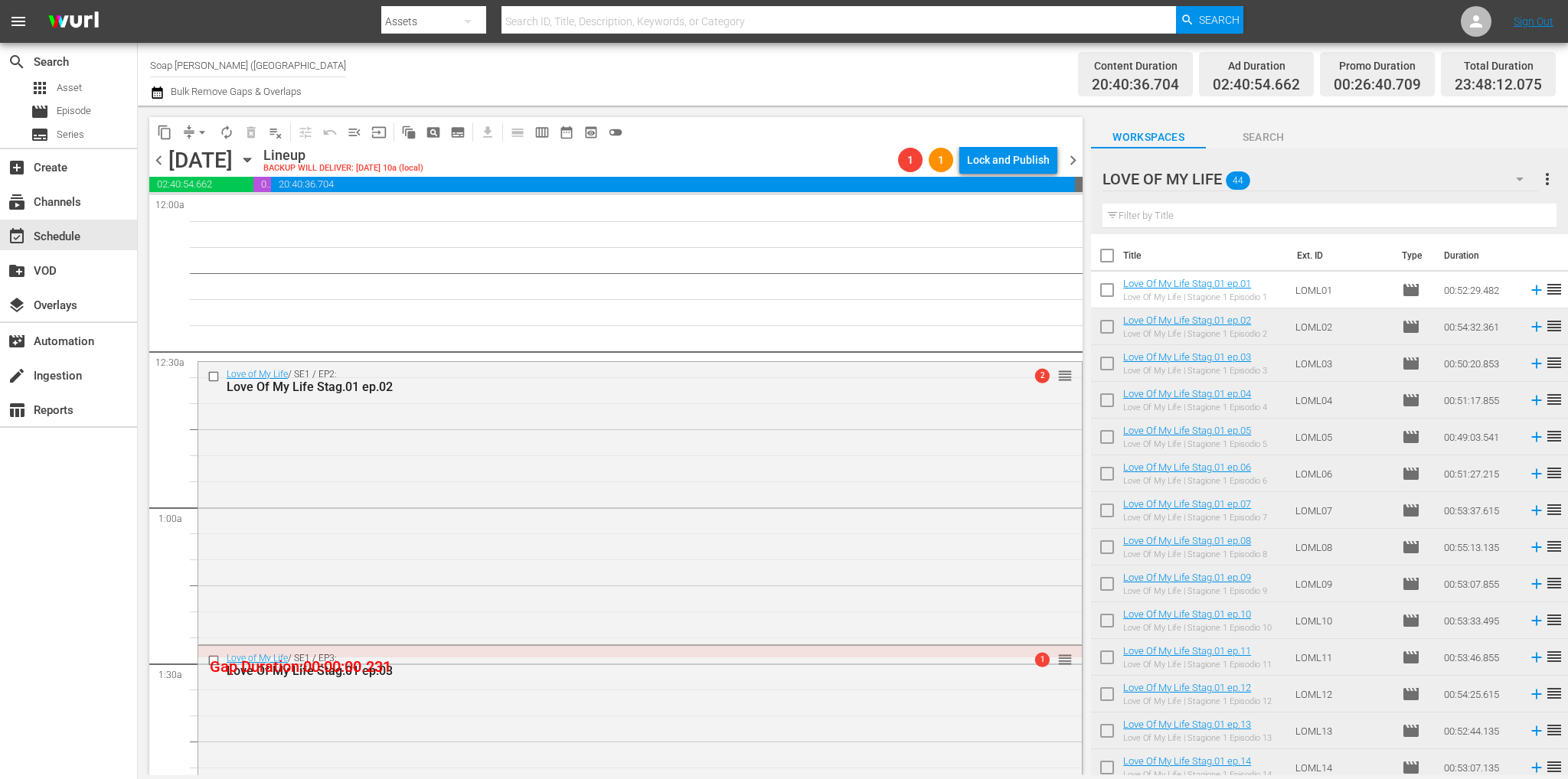
click at [154, 163] on span "chevron_left" at bounding box center [159, 160] width 19 height 19
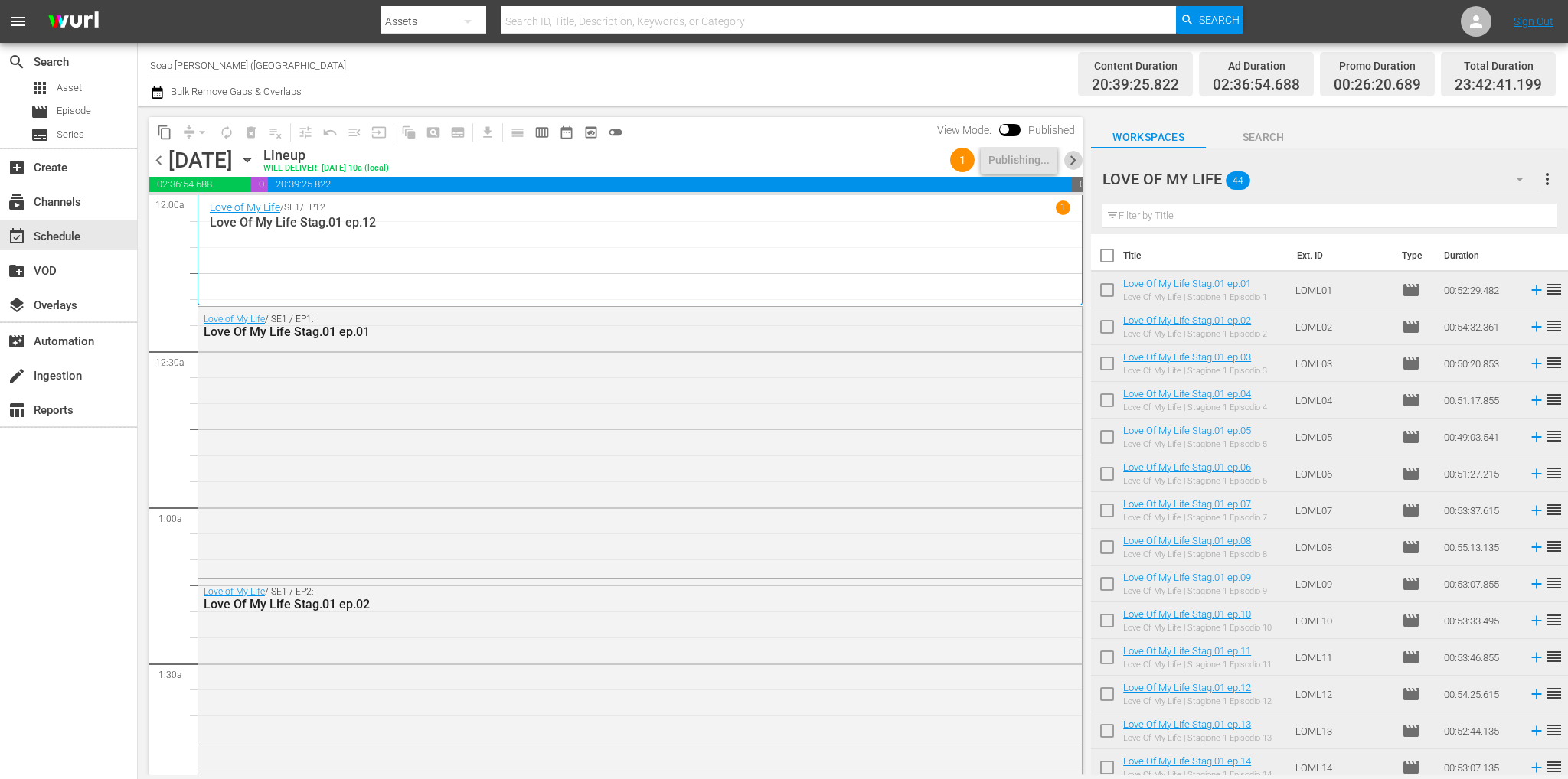
click at [1076, 157] on span "chevron_right" at bounding box center [1073, 160] width 19 height 19
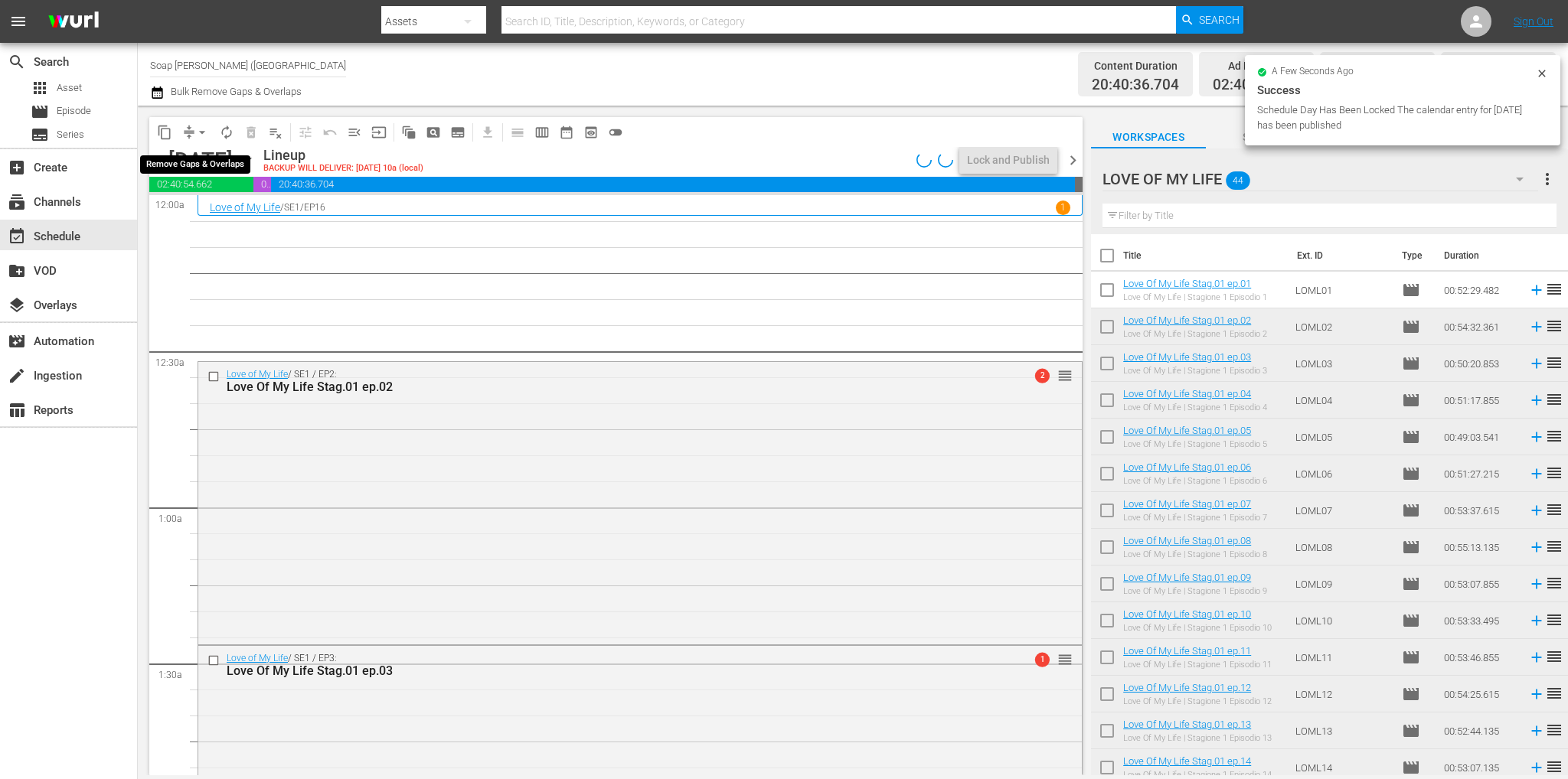
click at [200, 129] on span "arrow_drop_down" at bounding box center [202, 132] width 16 height 16
click at [242, 206] on li "Align to End of Previous Day" at bounding box center [202, 213] width 161 height 25
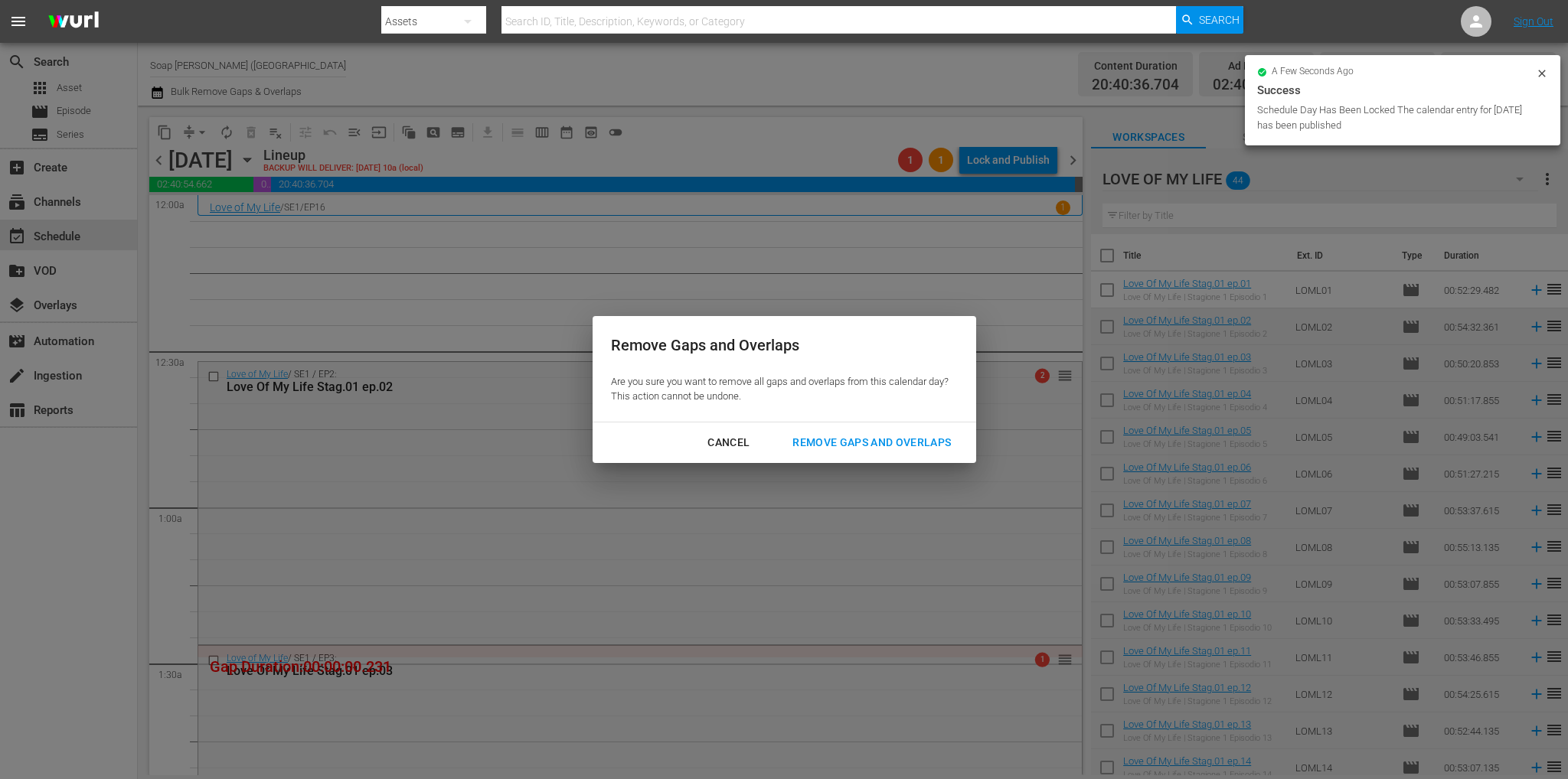
click at [840, 449] on div "Remove Gaps and Overlaps" at bounding box center [871, 442] width 183 height 19
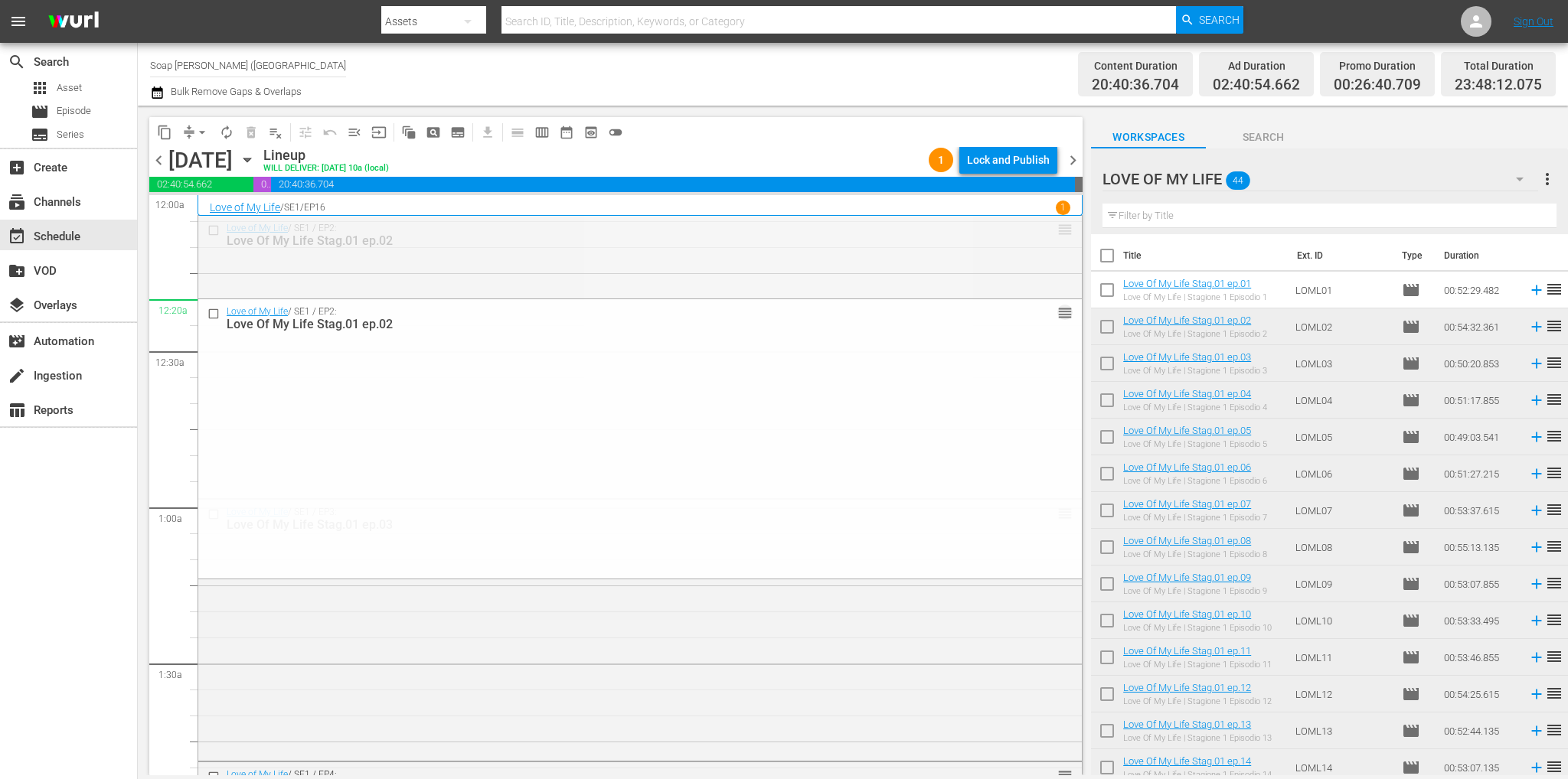
drag, startPoint x: 1048, startPoint y: 226, endPoint x: 1036, endPoint y: 318, distance: 92.8
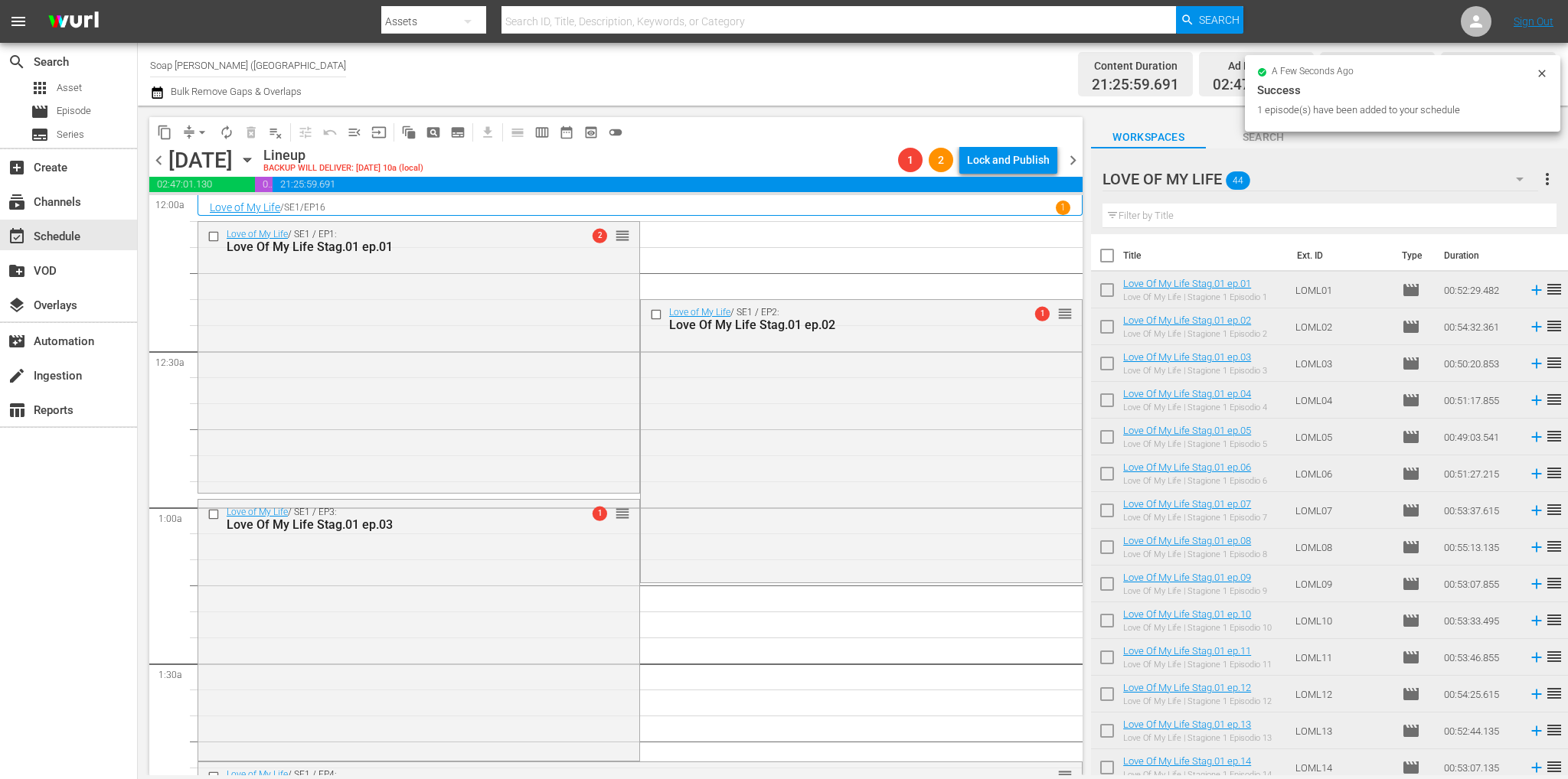
click at [200, 134] on span "arrow_drop_down" at bounding box center [202, 132] width 16 height 16
click at [218, 208] on li "Align to End of Previous Day" at bounding box center [202, 213] width 161 height 25
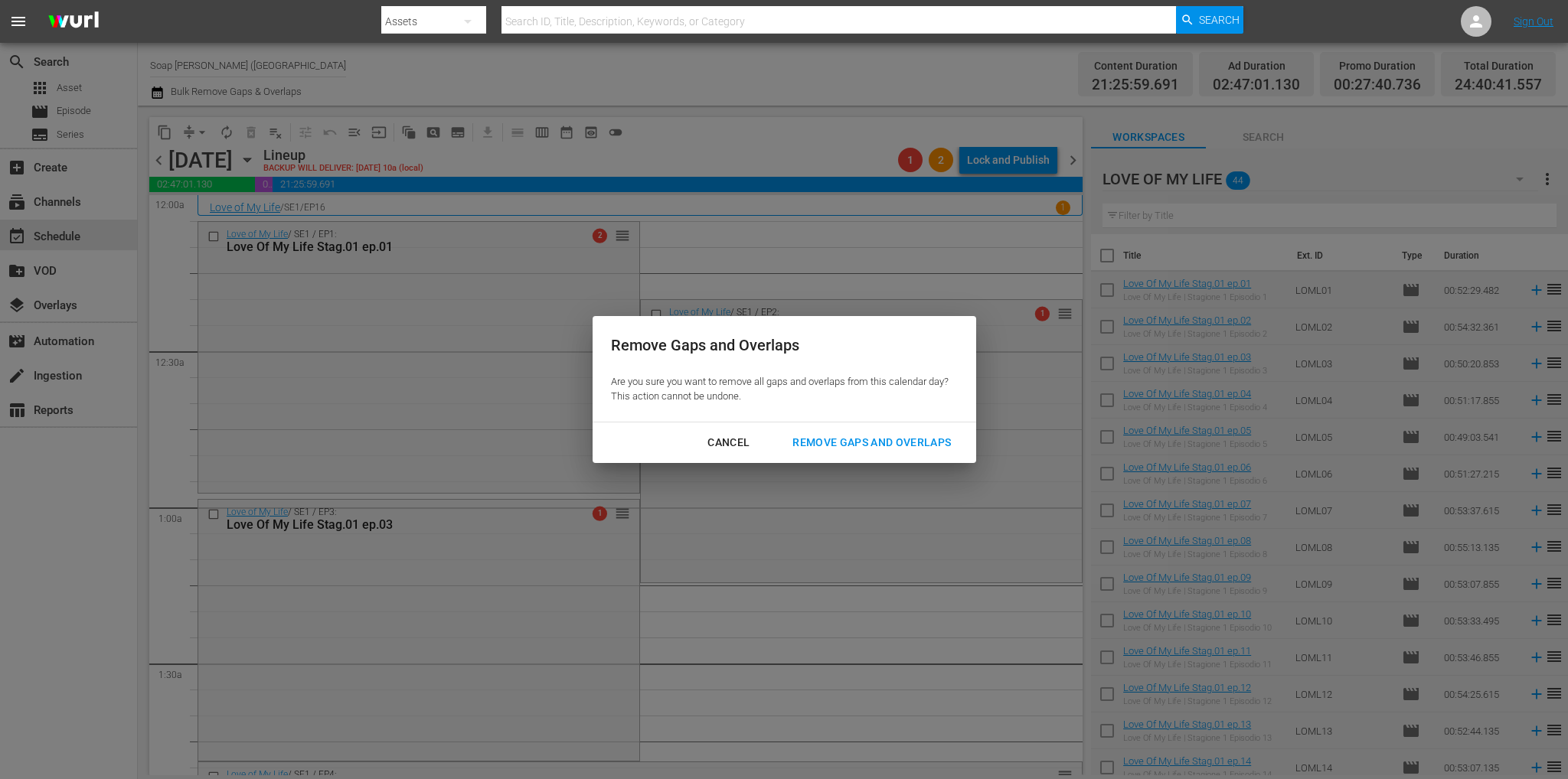
click at [873, 435] on div "Remove Gaps and Overlaps" at bounding box center [871, 442] width 183 height 19
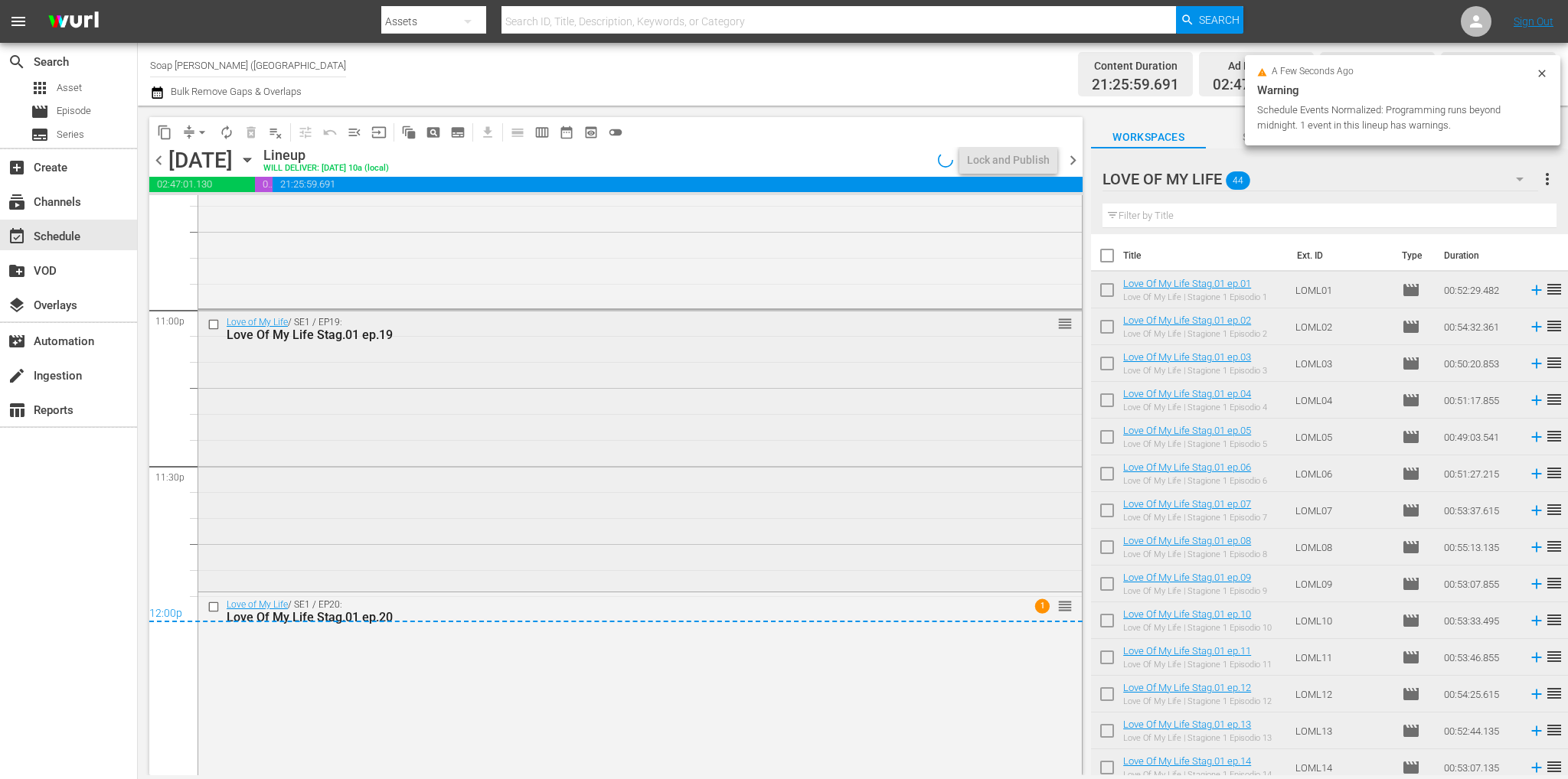
scroll to position [7144, 0]
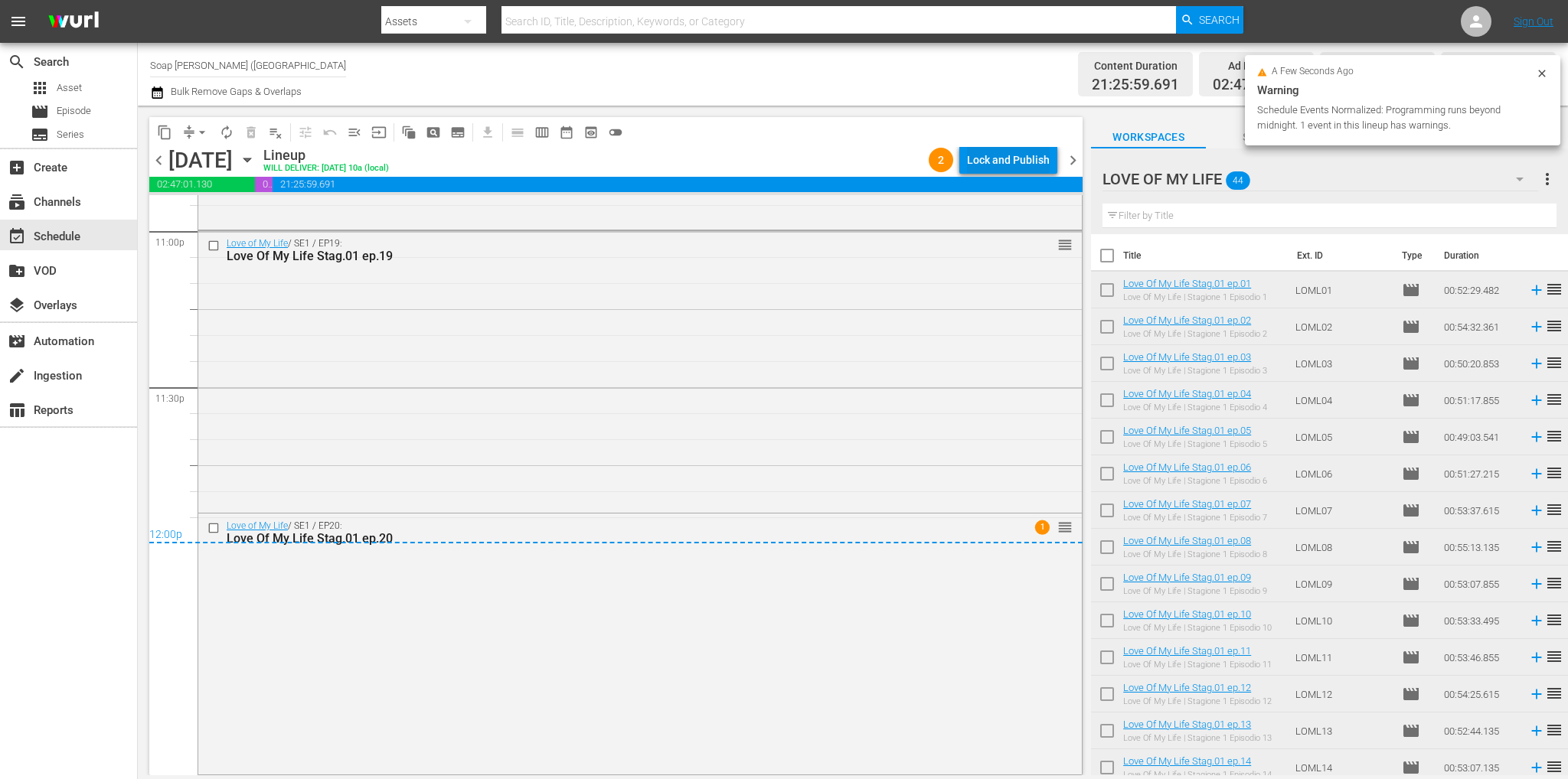
click at [1030, 172] on div "Lock and Publish" at bounding box center [1008, 160] width 83 height 28
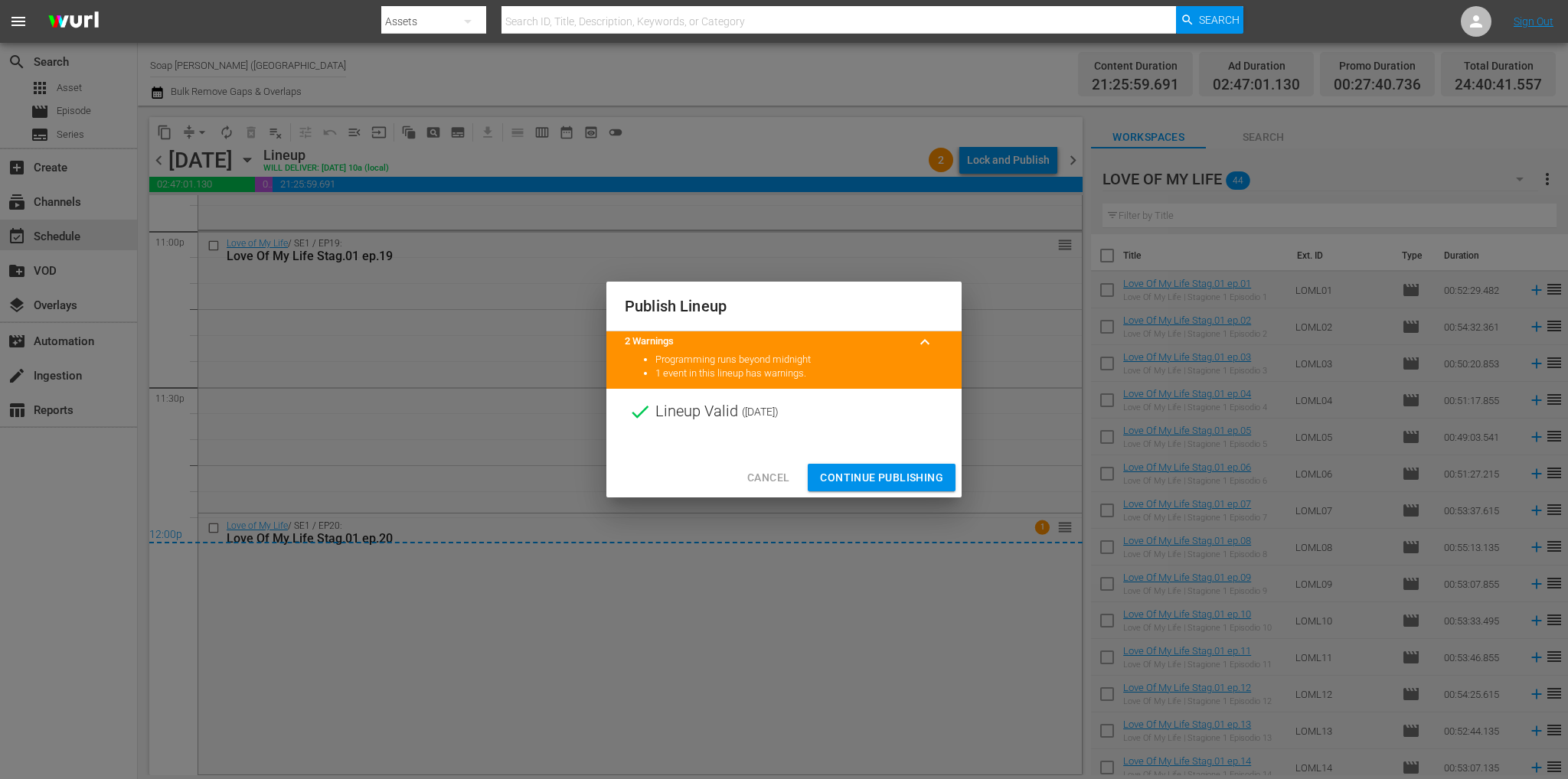
click at [881, 457] on div "Cancel Continue Publishing" at bounding box center [783, 478] width 355 height 41
click at [882, 479] on span "Continue Publishing" at bounding box center [881, 478] width 123 height 19
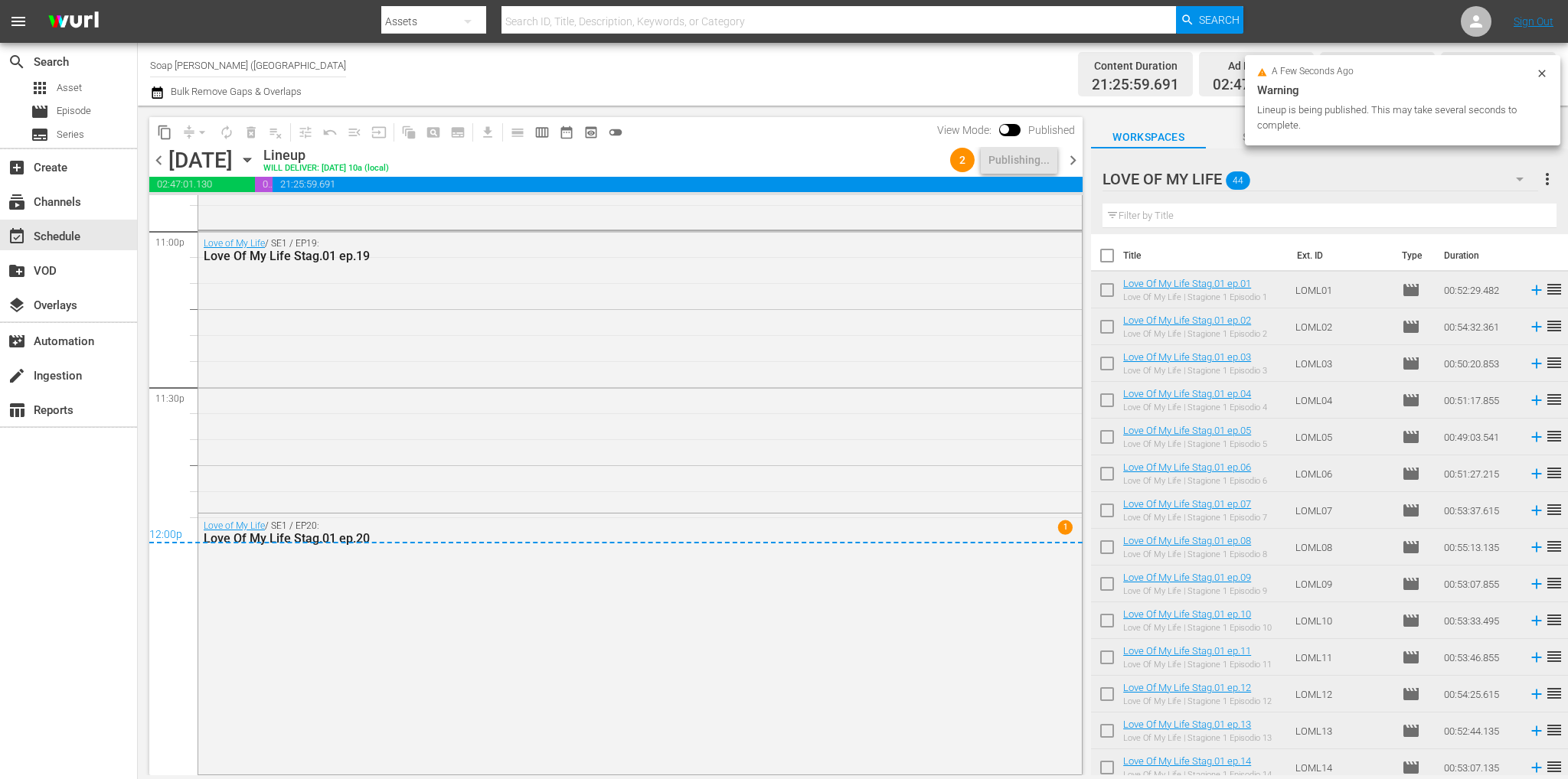
click at [1075, 160] on span "chevron_right" at bounding box center [1073, 160] width 19 height 19
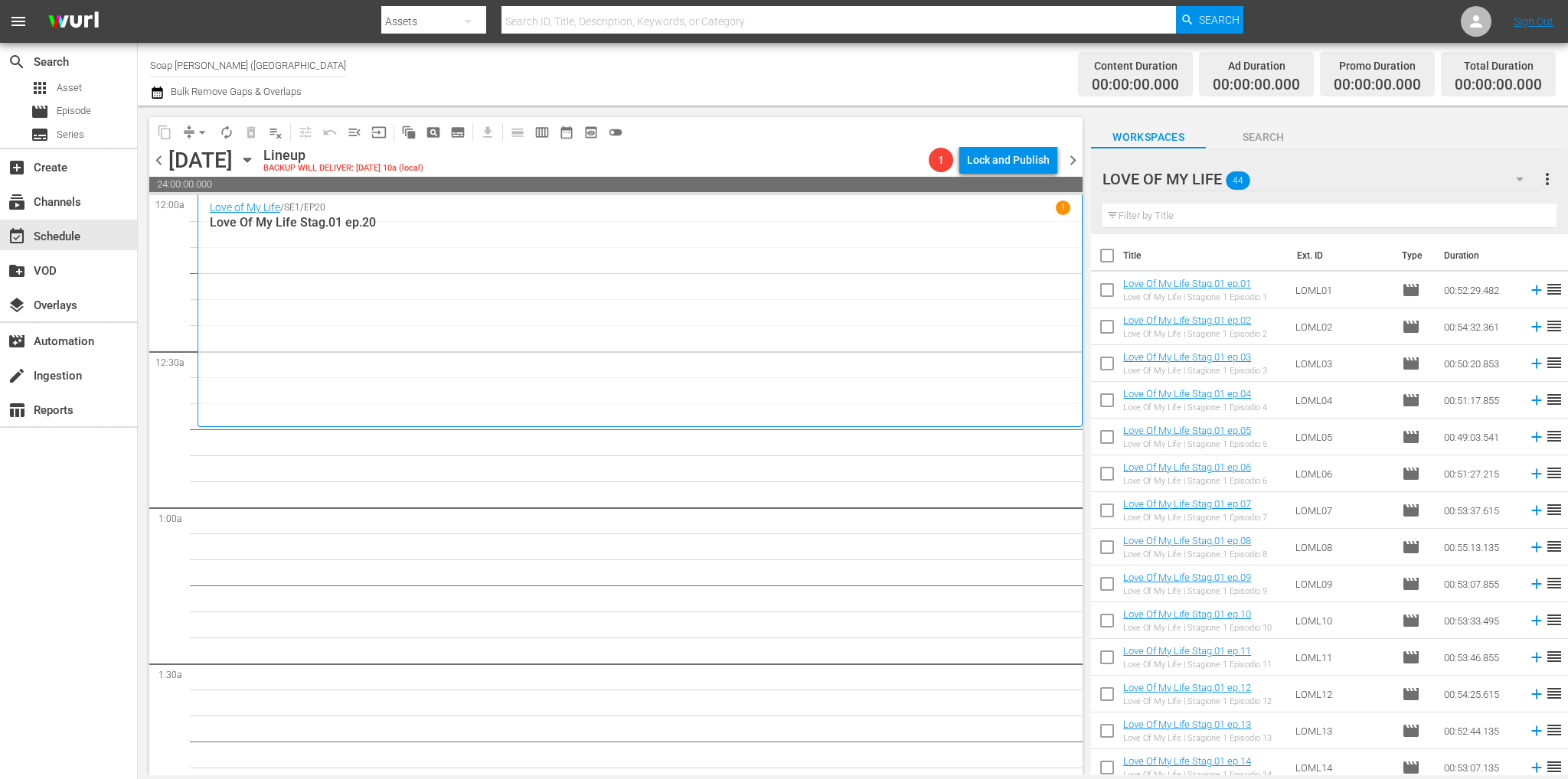
click at [160, 156] on span "chevron_left" at bounding box center [159, 160] width 19 height 19
